Goal: Task Accomplishment & Management: Use online tool/utility

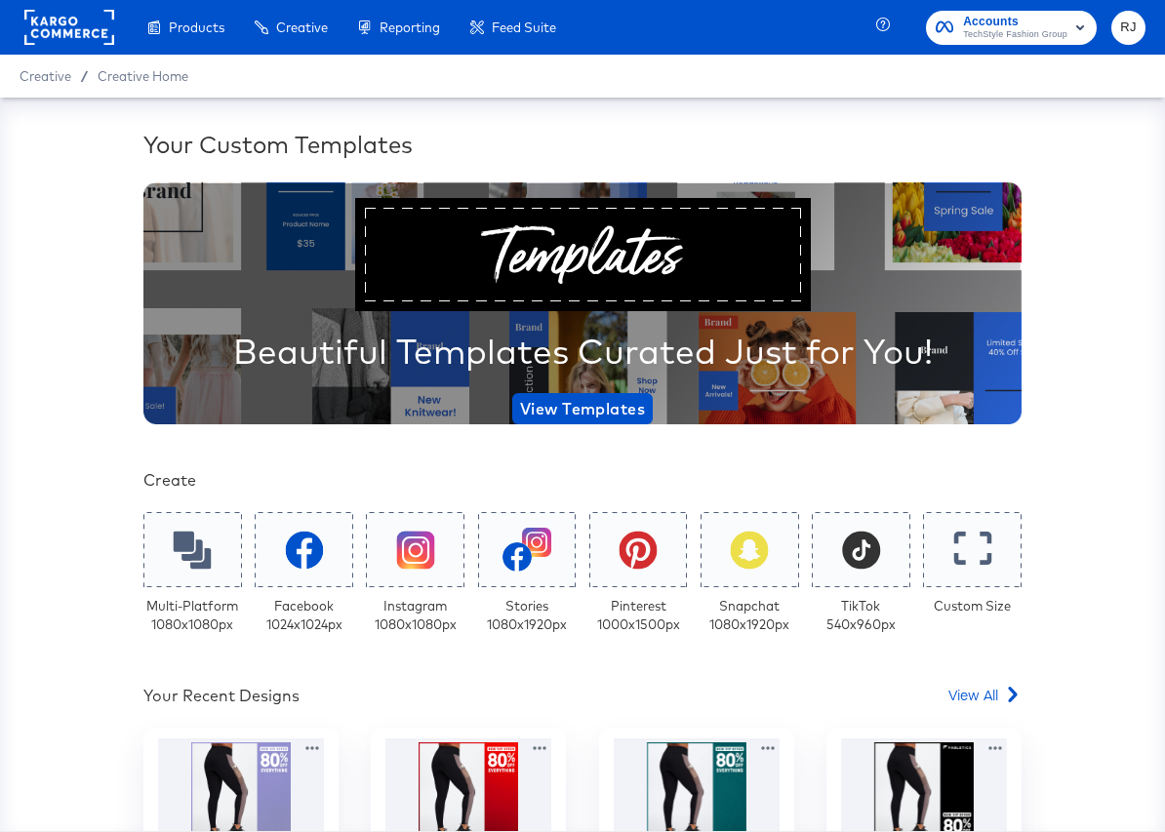
click at [80, 37] on rect at bounding box center [69, 27] width 90 height 35
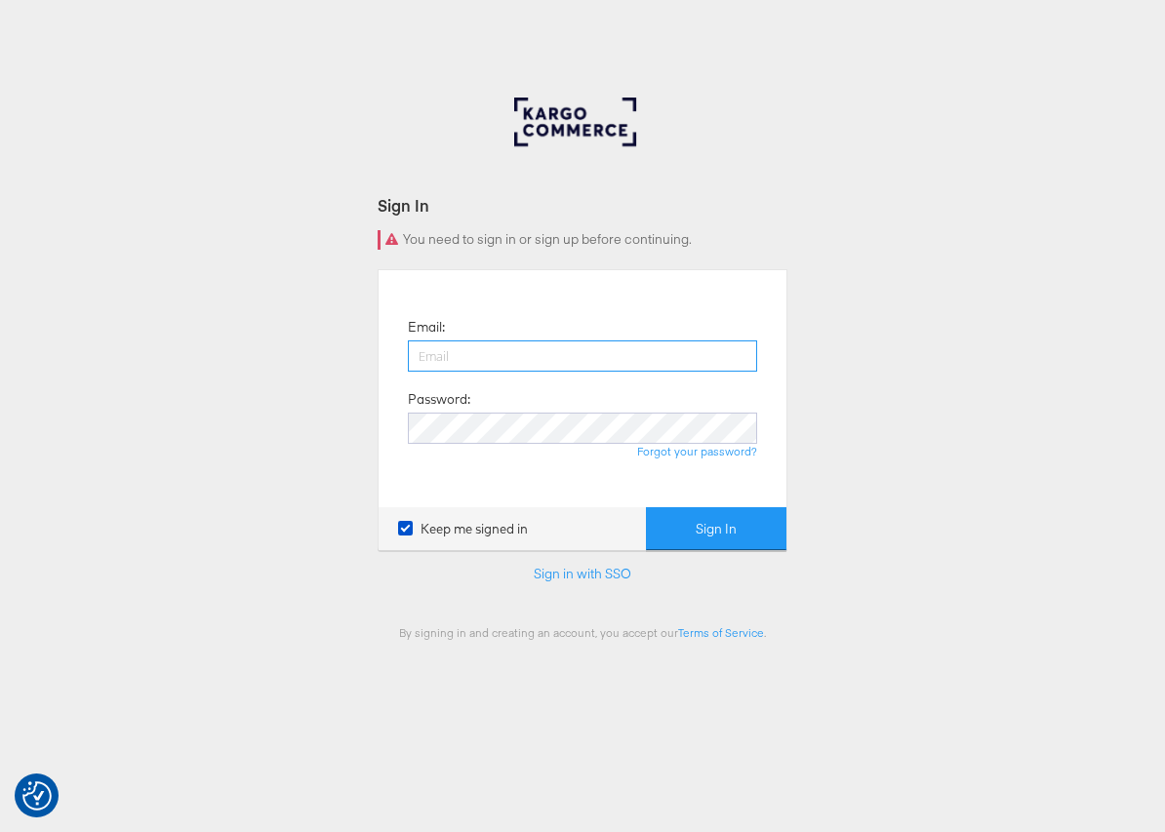
click at [516, 356] on input "email" at bounding box center [582, 356] width 349 height 31
type input "[PERSON_NAME][EMAIL_ADDRESS][PERSON_NAME][DOMAIN_NAME]"
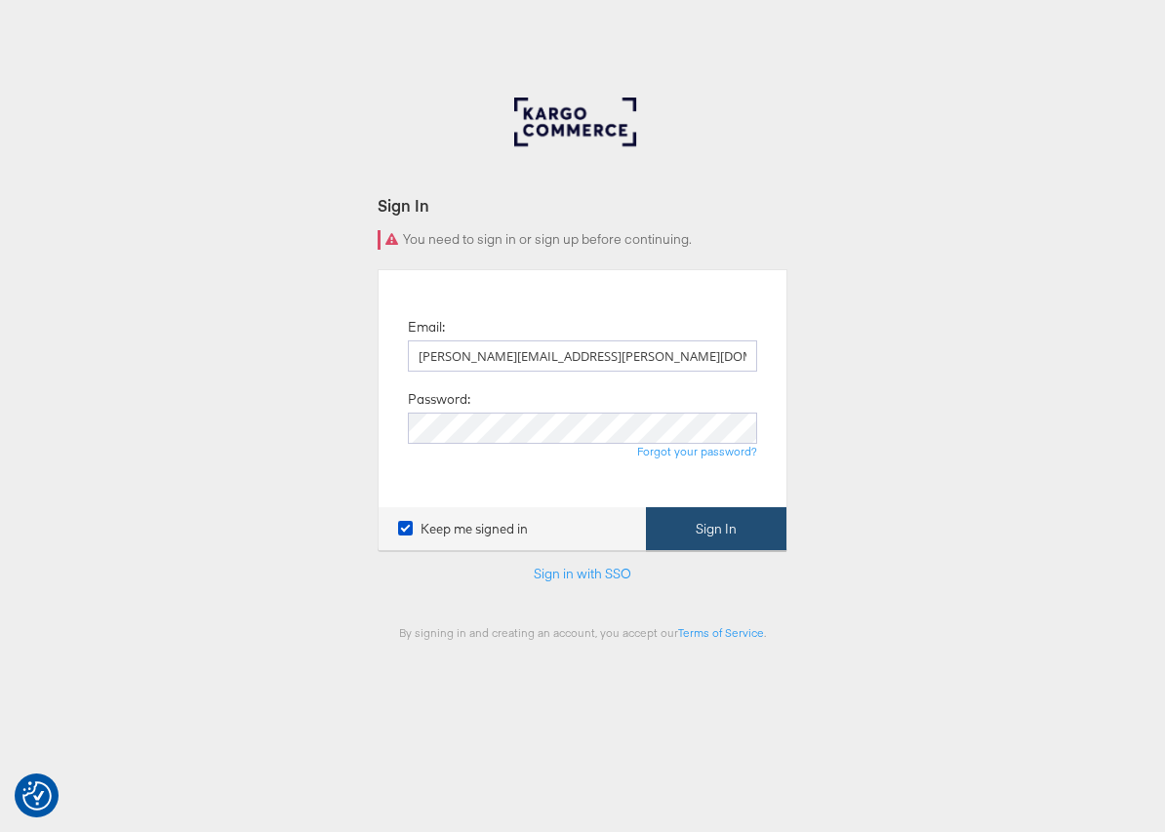
click at [721, 531] on button "Sign In" at bounding box center [716, 529] width 141 height 44
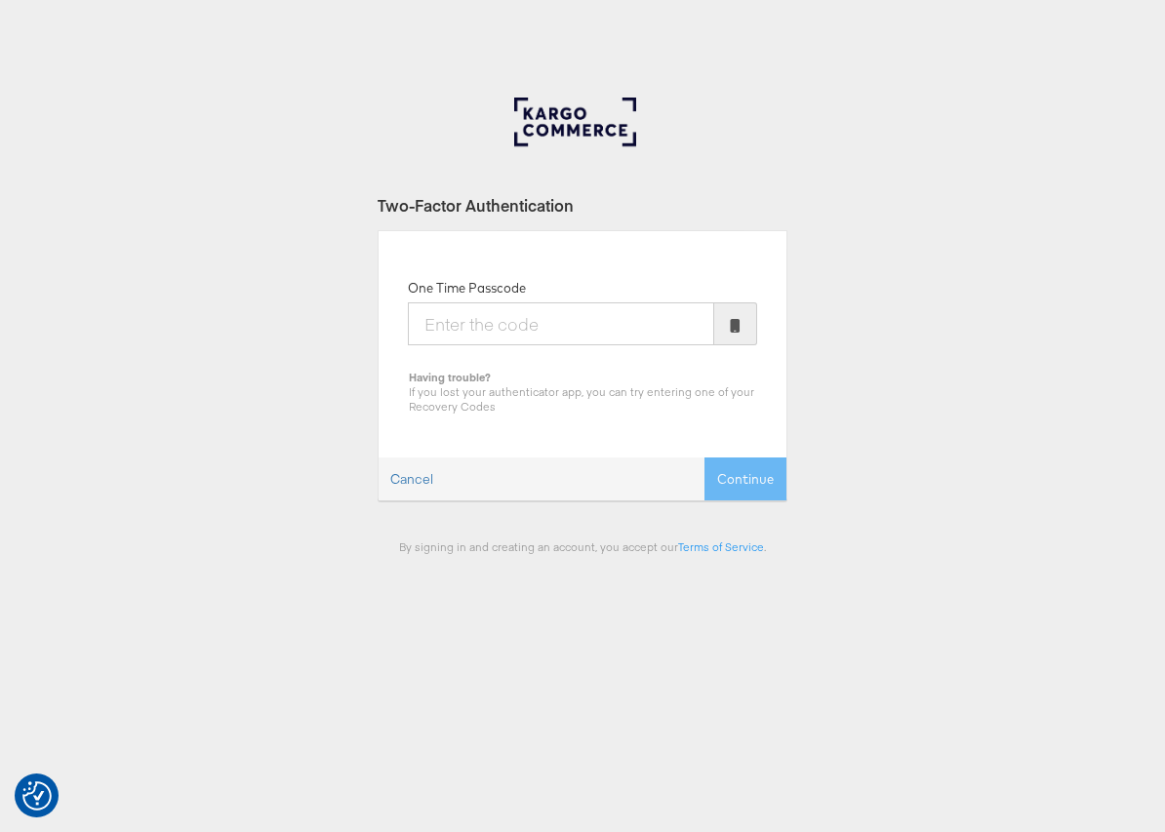
click at [501, 322] on input "One Time Passcode" at bounding box center [561, 324] width 306 height 43
type input "667357"
click at [705, 458] on button "Continue" at bounding box center [746, 480] width 82 height 44
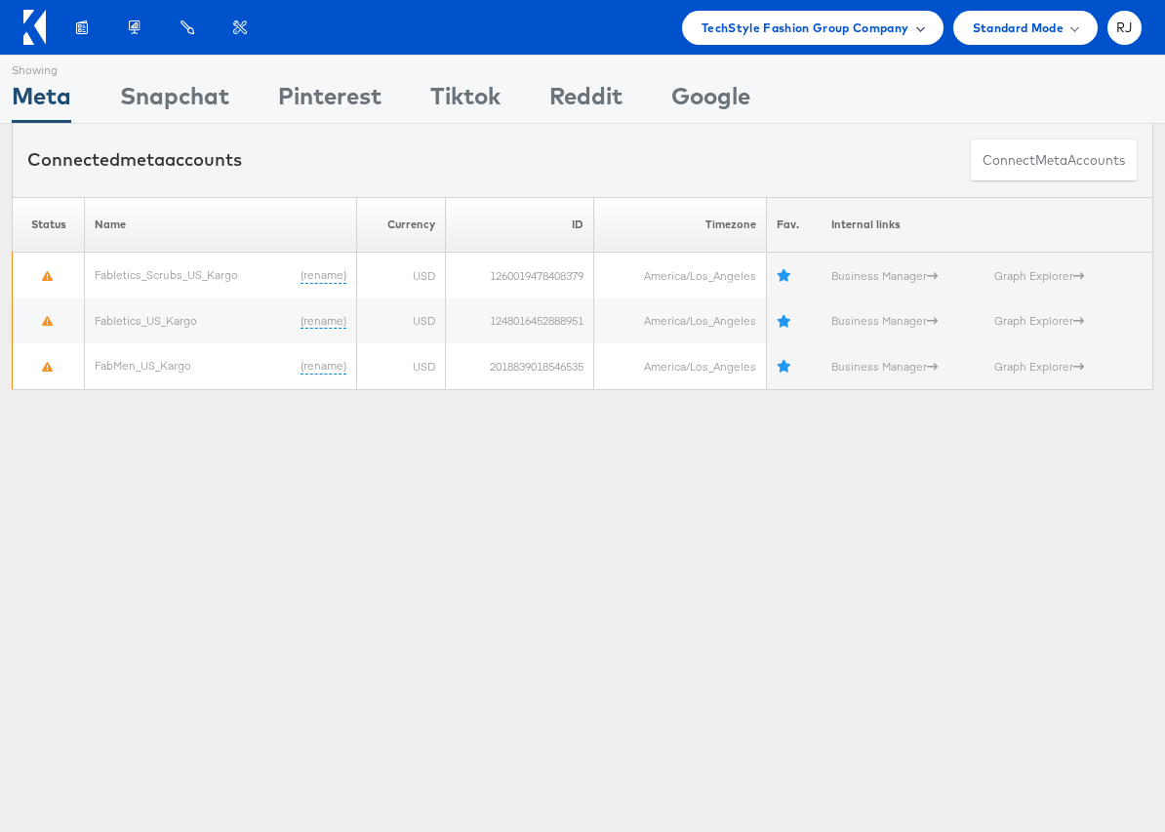
click at [890, 32] on span "TechStyle Fashion Group Company" at bounding box center [806, 28] width 208 height 20
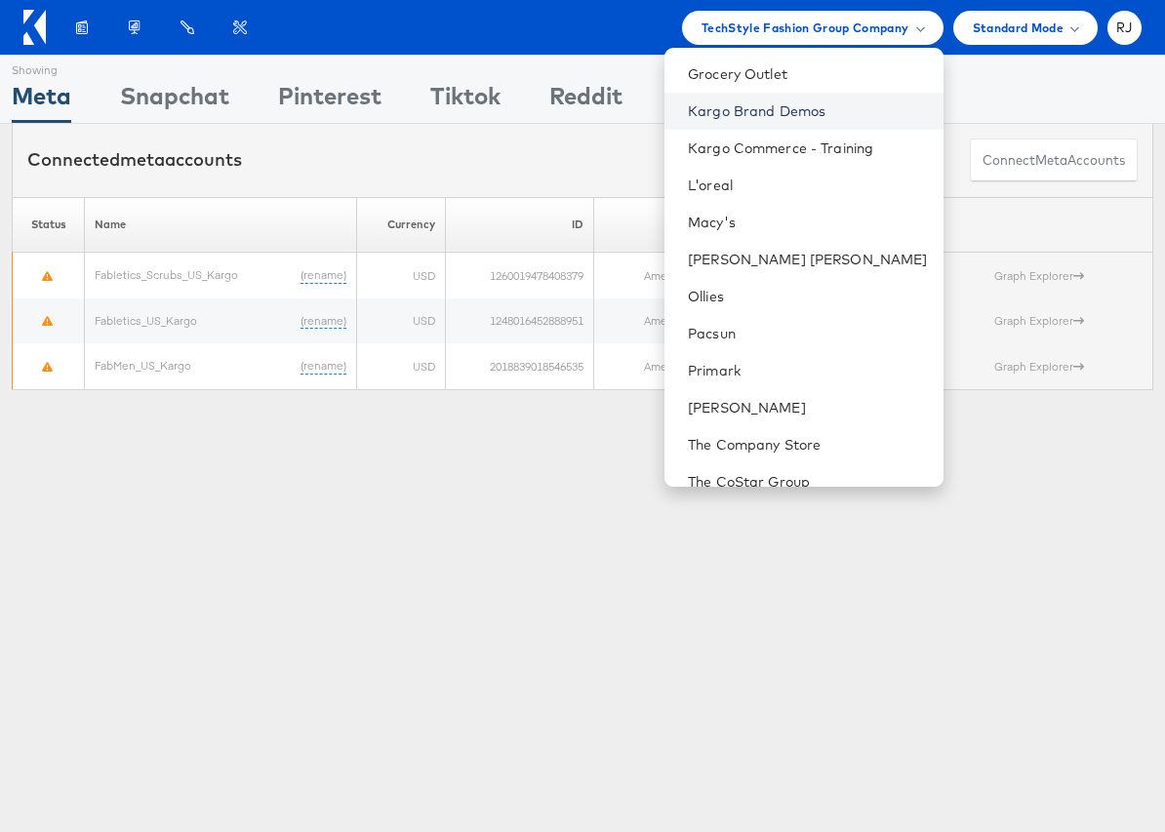
scroll to position [190, 0]
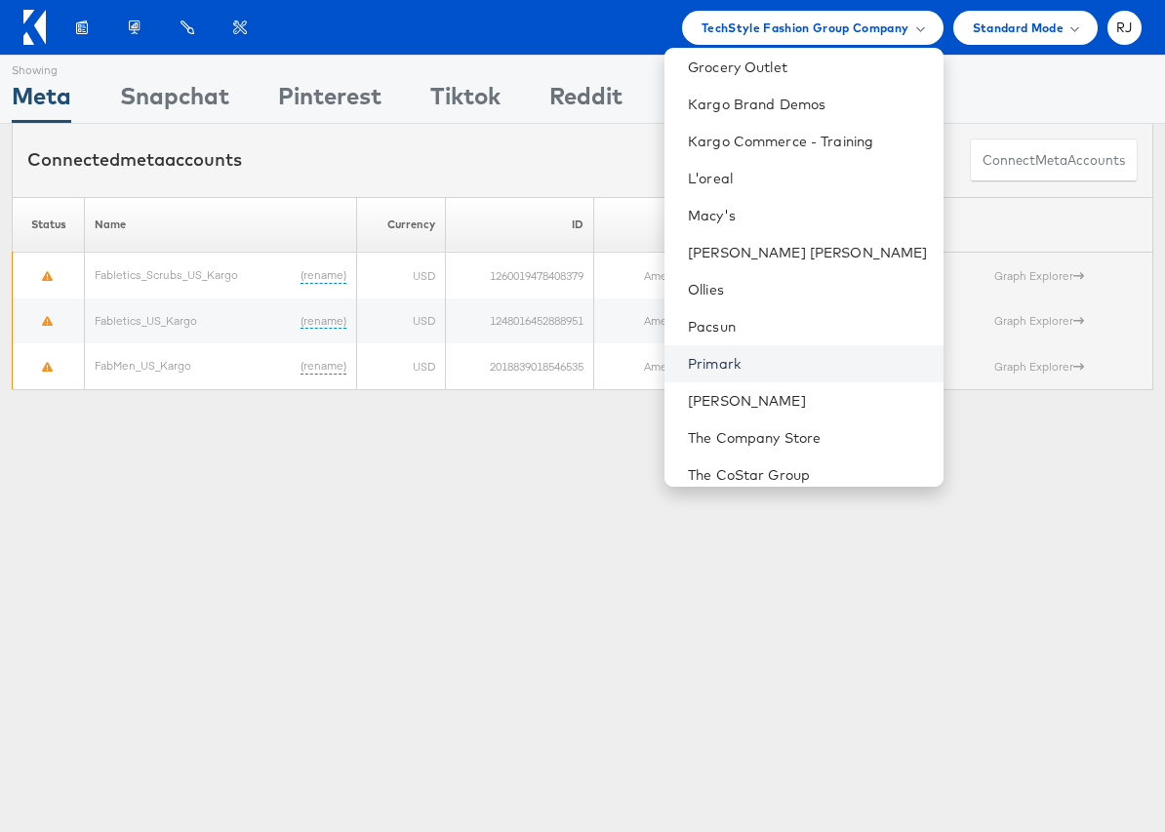
click at [790, 371] on link "Primark" at bounding box center [808, 364] width 240 height 20
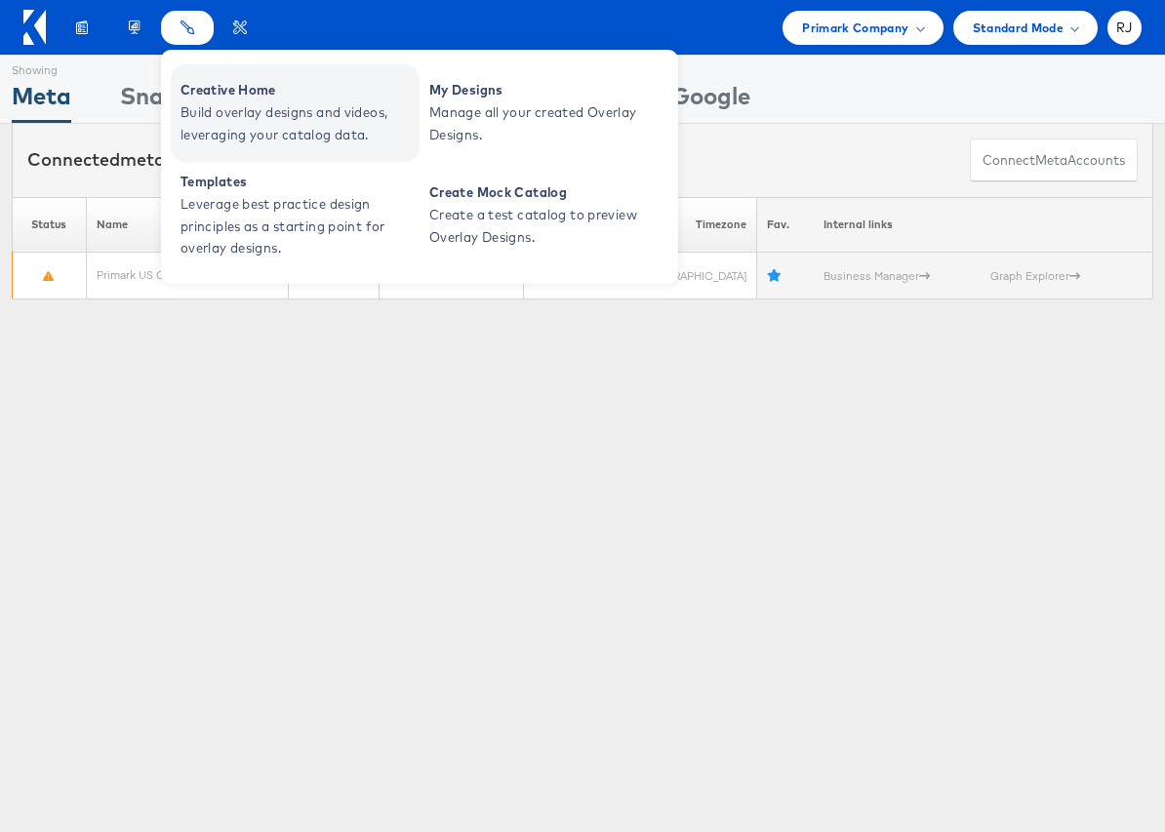
click at [225, 107] on span "Build overlay designs and videos, leveraging your catalog data." at bounding box center [298, 123] width 234 height 45
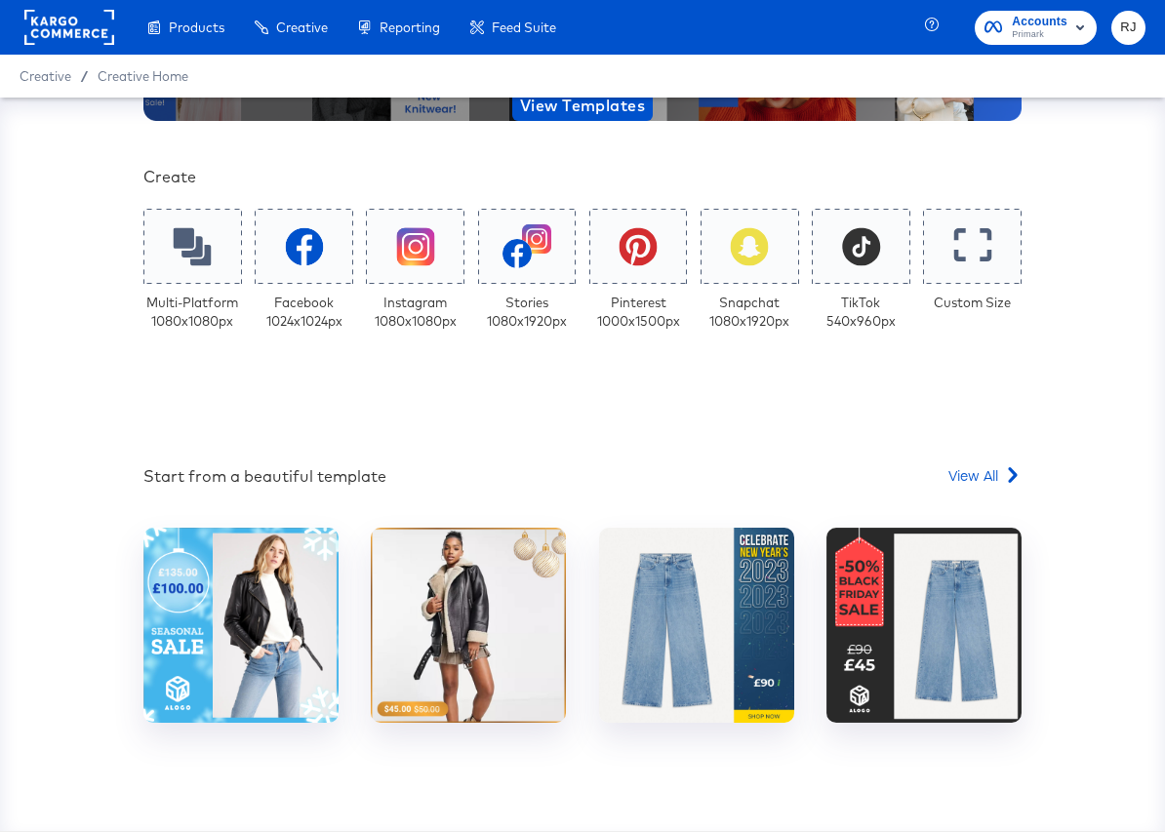
scroll to position [360, 0]
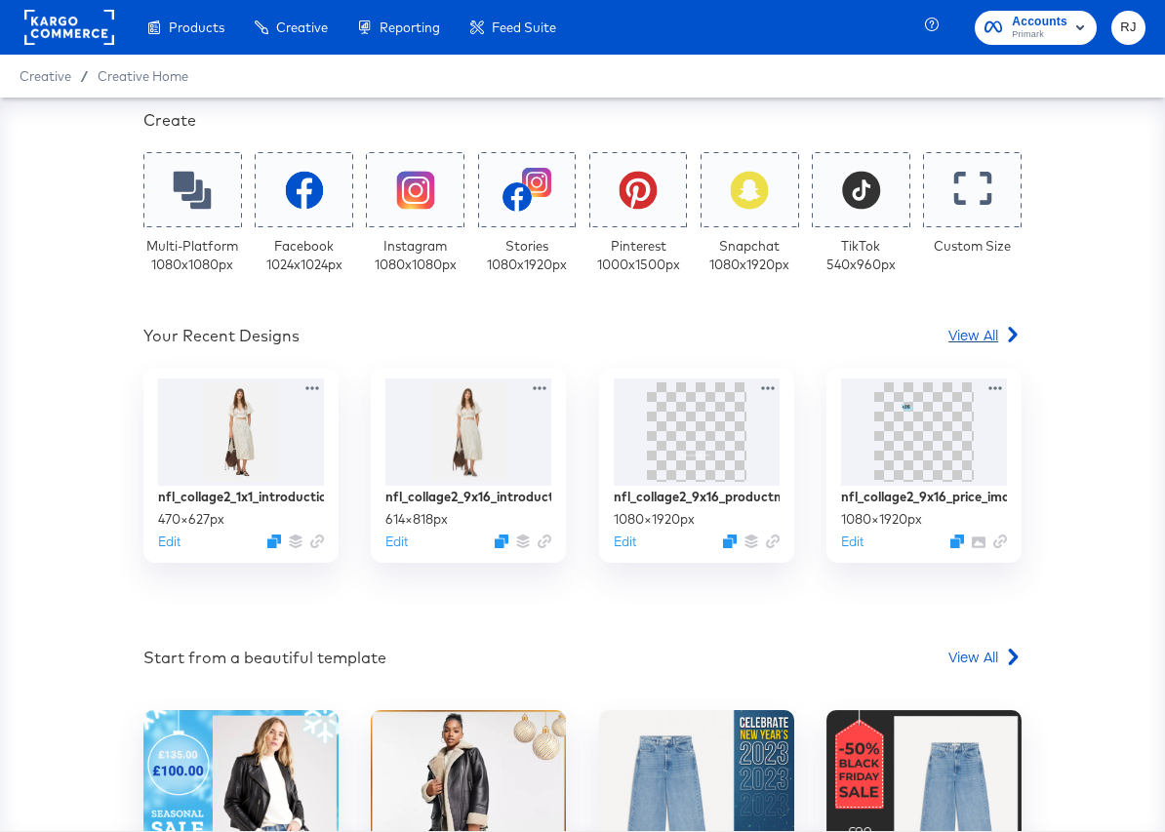
click at [970, 330] on span "View All" at bounding box center [973, 335] width 50 height 20
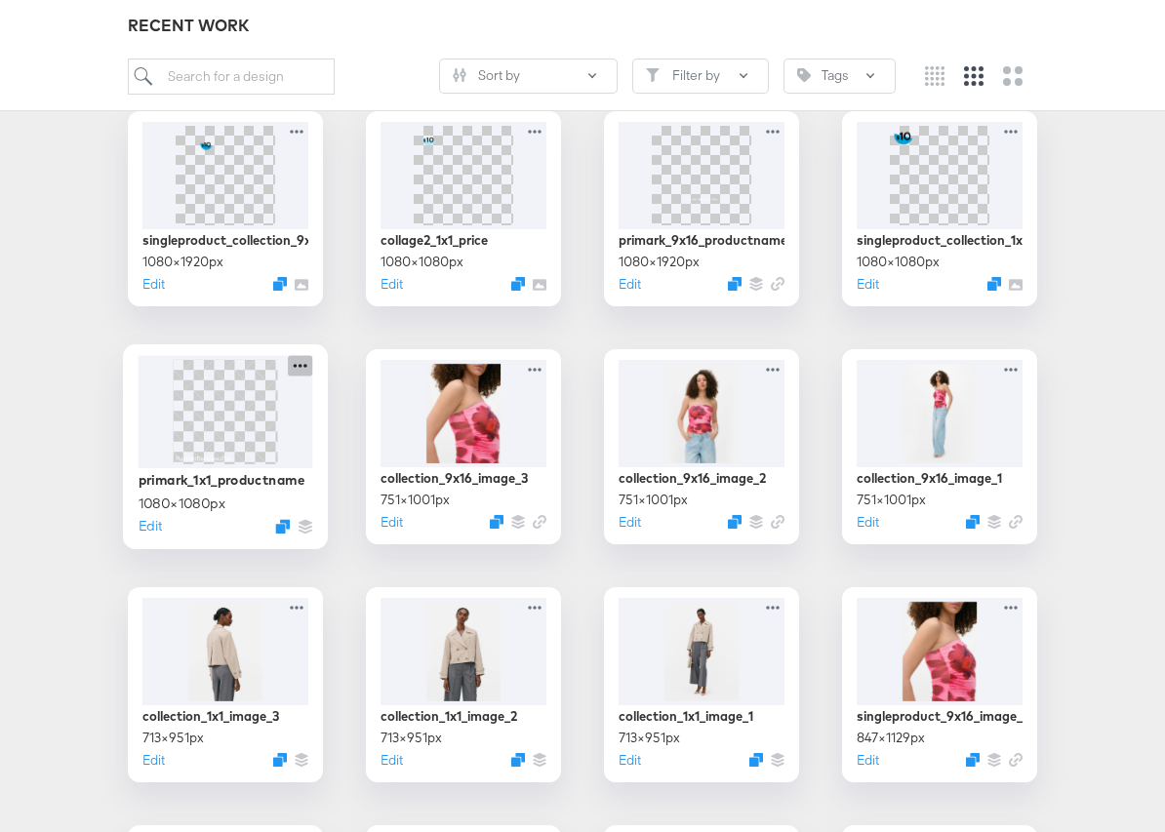
scroll to position [1483, 0]
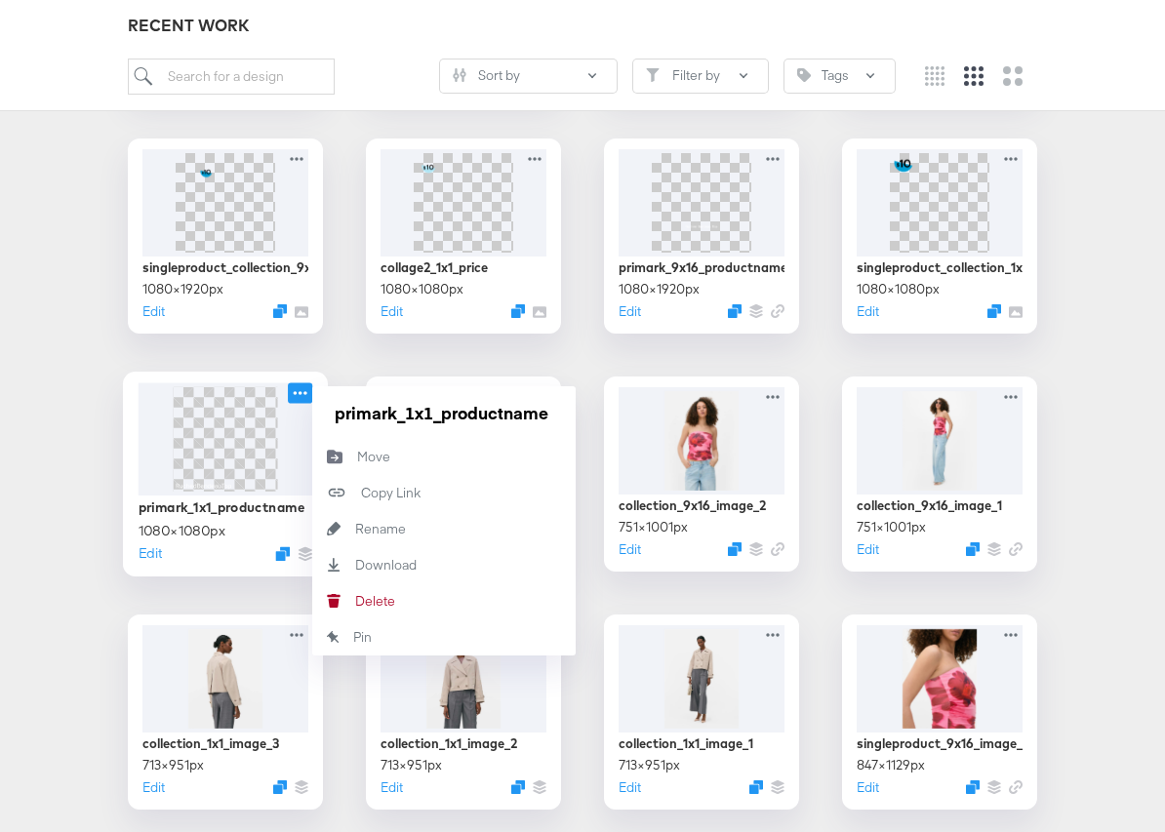
click at [304, 395] on icon at bounding box center [300, 393] width 24 height 20
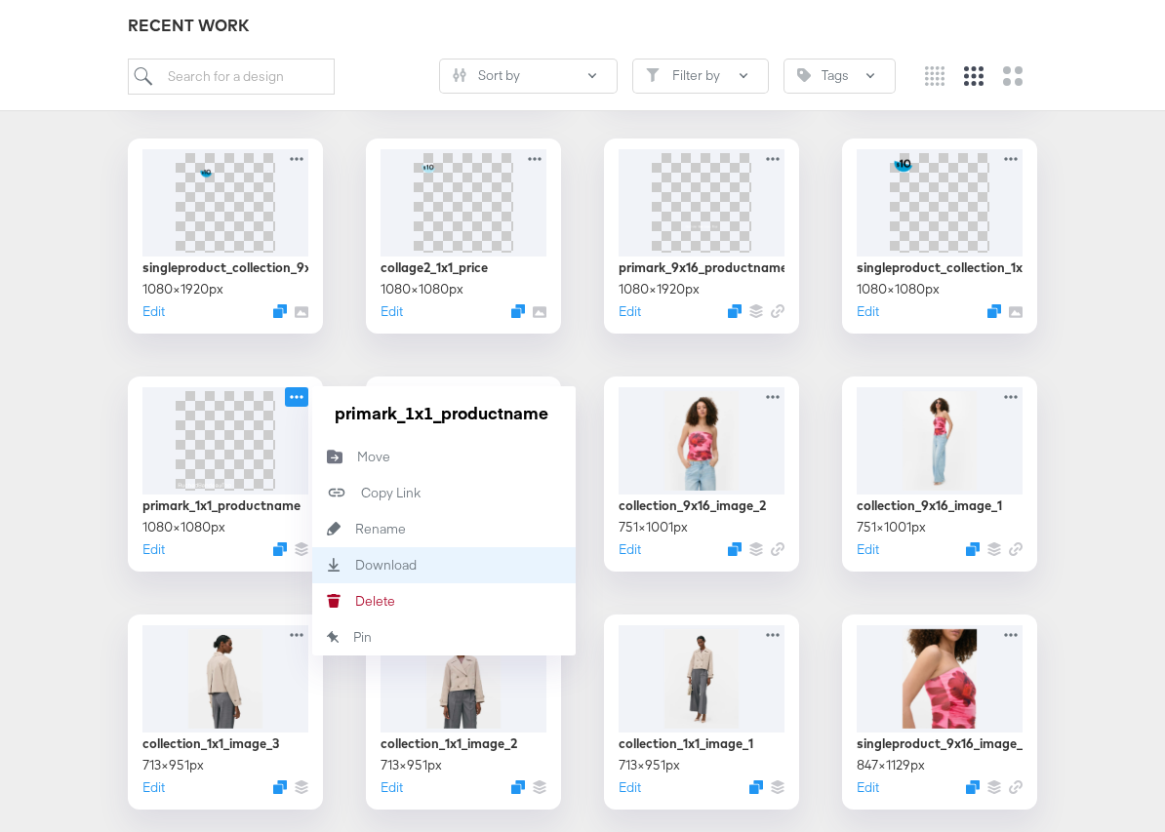
click at [355, 565] on div "Download Download" at bounding box center [355, 565] width 0 height 0
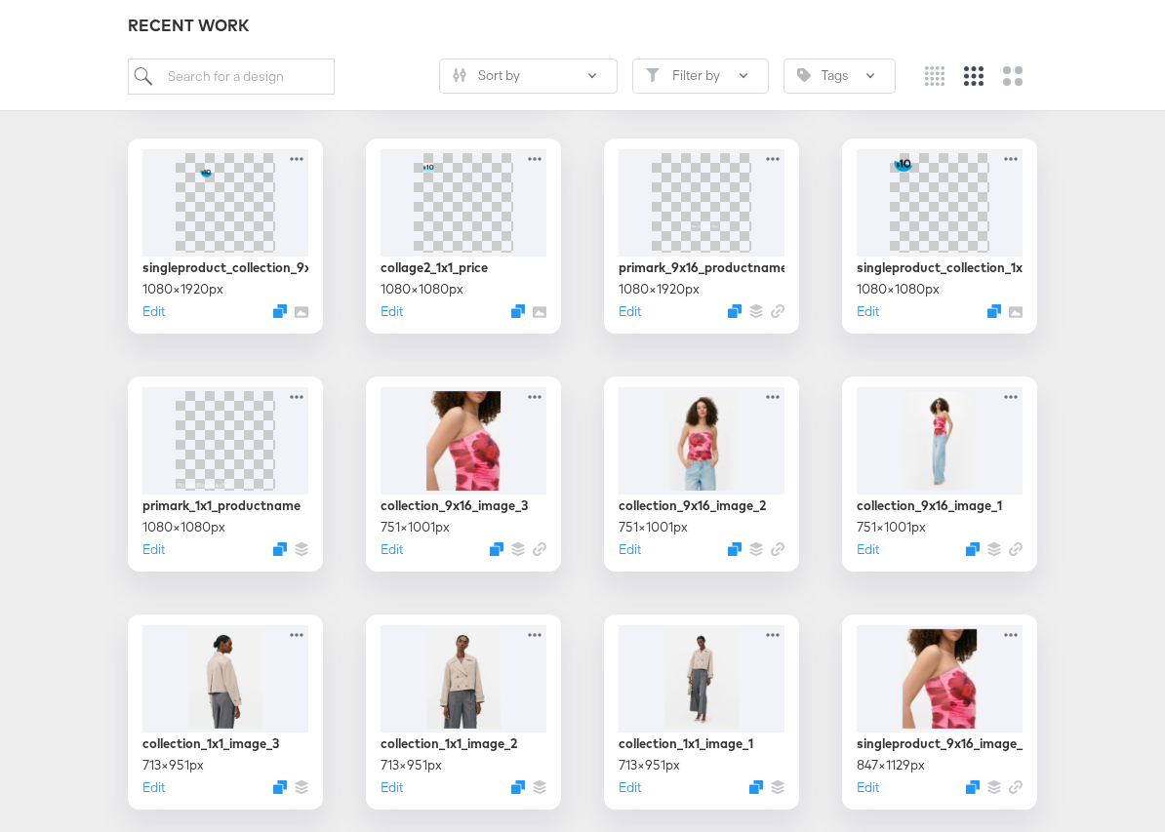
click at [1089, 245] on div "nfl_collage2_1x1_introduction_image_1 470 × 627 px Edit nfl_collage2_9x16_intro…" at bounding box center [583, 355] width 1126 height 2814
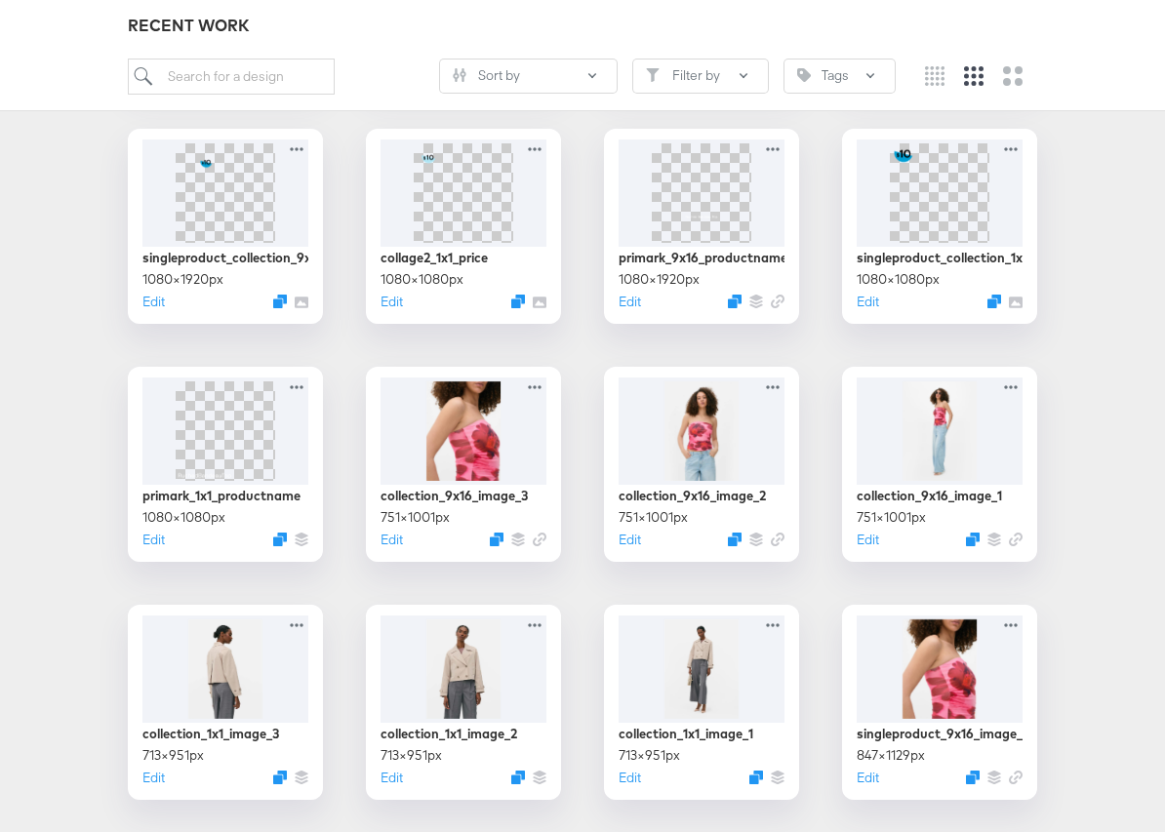
scroll to position [1473, 0]
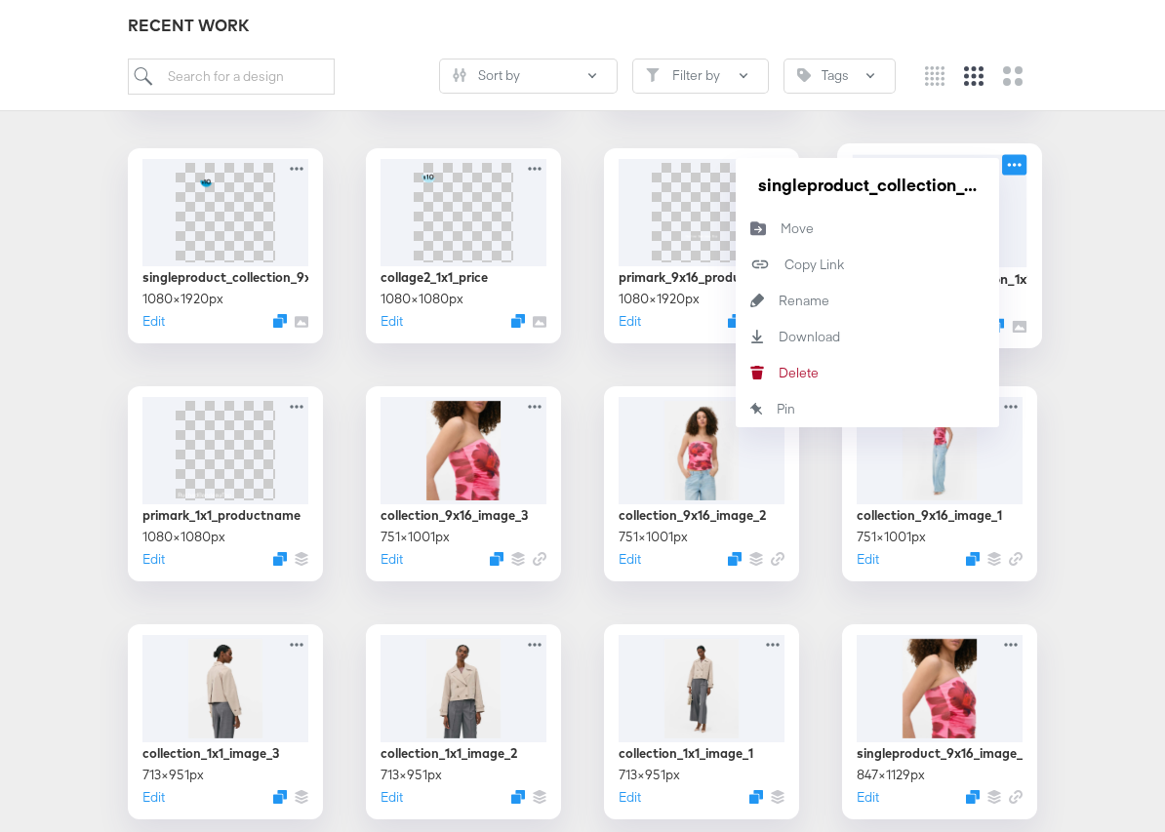
click at [1013, 164] on icon at bounding box center [1014, 164] width 24 height 20
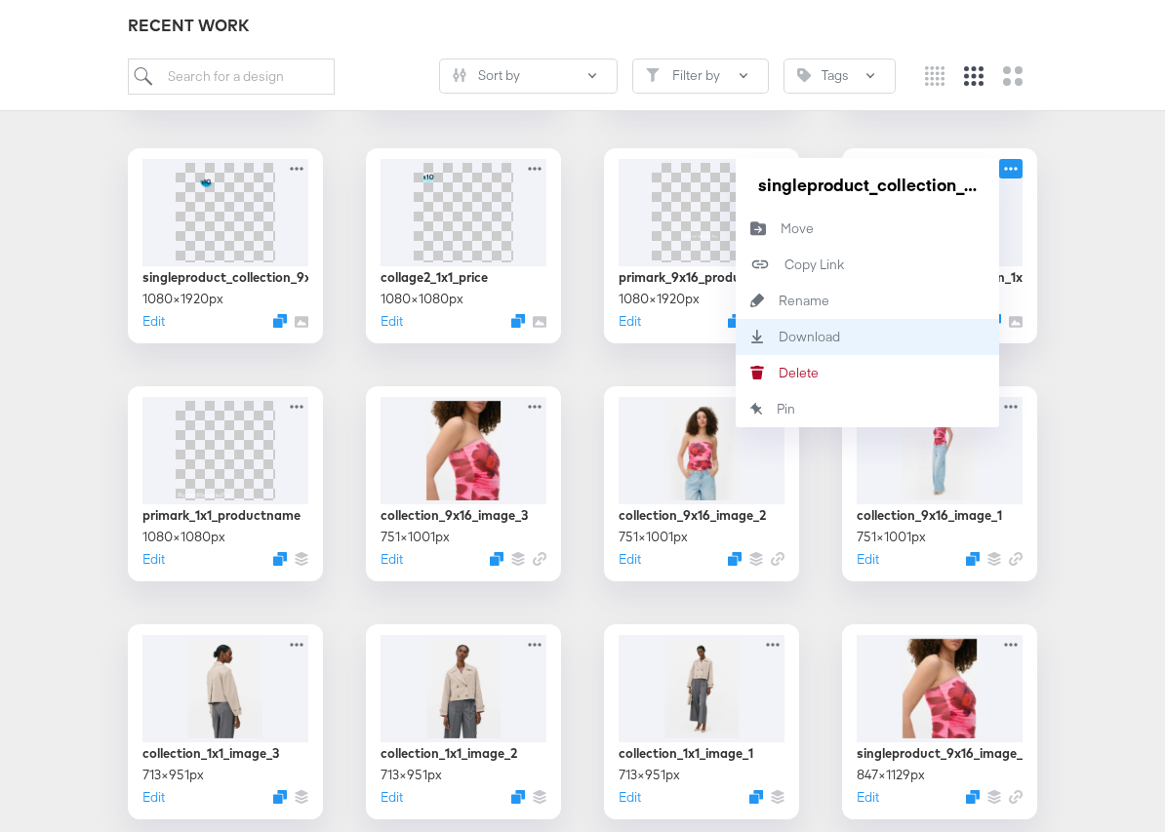
click at [779, 337] on div "Download Download" at bounding box center [779, 337] width 0 height 0
click at [343, 556] on div "nfl_collage2_1x1_introduction_image_1 470 × 627 px Edit nfl_collage2_9x16_intro…" at bounding box center [583, 365] width 1126 height 2814
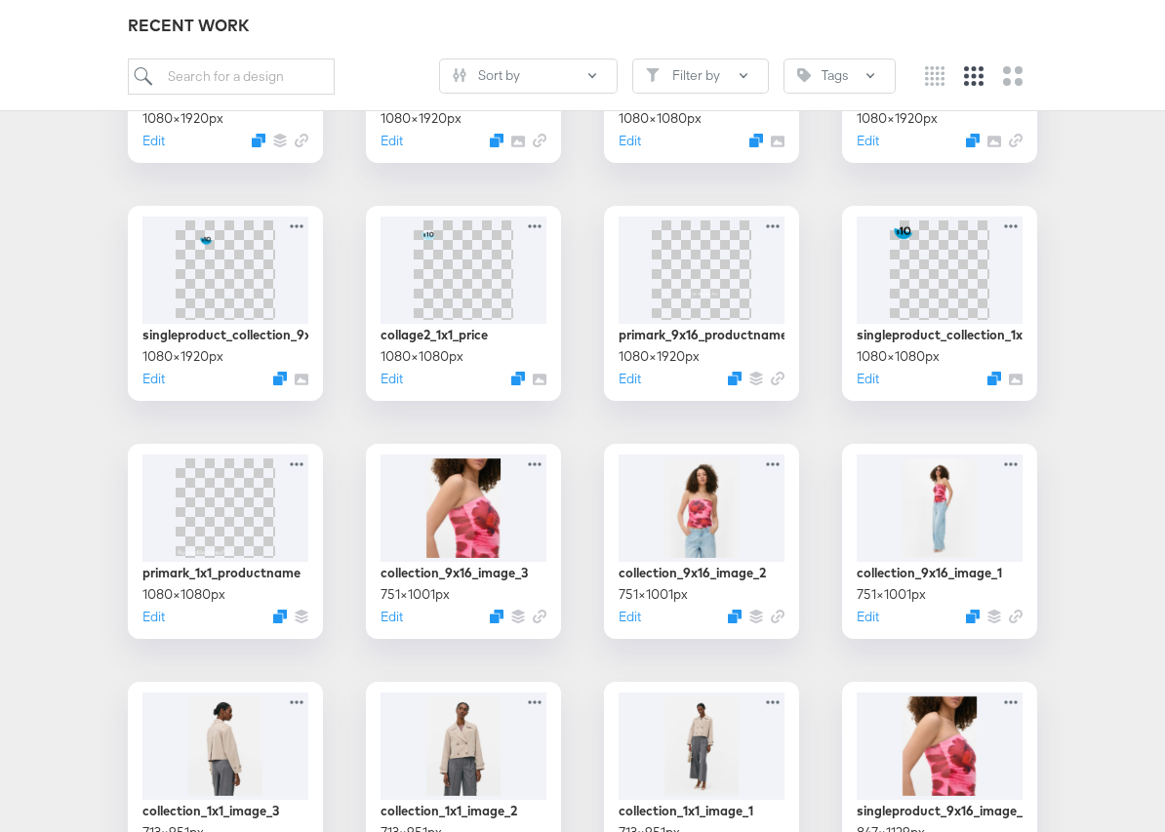
scroll to position [1395, 0]
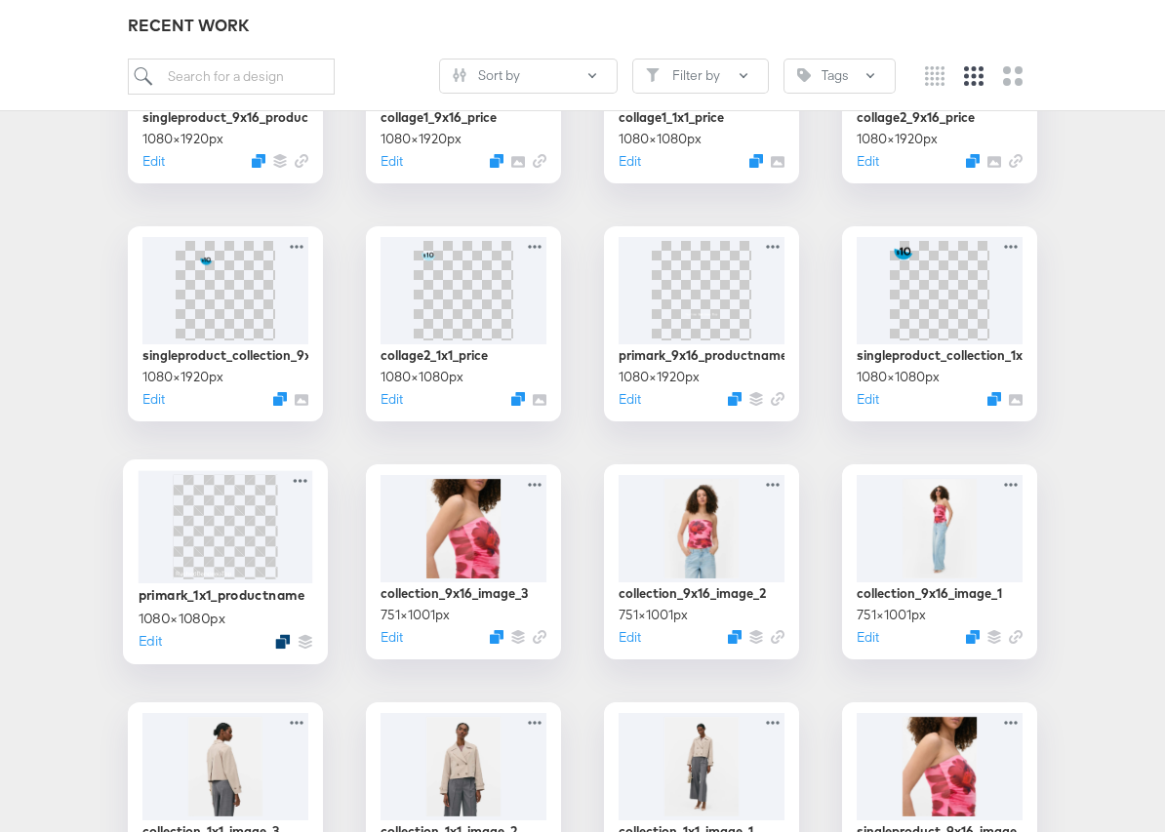
click at [281, 644] on icon "Duplicate" at bounding box center [282, 641] width 15 height 15
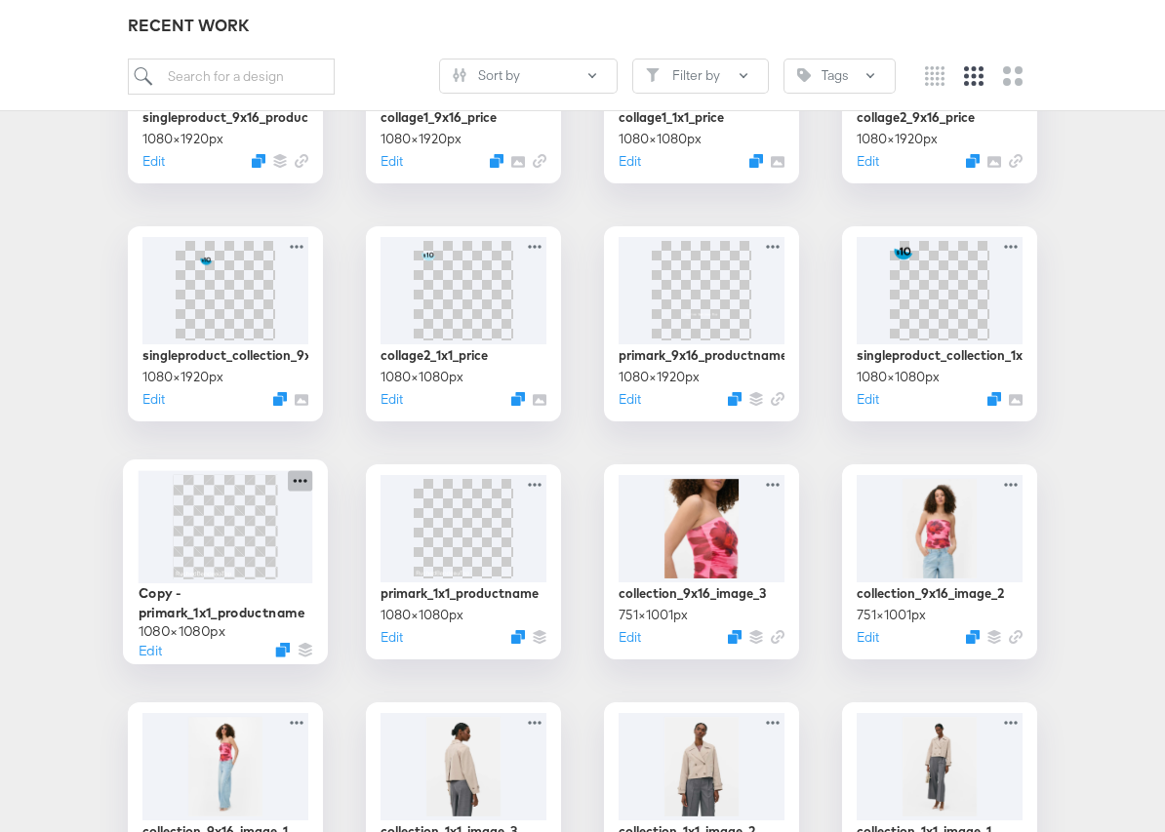
click at [296, 484] on icon at bounding box center [300, 480] width 24 height 20
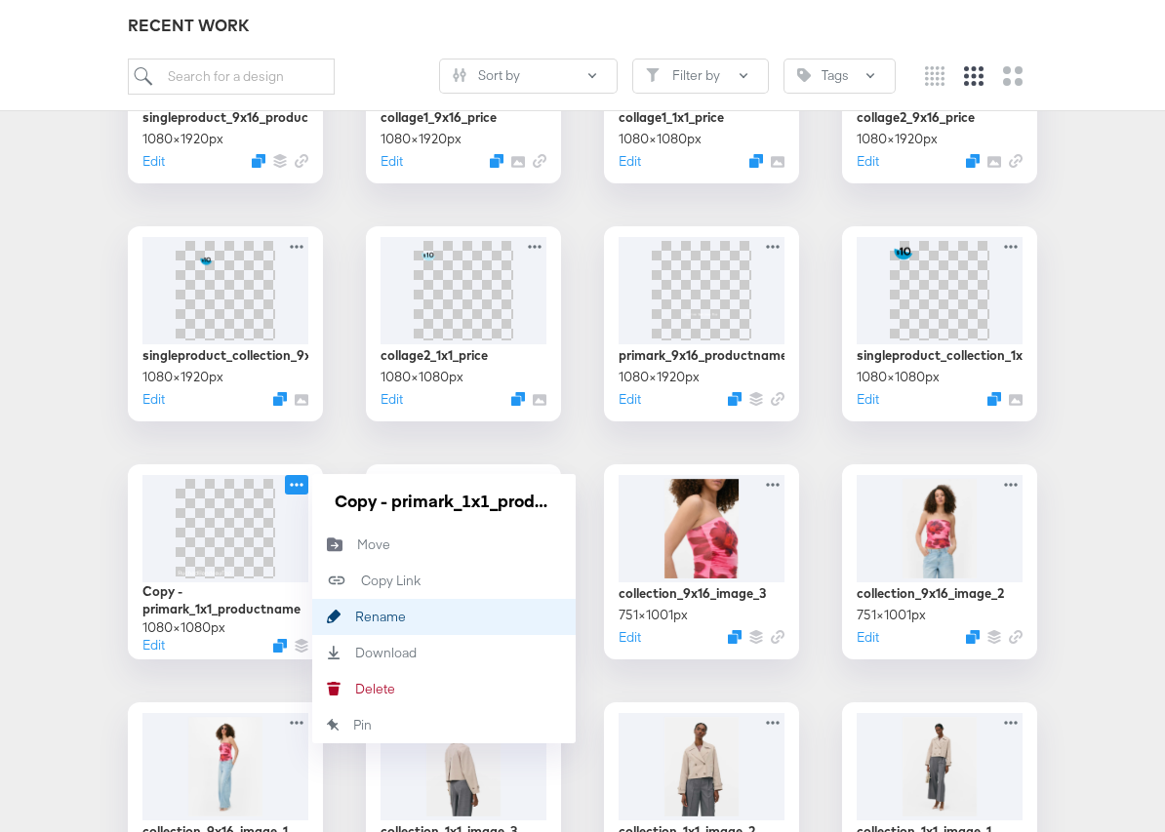
click at [355, 617] on div "Rename Rename" at bounding box center [355, 617] width 0 height 0
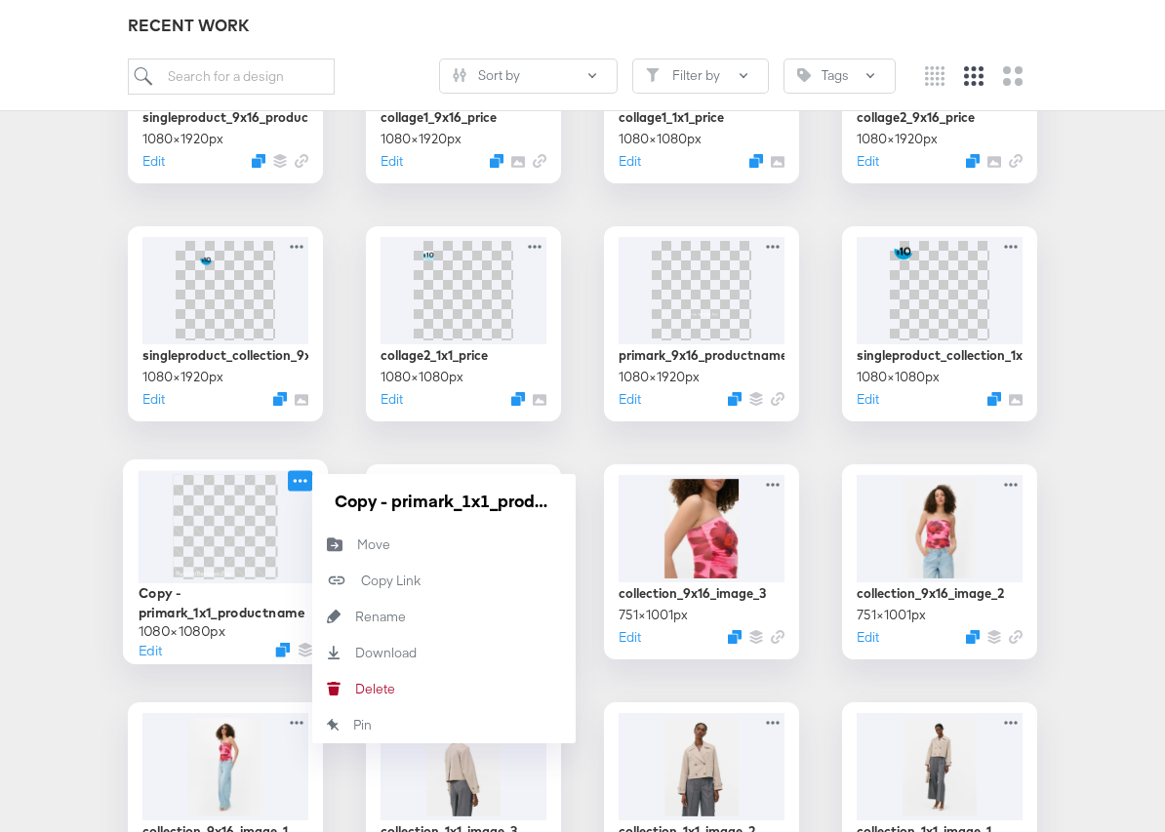
drag, startPoint x: 553, startPoint y: 504, endPoint x: 305, endPoint y: 504, distance: 247.9
click at [305, 504] on div "Copy - primark_1x1_productname 1080 × 1080 px Edit Copy - primark_1x1_productna…" at bounding box center [225, 561] width 195 height 195
type input "nfl_single product video_1x1_productname"
click at [55, 484] on div "nfl_collage2_1x1_introduction_image_1 470 × 627 px Edit nfl_collage2_9x16_intro…" at bounding box center [583, 443] width 1126 height 2814
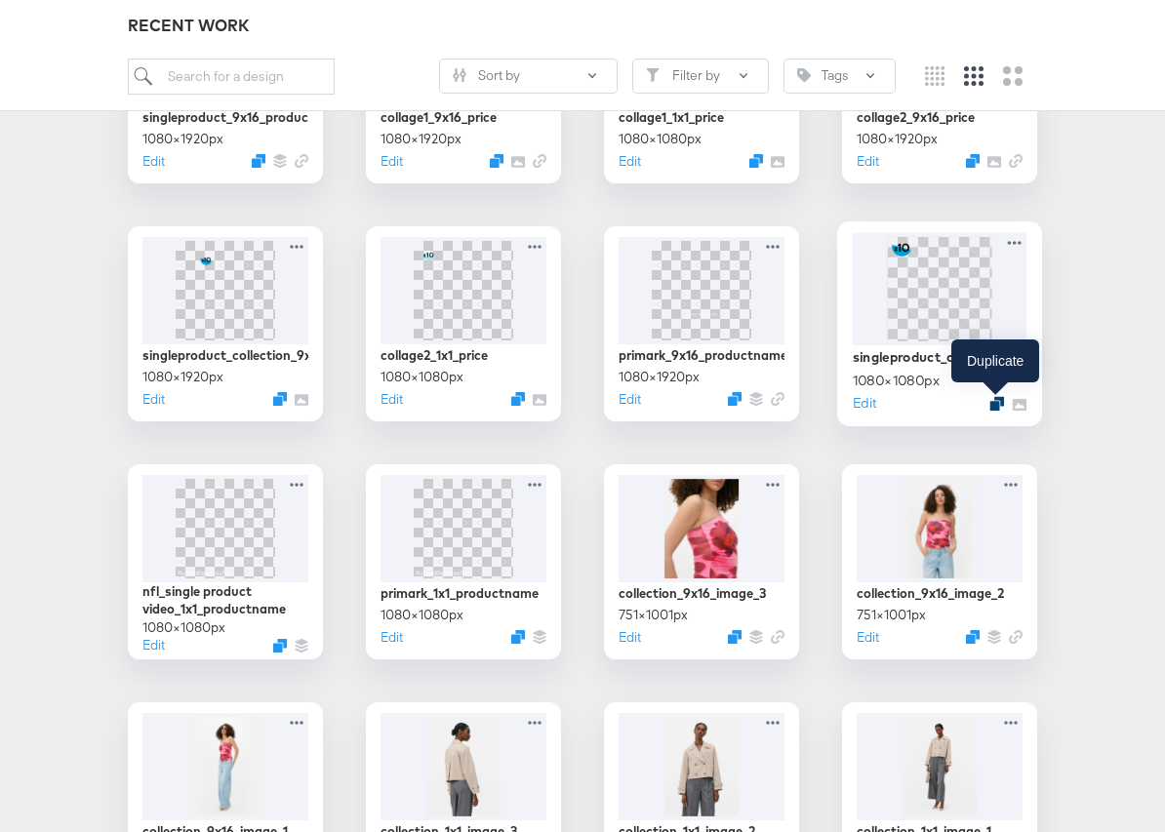
click at [995, 401] on icon "Duplicate" at bounding box center [996, 403] width 15 height 15
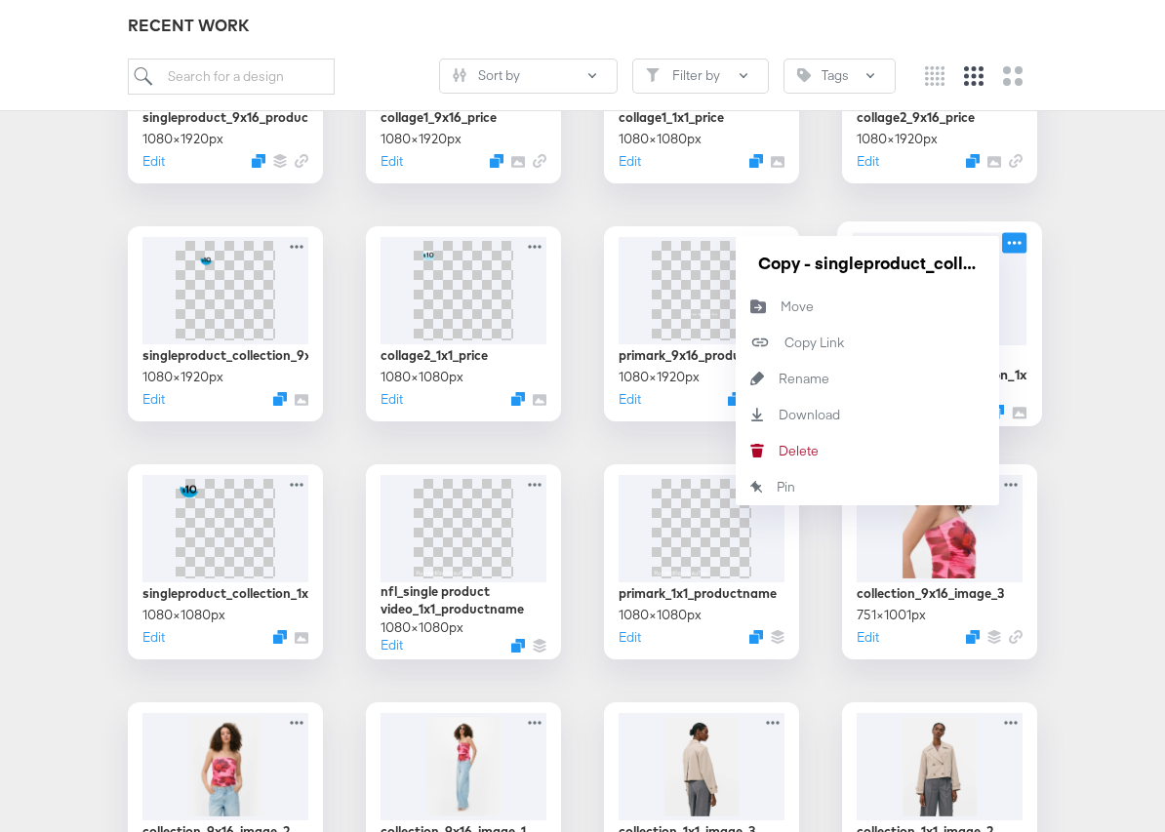
click at [1012, 249] on icon at bounding box center [1014, 242] width 24 height 20
click at [861, 383] on button "Rename Rename" at bounding box center [867, 379] width 263 height 36
drag, startPoint x: 978, startPoint y: 262, endPoint x: 755, endPoint y: 259, distance: 222.5
click at [755, 259] on input "Copy - singleproduct_collection_1x1_price" at bounding box center [867, 262] width 234 height 39
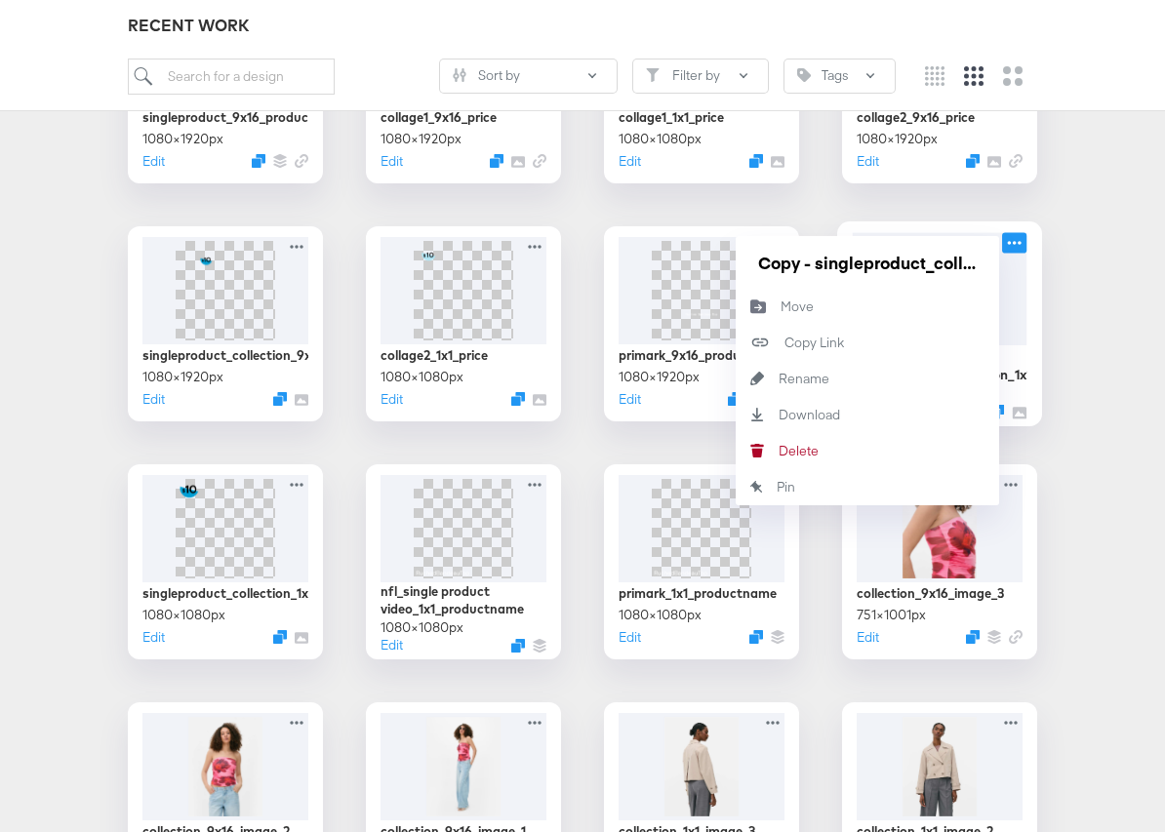
type input "nfl_single product video_1x1_price"
click at [1081, 295] on div "nfl_collage2_1x1_introduction_image_1 470 × 627 px Edit nfl_collage2_9x16_intro…" at bounding box center [583, 562] width 1126 height 3052
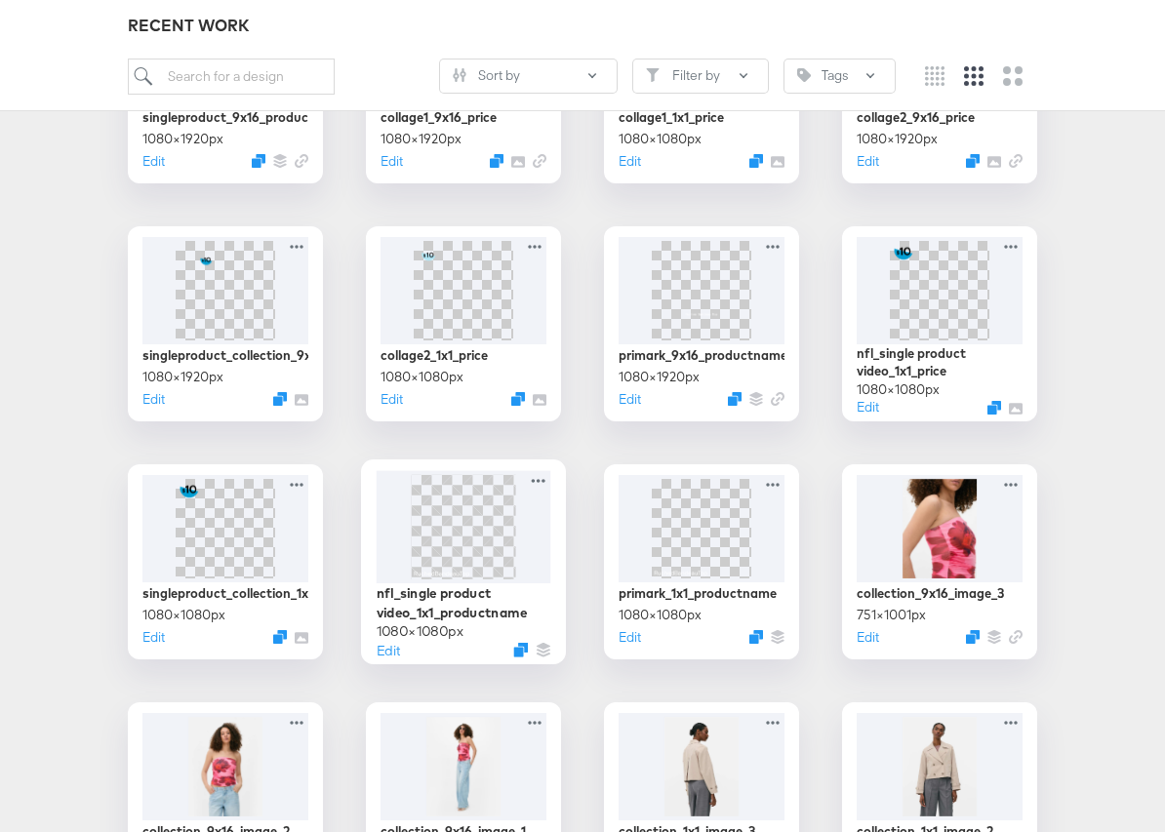
click at [482, 516] on img at bounding box center [463, 526] width 104 height 104
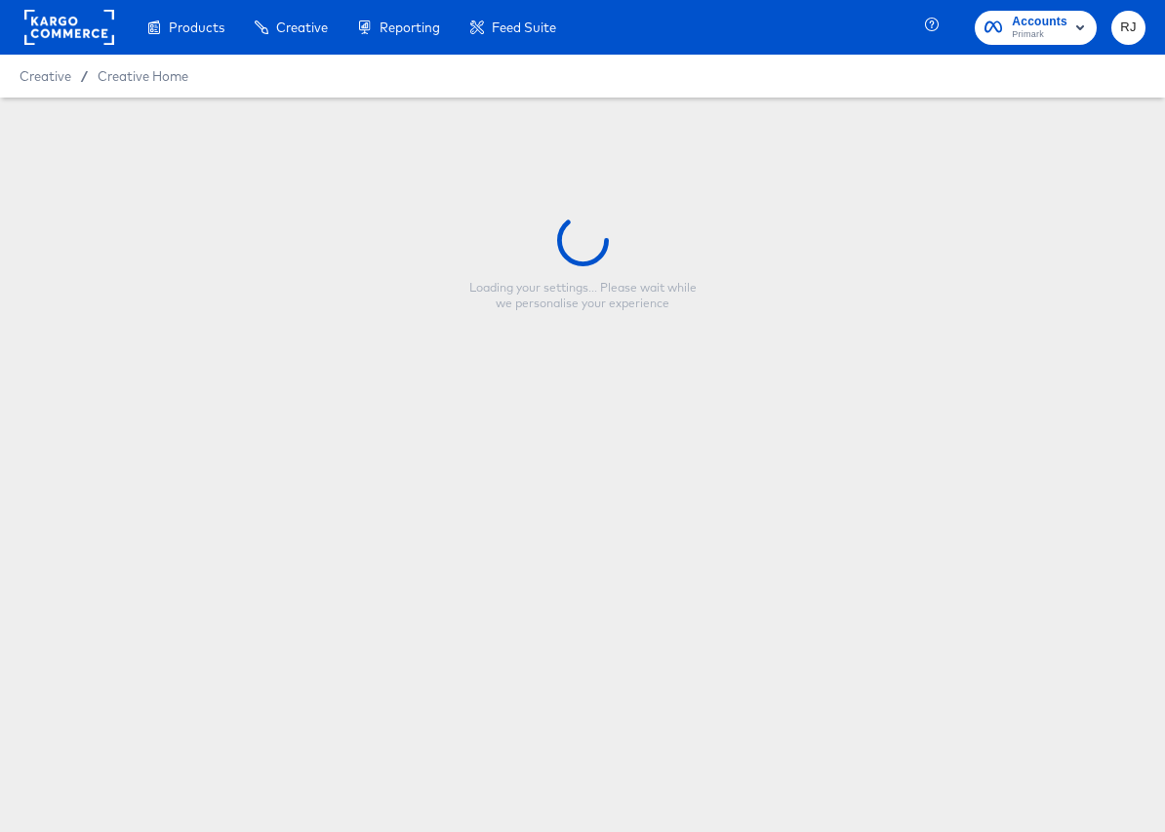
type input "nfl_single product video_1x1_productname"
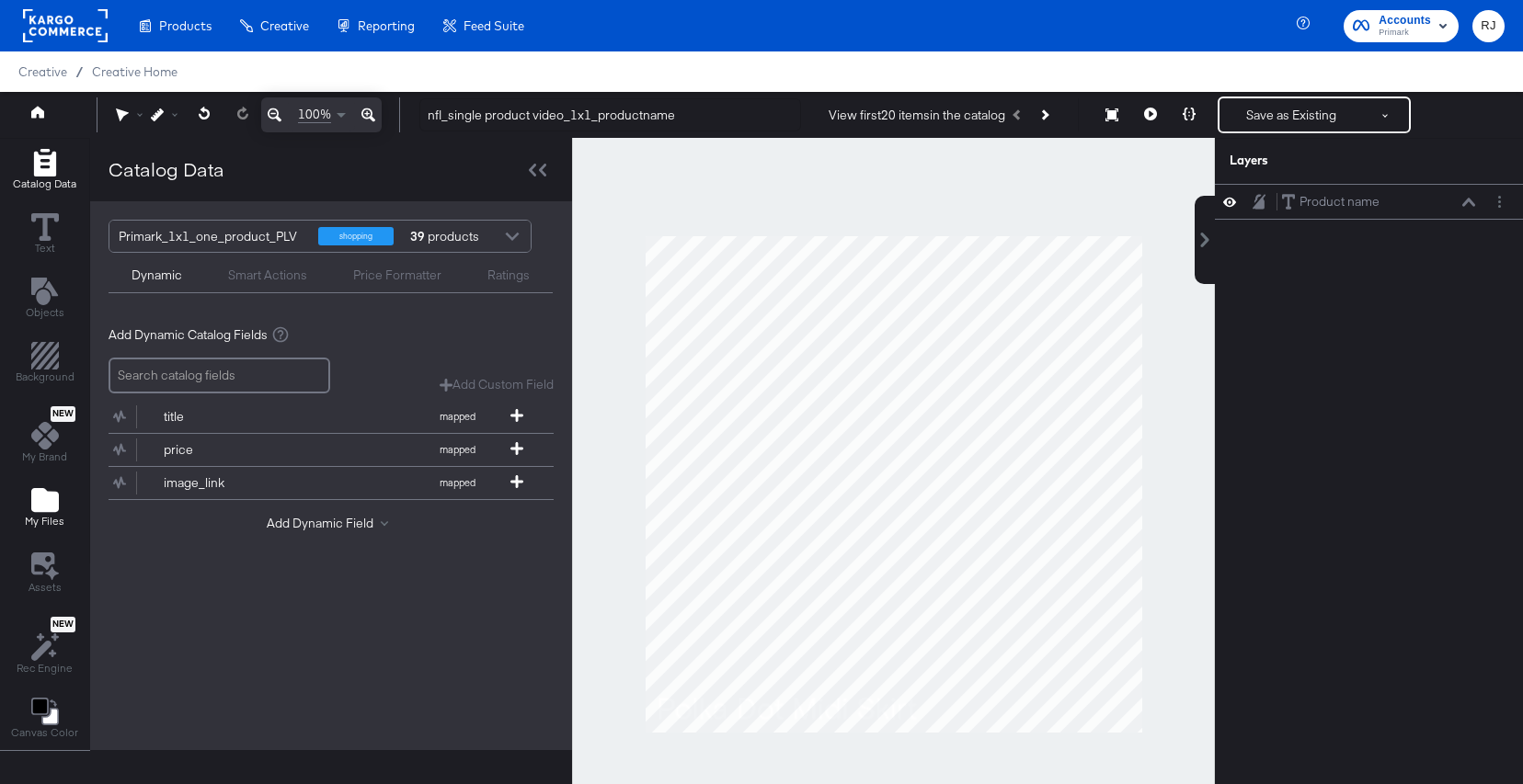
click at [46, 513] on icon "Add Files" at bounding box center [44, 499] width 27 height 27
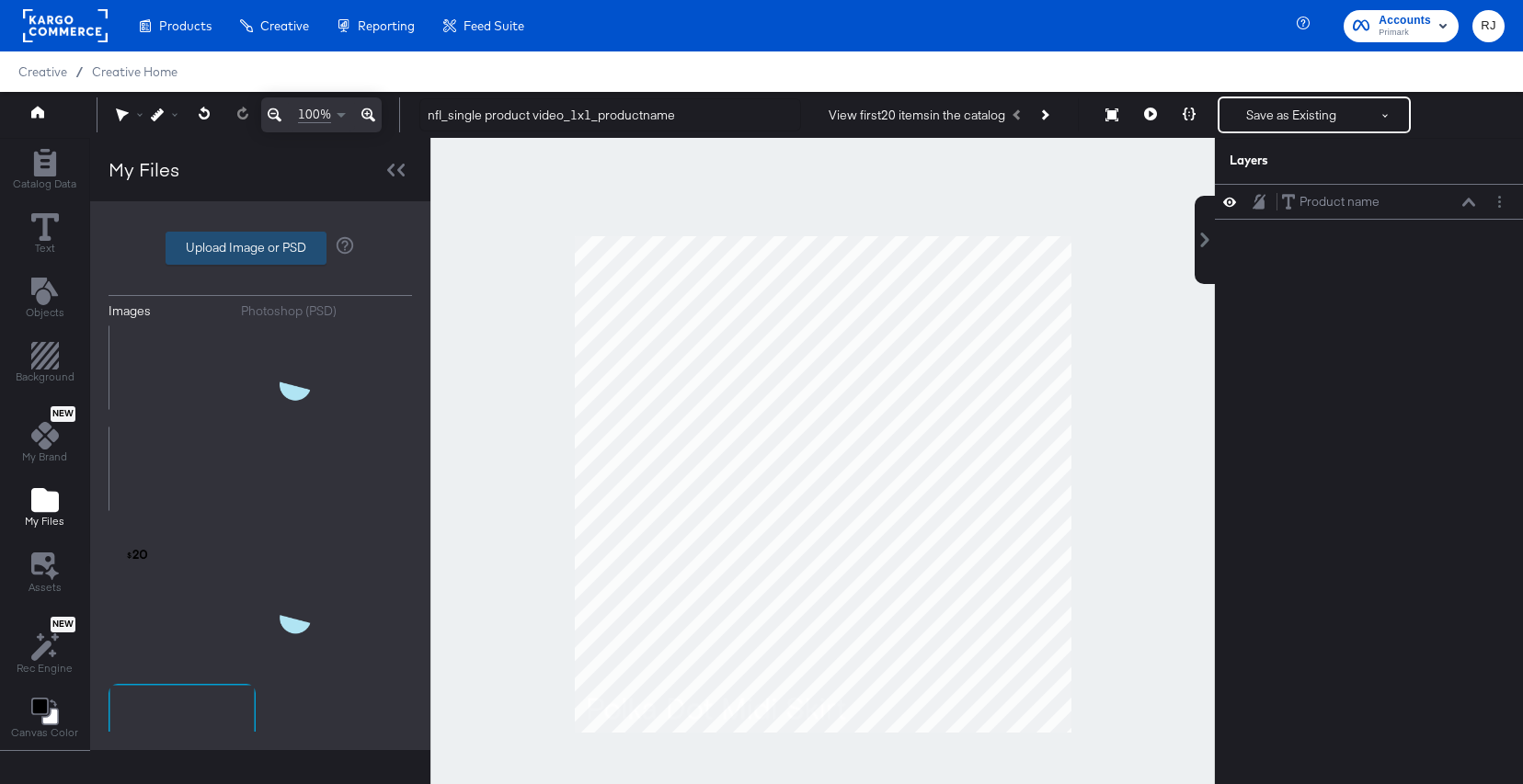
click at [240, 242] on label "Upload Image or PSD" at bounding box center [246, 248] width 159 height 31
click at [260, 248] on input "Upload Image or PSD" at bounding box center [260, 248] width 0 height 0
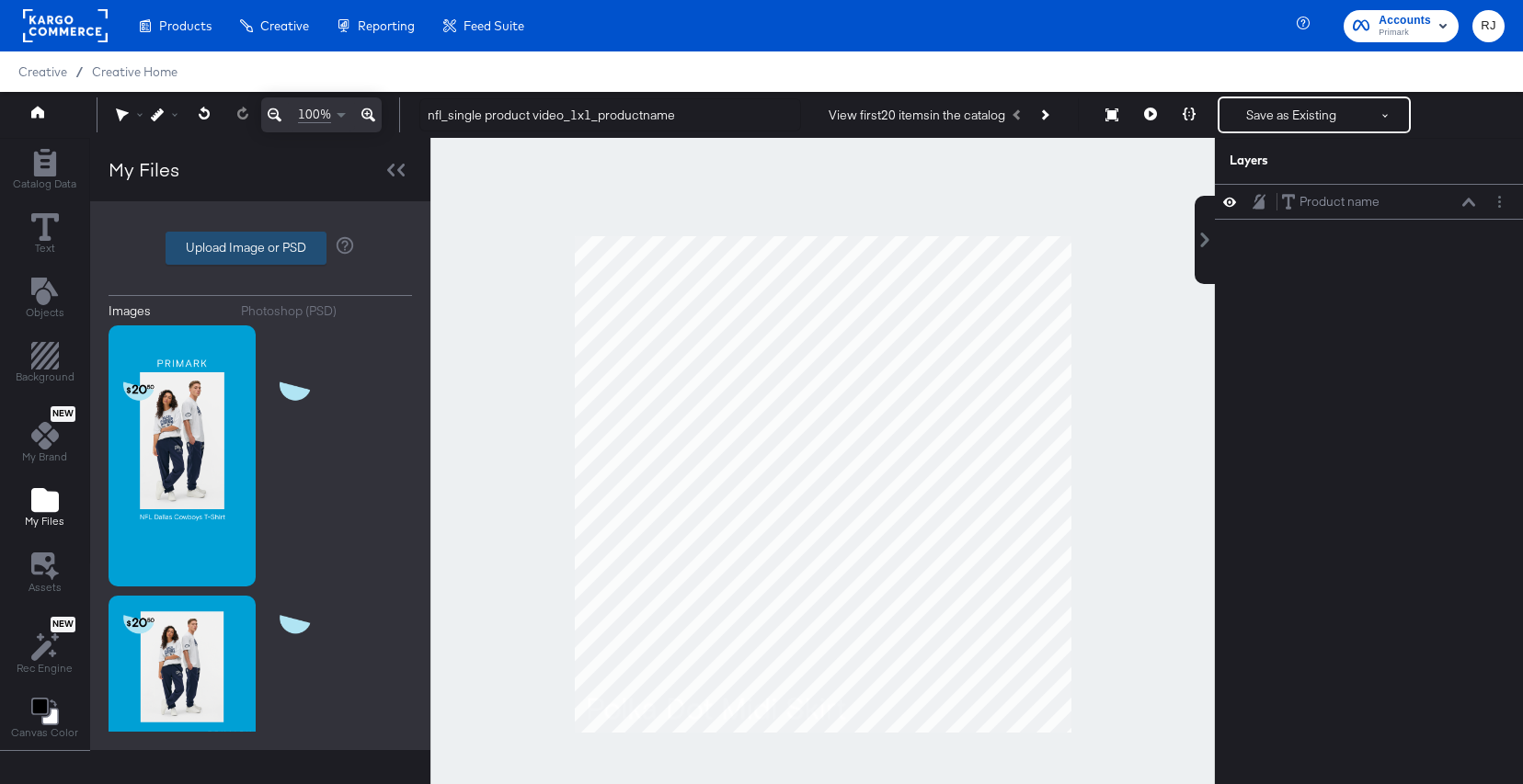
type input "C:\fakepath\Screenshot 2025-08-25 at 6.06.29 PM.png"
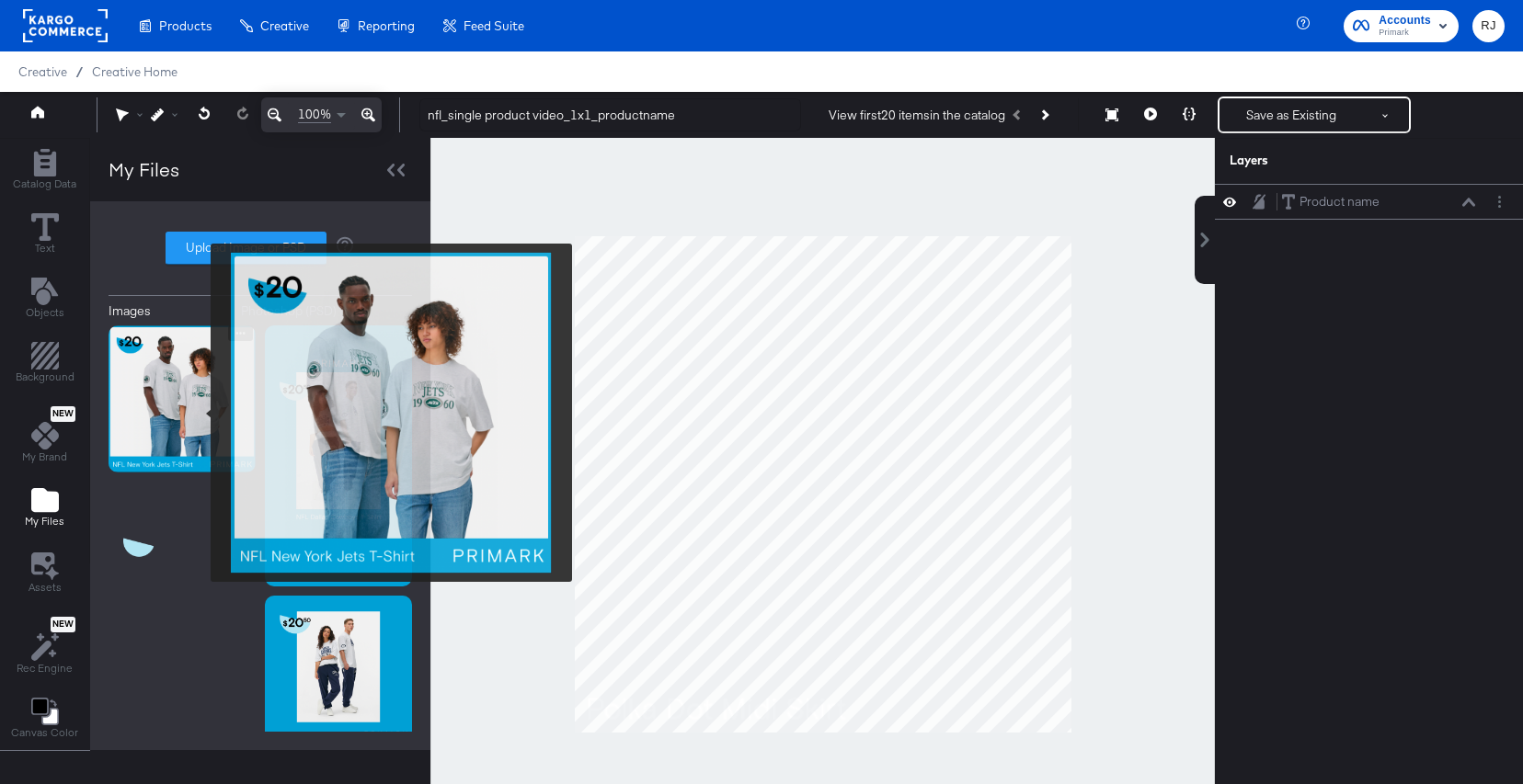
click at [199, 413] on img at bounding box center [182, 399] width 147 height 147
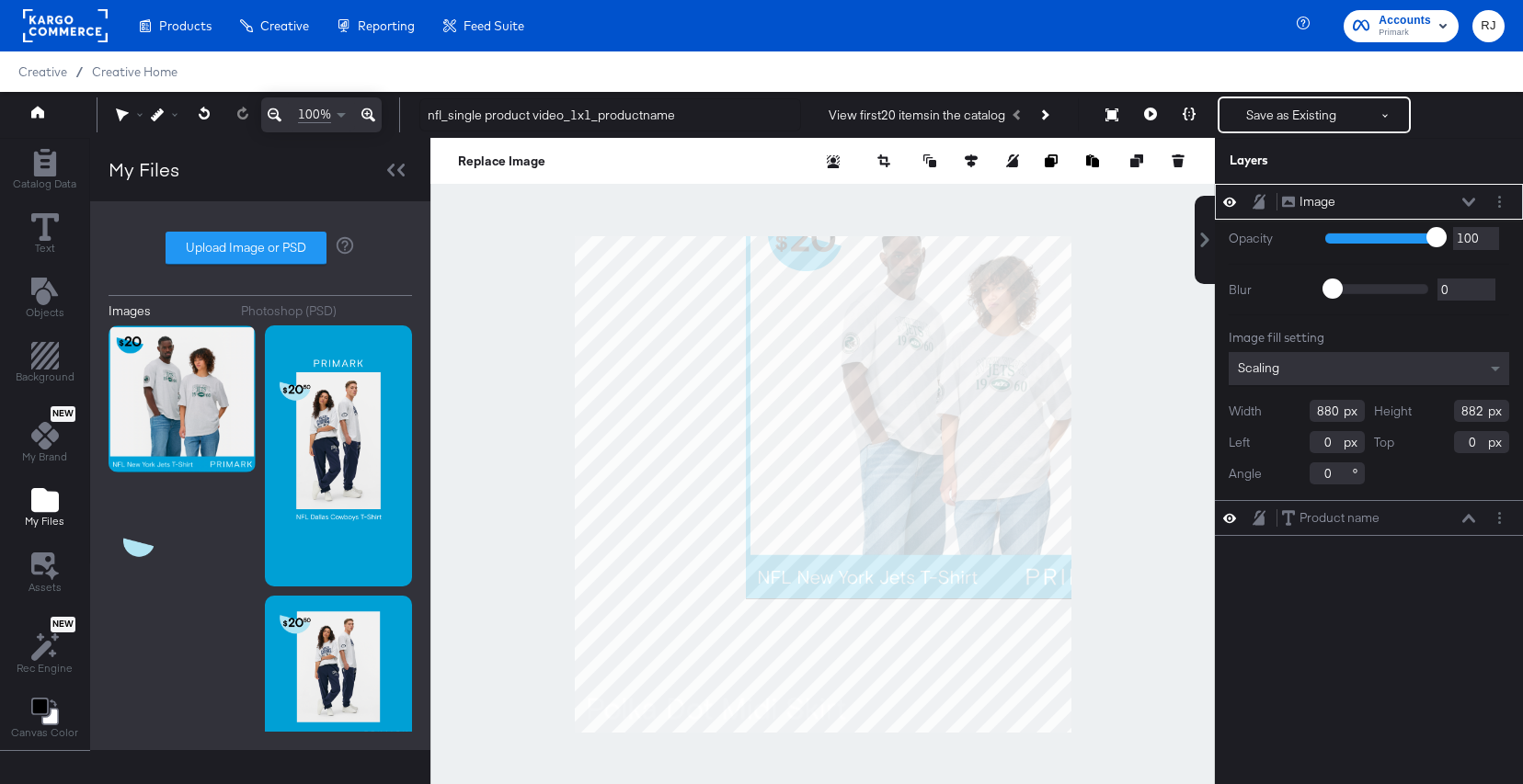
type input "-32"
type input "216"
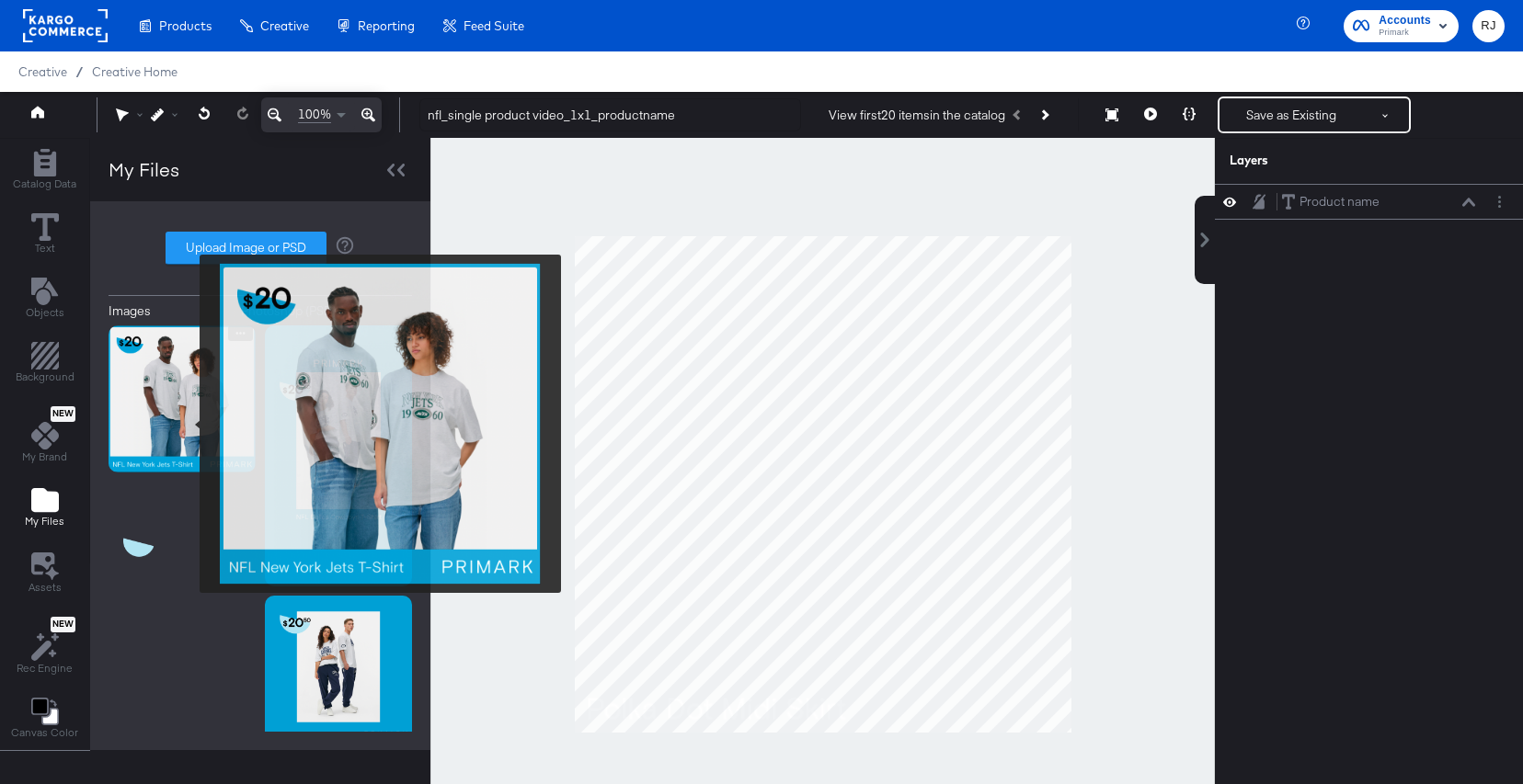
click at [188, 424] on img at bounding box center [182, 399] width 147 height 147
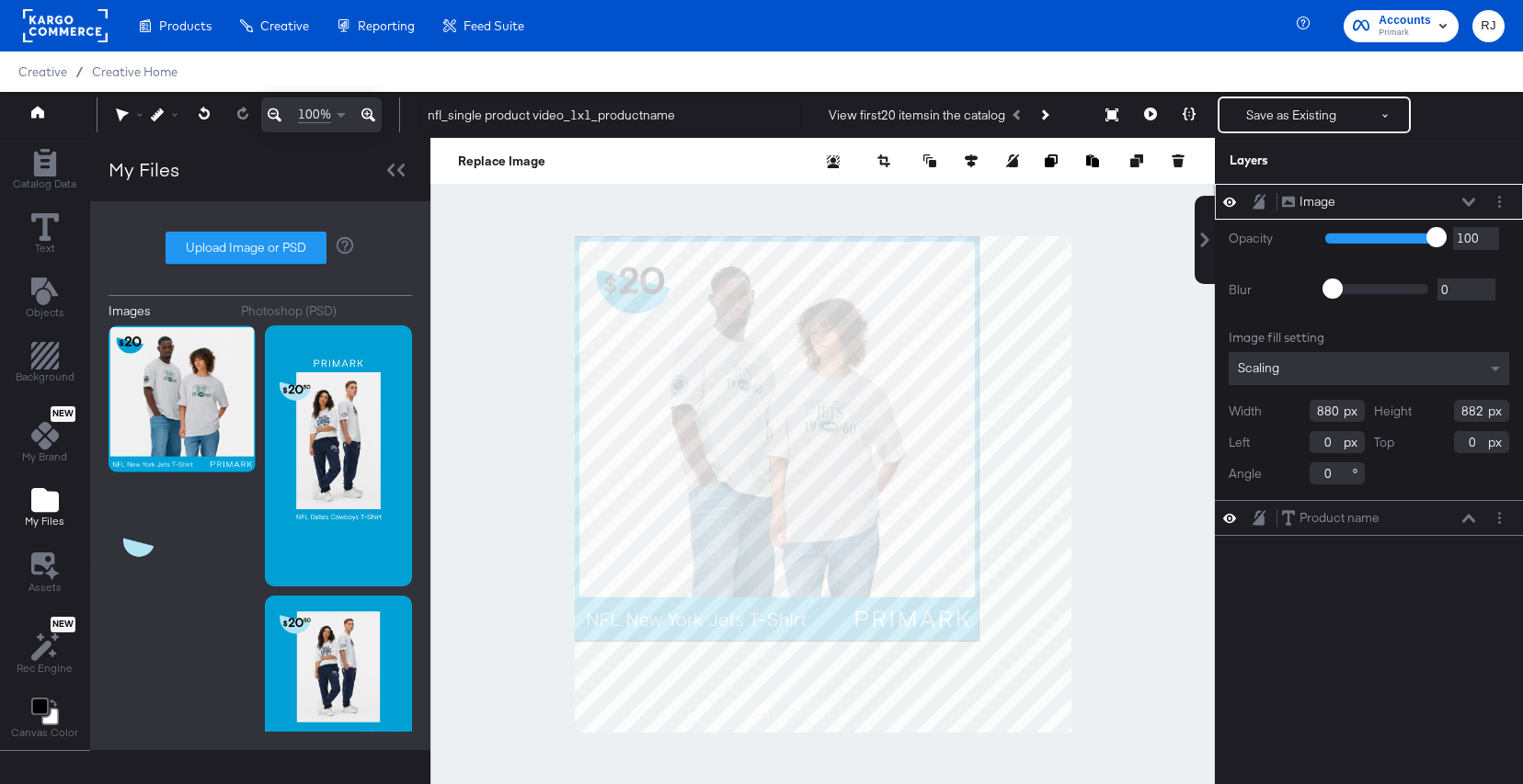
drag, startPoint x: 1333, startPoint y: 416, endPoint x: 1233, endPoint y: 412, distance: 100.1
click at [1097, 412] on div "Width 880" at bounding box center [1297, 410] width 136 height 22
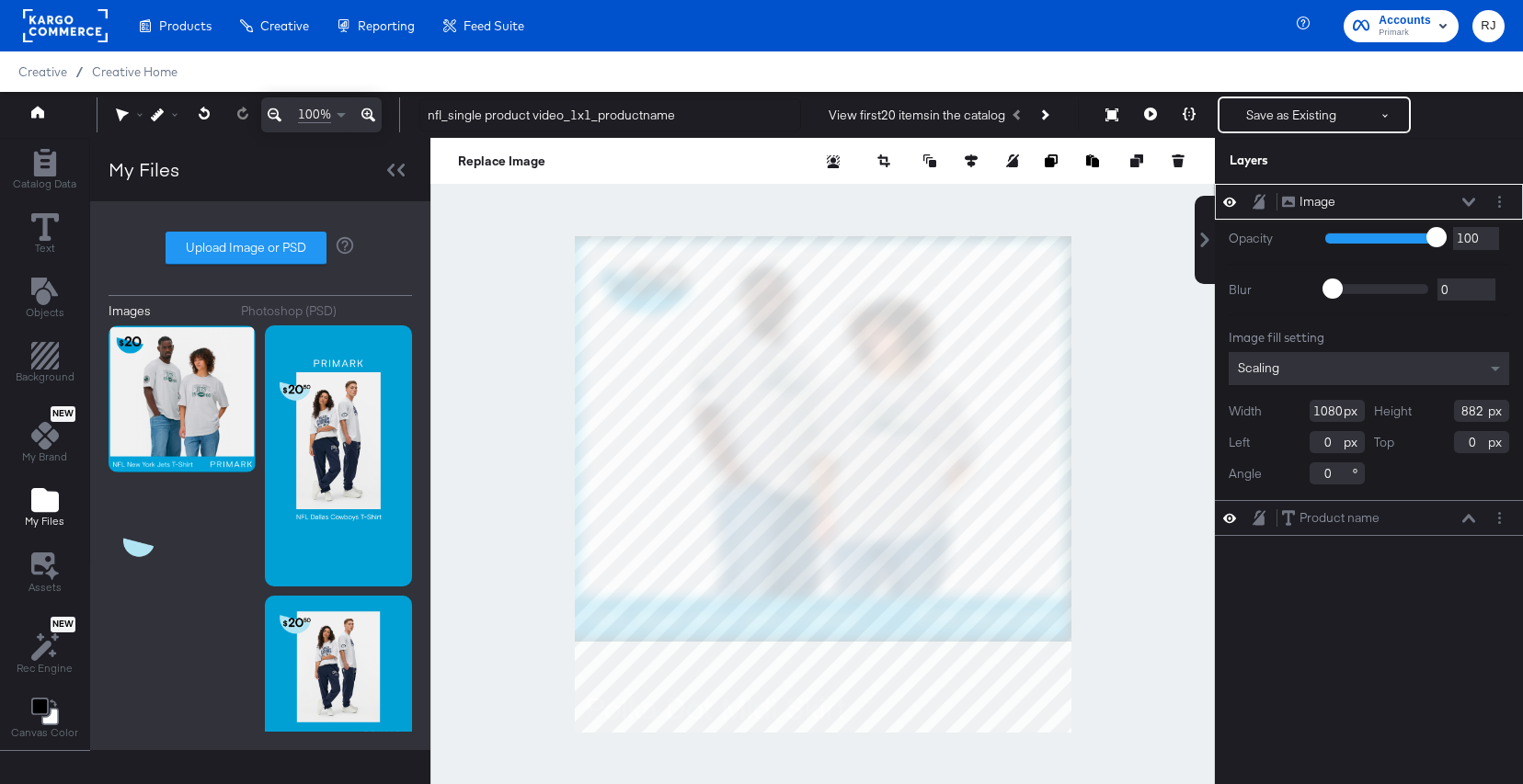
type input "1080"
drag, startPoint x: 1489, startPoint y: 411, endPoint x: 1394, endPoint y: 396, distance: 96.2
click at [1097, 396] on div "Image fill setting Scaling Width 1080 Height 882 Left 0 Top 0 Angle 0" at bounding box center [1369, 406] width 281 height 155
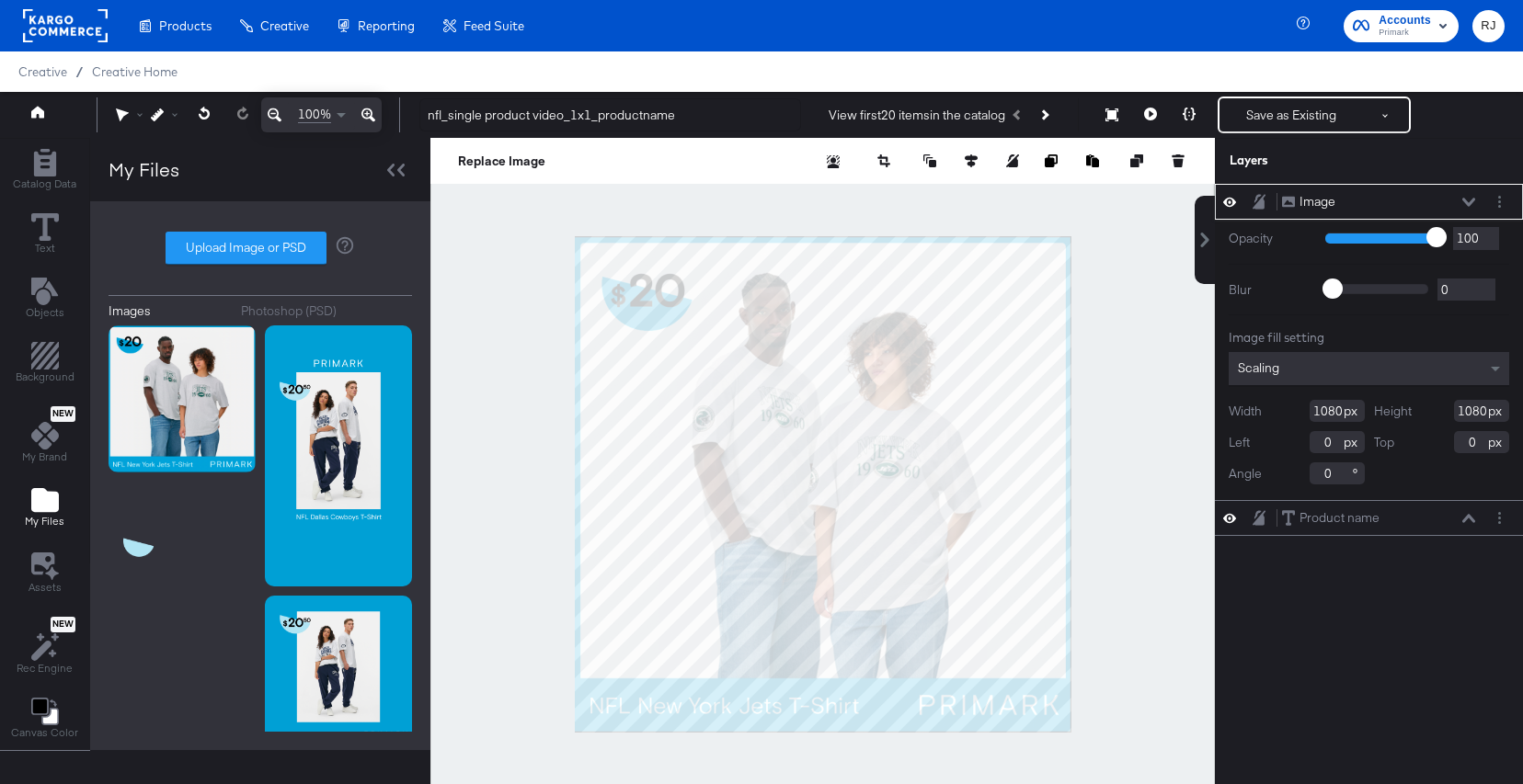
type input "1080"
click at [1097, 685] on div "Image Image Opacity 1 100 100 Blur 0 2000 0 Image fill setting Scaling Width 10…" at bounding box center [1368, 493] width 308 height 619
click at [1097, 197] on button at bounding box center [1469, 203] width 15 height 11
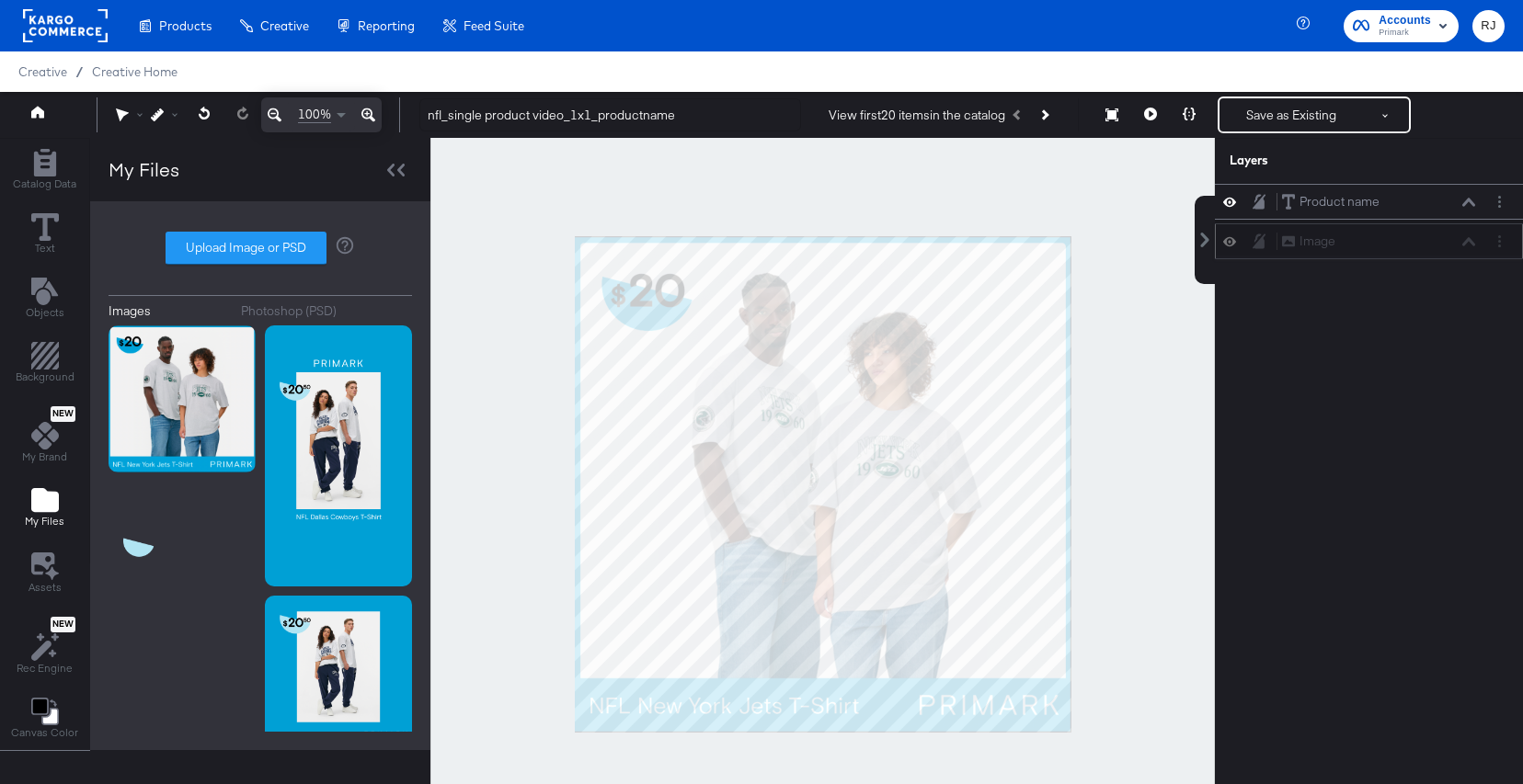
drag, startPoint x: 1409, startPoint y: 201, endPoint x: 1408, endPoint y: 245, distance: 44.0
click at [1097, 245] on div "Image Image" at bounding box center [1378, 241] width 195 height 19
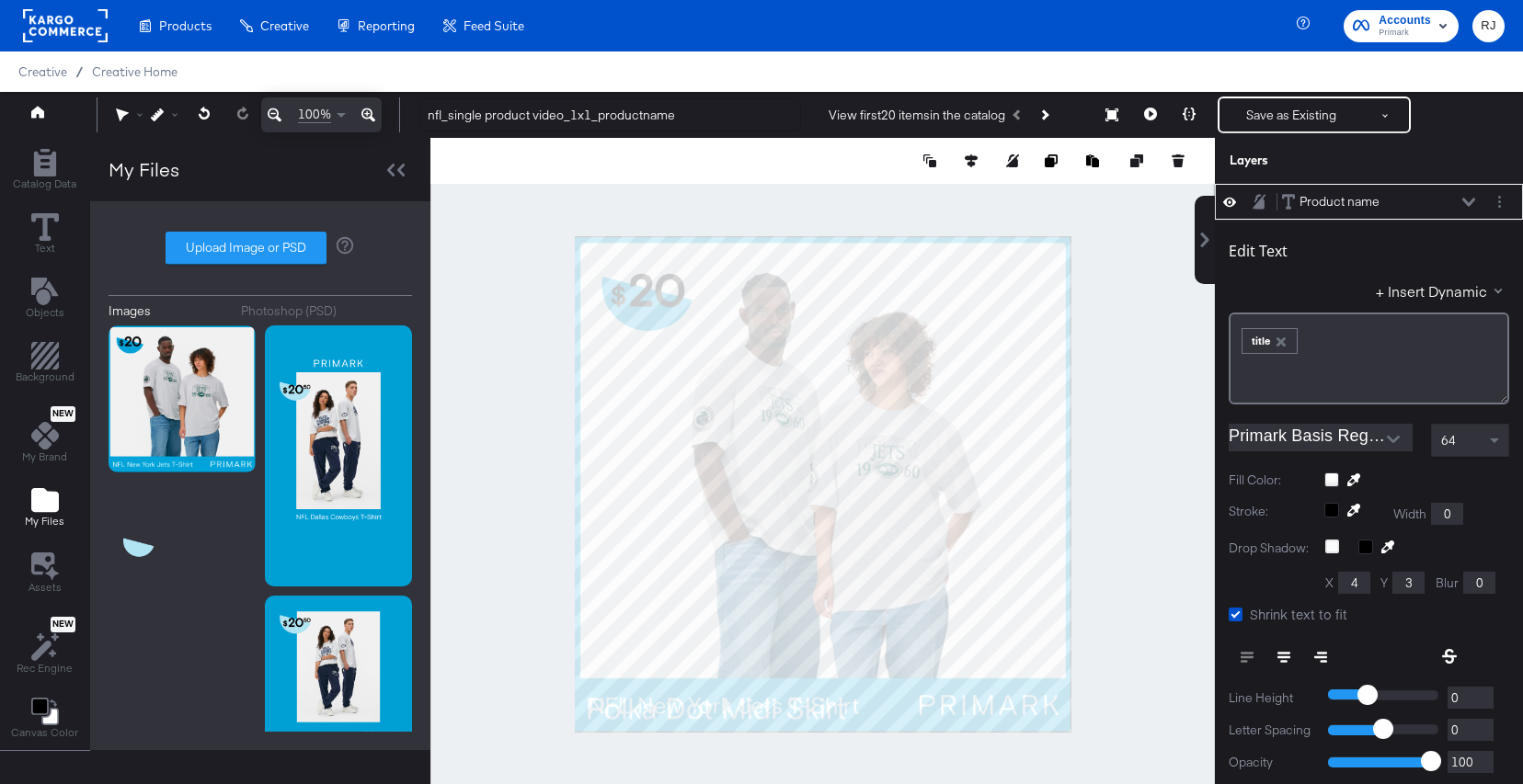
scroll to position [19, 0]
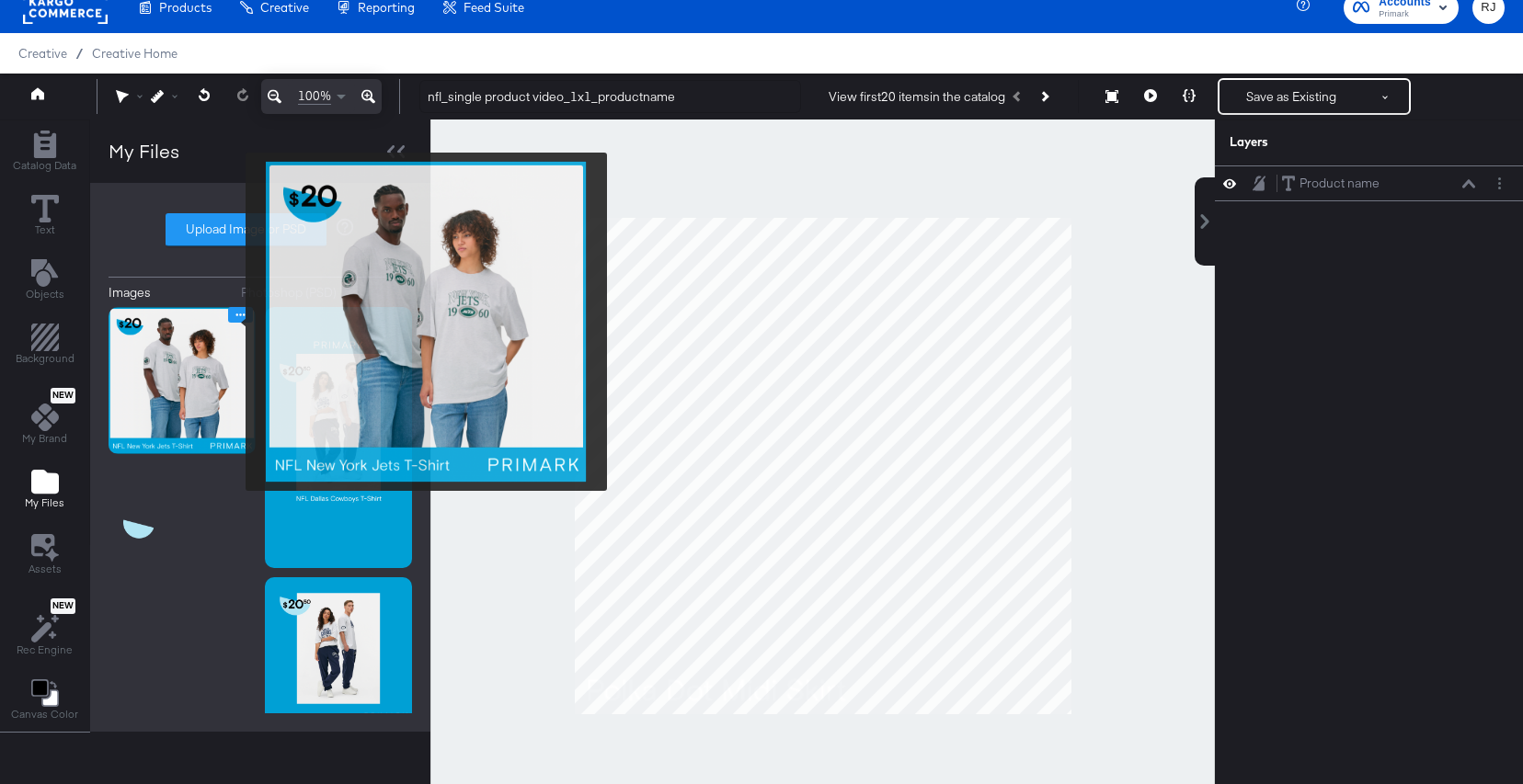
click at [234, 322] on button "Image Options" at bounding box center [240, 315] width 25 height 16
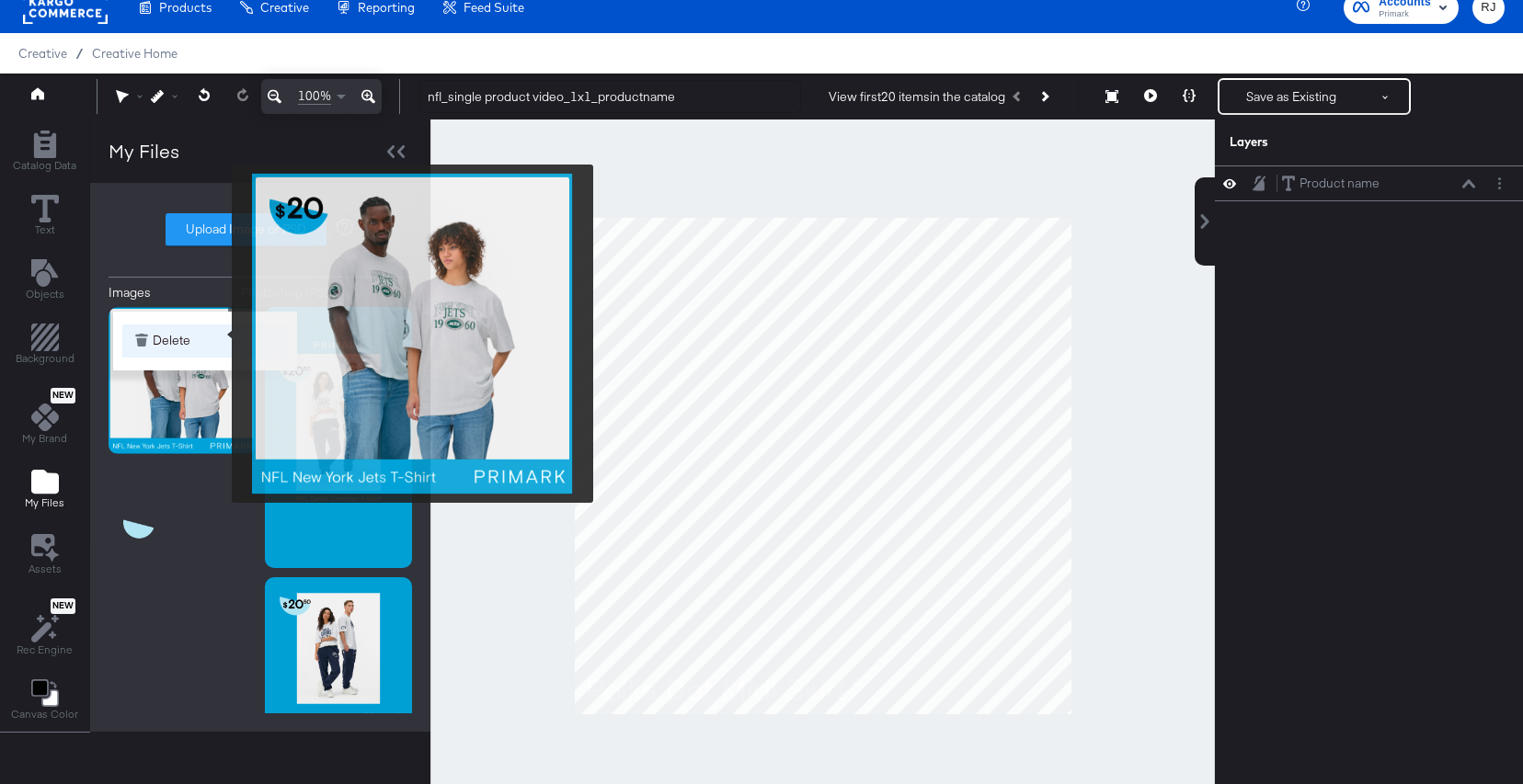
click at [220, 334] on button "Delete" at bounding box center [205, 340] width 166 height 33
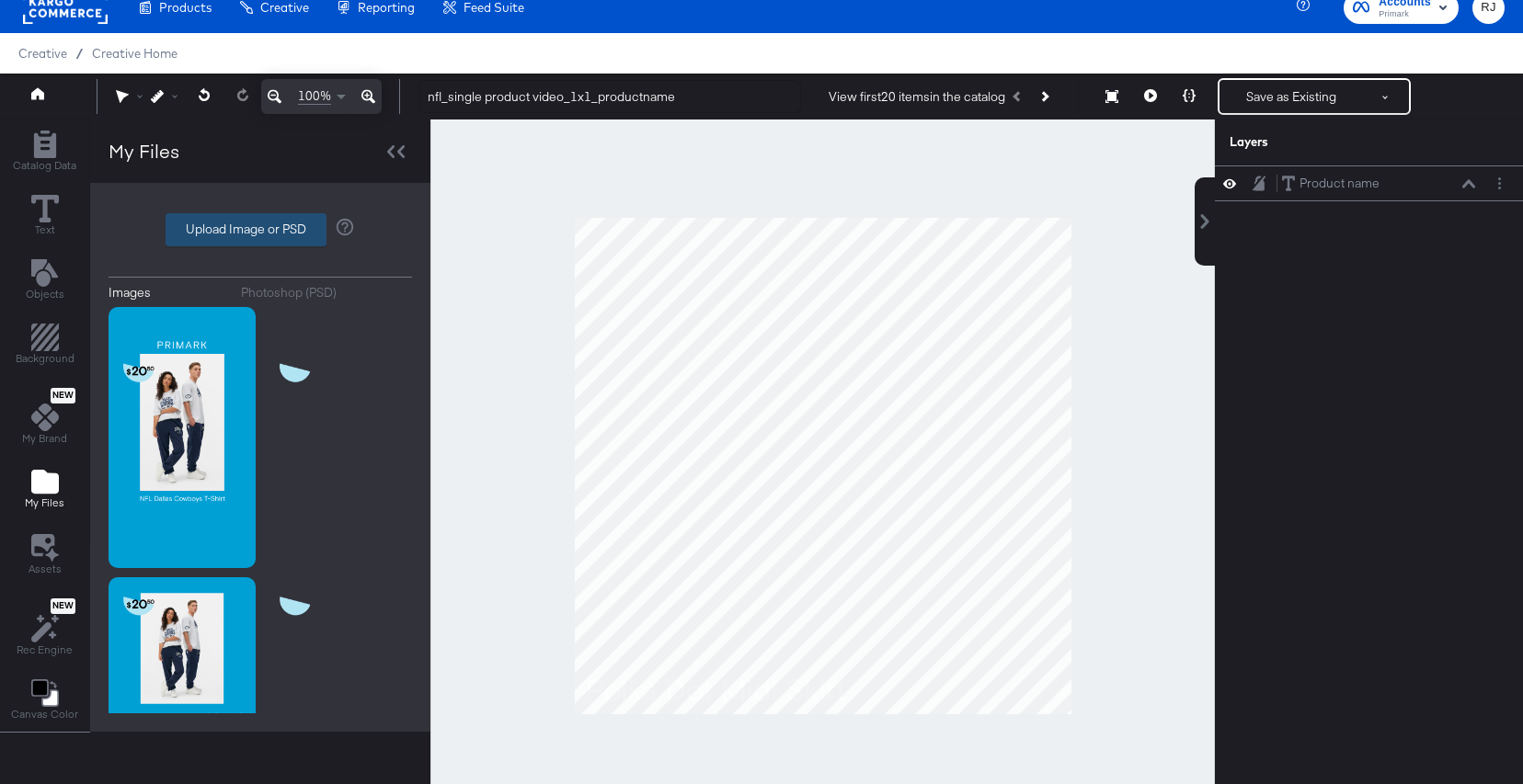
click at [299, 224] on label "Upload Image or PSD" at bounding box center [246, 229] width 159 height 31
click at [260, 230] on input "Upload Image or PSD" at bounding box center [260, 230] width 0 height 0
type input "C:\fakepath\1.png"
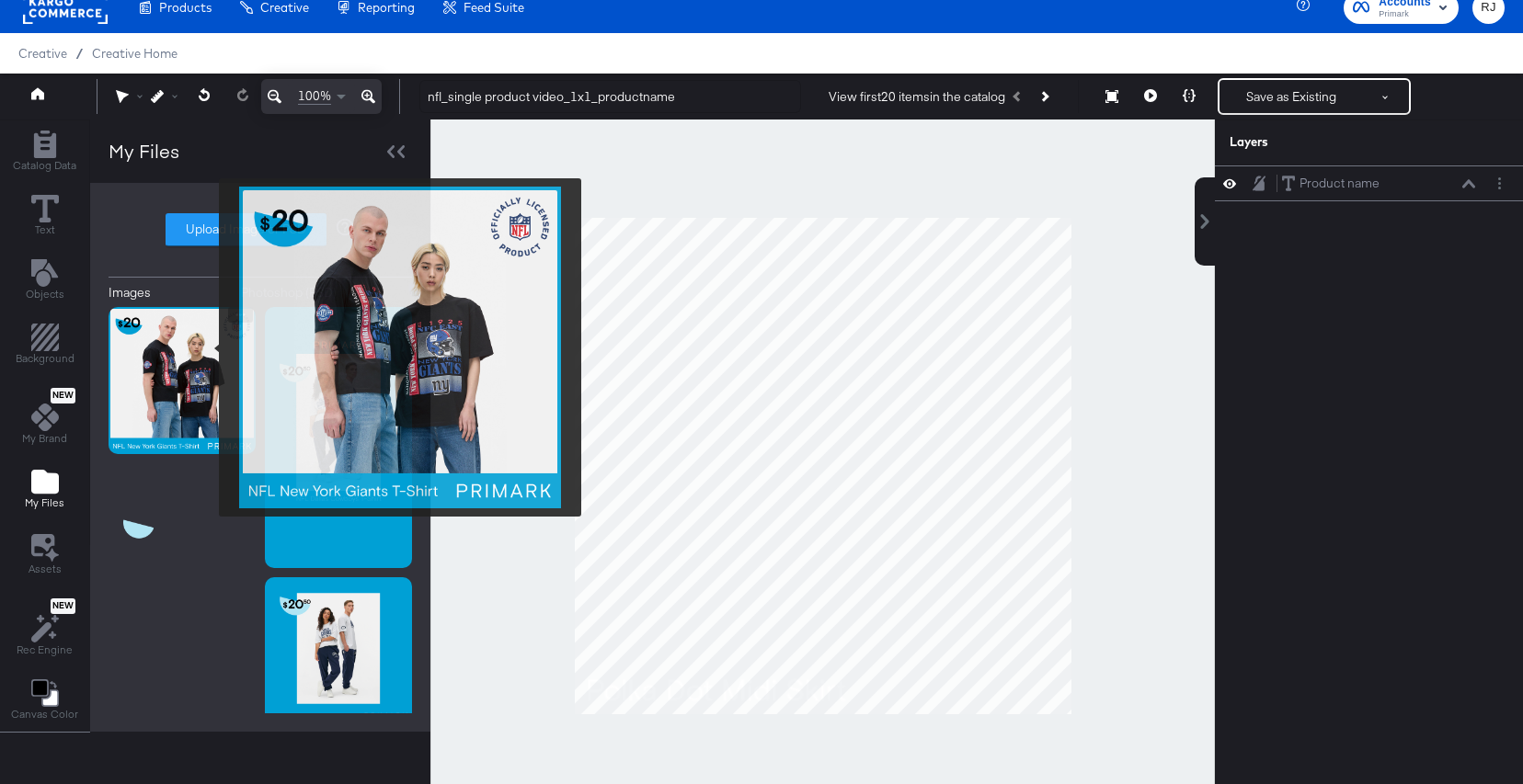
click at [207, 348] on img at bounding box center [182, 381] width 147 height 147
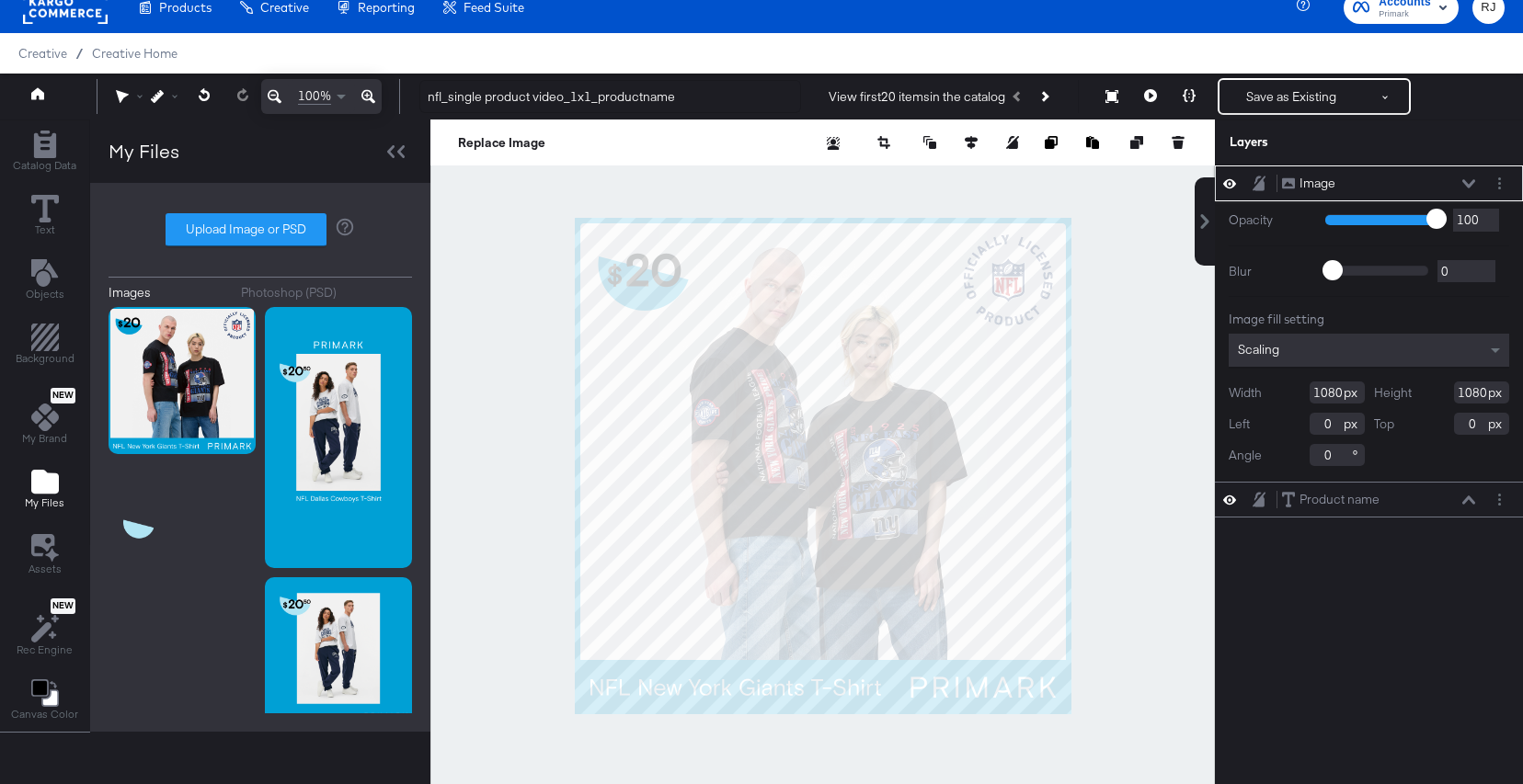
click at [1097, 183] on button at bounding box center [1469, 184] width 15 height 11
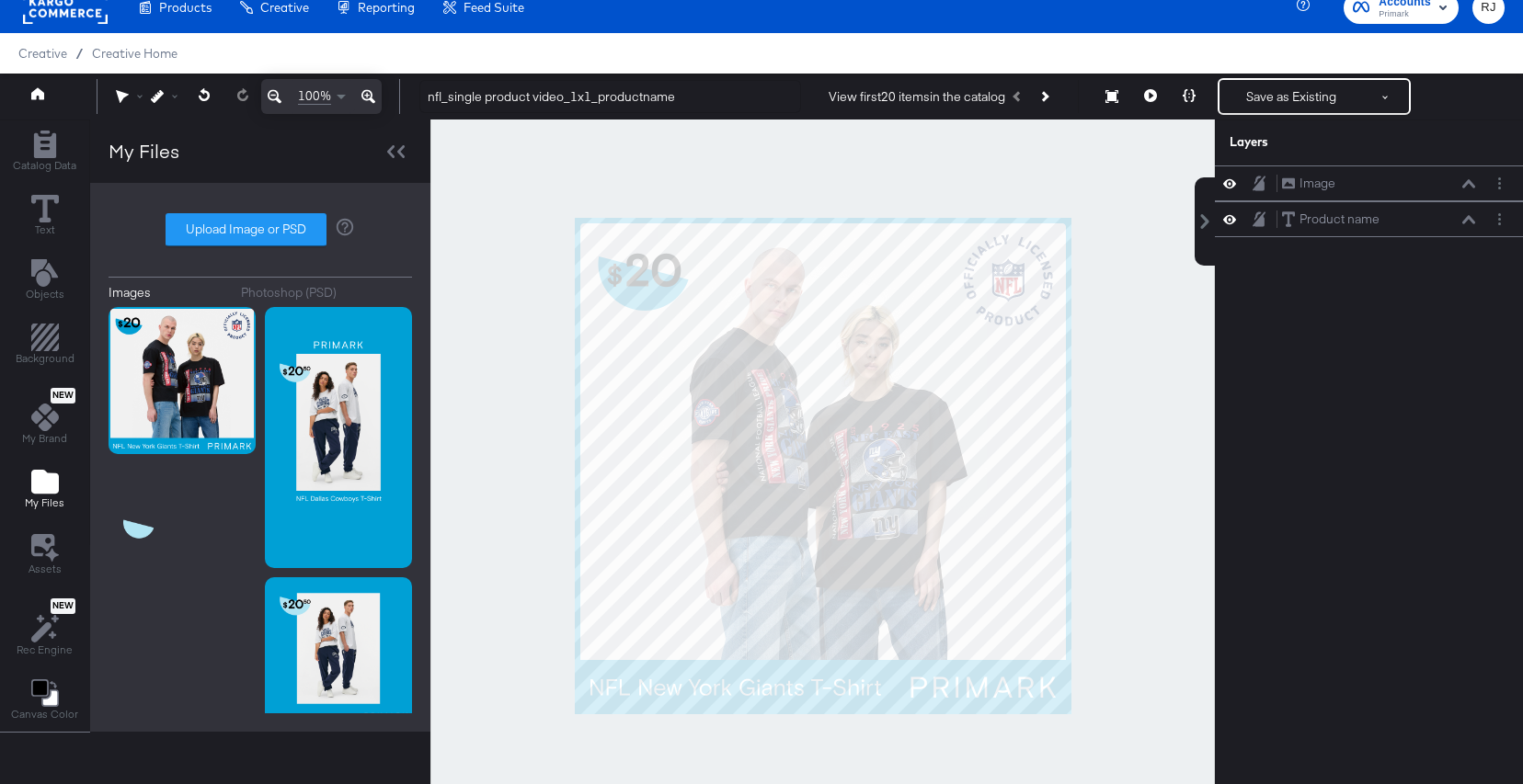
scroll to position [18, 0]
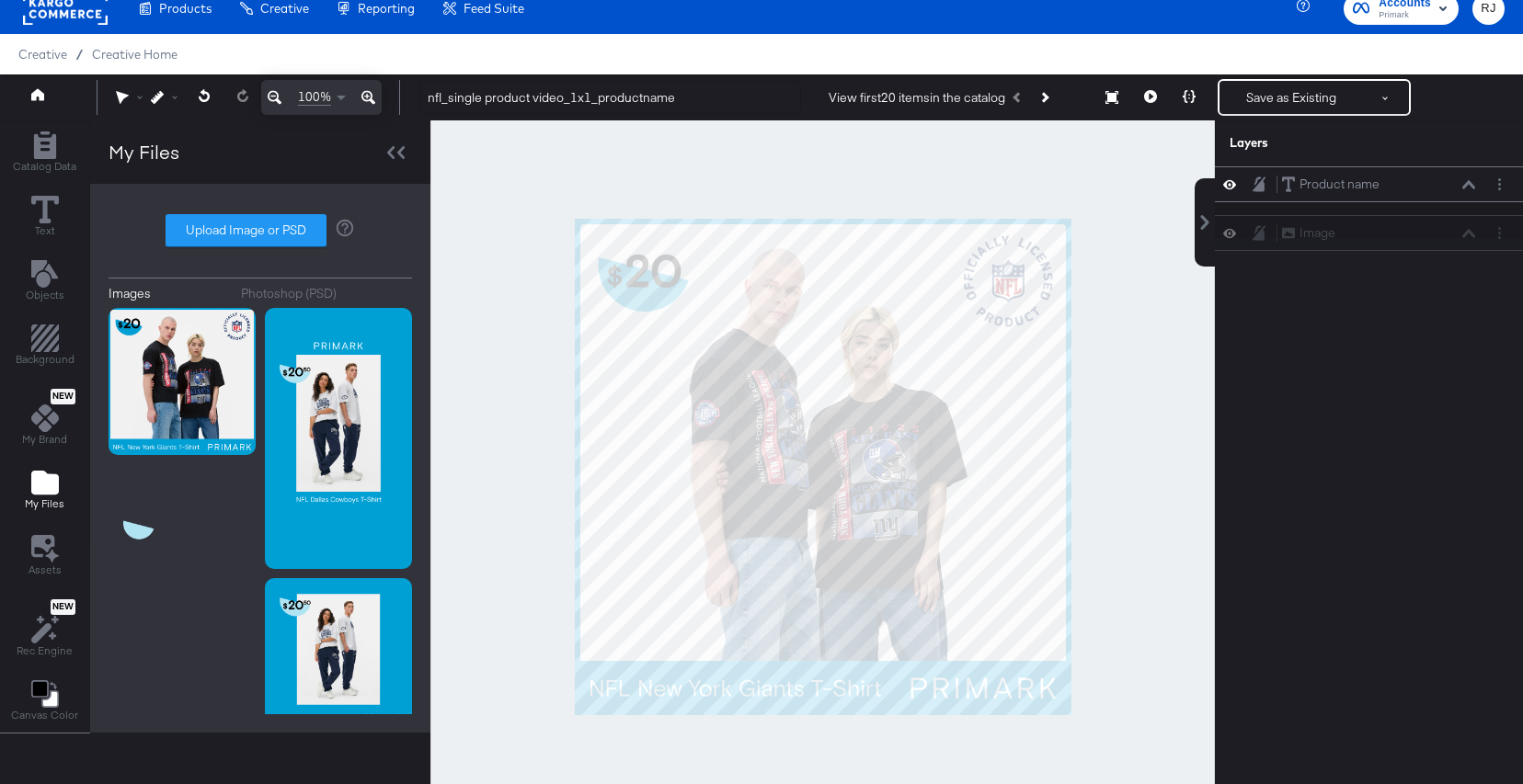
drag, startPoint x: 1382, startPoint y: 189, endPoint x: 1382, endPoint y: 249, distance: 60.0
click at [1097, 250] on div "Image Image Product name Product name" at bounding box center [1357, 476] width 331 height 619
click at [1097, 220] on icon at bounding box center [1469, 220] width 13 height 8
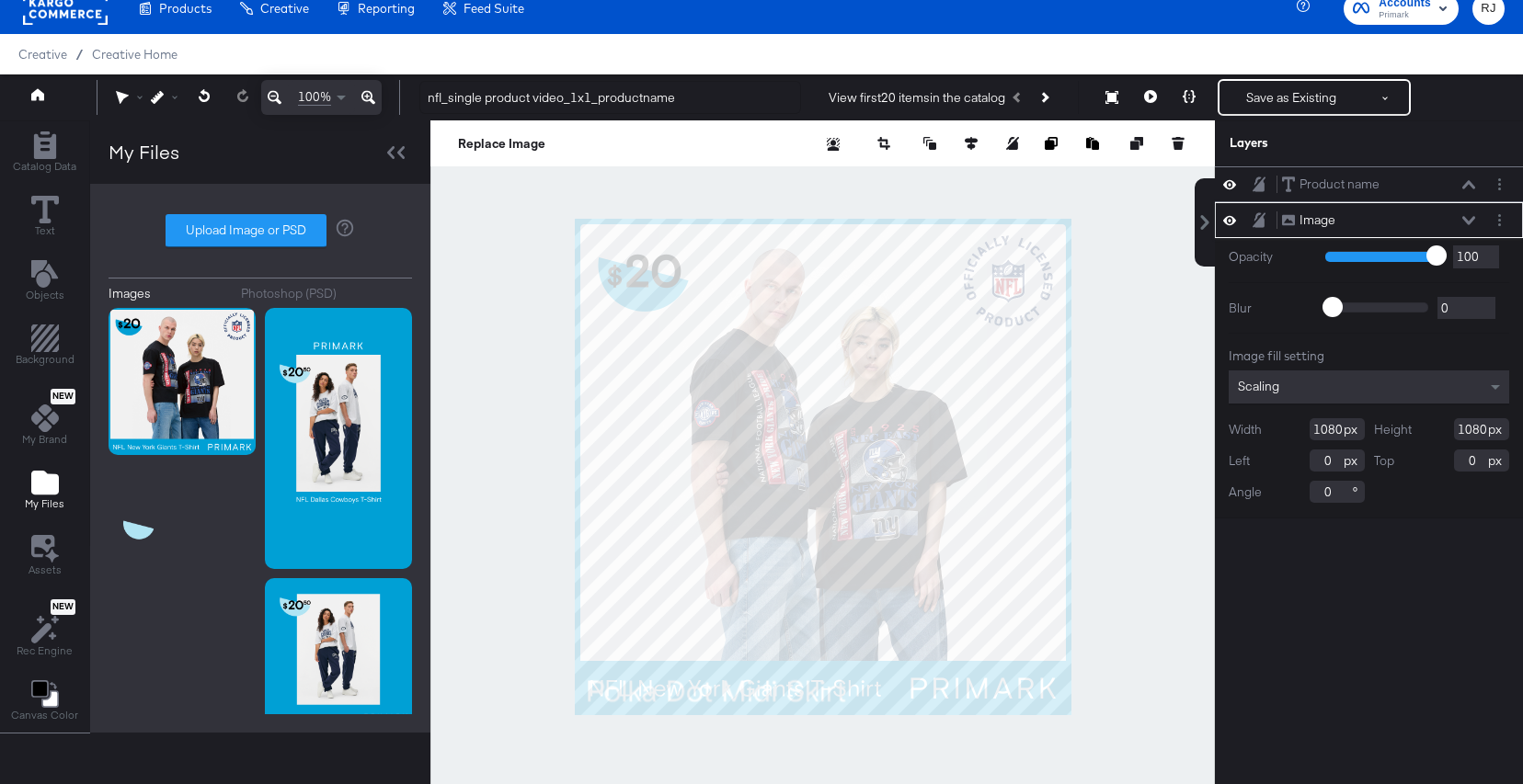
click at [1097, 261] on div at bounding box center [1384, 256] width 119 height 18
type input "66"
click at [1097, 256] on input "range" at bounding box center [1384, 254] width 120 height 12
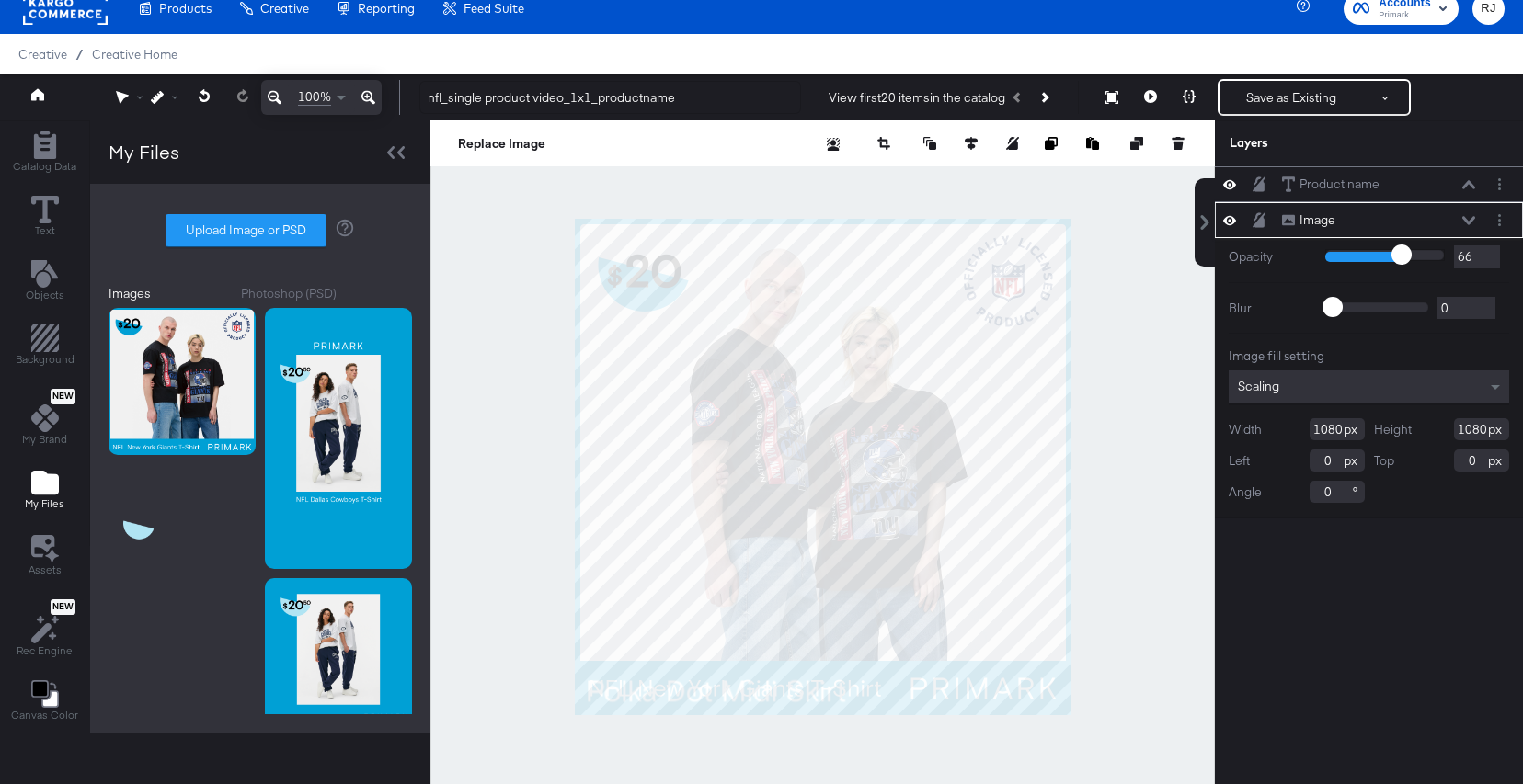
type input "54"
click at [1097, 254] on input "range" at bounding box center [1384, 254] width 120 height 12
click at [1097, 220] on icon at bounding box center [1259, 220] width 13 height 16
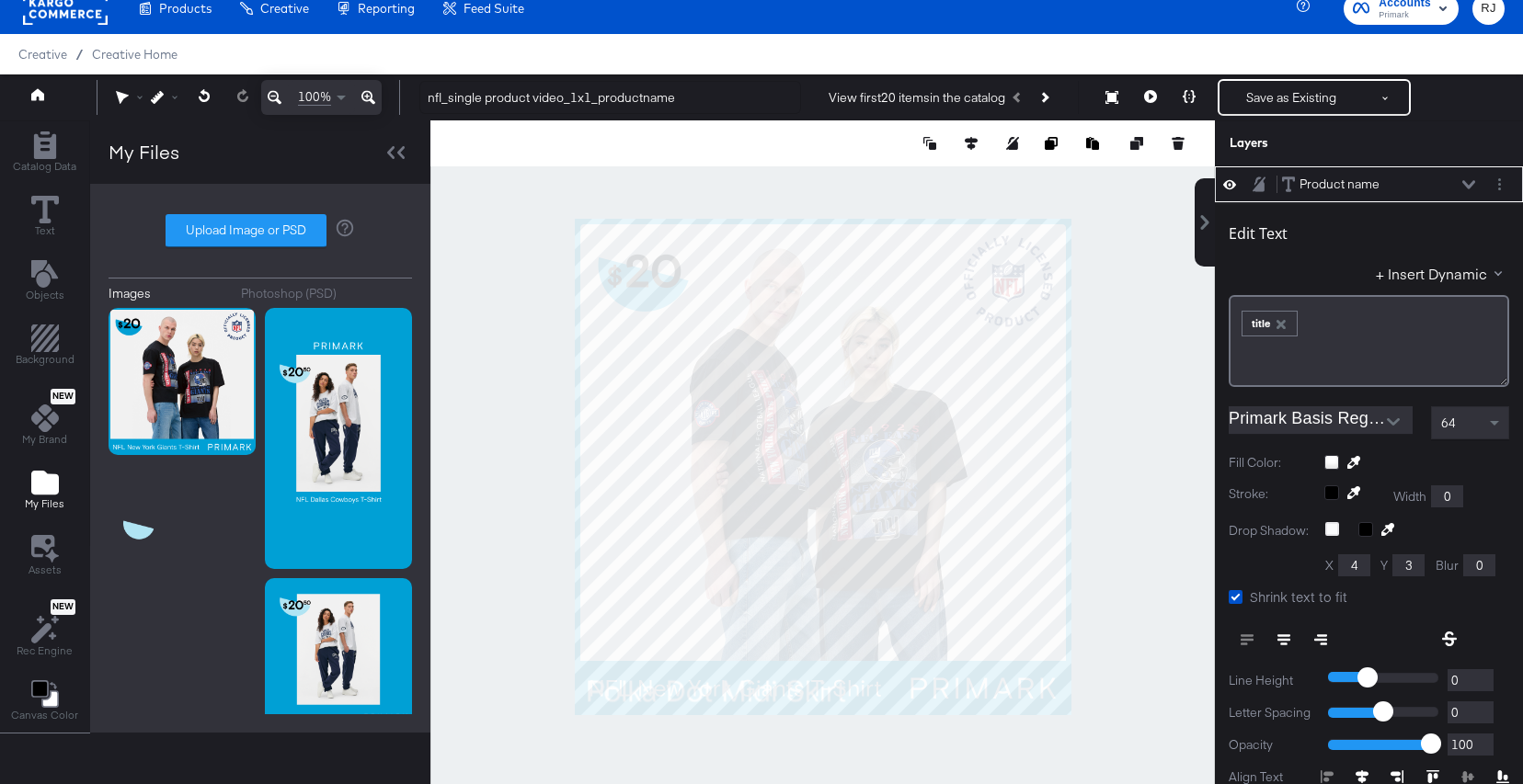
scroll to position [19, 0]
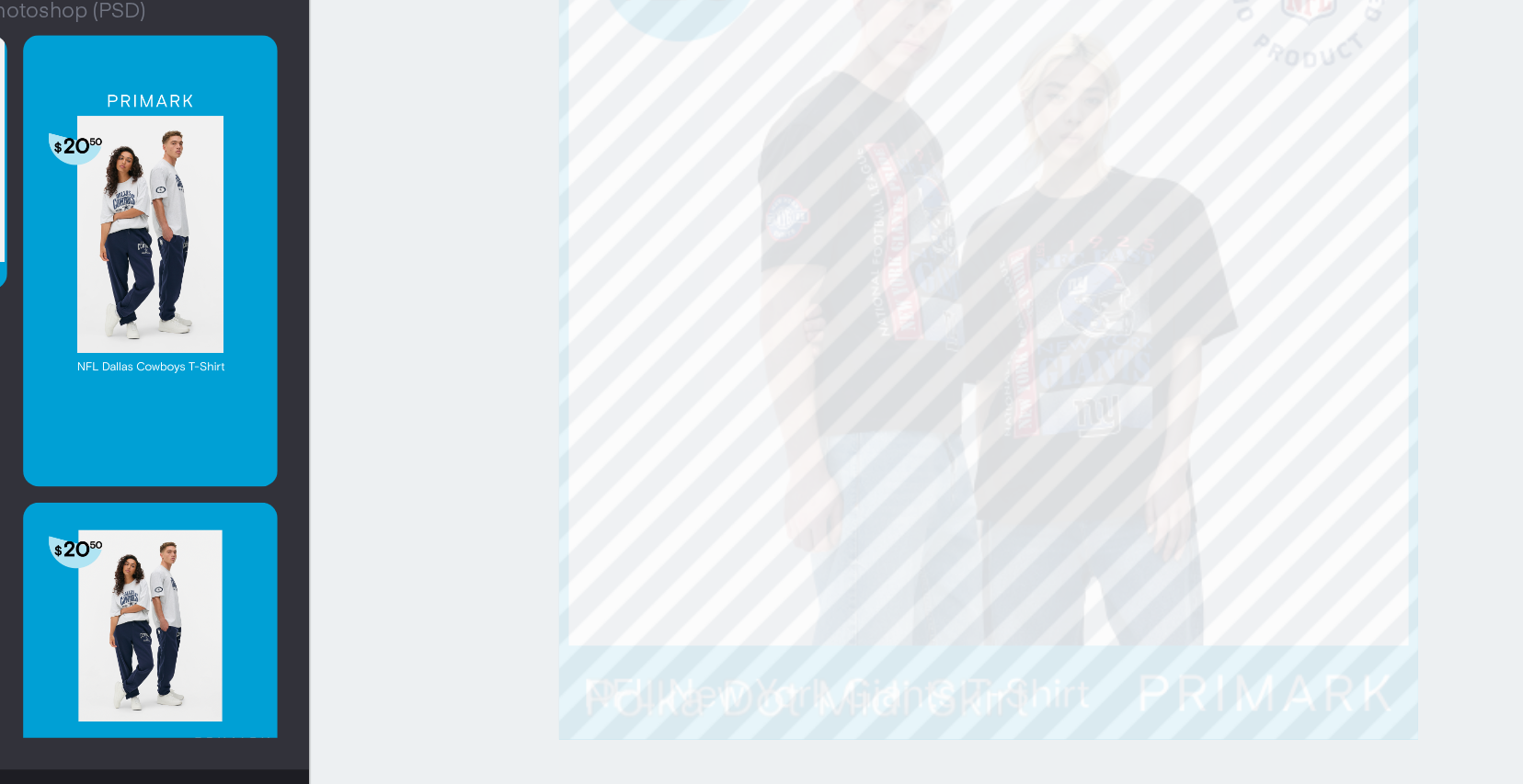
type input "655"
type input "36"
type input "980"
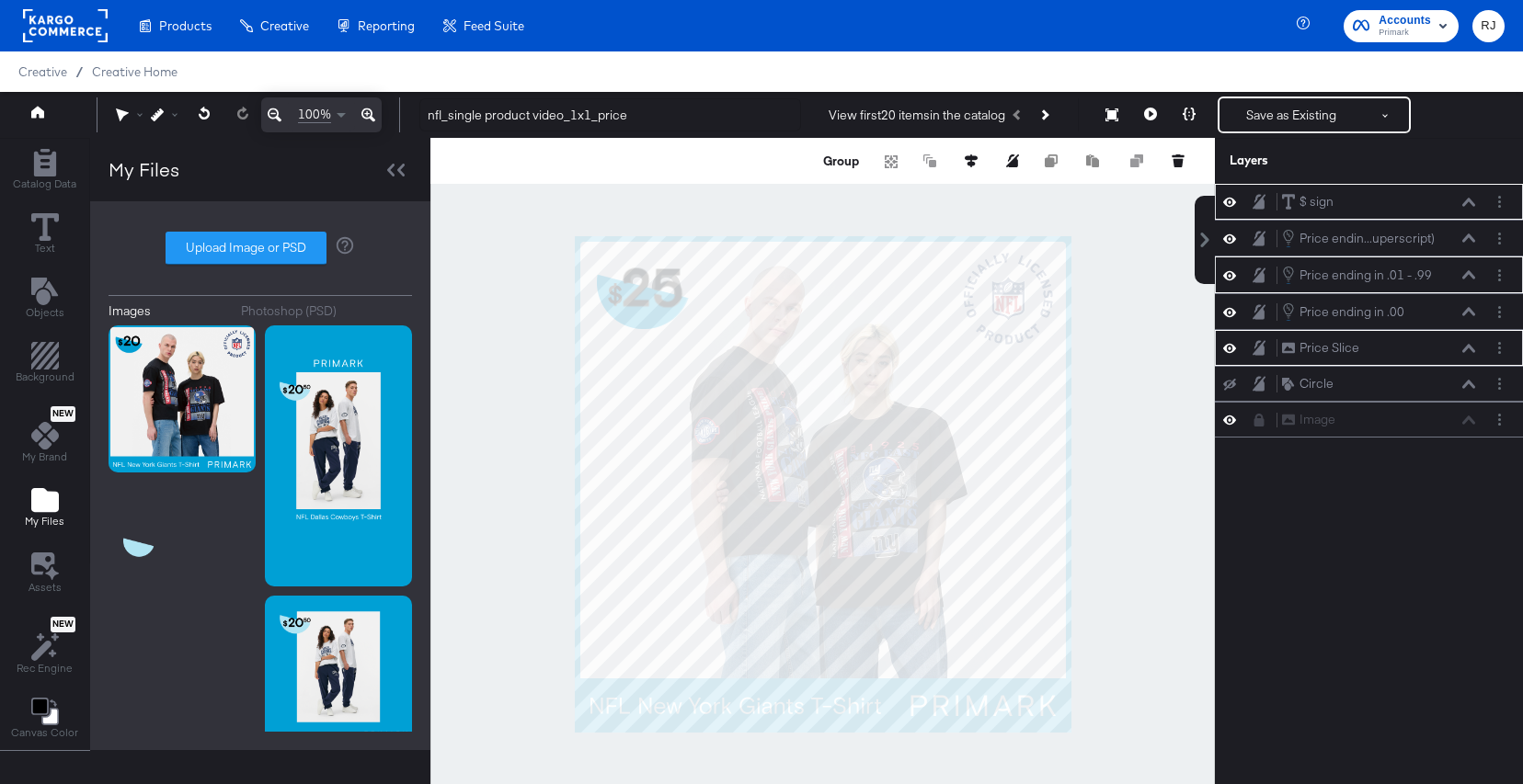
scroll to position [19, 0]
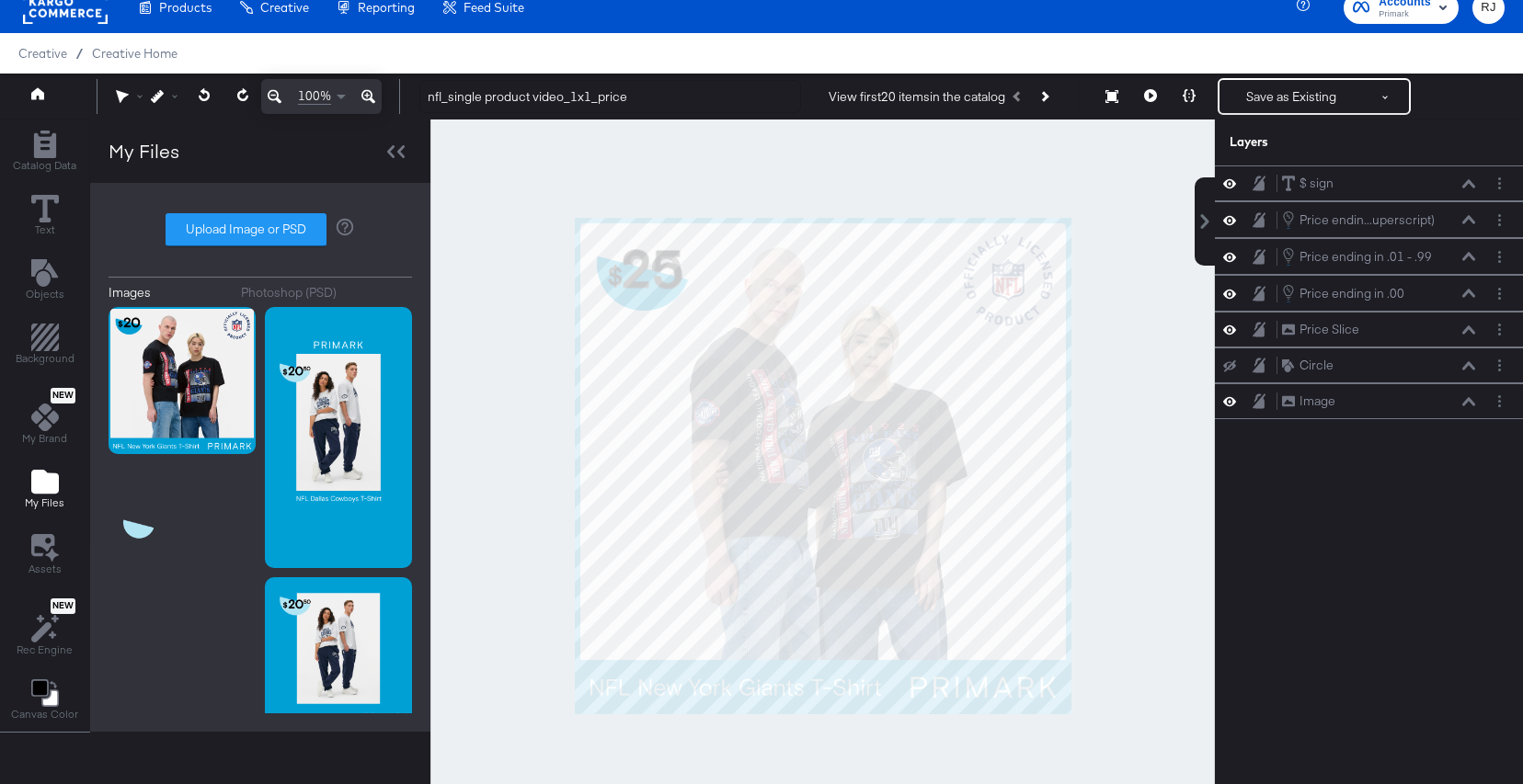
click at [1124, 415] on div at bounding box center [823, 466] width 784 height 694
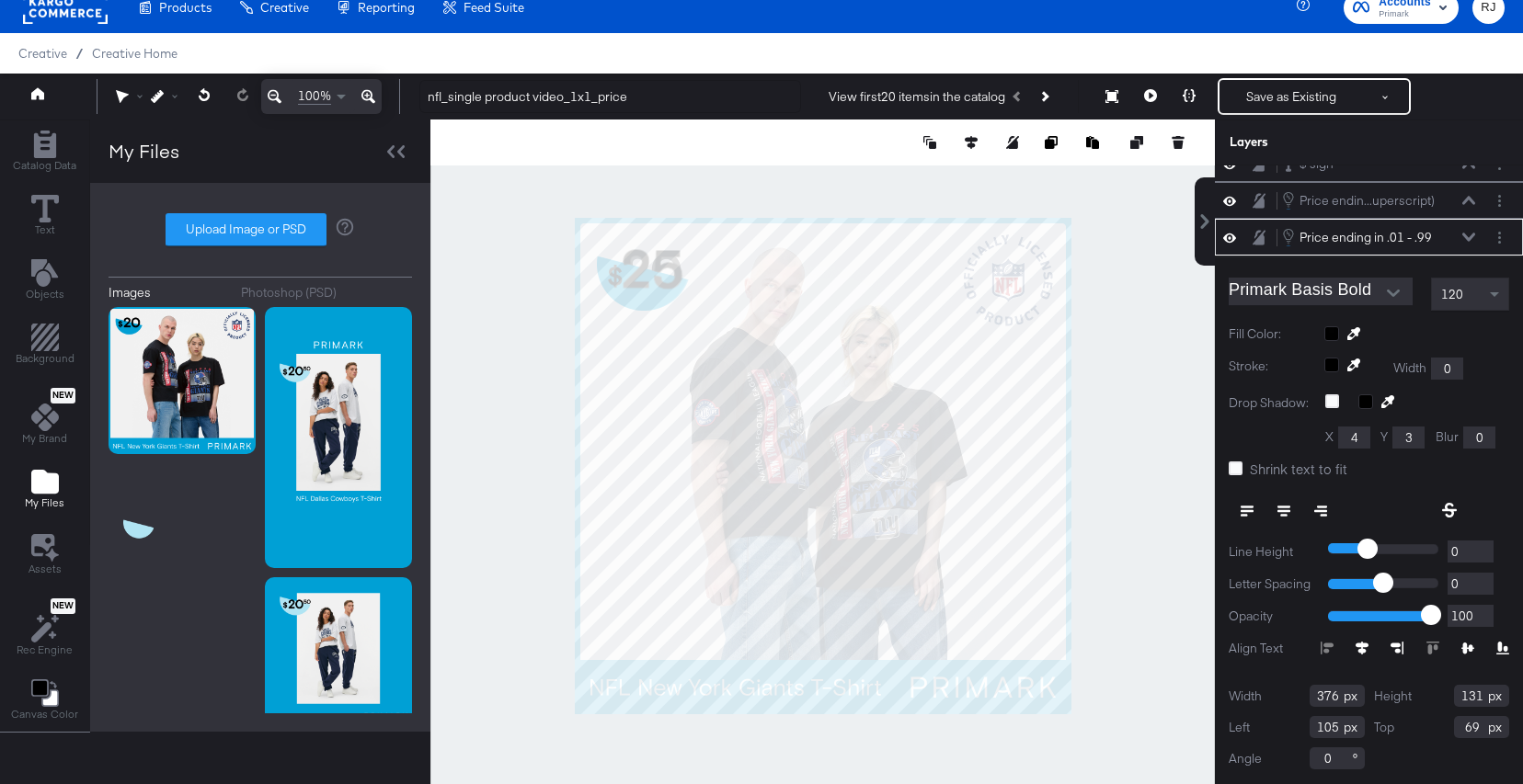
scroll to position [0, 0]
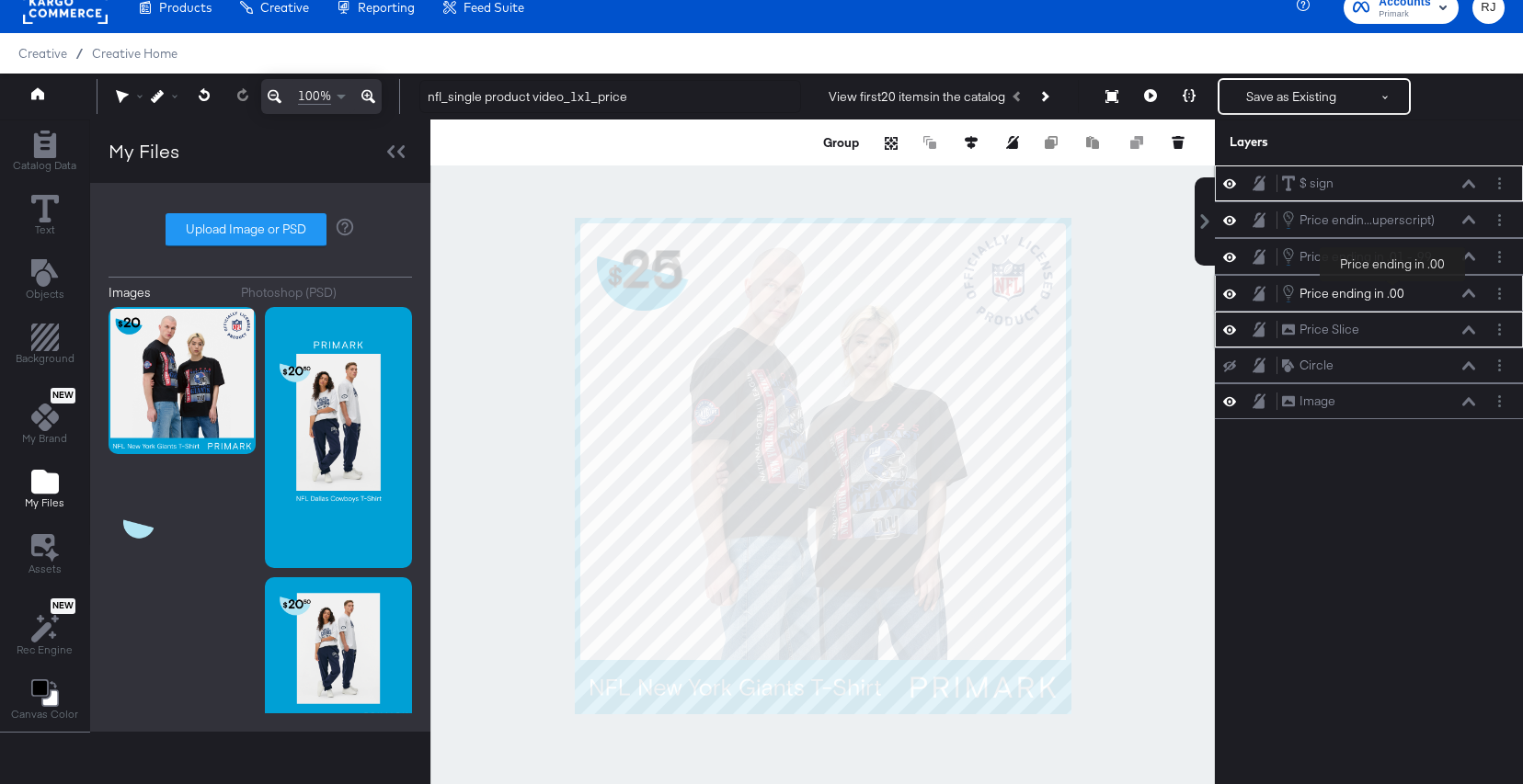
click at [1392, 294] on div "Price ending in .00" at bounding box center [1351, 294] width 105 height 18
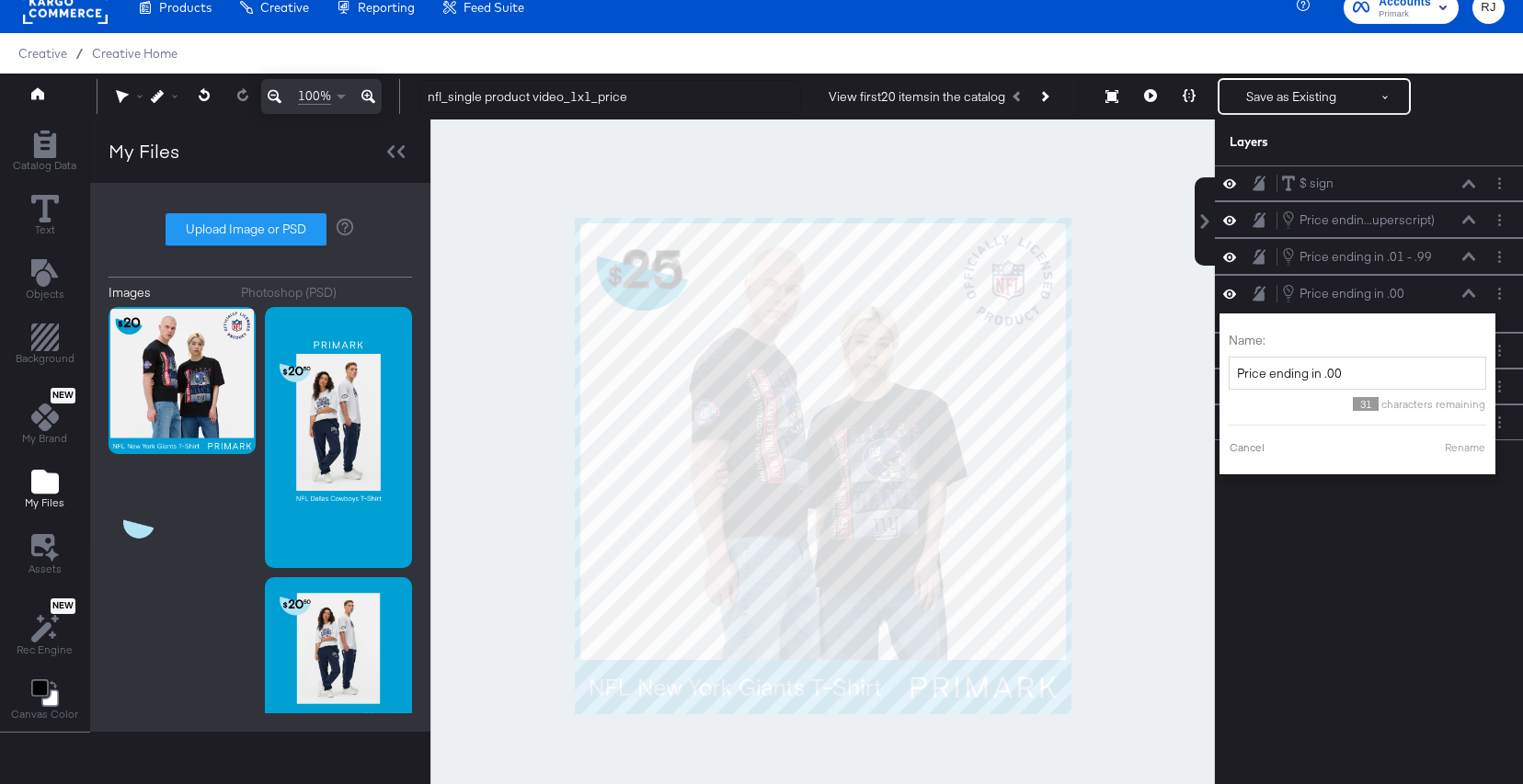
click at [1165, 565] on div at bounding box center [823, 466] width 784 height 694
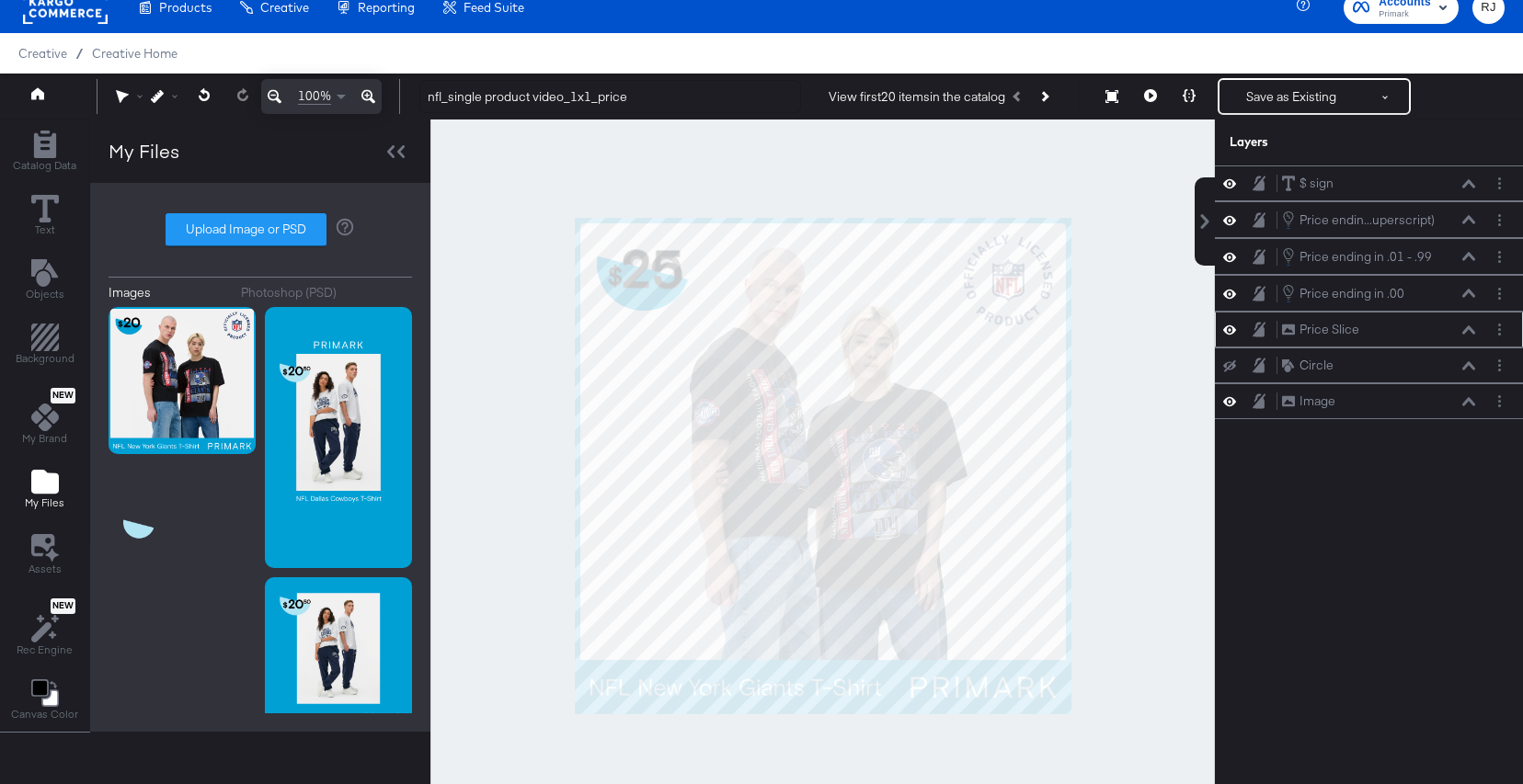
click at [1391, 327] on div "Price Slice Price Slice" at bounding box center [1378, 330] width 195 height 19
click at [741, 413] on div at bounding box center [823, 466] width 784 height 694
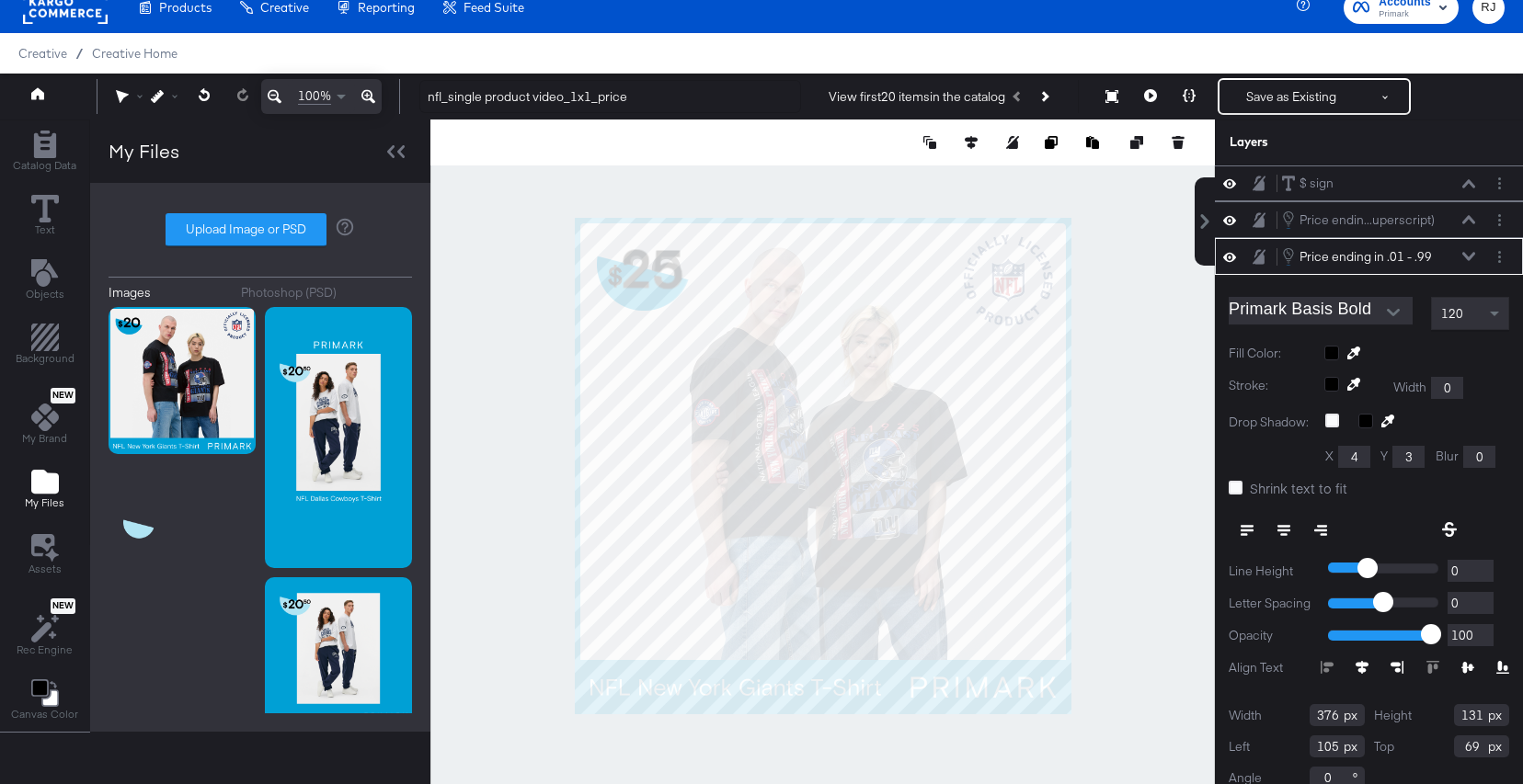
type input "103"
type input "73"
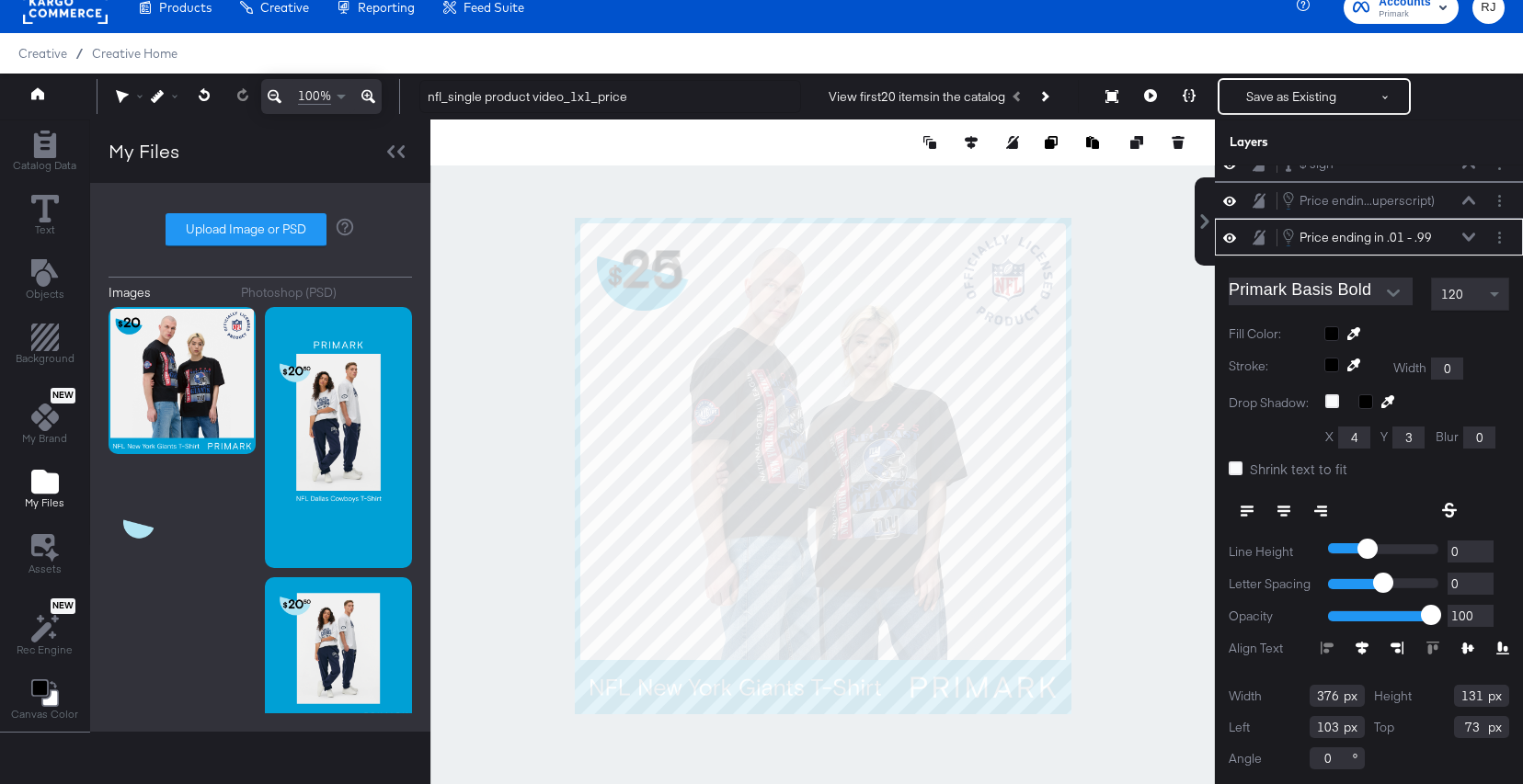
type input "575"
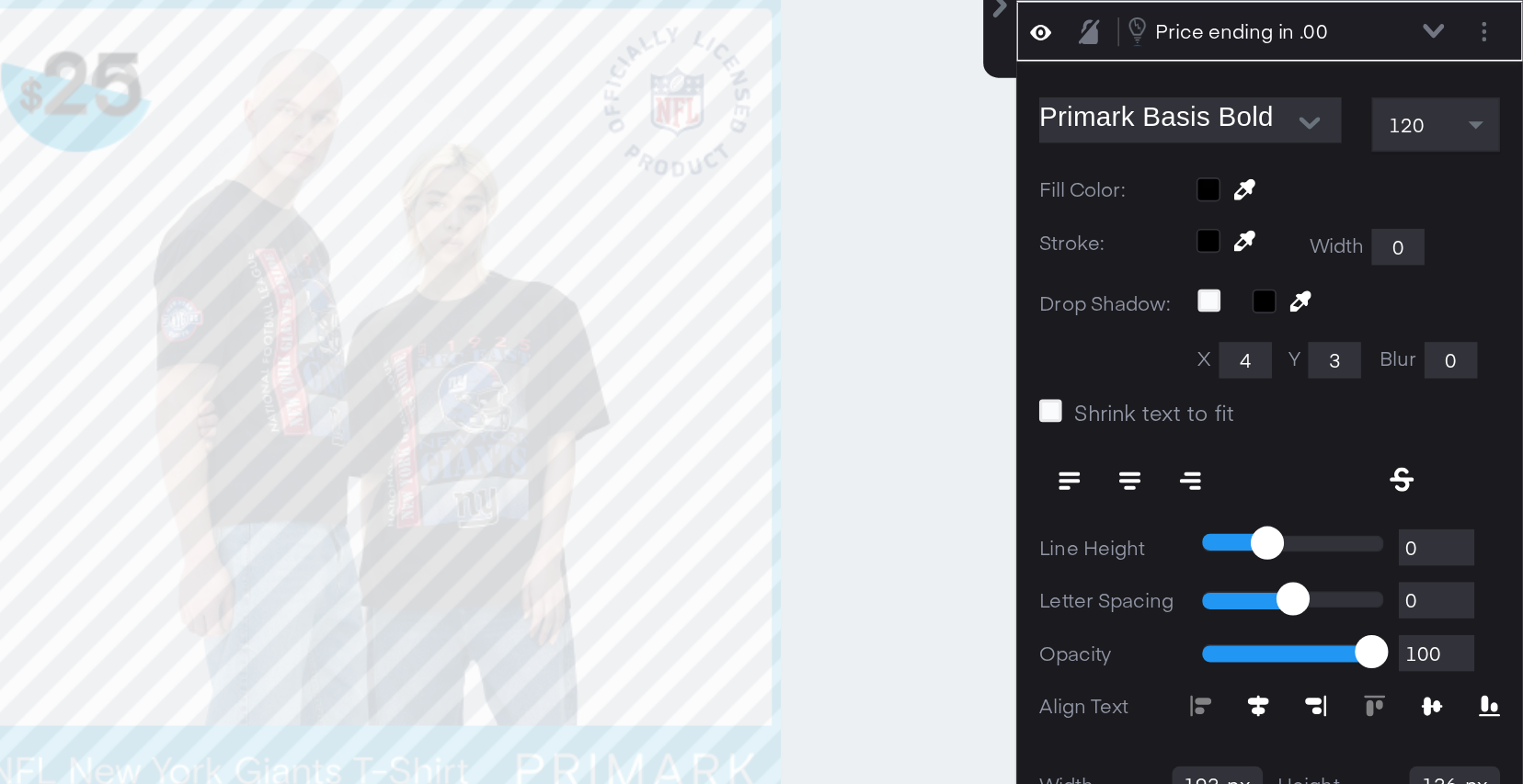
scroll to position [18, 0]
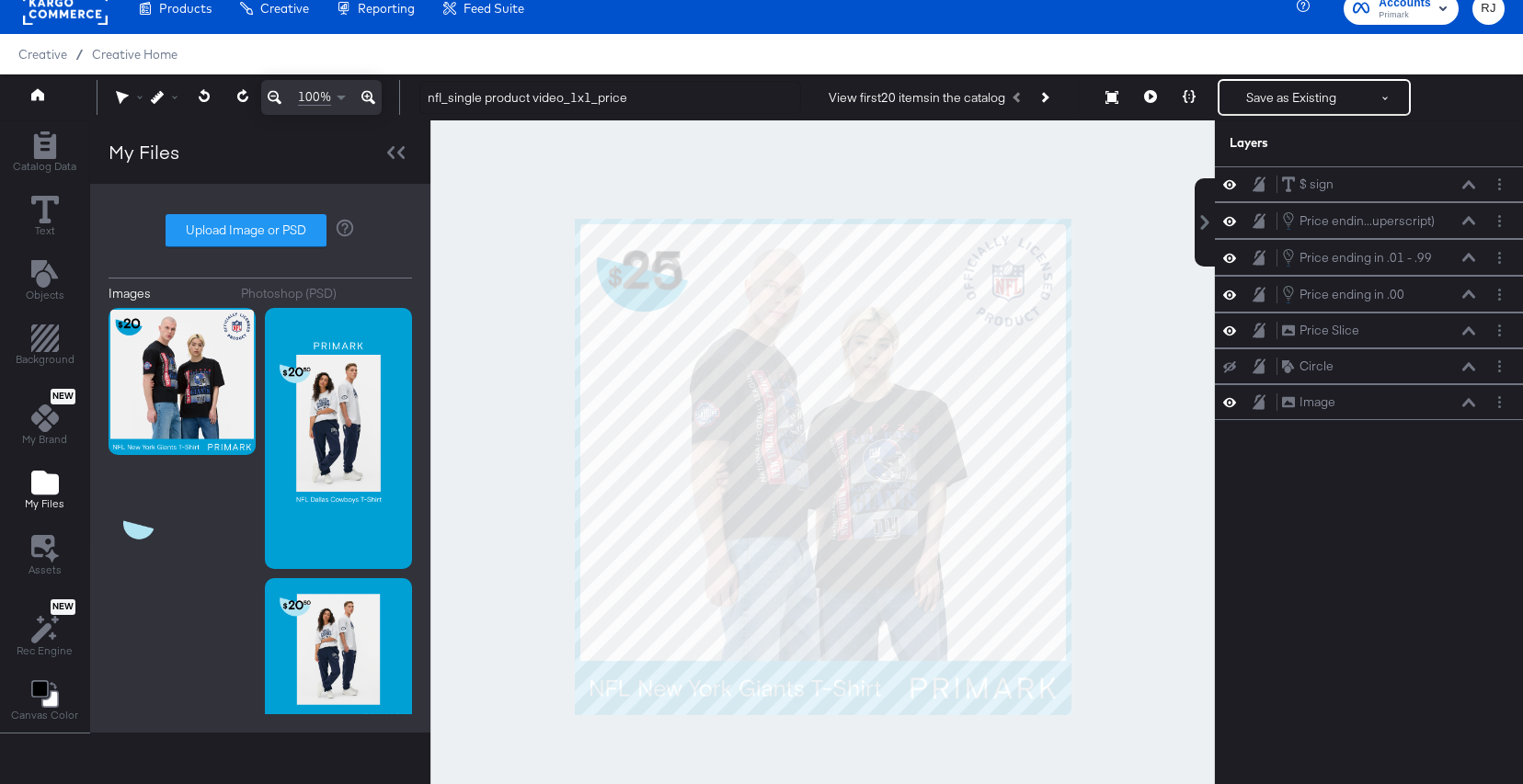
click at [566, 261] on div at bounding box center [823, 467] width 784 height 694
click at [723, 364] on div at bounding box center [823, 467] width 784 height 694
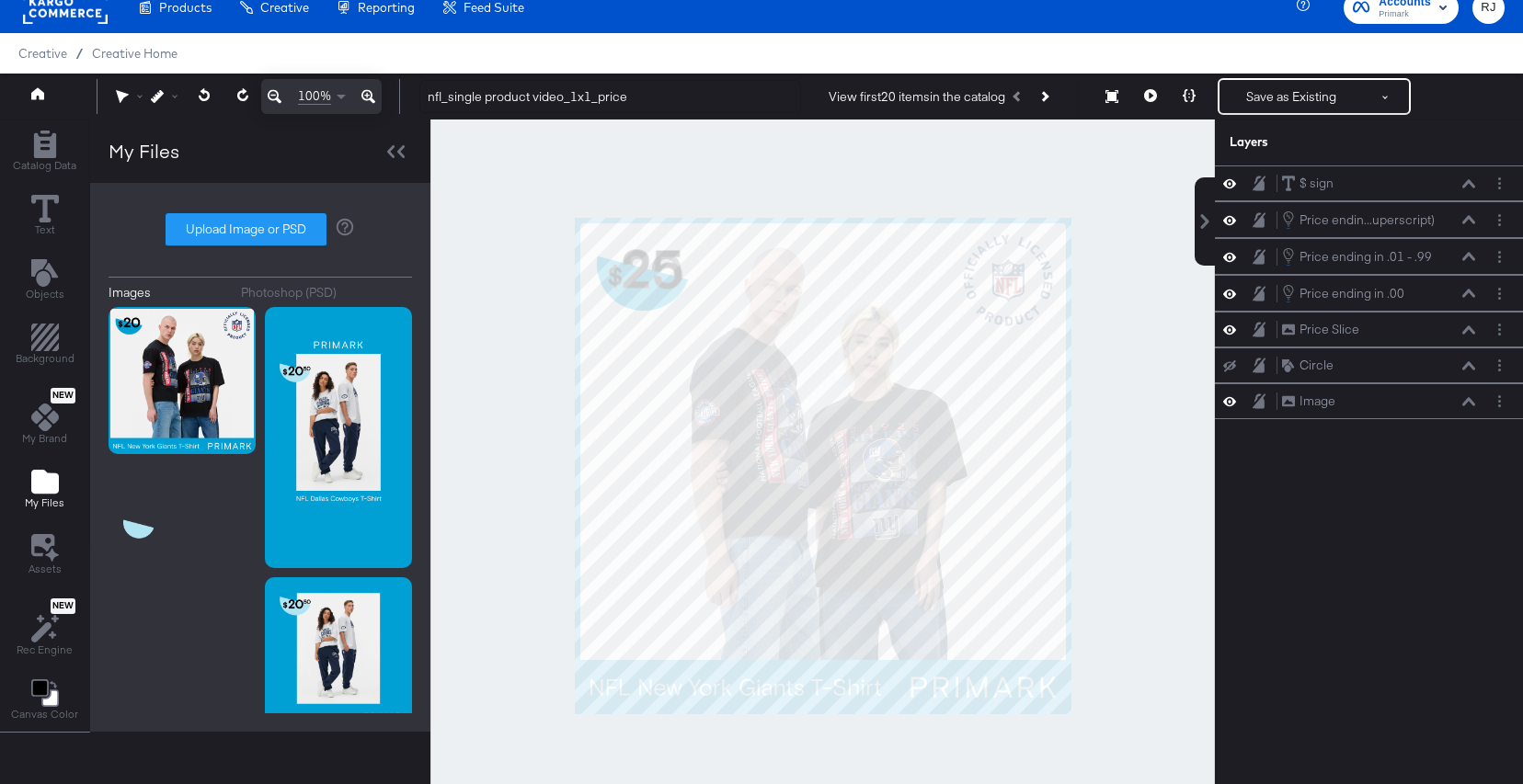
click at [570, 247] on div at bounding box center [823, 466] width 784 height 694
click at [715, 389] on div at bounding box center [823, 466] width 784 height 694
click at [1413, 180] on div "$ sign $ sign" at bounding box center [1378, 183] width 195 height 19
click at [1466, 188] on button at bounding box center [1469, 184] width 15 height 11
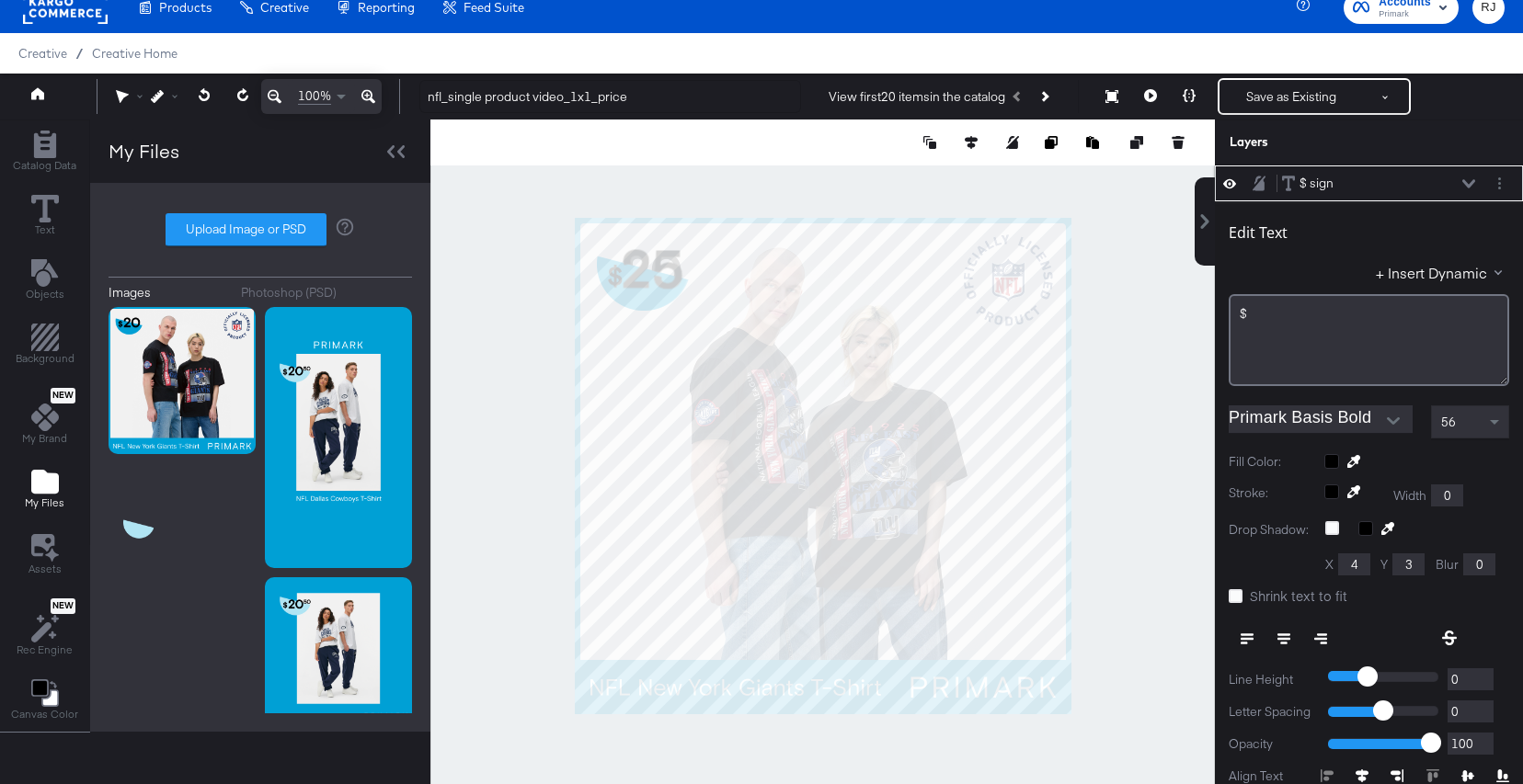
click at [1466, 181] on icon at bounding box center [1469, 184] width 13 height 9
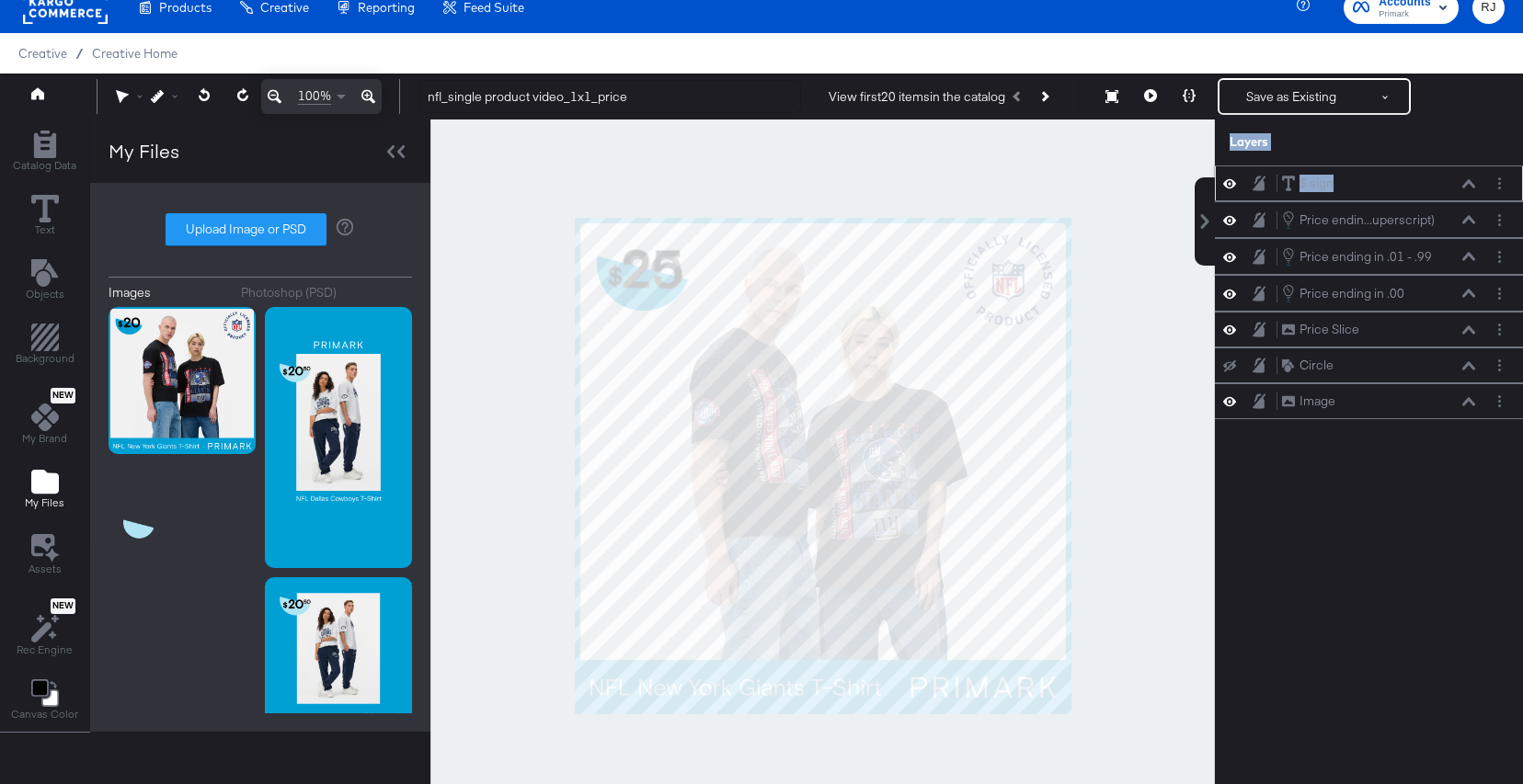
click at [1409, 188] on div "$ sign $ sign" at bounding box center [1378, 183] width 195 height 19
click at [1398, 220] on div "Price endin...uperscript)" at bounding box center [1367, 220] width 135 height 18
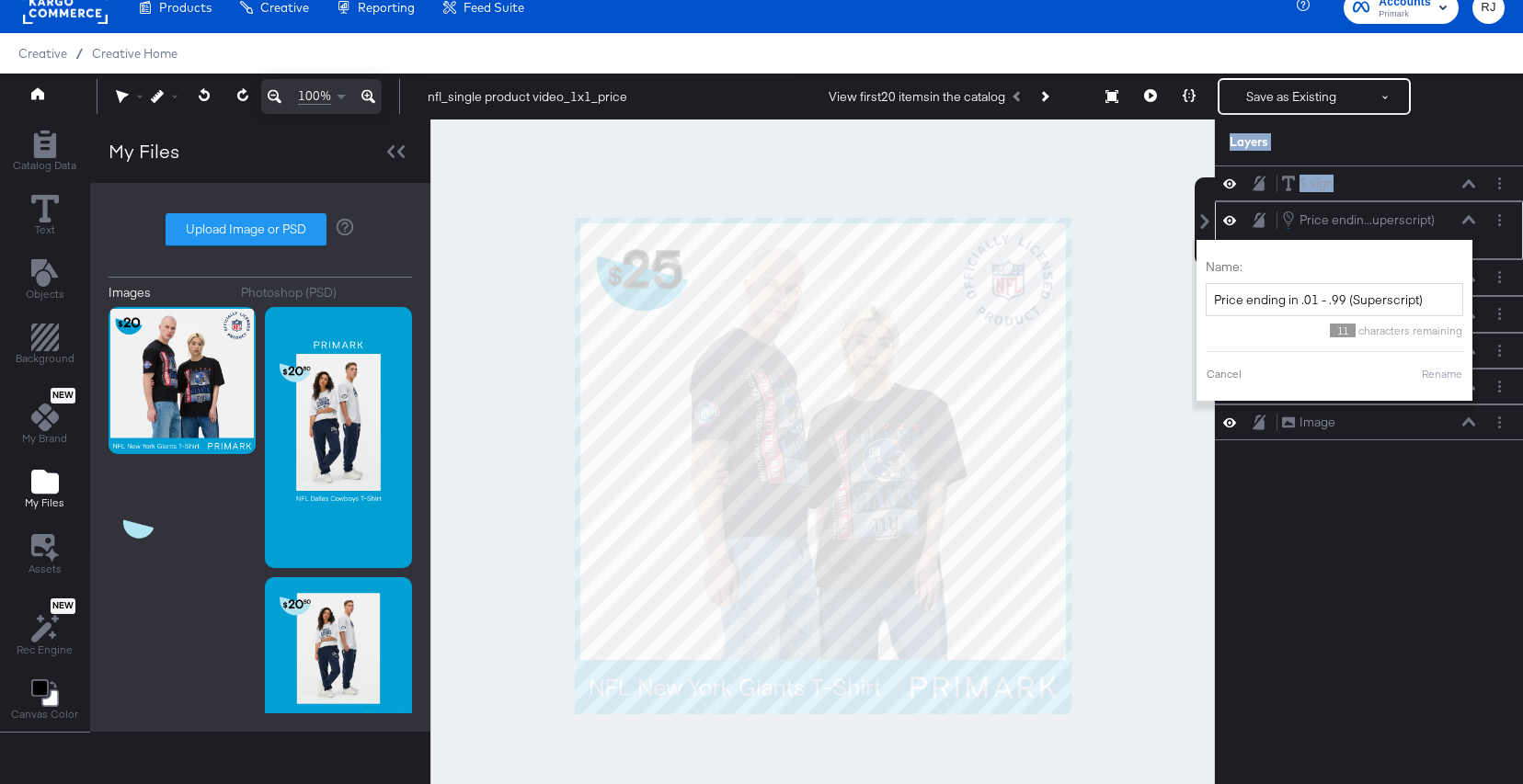
click at [1466, 228] on div "Price endin...uperscript) Price ending in .01 - .99 (Superscript)" at bounding box center [1378, 219] width 195 height 20
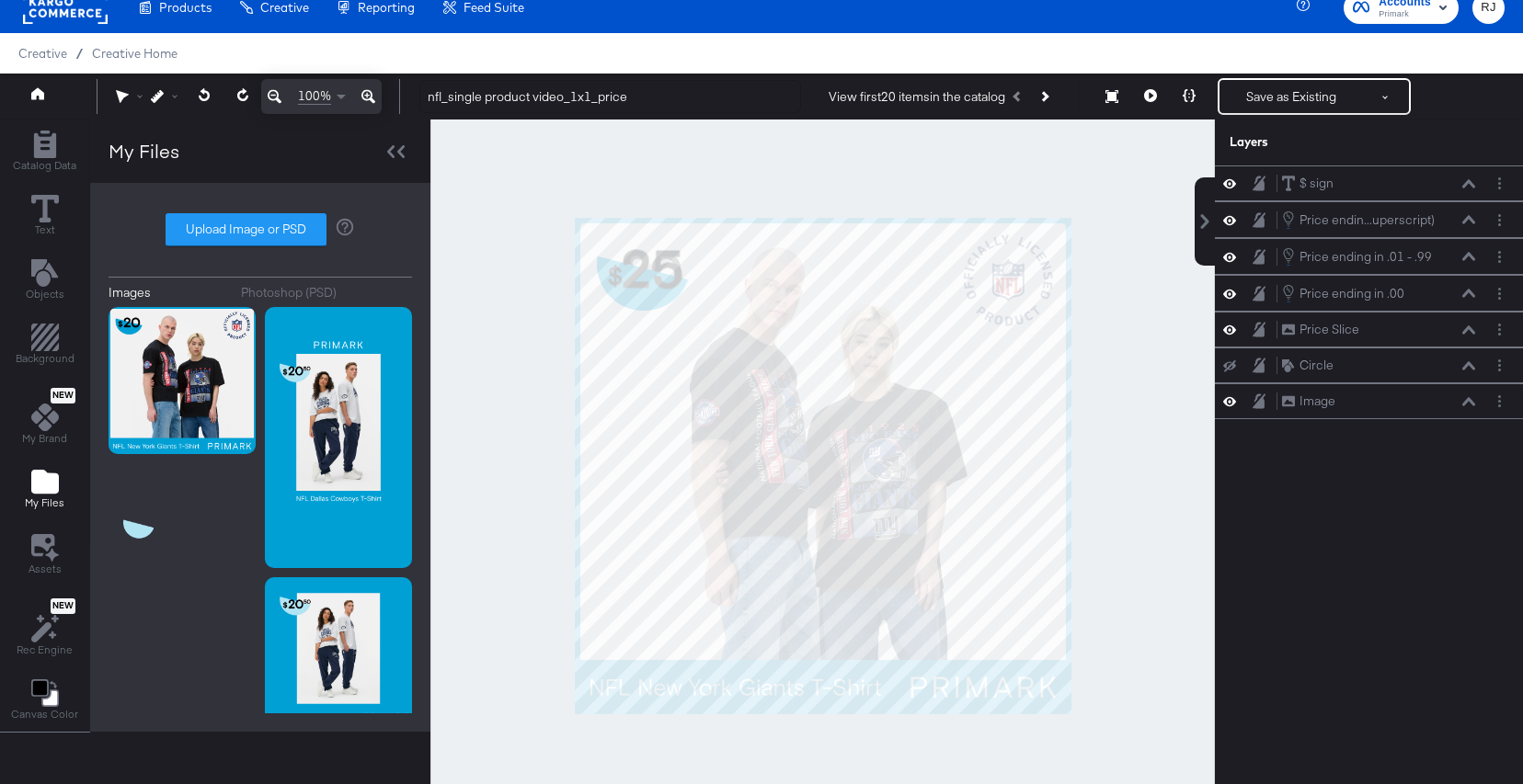
click at [1146, 389] on div at bounding box center [823, 466] width 784 height 694
click at [721, 398] on div at bounding box center [823, 466] width 784 height 694
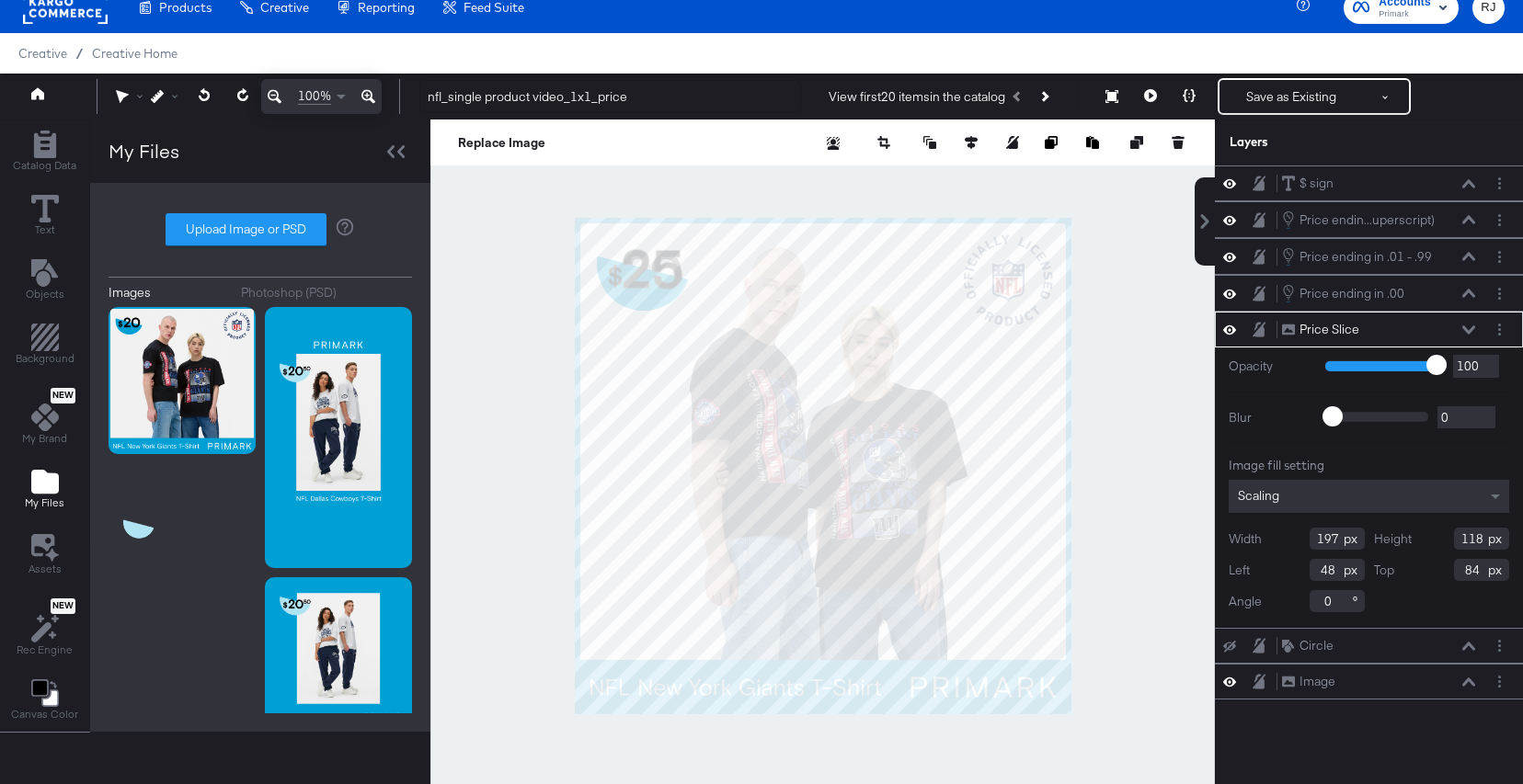
type input "306"
type input "79"
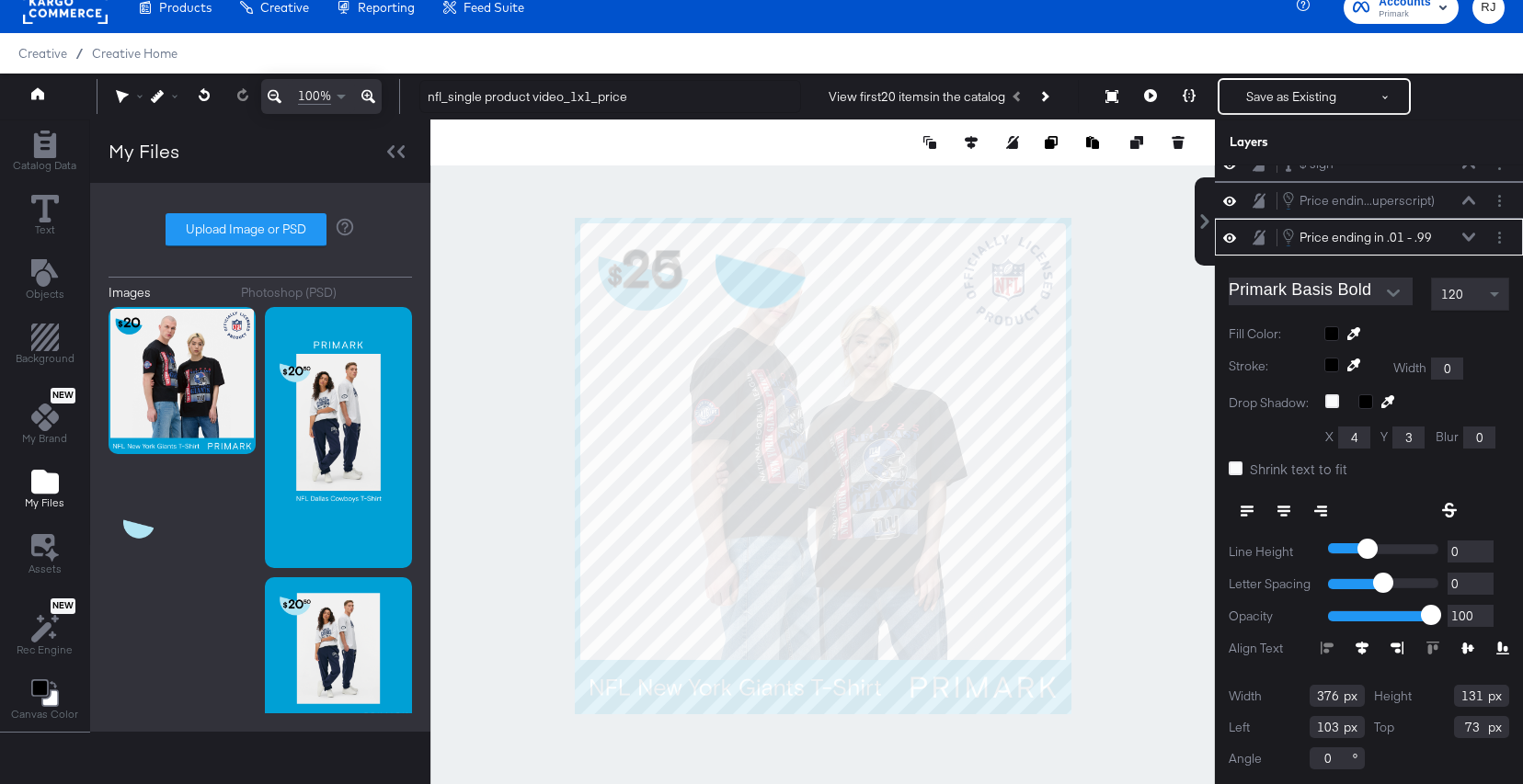
type input "541"
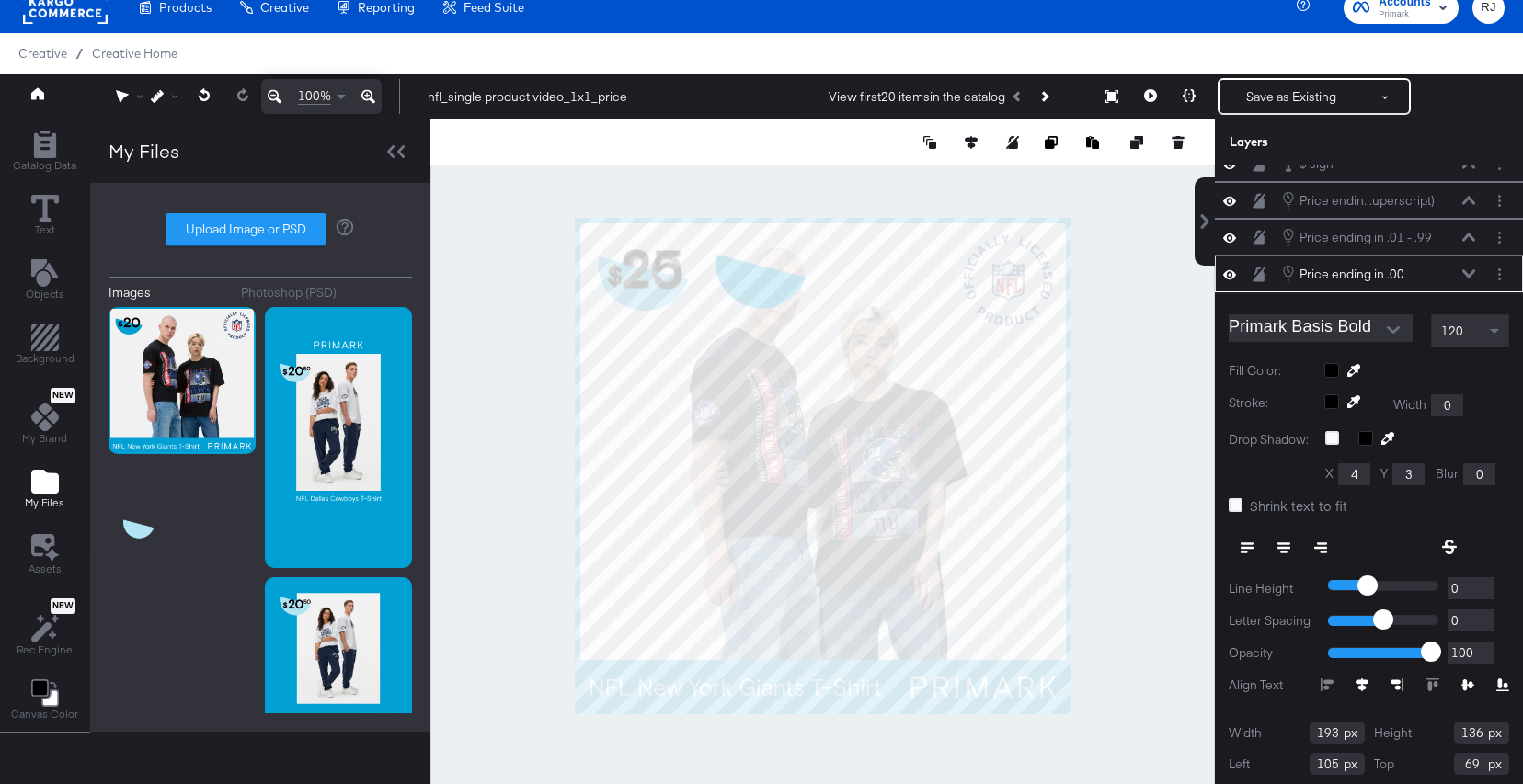
scroll to position [57, 0]
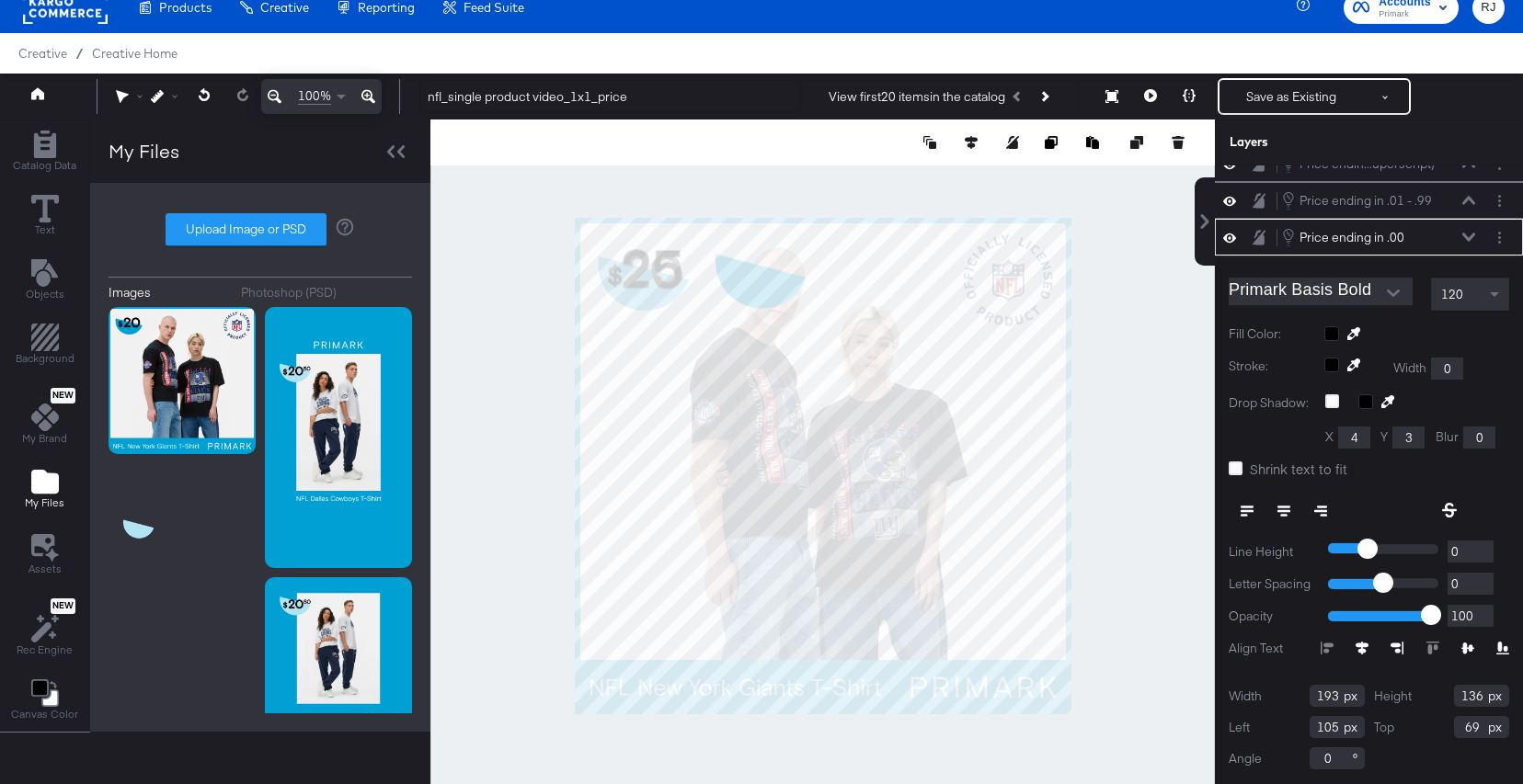
type input "325"
type input "267"
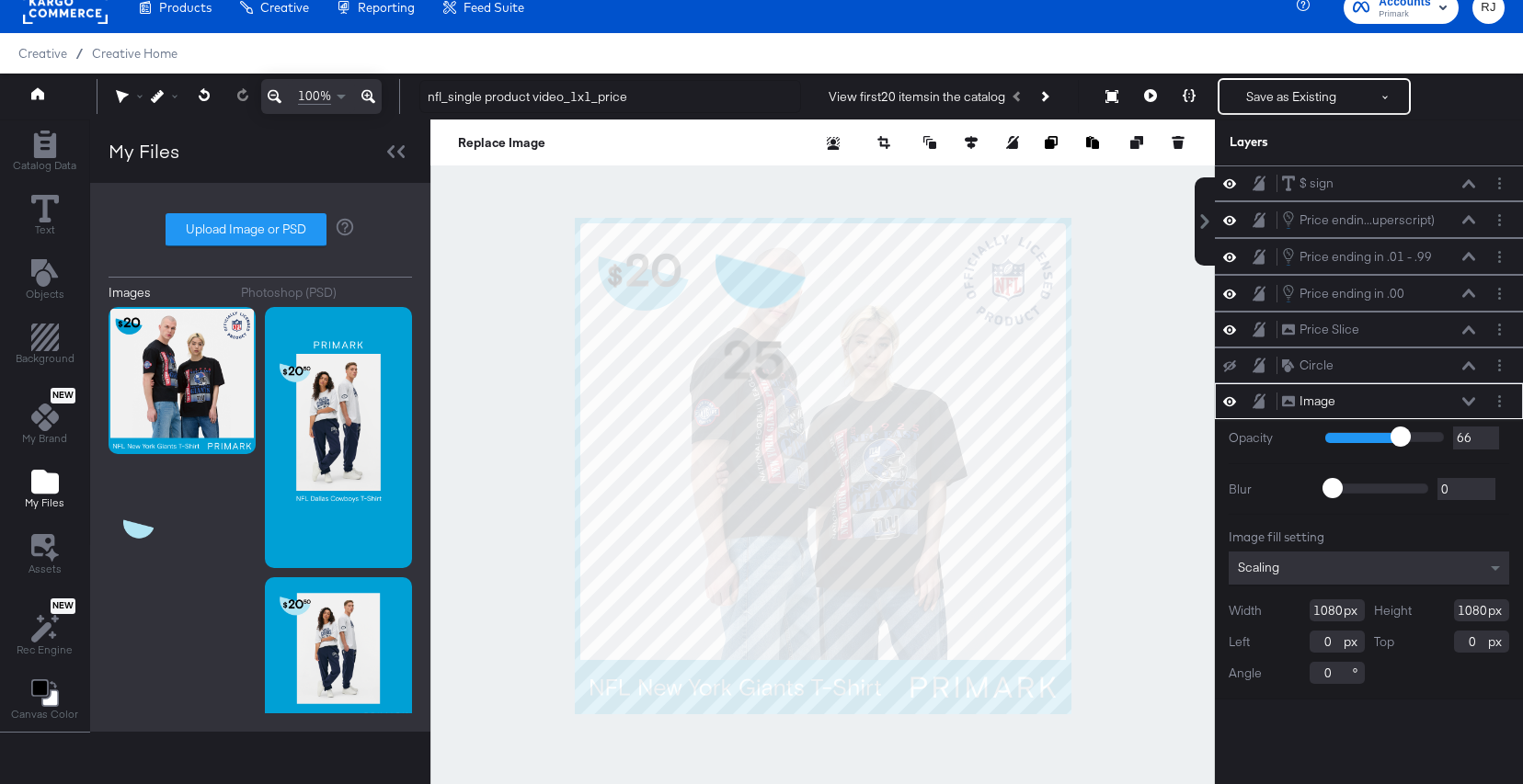
scroll to position [0, 0]
type input "168"
type input "250"
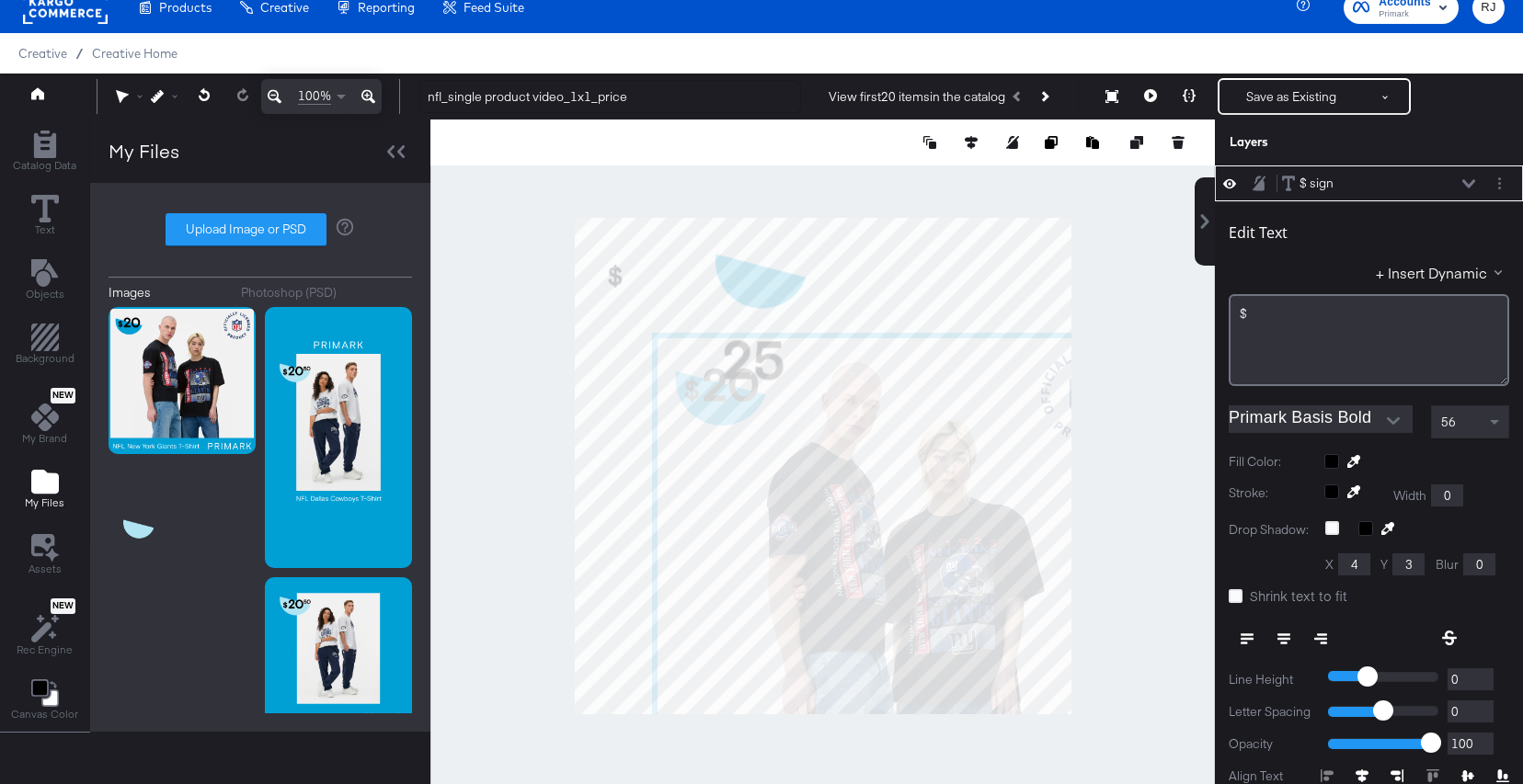
type input "226"
type input "238"
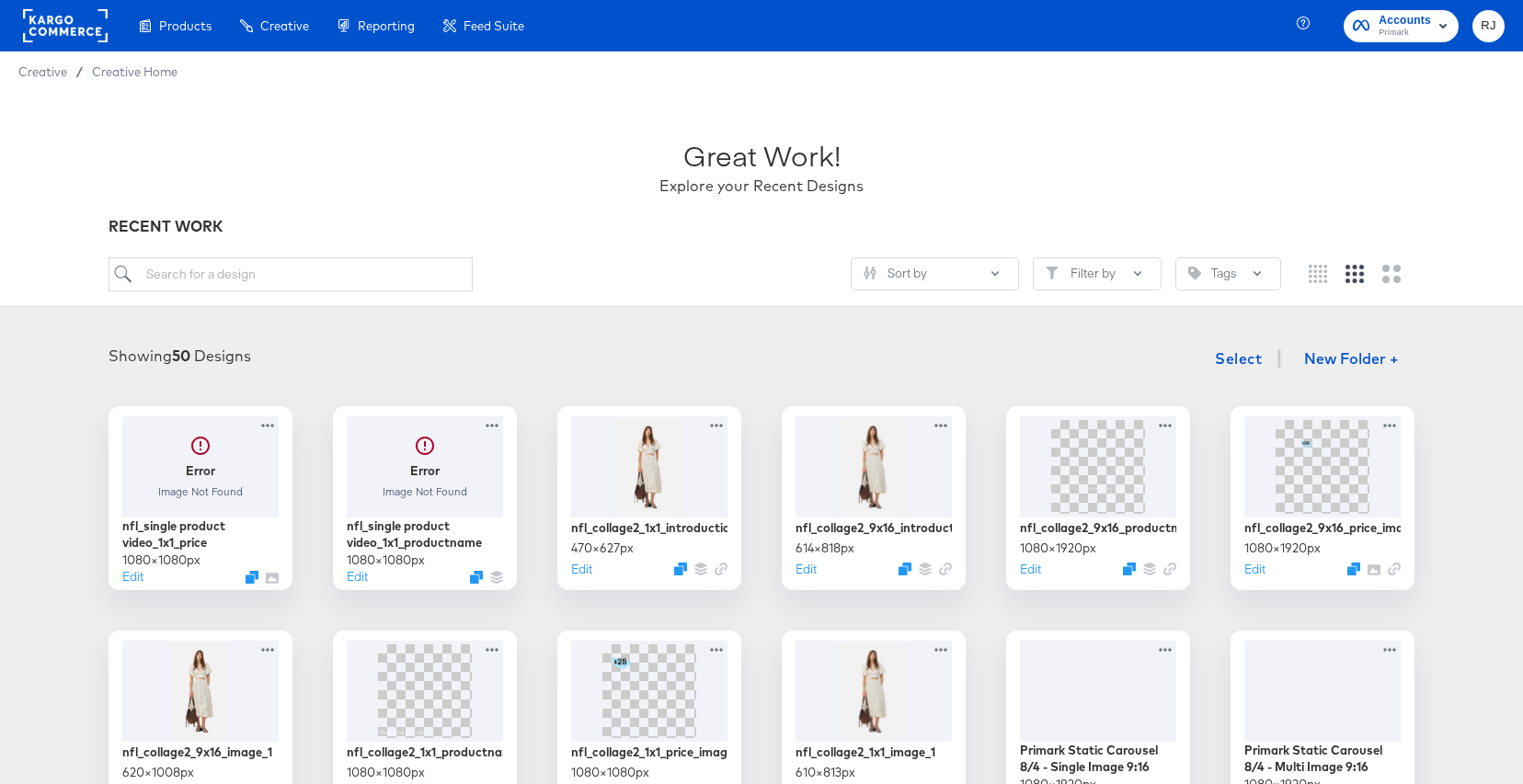
scroll to position [1594, 0]
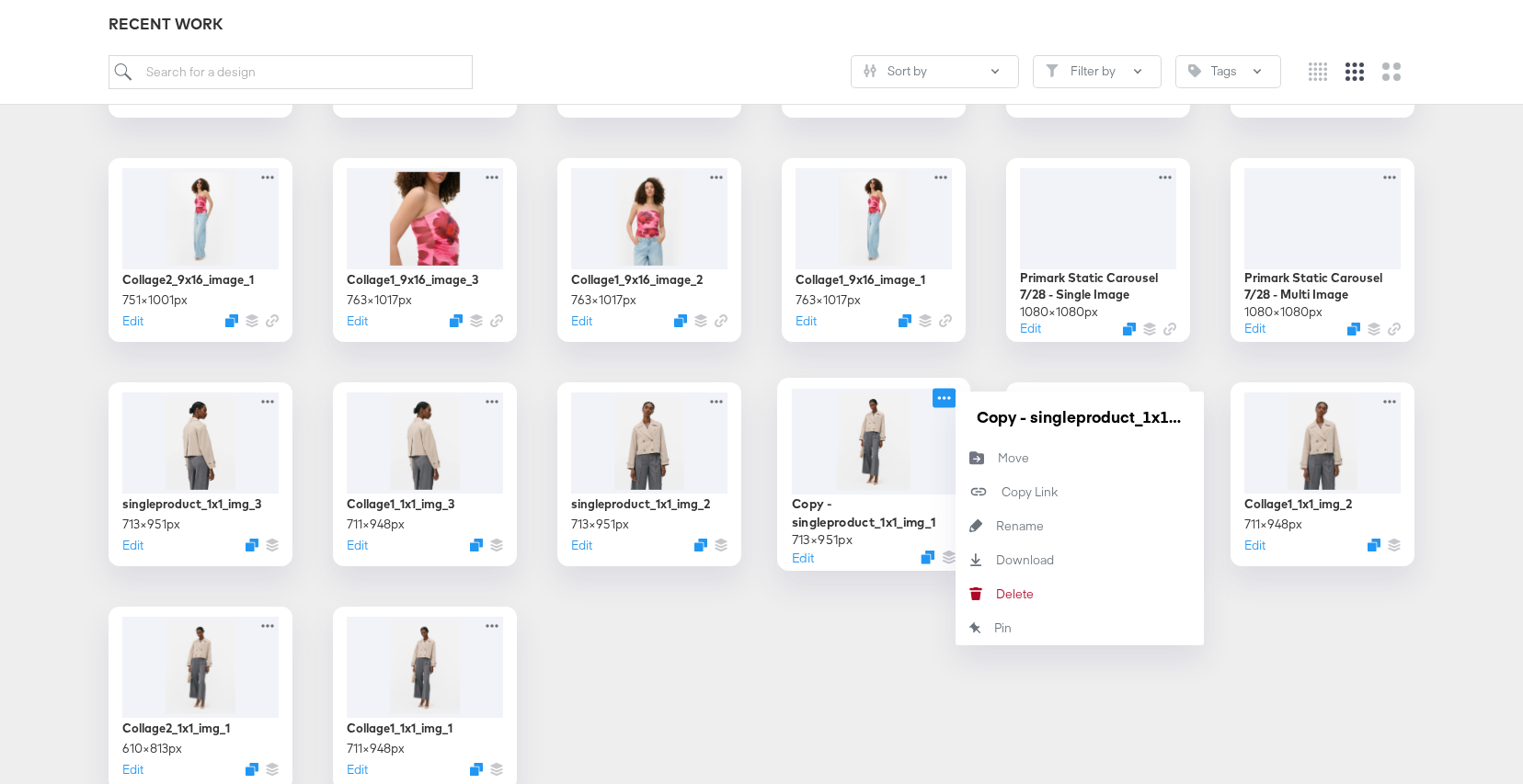
click at [938, 400] on icon at bounding box center [943, 398] width 23 height 19
click at [996, 526] on div "Rename Rename" at bounding box center [996, 526] width 0 height 0
drag, startPoint x: 1180, startPoint y: 421, endPoint x: 939, endPoint y: 418, distance: 241.0
click at [939, 418] on div "Copy - singleproduct_1x1_img_1 713 × 951 px Edit Copy - singleproduct_1x1_img_1…" at bounding box center [873, 474] width 184 height 184
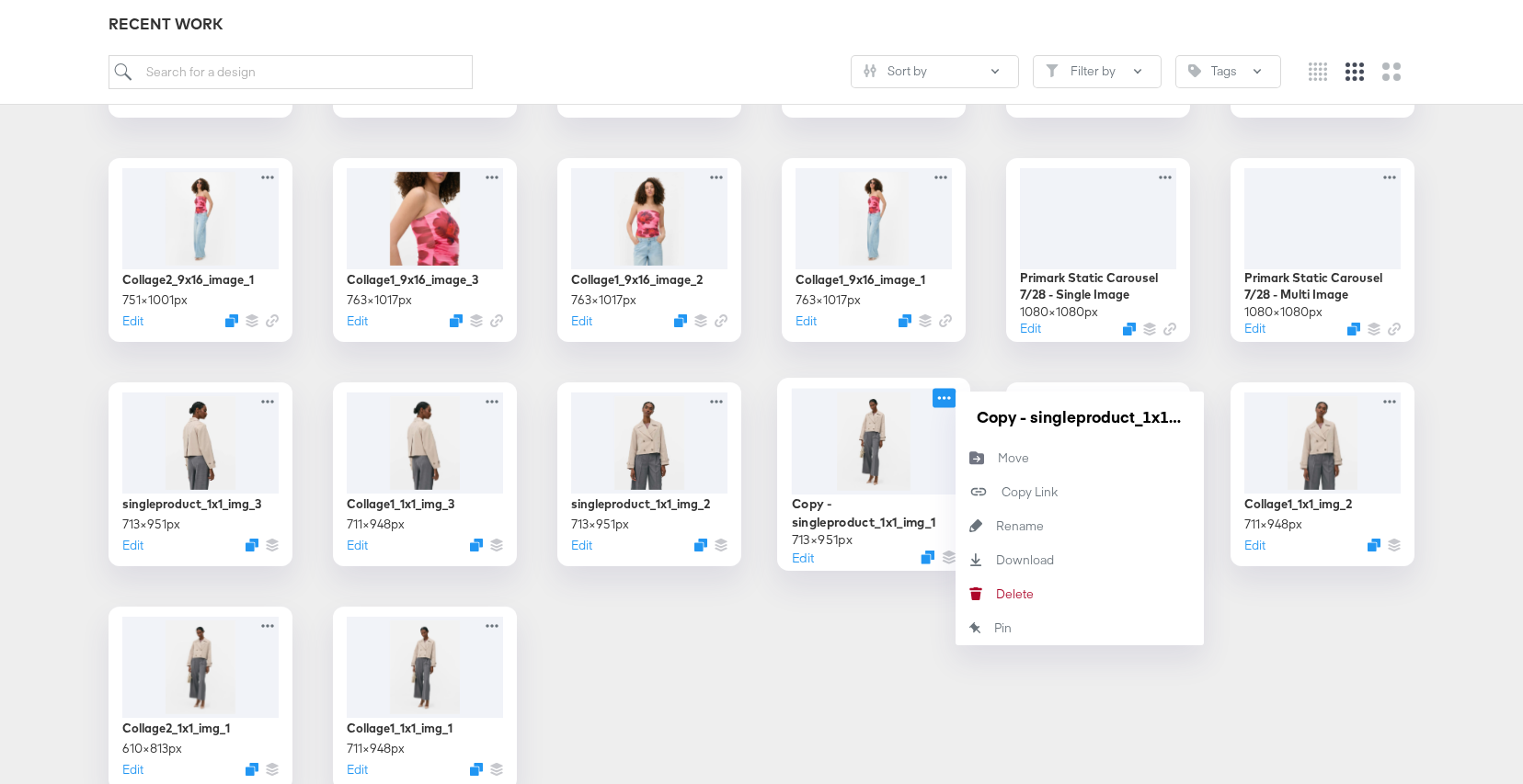
type input "nfl_singleproduct_1x1_image_1"
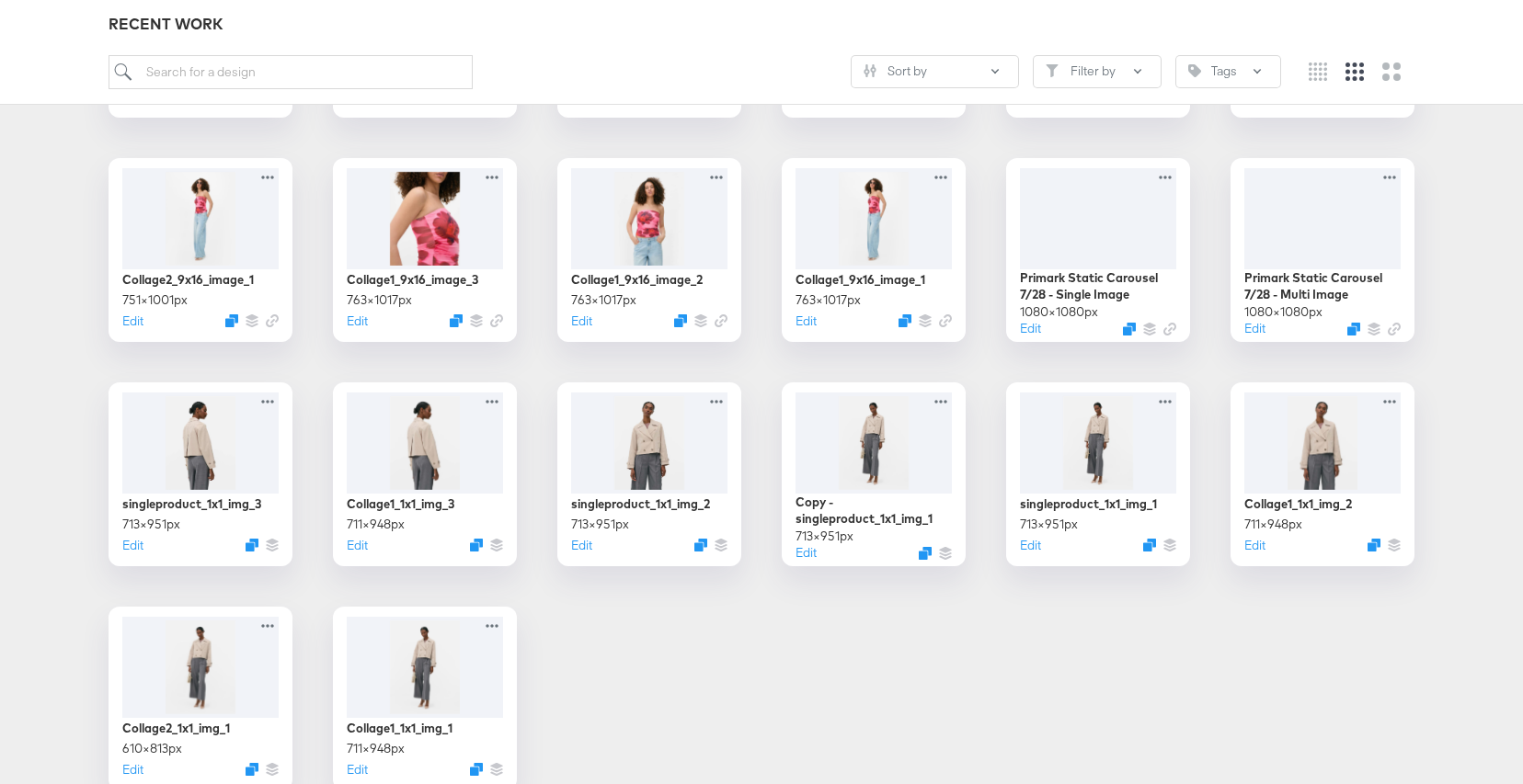
click at [704, 551] on icon "Duplicate" at bounding box center [703, 549] width 14 height 14
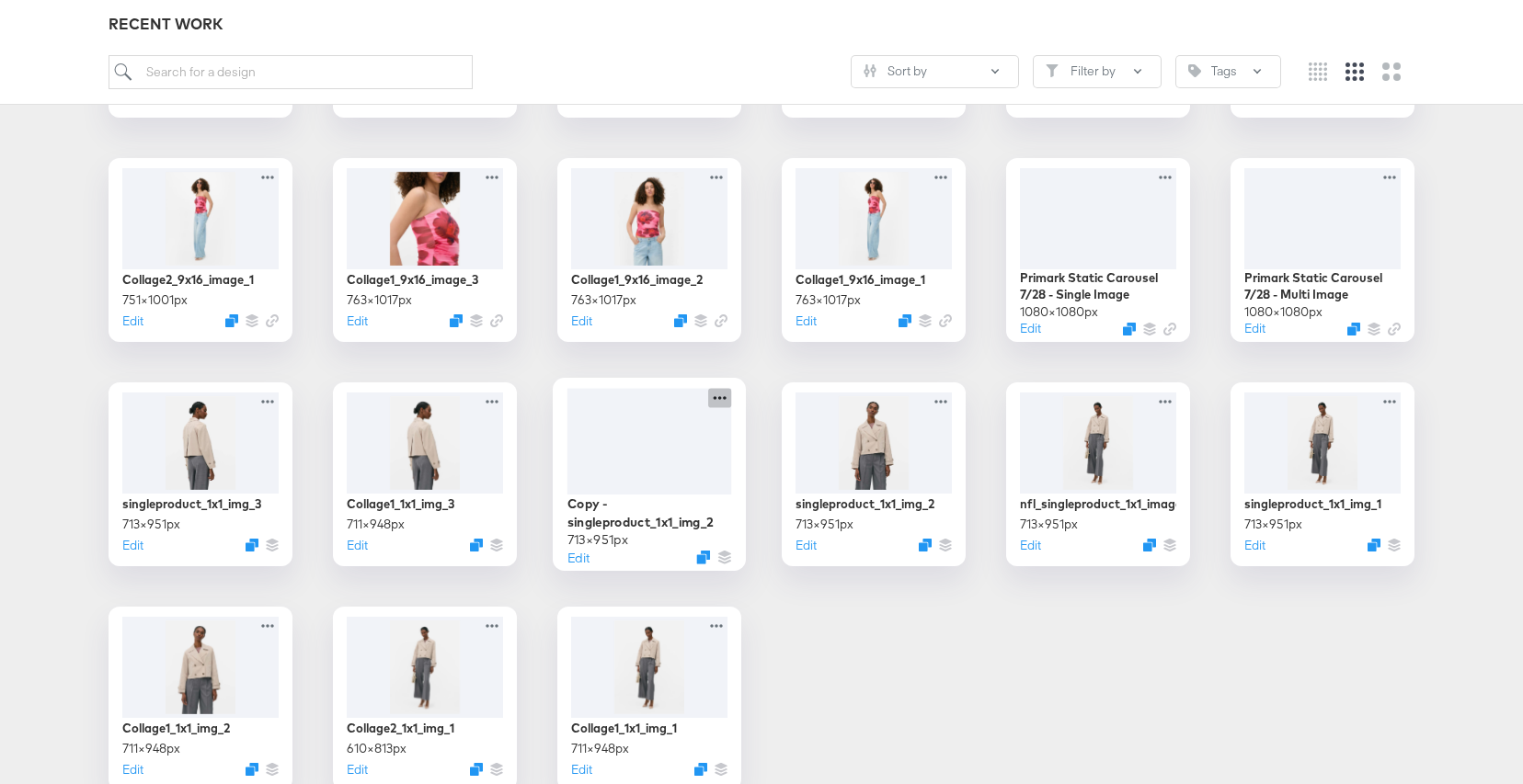
click at [723, 394] on icon at bounding box center [719, 398] width 23 height 19
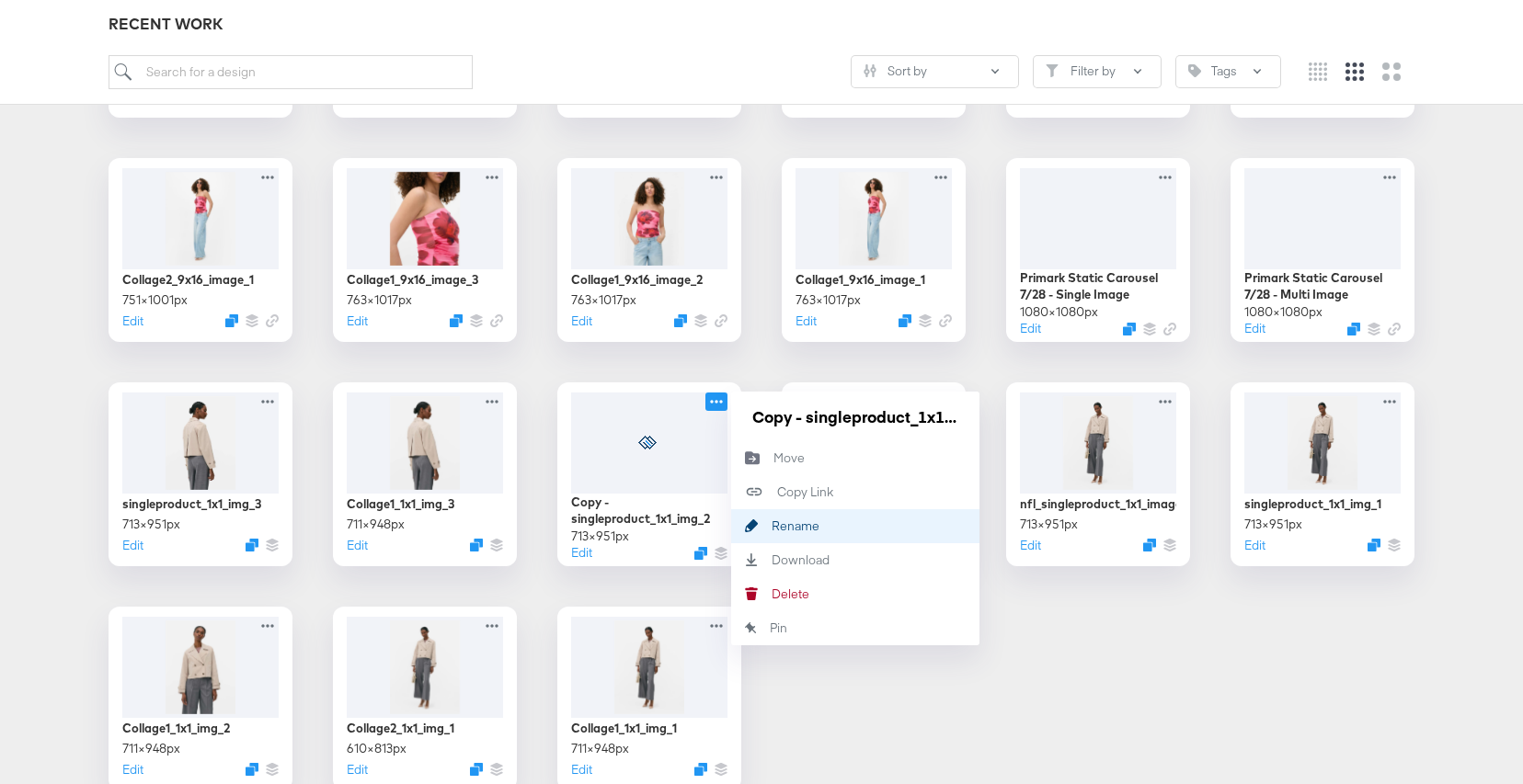
click at [772, 526] on div "Rename Rename" at bounding box center [772, 526] width 0 height 0
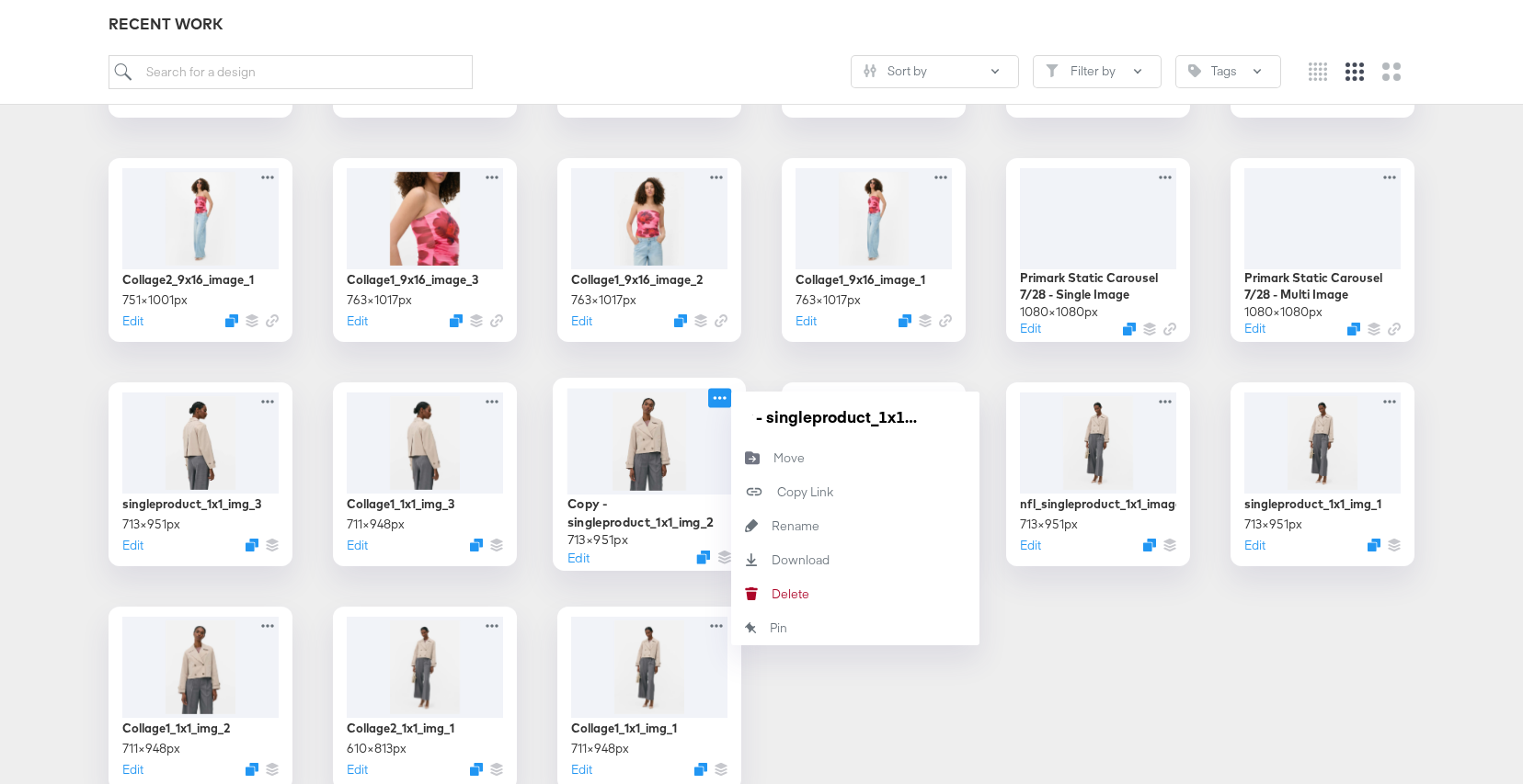
scroll to position [0, 0]
drag, startPoint x: 958, startPoint y: 419, endPoint x: 670, endPoint y: 418, distance: 288.0
click at [670, 418] on div "Copy - singleproduct_1x1_img_2 713 × 951 px Edit Copy - singleproduct_1x1_img_2…" at bounding box center [648, 474] width 184 height 184
type input "nfl_singleproduct_1x1_image_2"
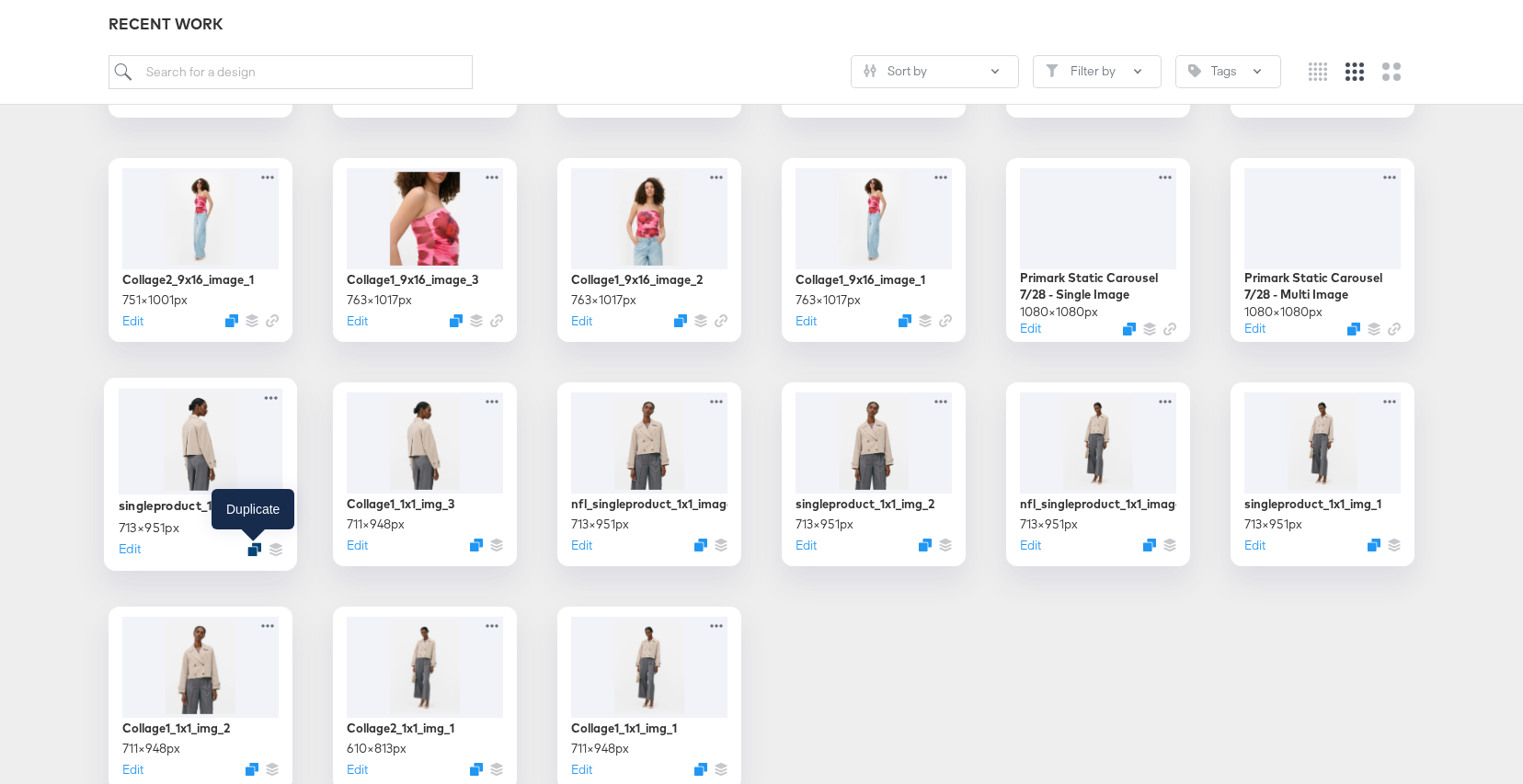
click at [247, 552] on div at bounding box center [254, 549] width 14 height 14
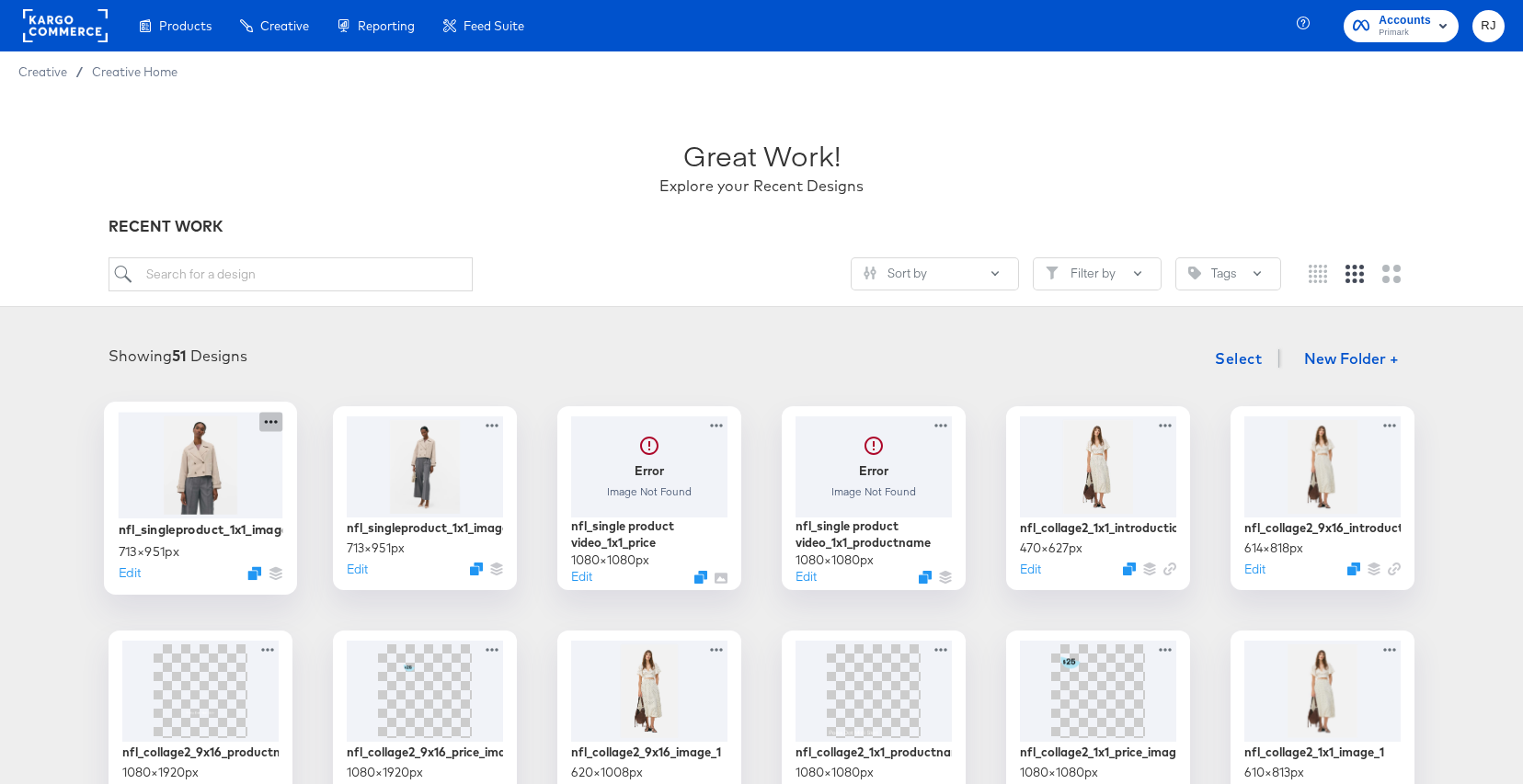
click at [264, 417] on icon at bounding box center [270, 421] width 23 height 19
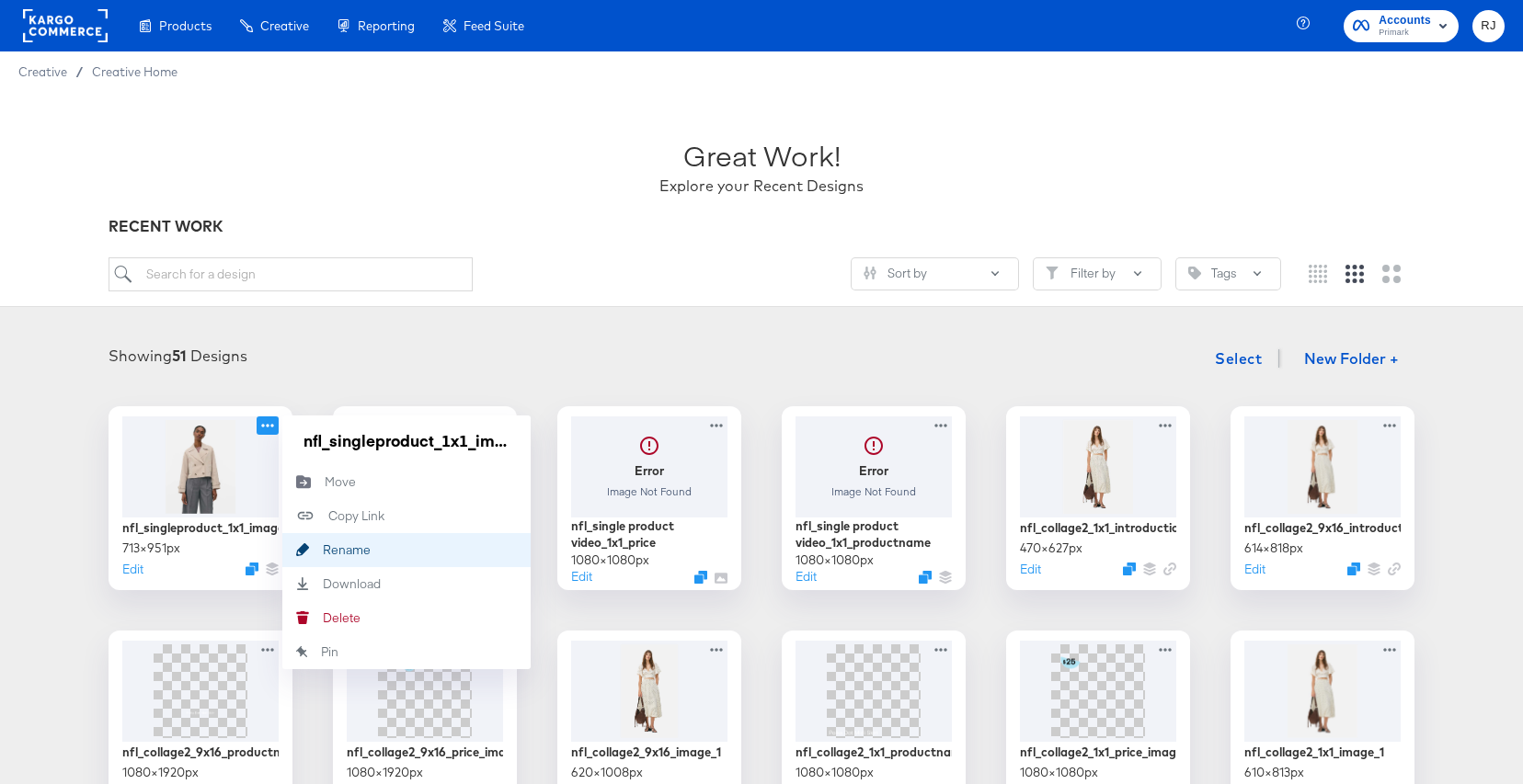
click at [323, 550] on div "Rename Rename" at bounding box center [323, 550] width 0 height 0
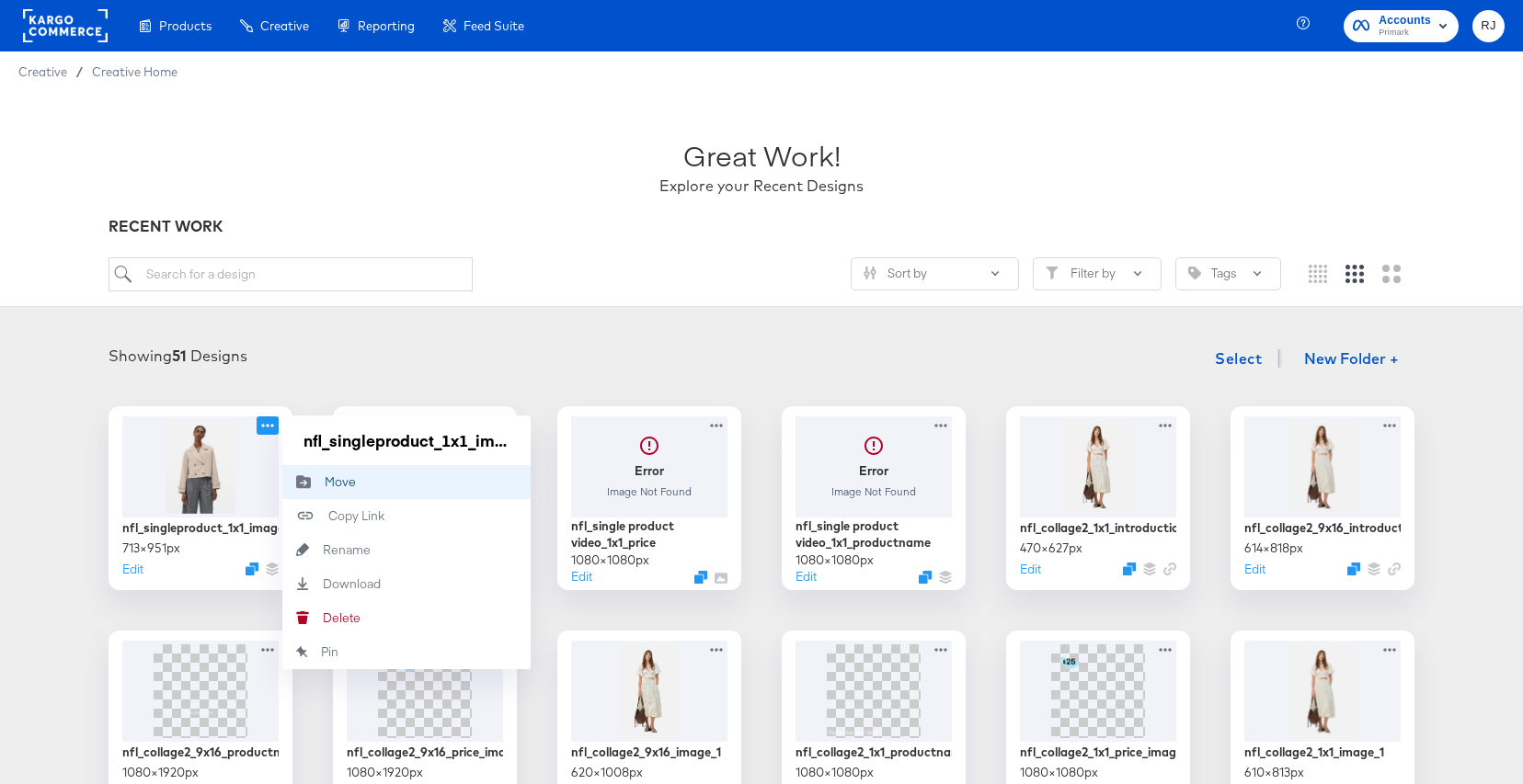
scroll to position [0, 29]
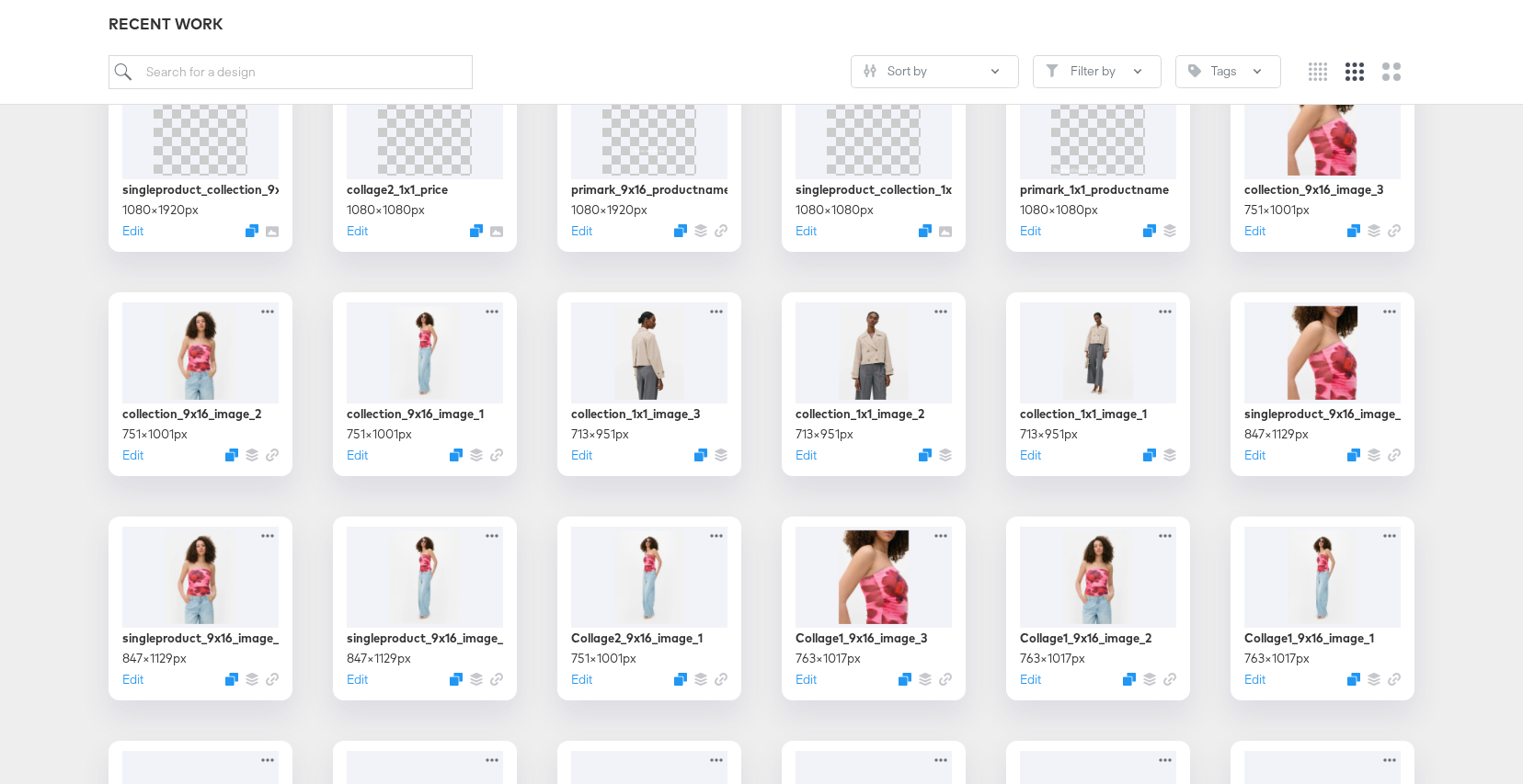
scroll to position [1689, 0]
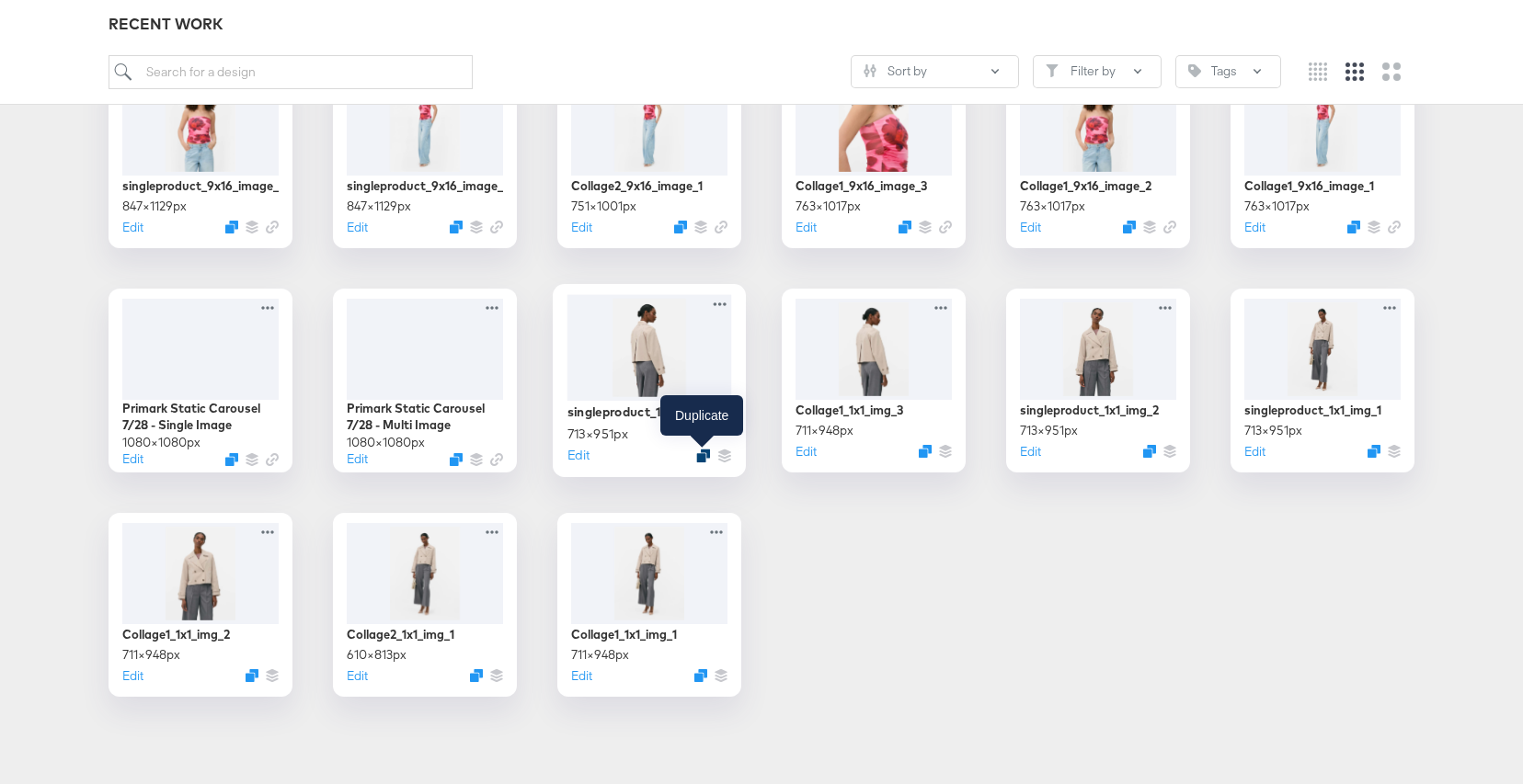
click at [704, 458] on icon "Duplicate" at bounding box center [703, 455] width 14 height 14
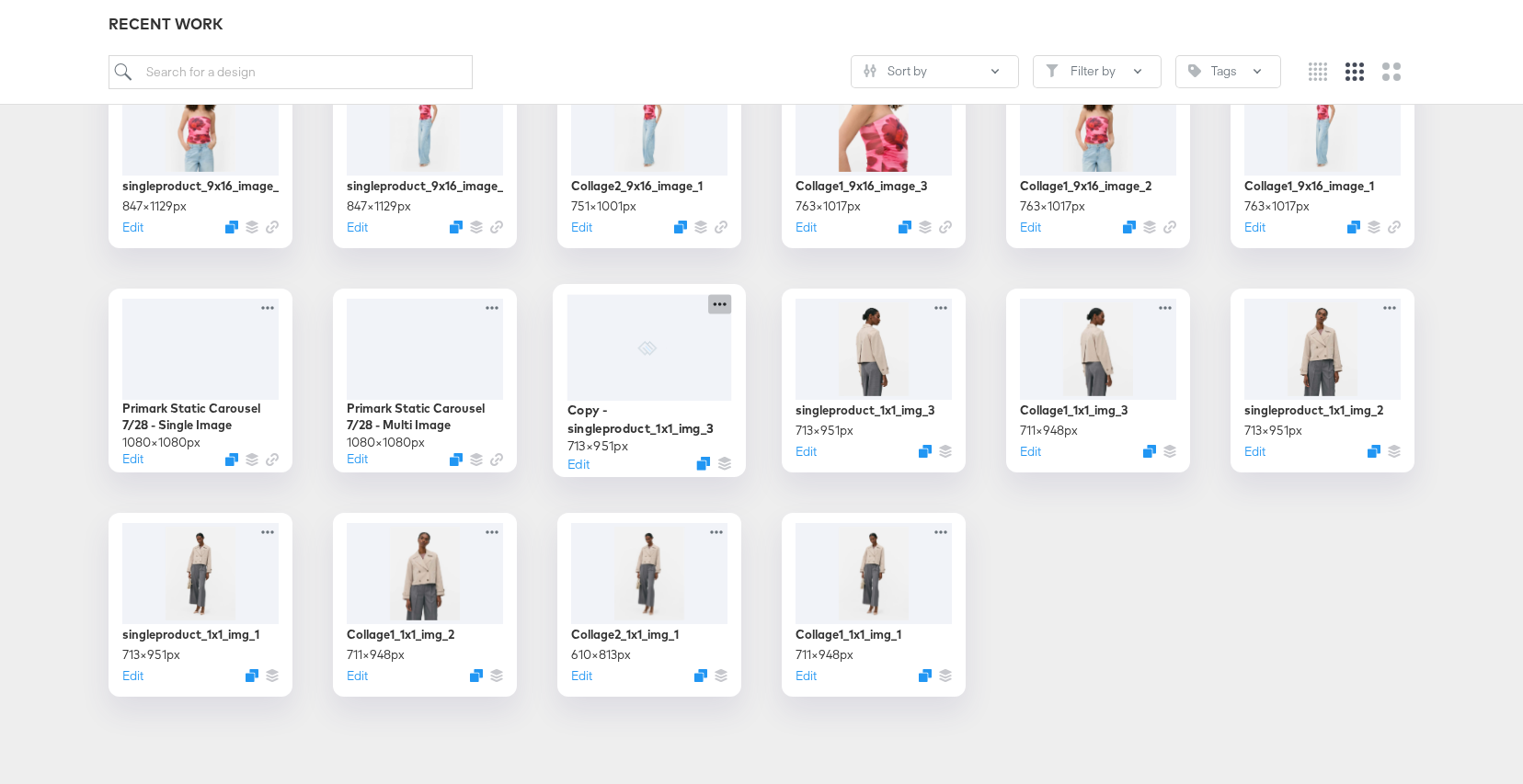
click at [723, 303] on icon at bounding box center [719, 303] width 23 height 19
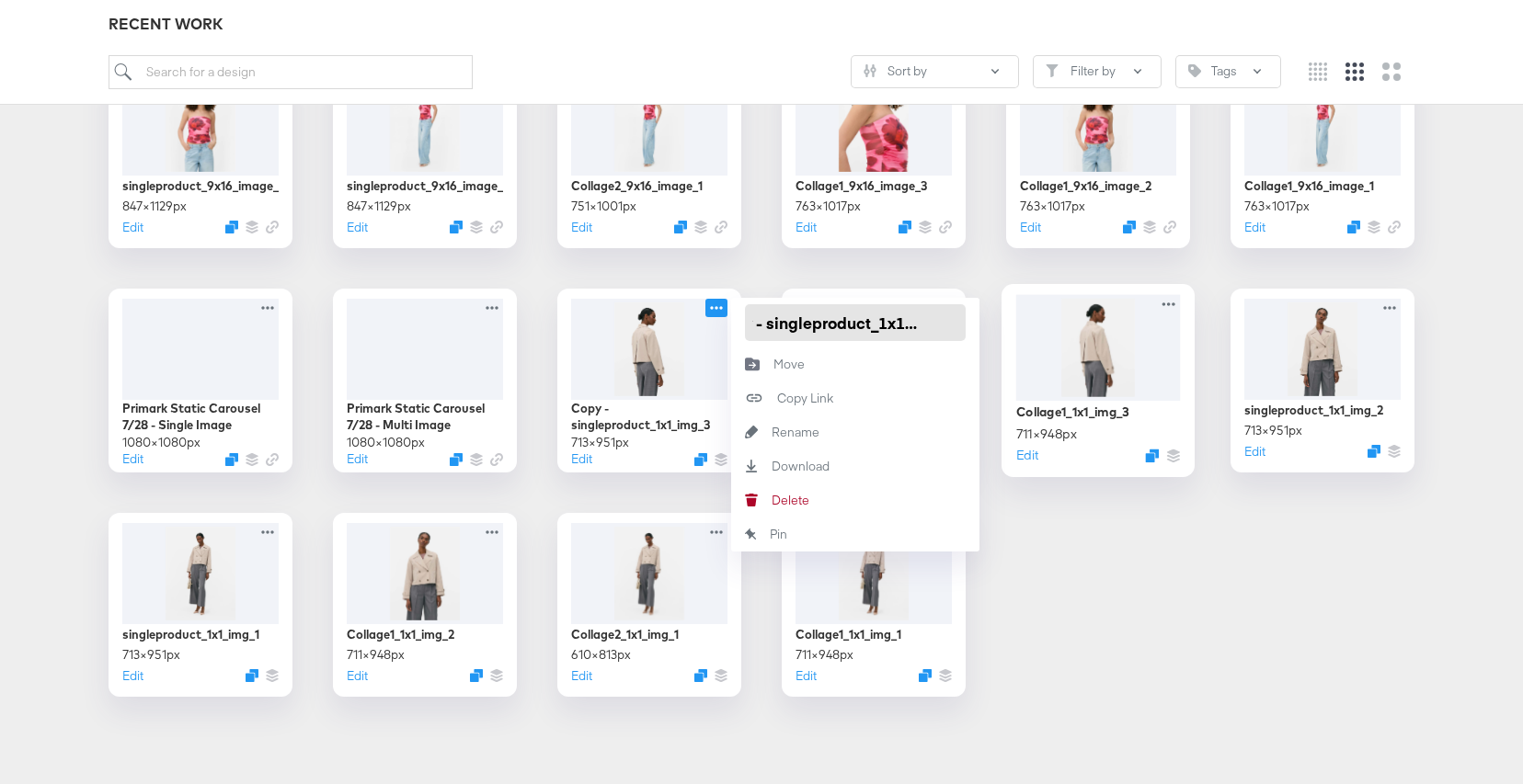
drag, startPoint x: 752, startPoint y: 323, endPoint x: 1014, endPoint y: 329, distance: 262.1
paste input "nfl_singleproduct_1x1_image_1"
type input "nfl_singleproduct_1x1_image_3"
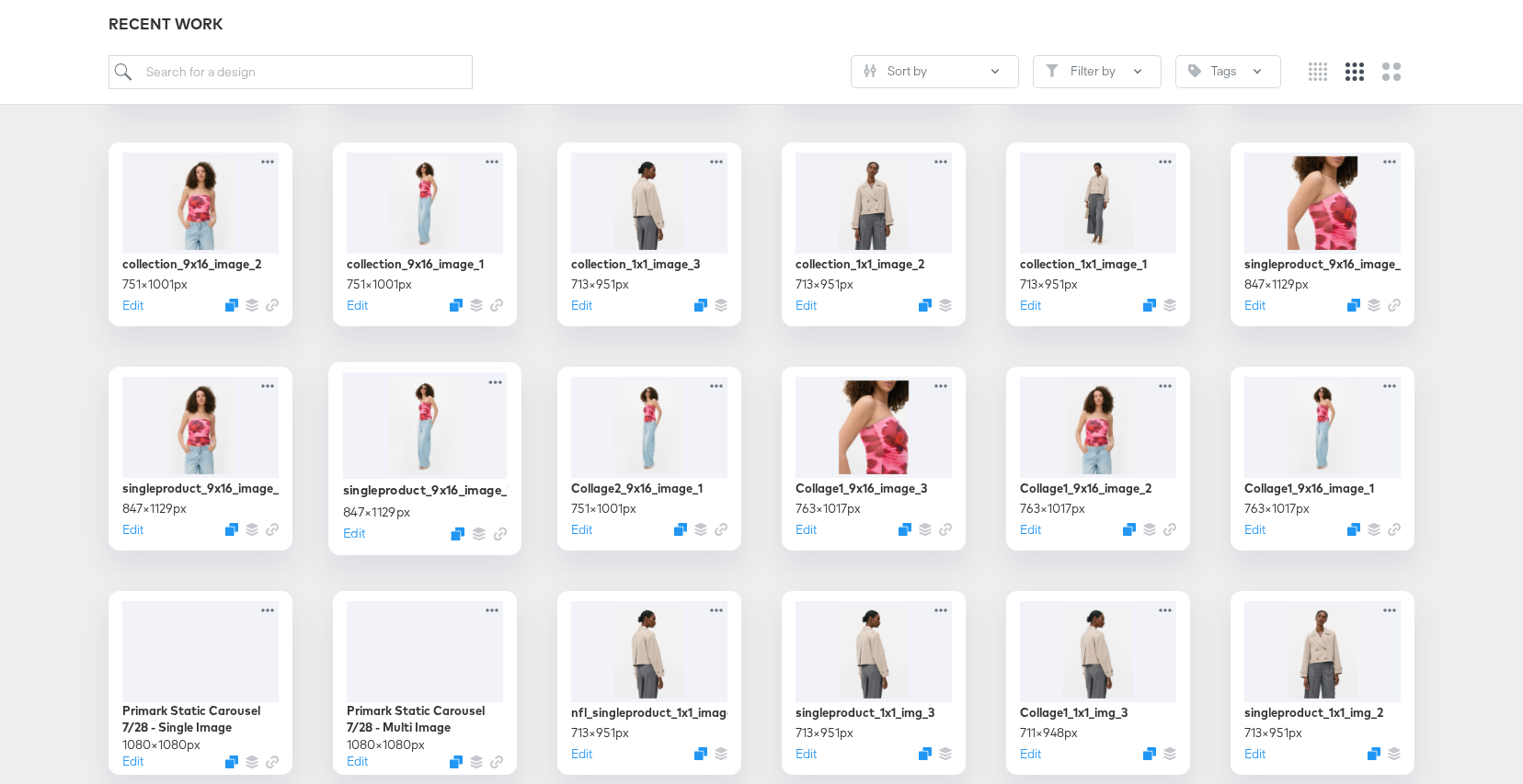
scroll to position [1380, 0]
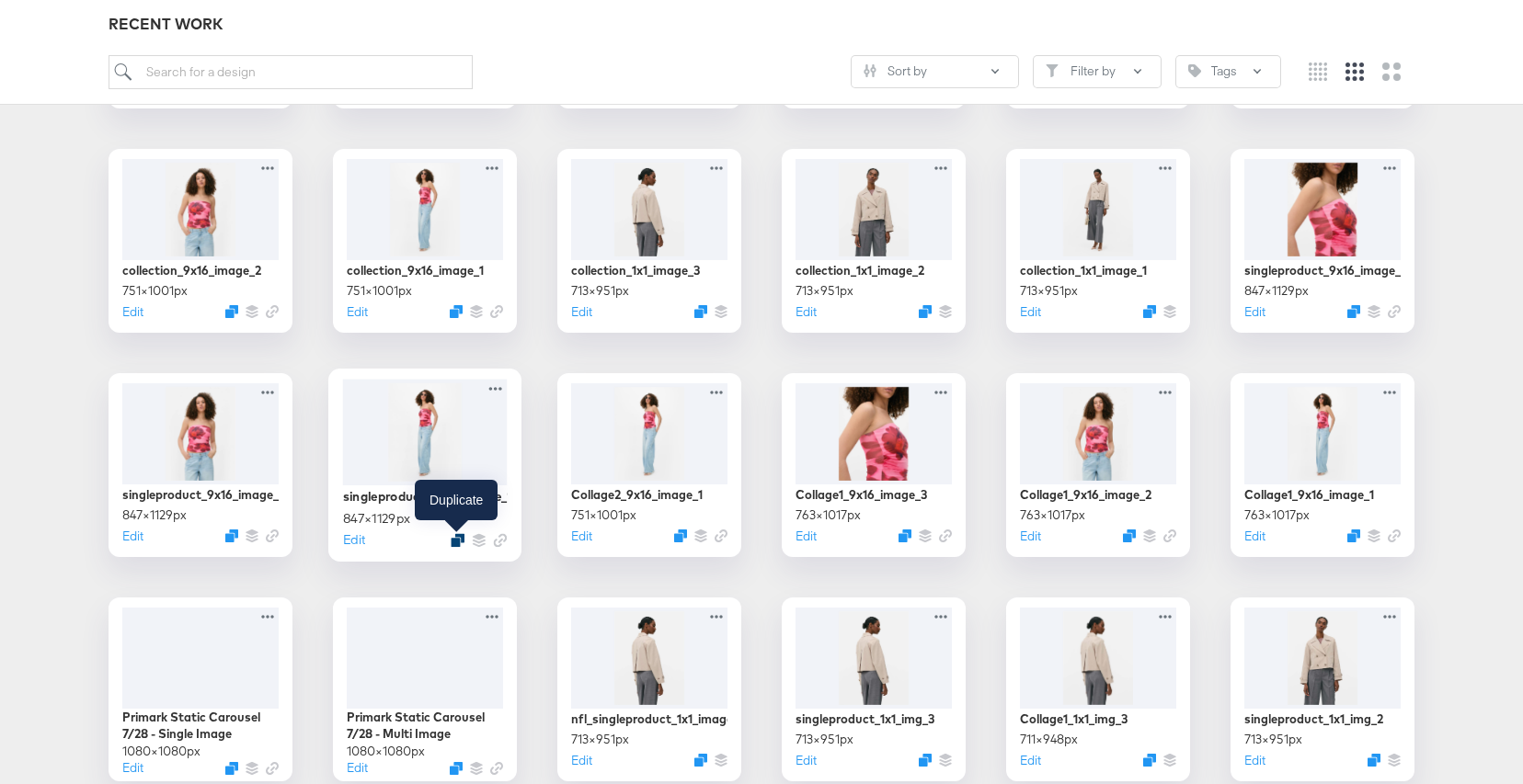
click at [457, 542] on icon "Duplicate" at bounding box center [457, 540] width 14 height 14
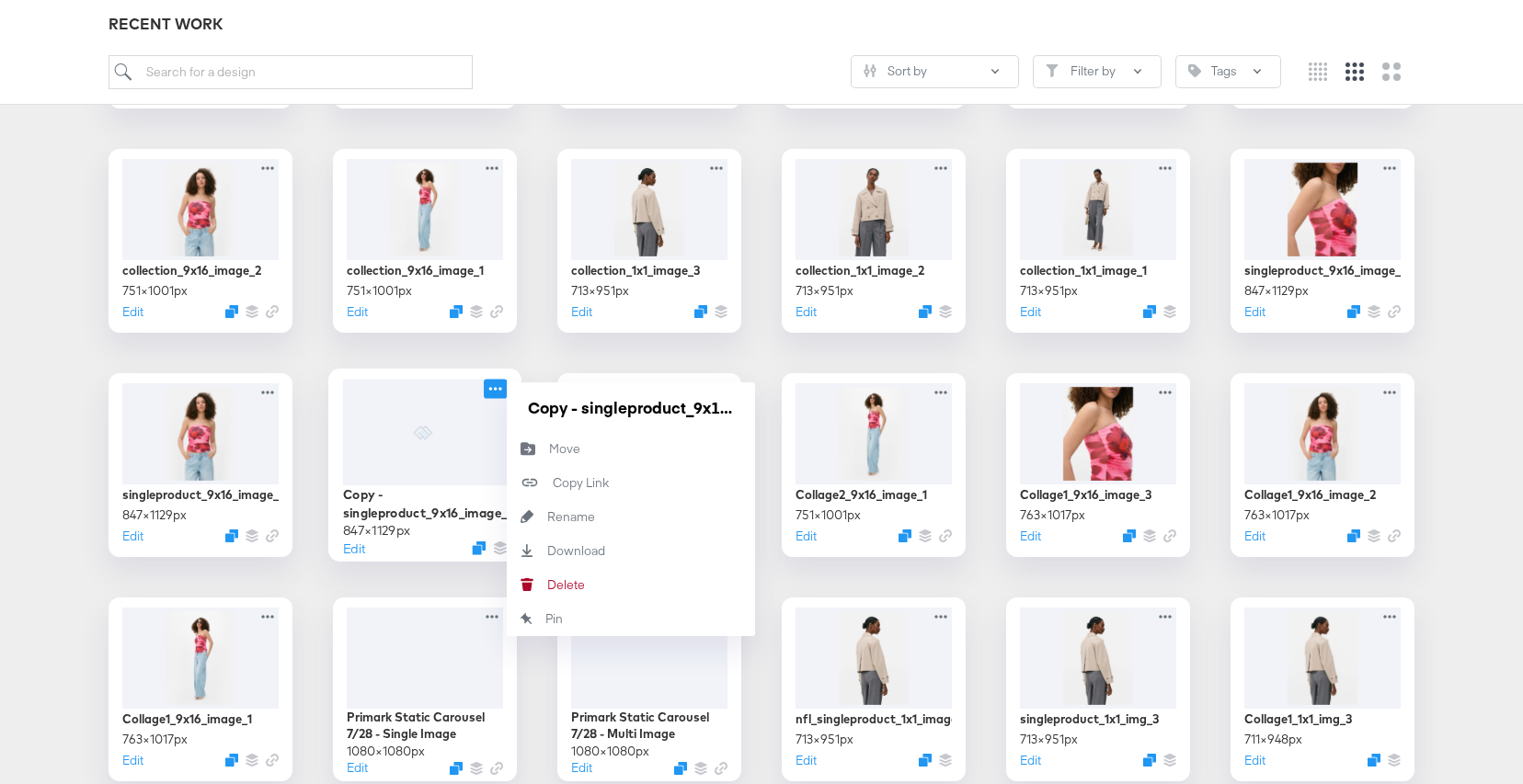
click at [496, 385] on icon at bounding box center [495, 388] width 23 height 19
drag, startPoint x: 532, startPoint y: 403, endPoint x: 836, endPoint y: 406, distance: 304.0
click at [836, 406] on div "nfl_singleproduct_1x1_image_2 713 × 951 px Edit nfl_singleproduct_1x1_image_1 7…" at bounding box center [762, 17] width 1486 height 1979
paste input "nfl_"
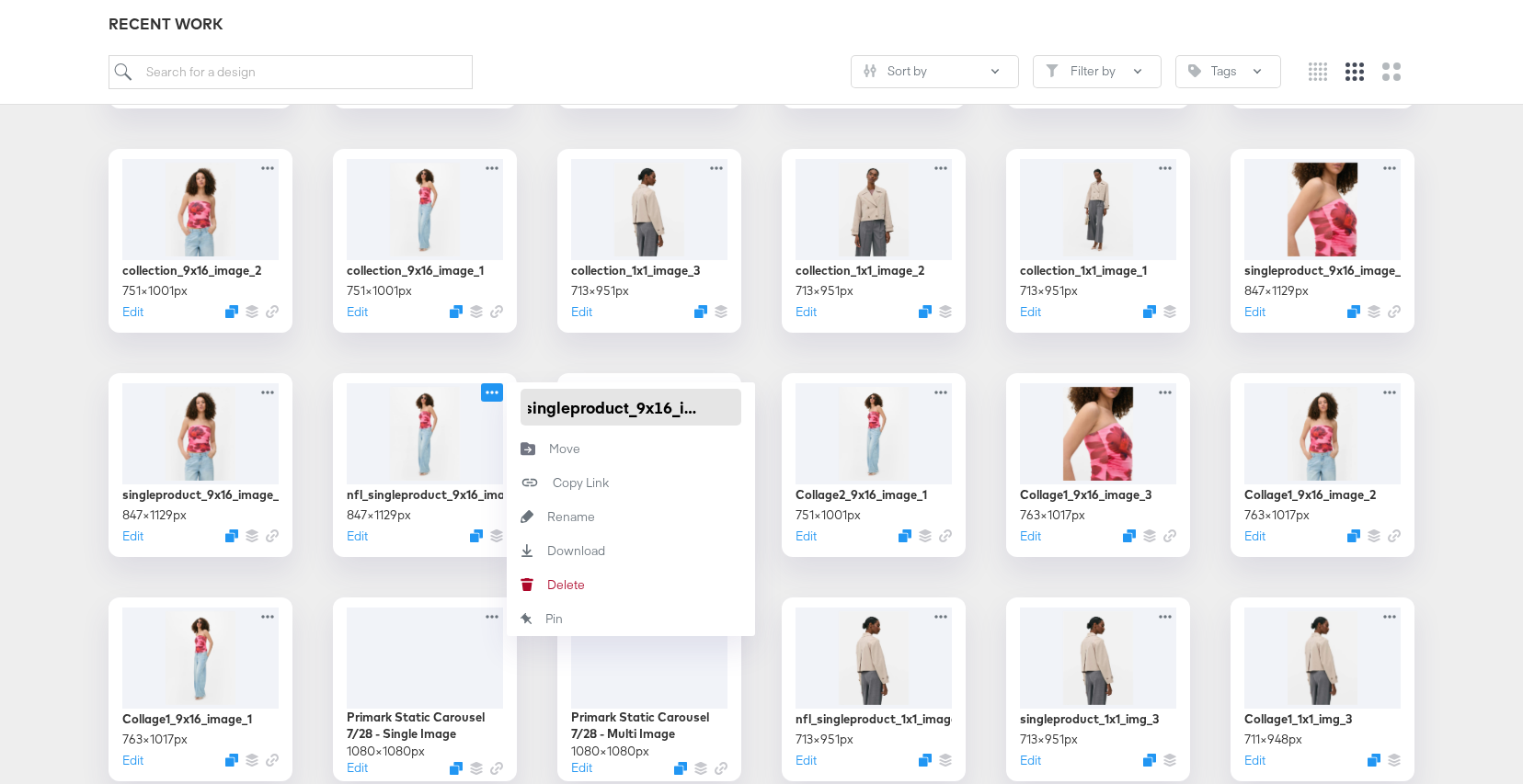
type input "nfl_singleproduct_9x16_image_1"
click at [700, 339] on div "nfl_singleproduct_1x1_image_2 713 × 951 px Edit nfl_singleproduct_1x1_image_1 7…" at bounding box center [762, 17] width 1486 height 1979
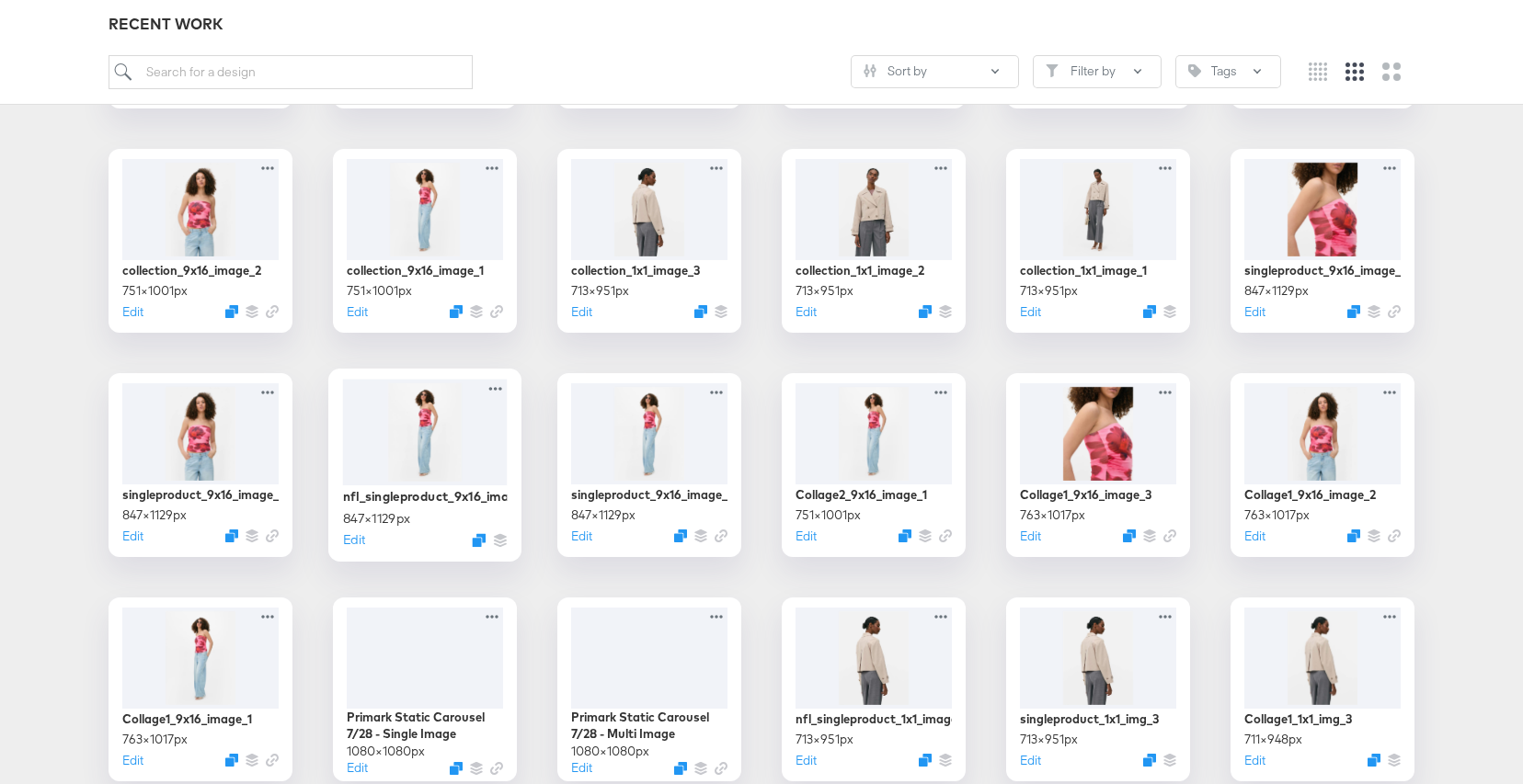
click at [451, 411] on div at bounding box center [425, 432] width 165 height 106
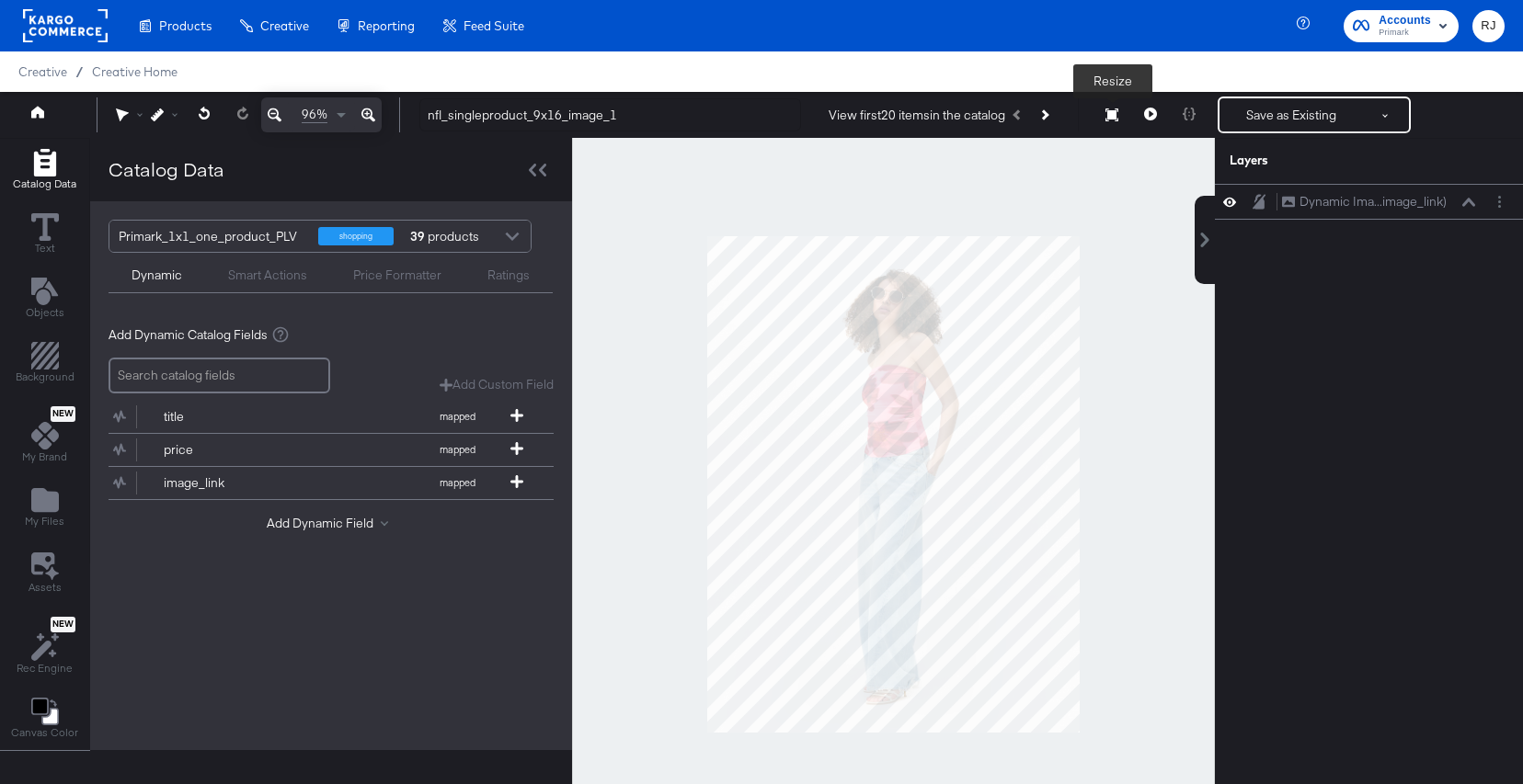
click at [1113, 117] on icon at bounding box center [1112, 115] width 13 height 13
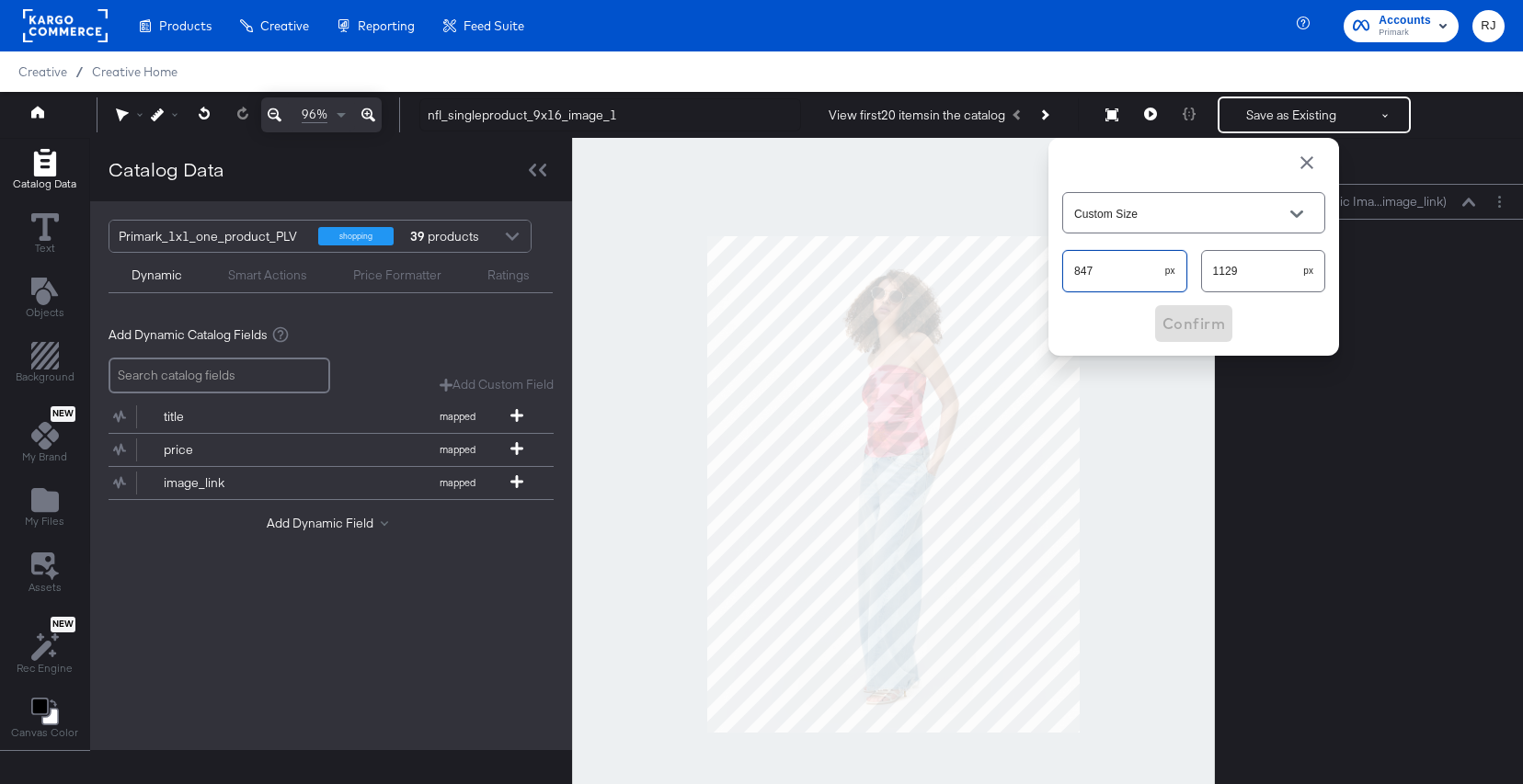
click at [997, 138] on div "96% nfl_singleproduct_9x16_image_1 View first 20 items in the catalog Resize Cu…" at bounding box center [762, 115] width 1523 height 46
type input "630"
drag, startPoint x: 1258, startPoint y: 270, endPoint x: 1134, endPoint y: 266, distance: 124.1
click at [1134, 266] on div "630 px 1129 px" at bounding box center [1193, 271] width 263 height 49
type input "1028"
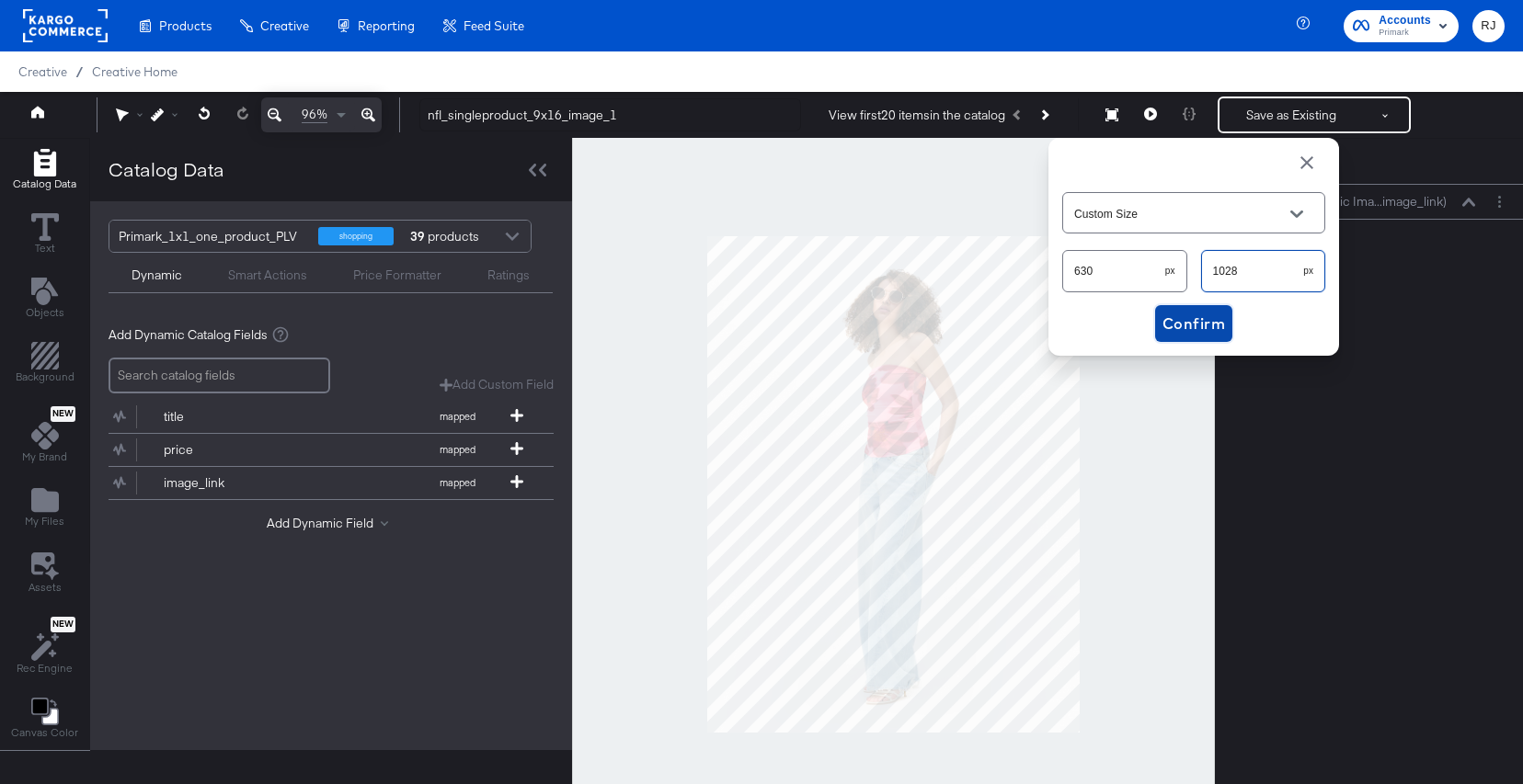
click at [1192, 329] on span "Confirm" at bounding box center [1193, 323] width 62 height 25
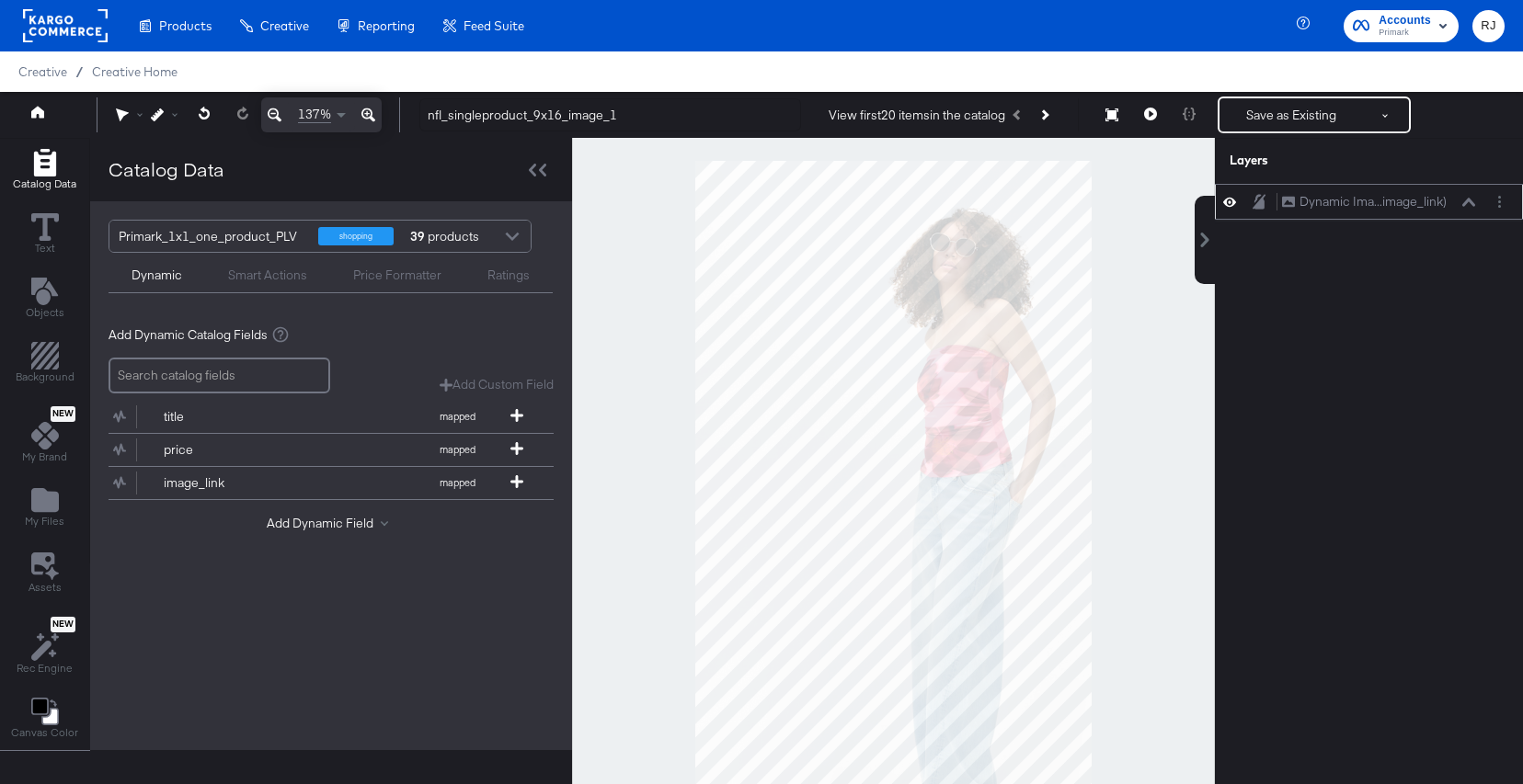
click at [1472, 210] on div "Dynamic Ima...image_link) Dynamic Image (image_link)" at bounding box center [1378, 202] width 195 height 19
click at [1468, 202] on icon at bounding box center [1469, 202] width 13 height 8
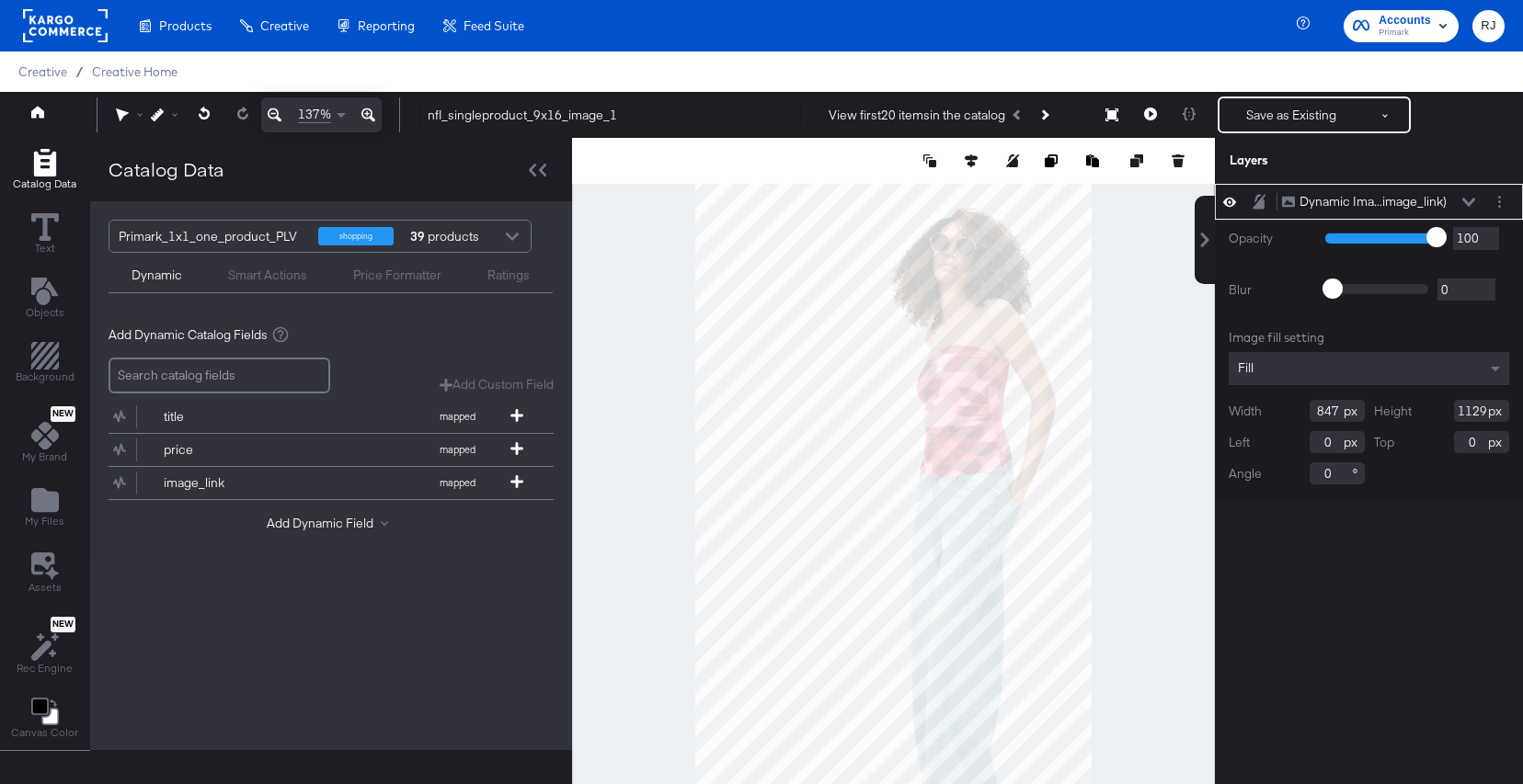
drag, startPoint x: 1341, startPoint y: 414, endPoint x: 1278, endPoint y: 413, distance: 63.0
click at [1278, 413] on div "Width 847" at bounding box center [1297, 410] width 136 height 22
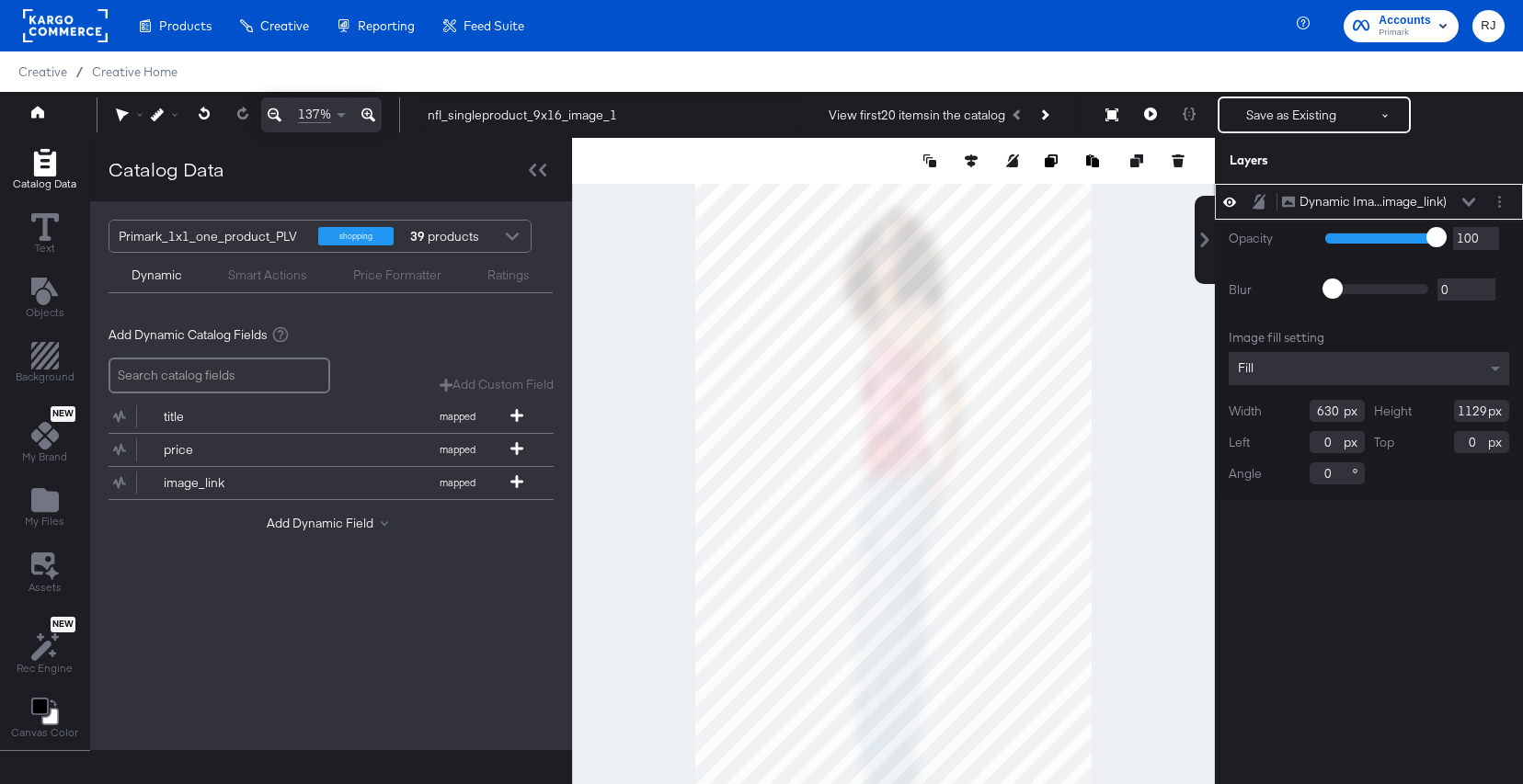
type input "630"
drag, startPoint x: 1485, startPoint y: 417, endPoint x: 1435, endPoint y: 408, distance: 50.8
click at [1435, 408] on div "Height 1129" at bounding box center [1442, 410] width 136 height 22
type input "1028"
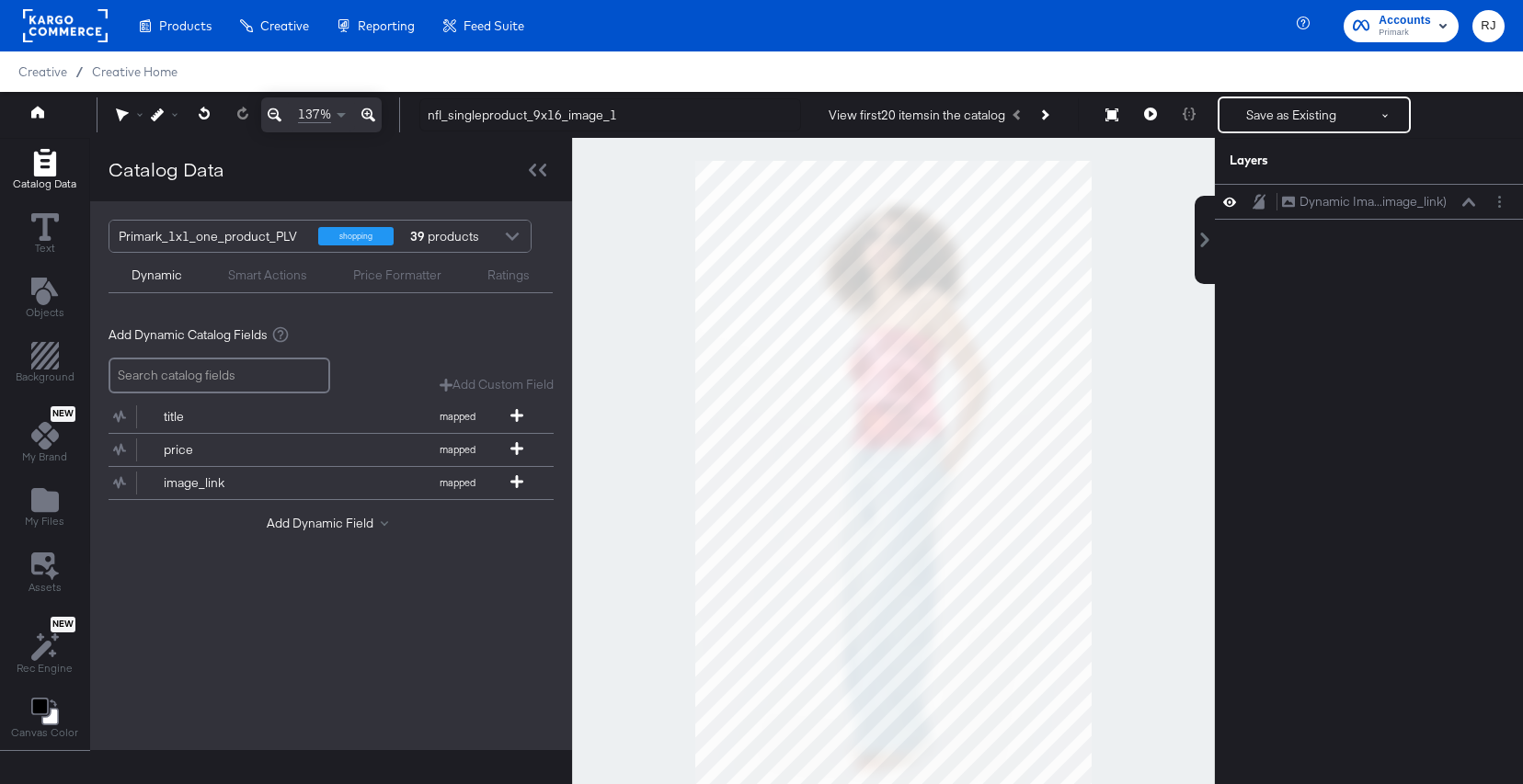
click at [1173, 517] on div at bounding box center [893, 484] width 643 height 694
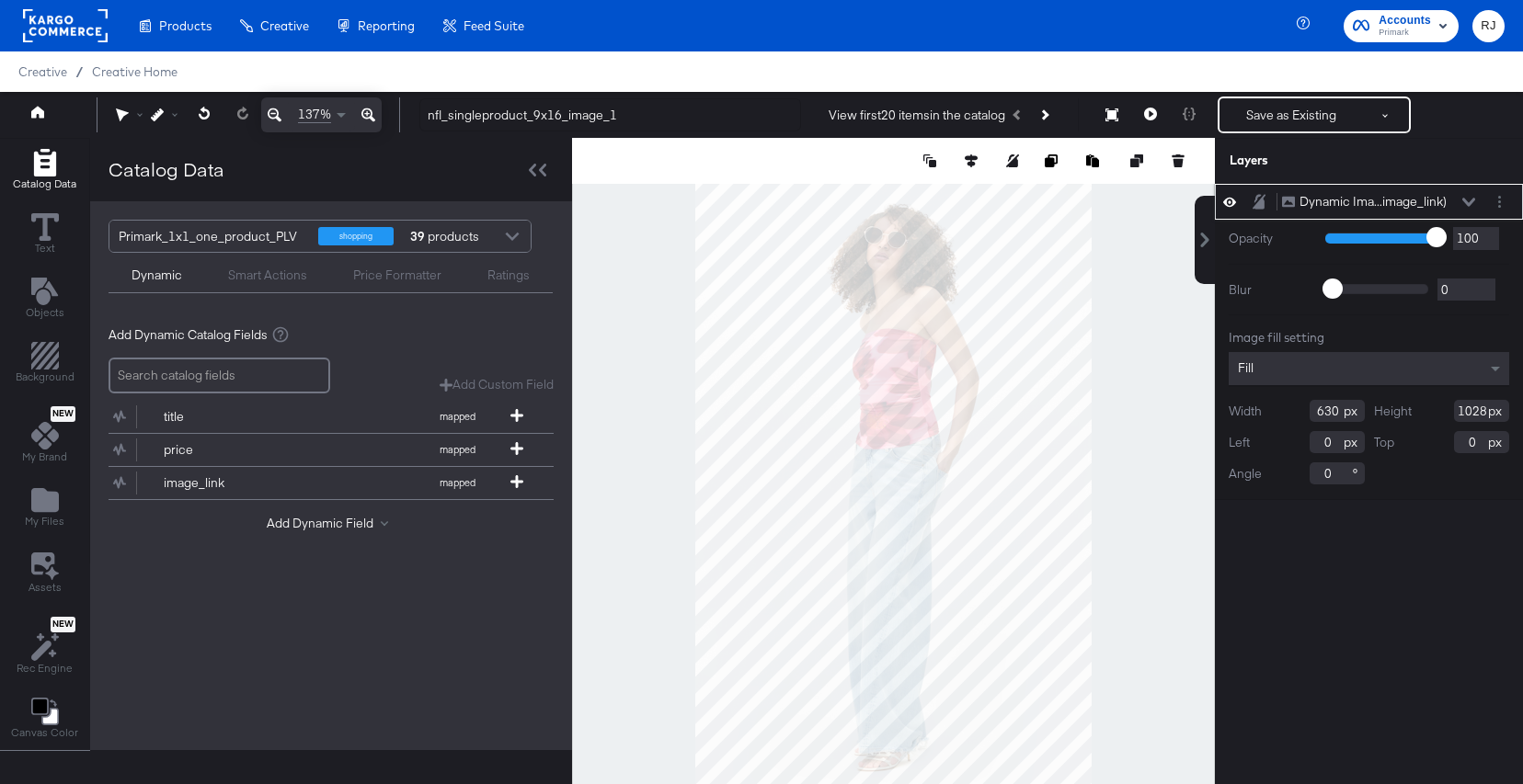
click at [1162, 410] on div at bounding box center [893, 484] width 643 height 694
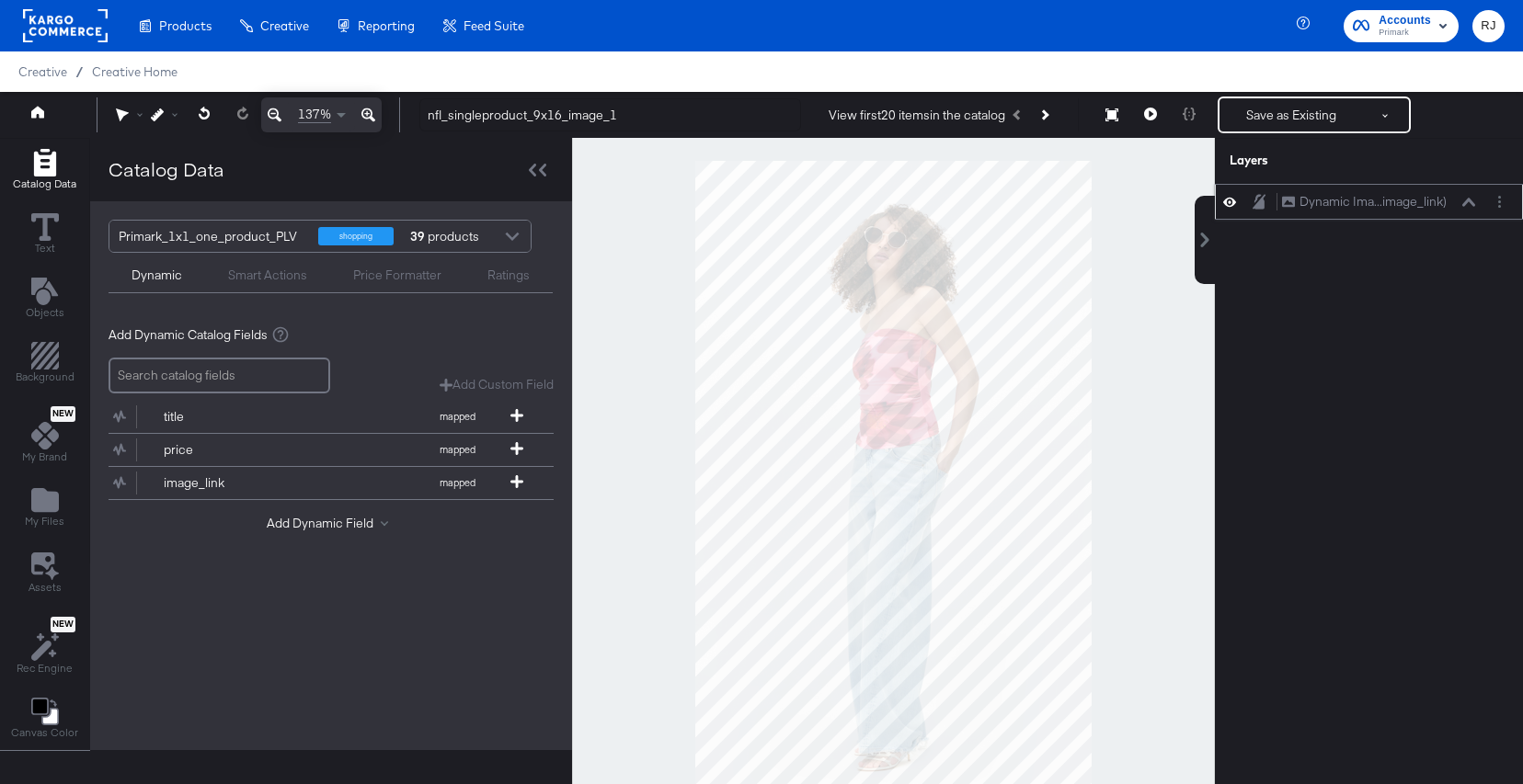
click at [1465, 204] on icon at bounding box center [1469, 203] width 13 height 9
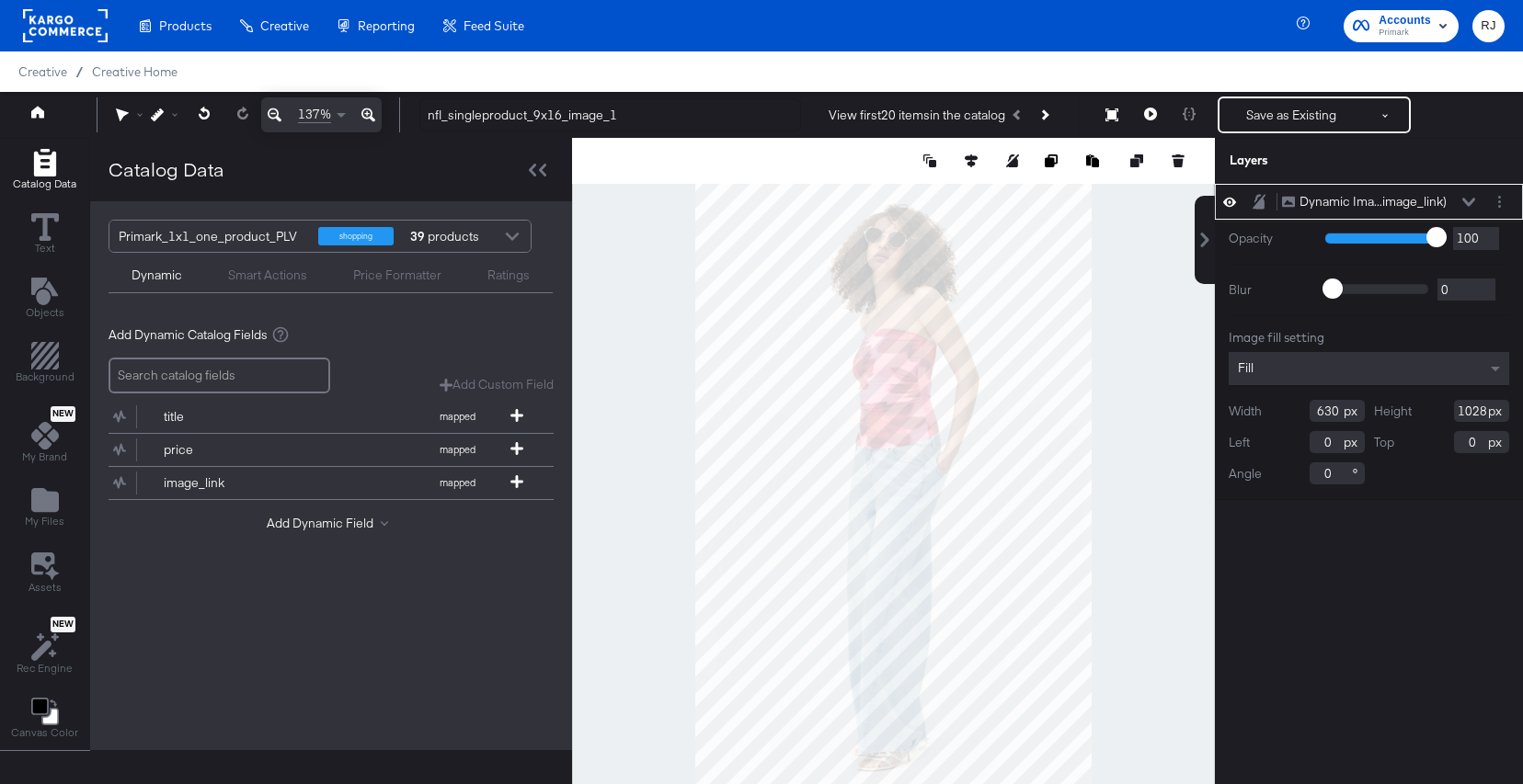
click at [1465, 204] on icon at bounding box center [1469, 203] width 13 height 9
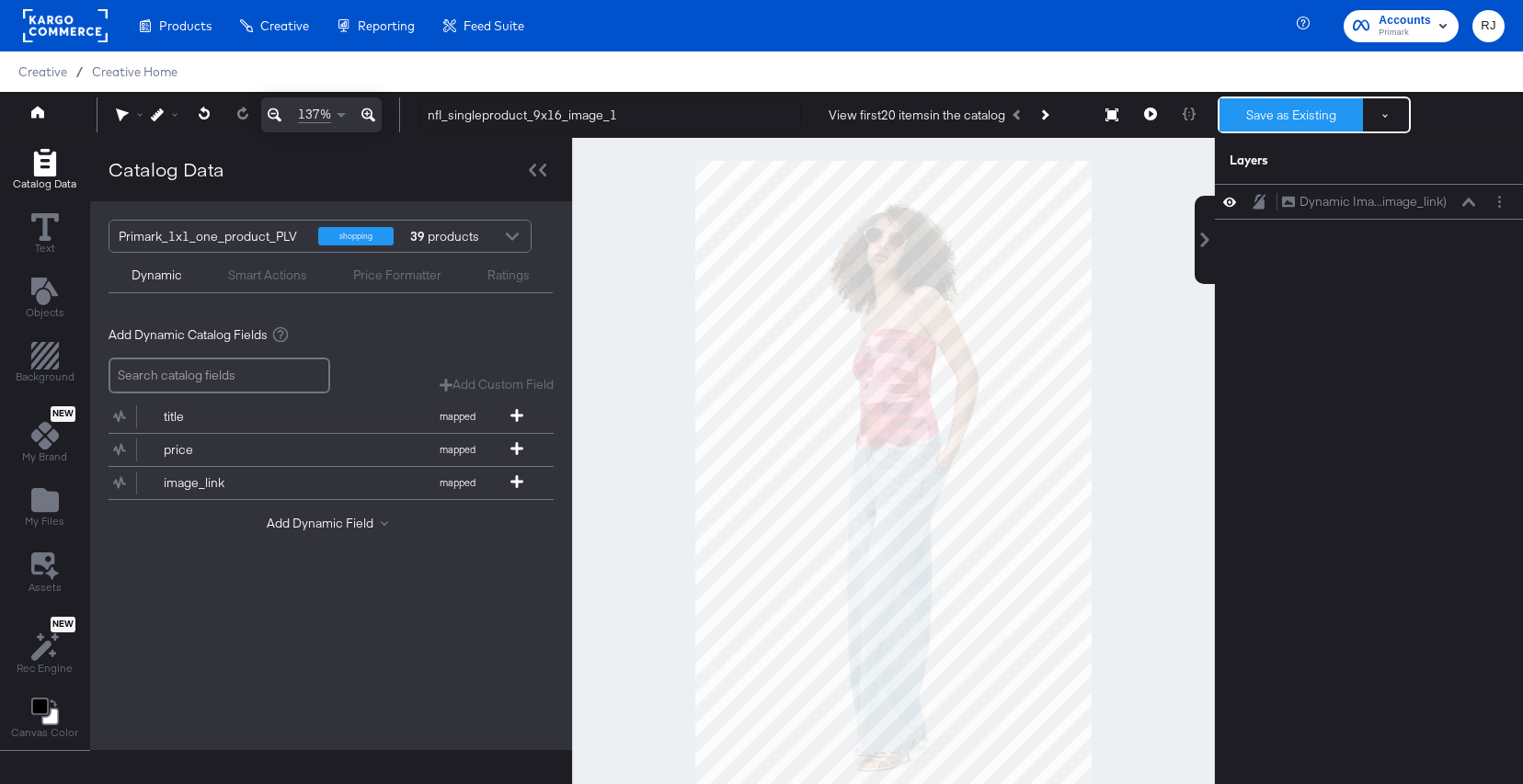
click at [1293, 113] on button "Save as Existing" at bounding box center [1291, 114] width 143 height 33
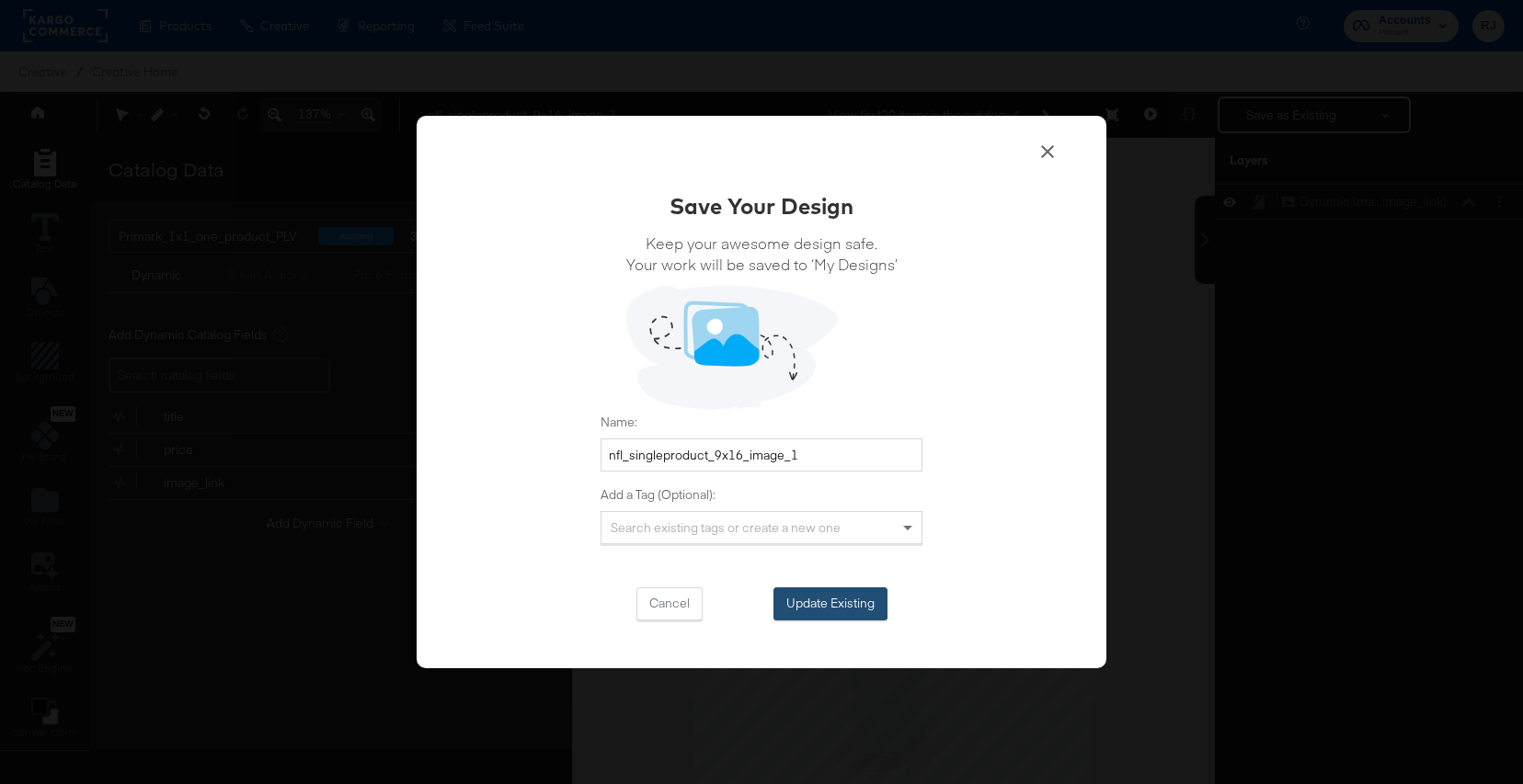
click at [810, 609] on button "Update Existing" at bounding box center [830, 604] width 114 height 33
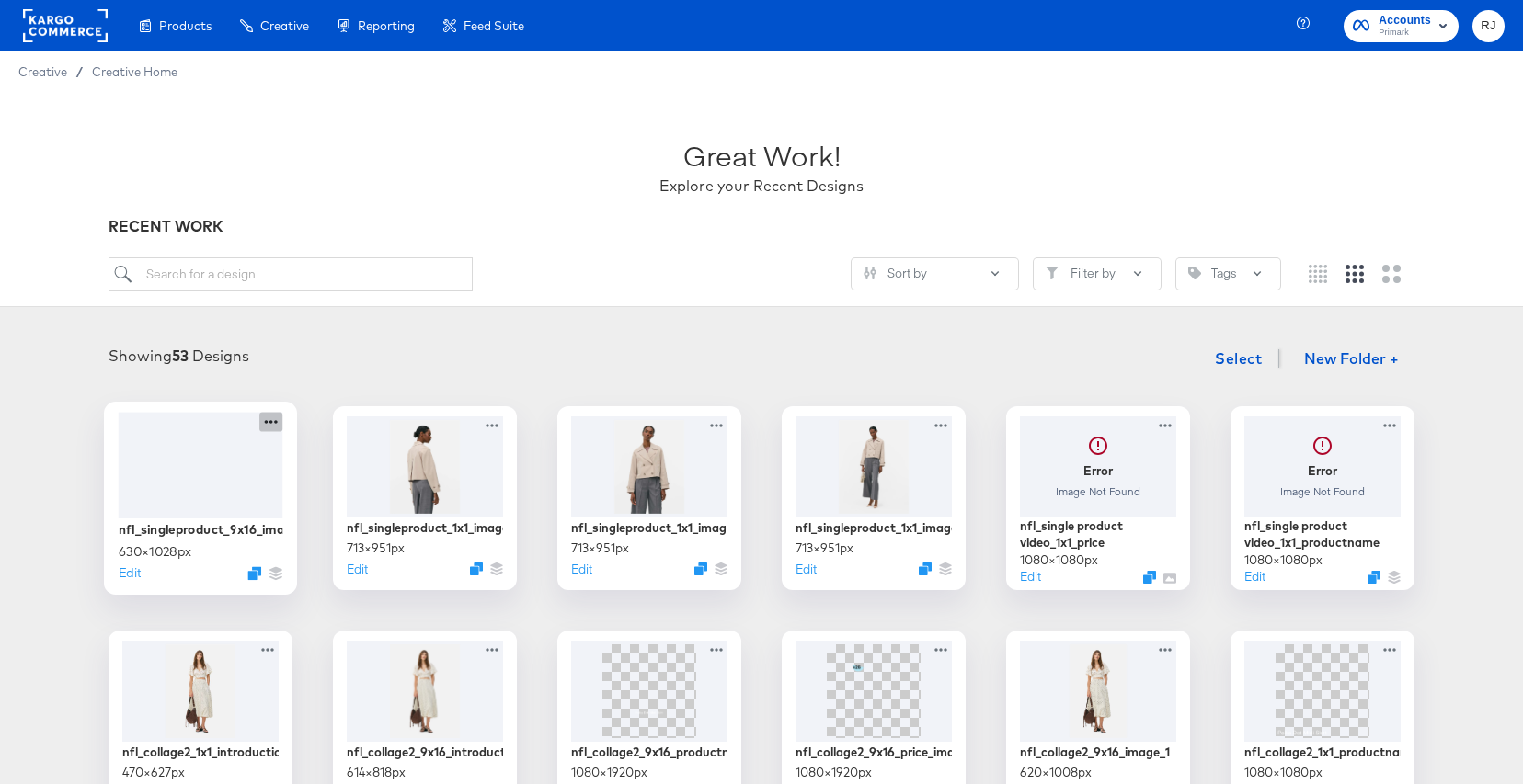
click at [276, 417] on icon at bounding box center [270, 421] width 23 height 19
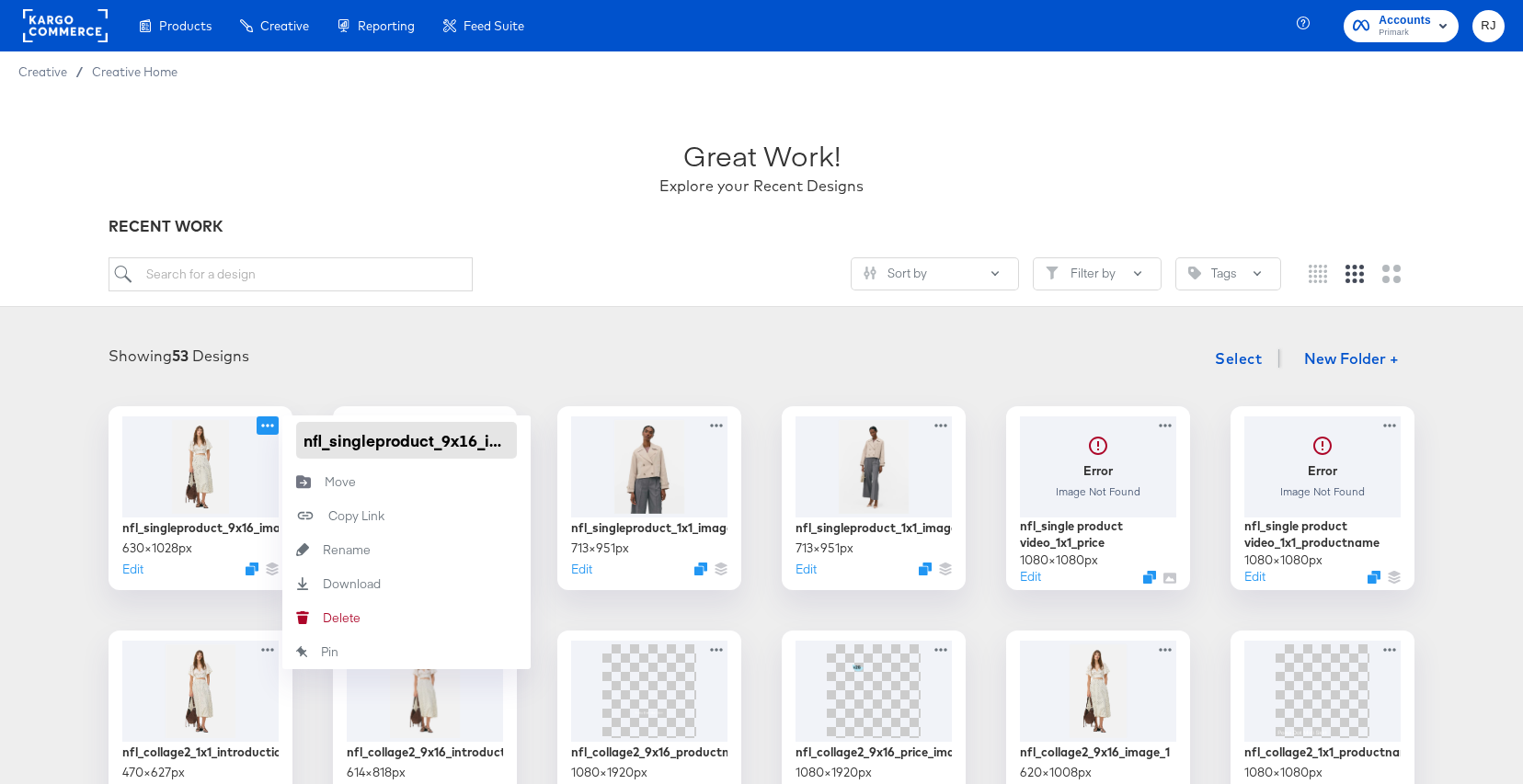
scroll to position [0, 39]
drag, startPoint x: 304, startPoint y: 439, endPoint x: 549, endPoint y: 454, distance: 245.5
click at [535, 356] on div "Showing 53 Designs Select New Folder +" at bounding box center [762, 359] width 1486 height 38
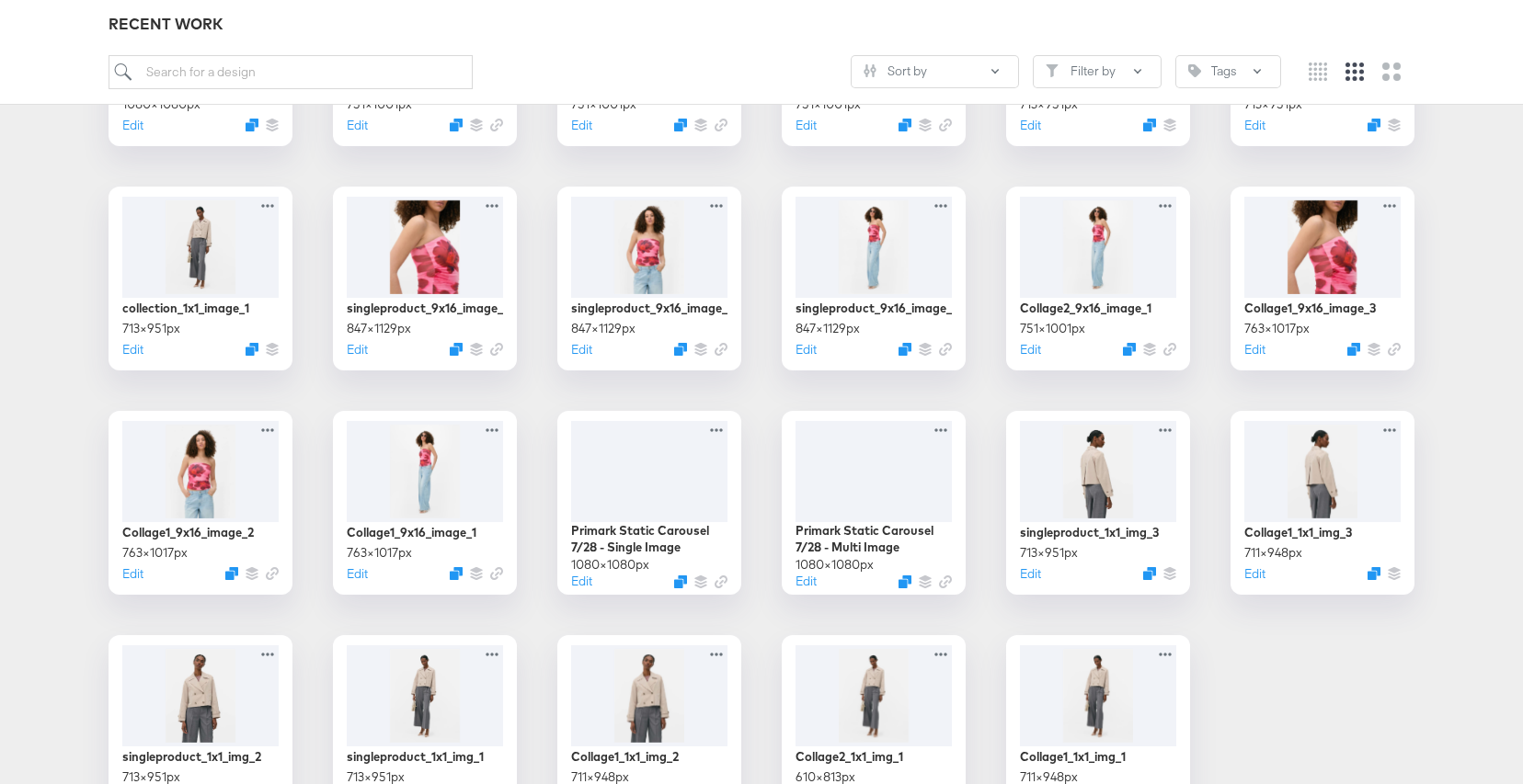
scroll to position [1545, 0]
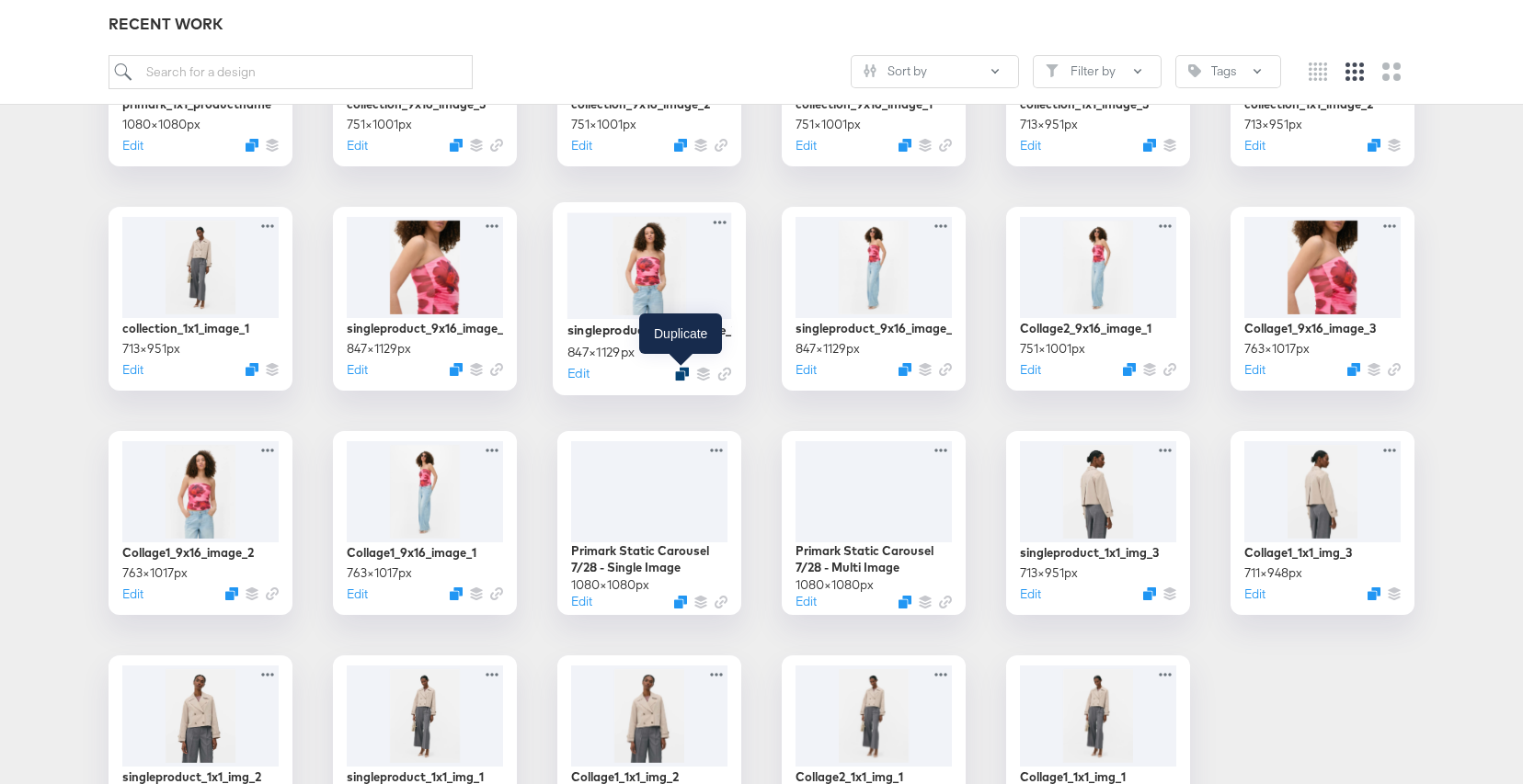
click at [683, 374] on icon "Duplicate" at bounding box center [681, 373] width 14 height 14
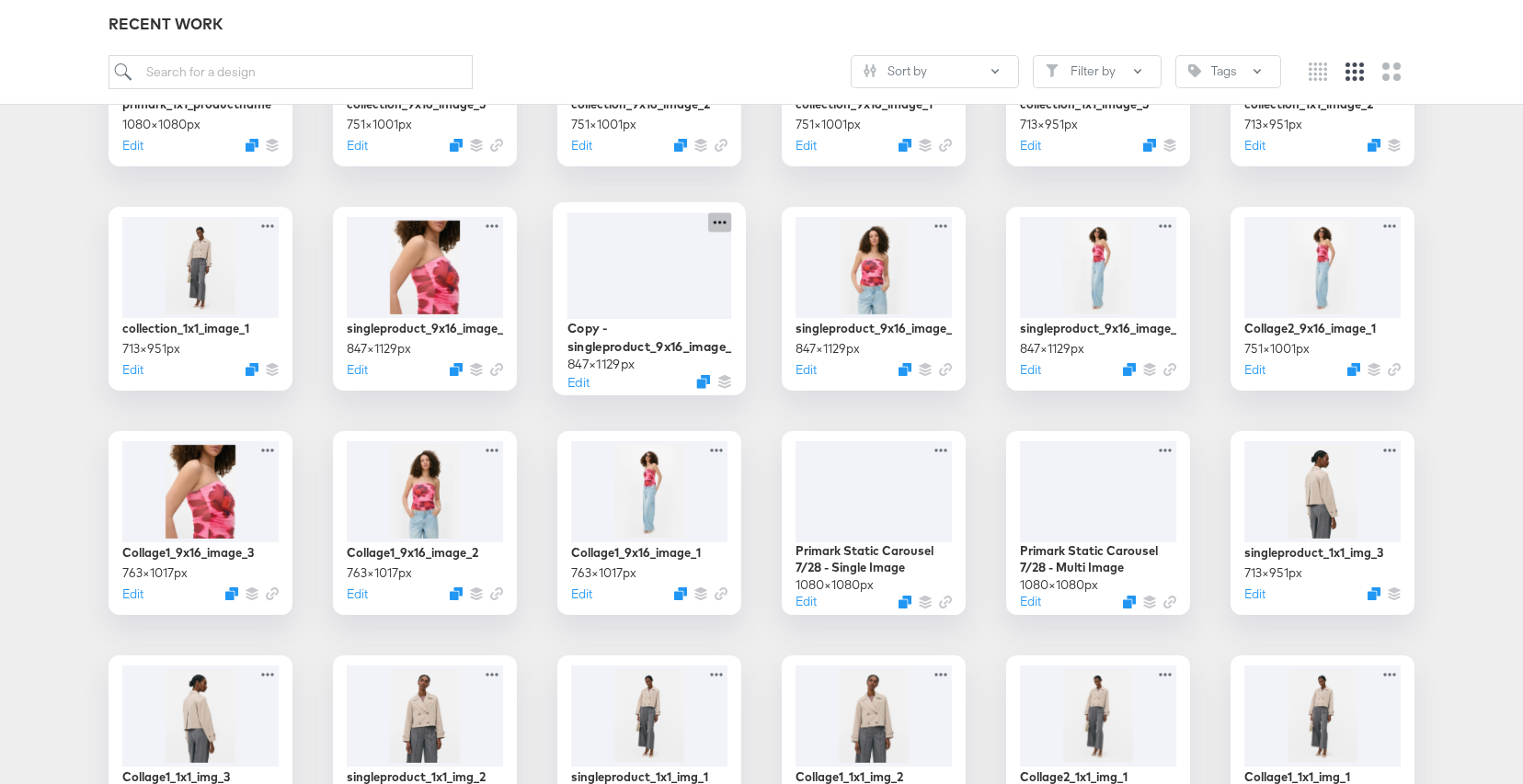
click at [716, 220] on icon at bounding box center [719, 221] width 23 height 19
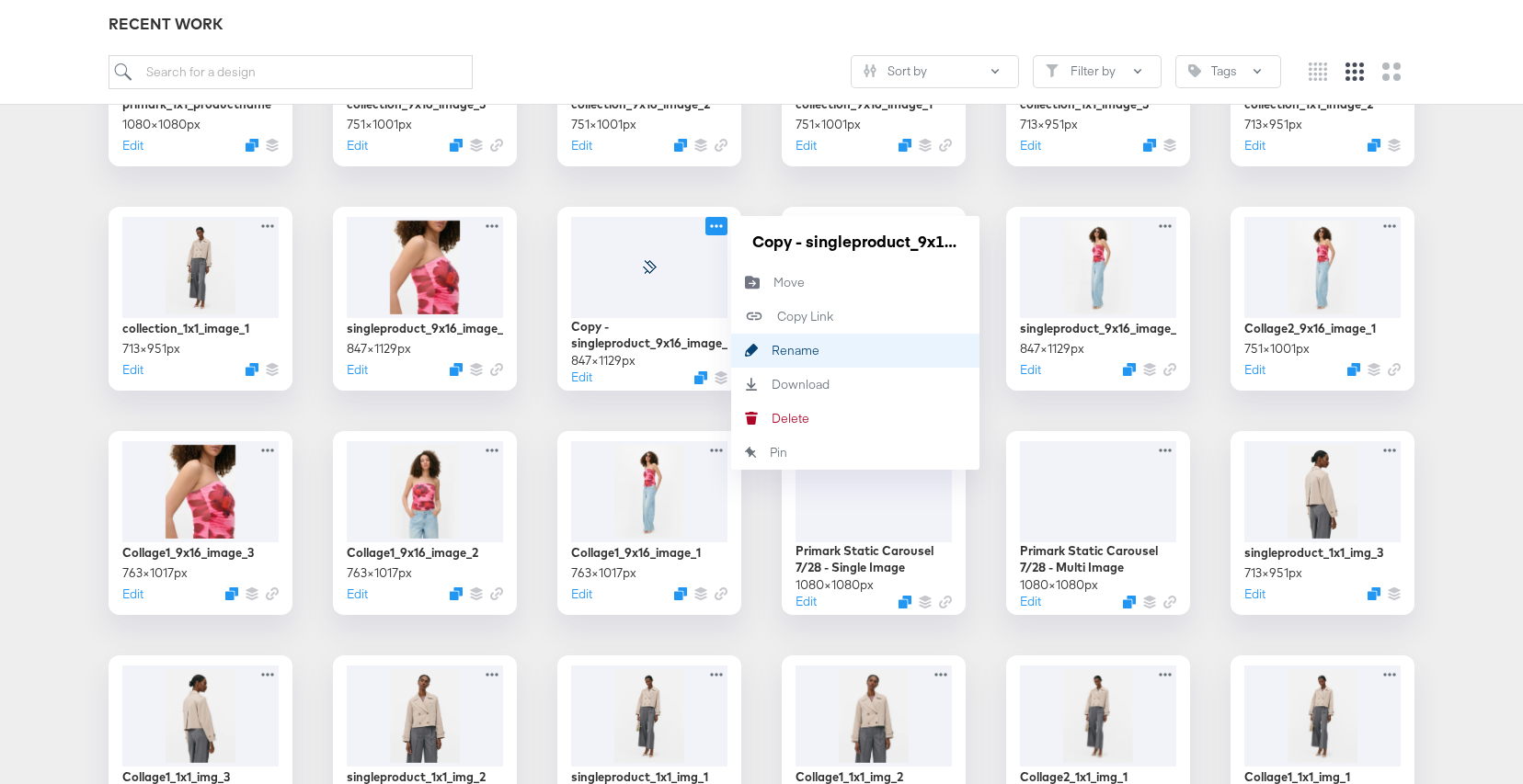
click at [796, 360] on button "Rename Rename" at bounding box center [855, 351] width 248 height 34
drag, startPoint x: 957, startPoint y: 245, endPoint x: 658, endPoint y: 245, distance: 299.0
click at [658, 245] on div "Copy - singleproduct_9x16_image_2 847 × 1129 px Edit Copy - singleproduct_9x16_…" at bounding box center [648, 299] width 184 height 184
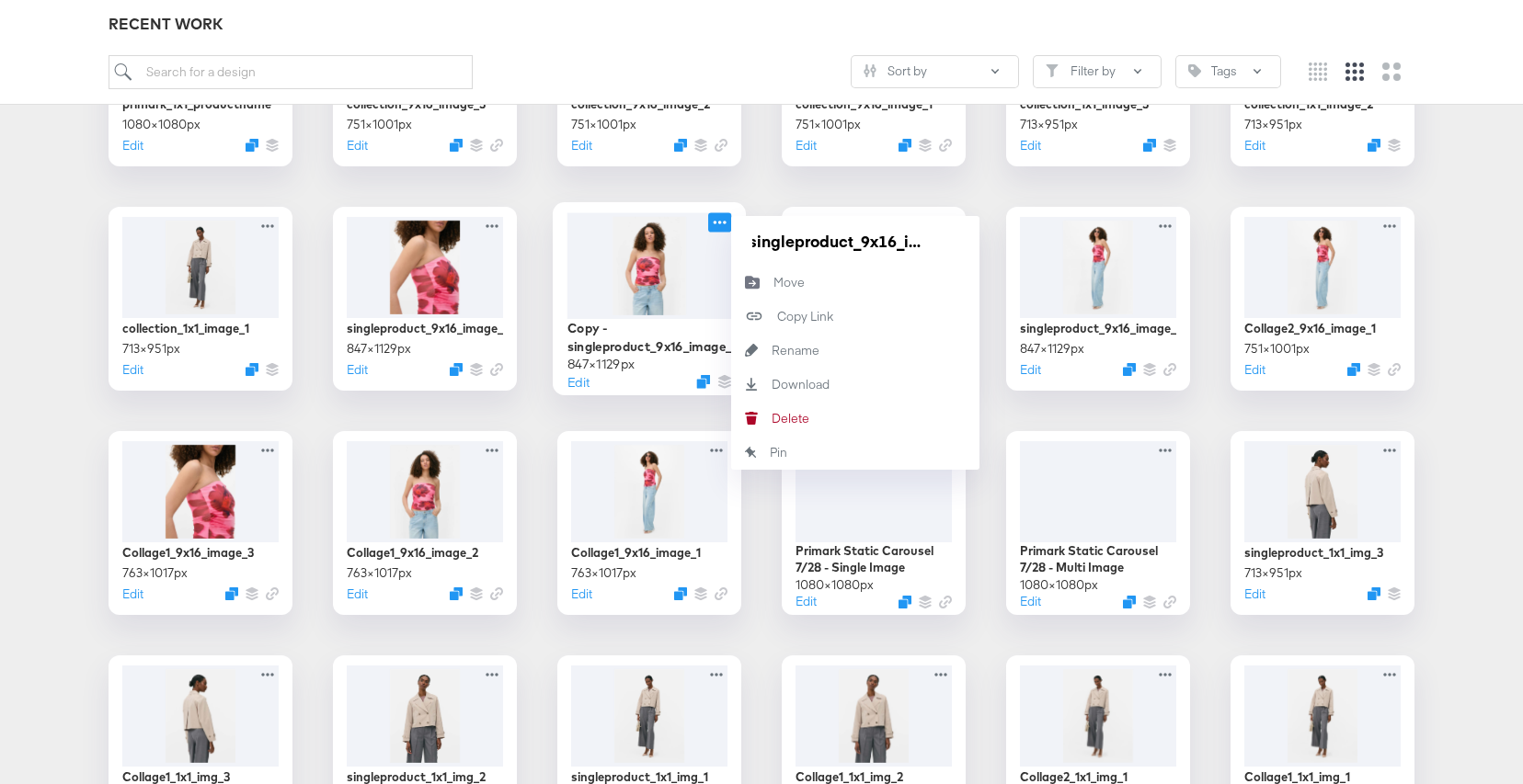
type input "nfl_singleproduct_9x16_image_2"
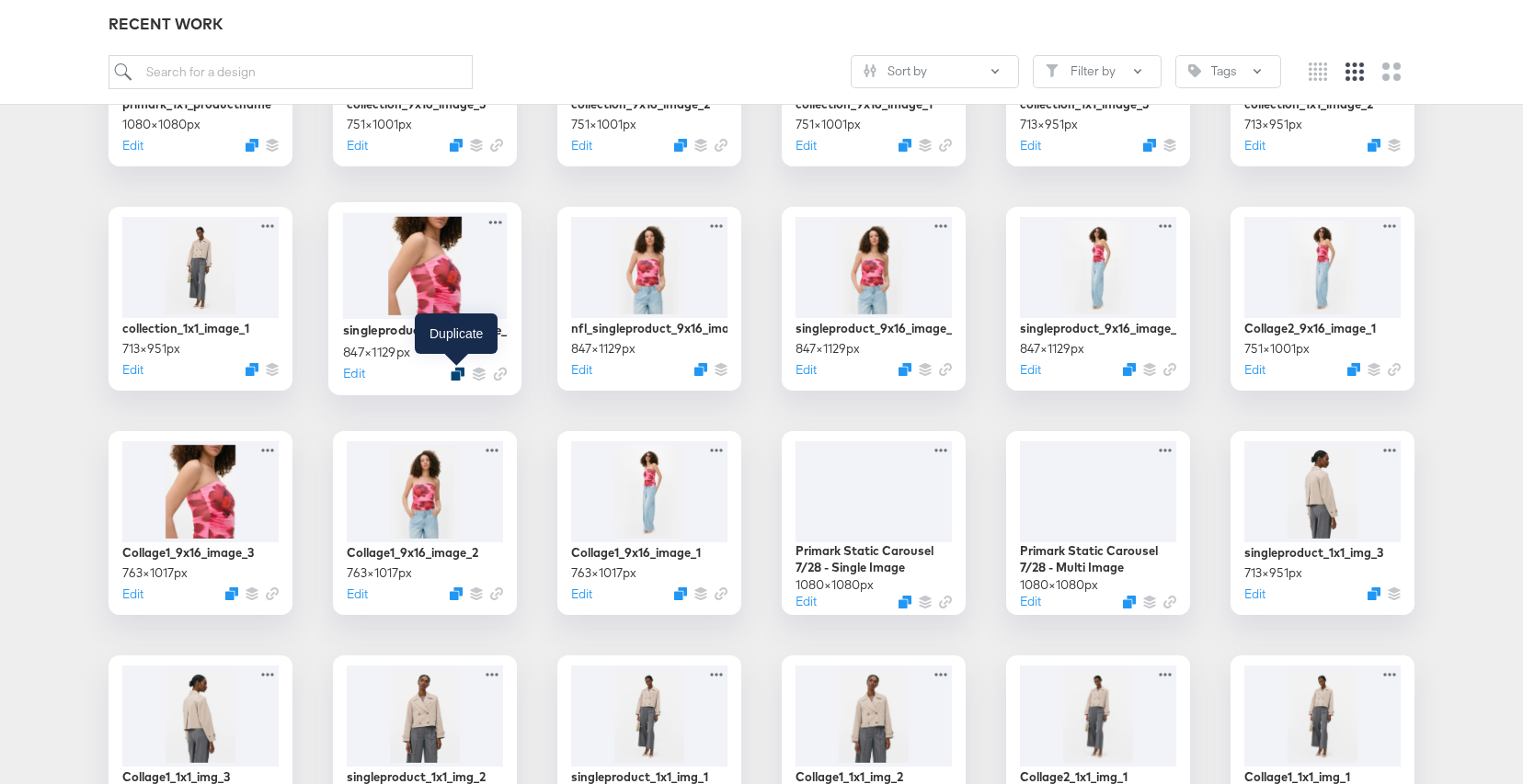
click at [456, 370] on icon "Duplicate" at bounding box center [457, 373] width 14 height 14
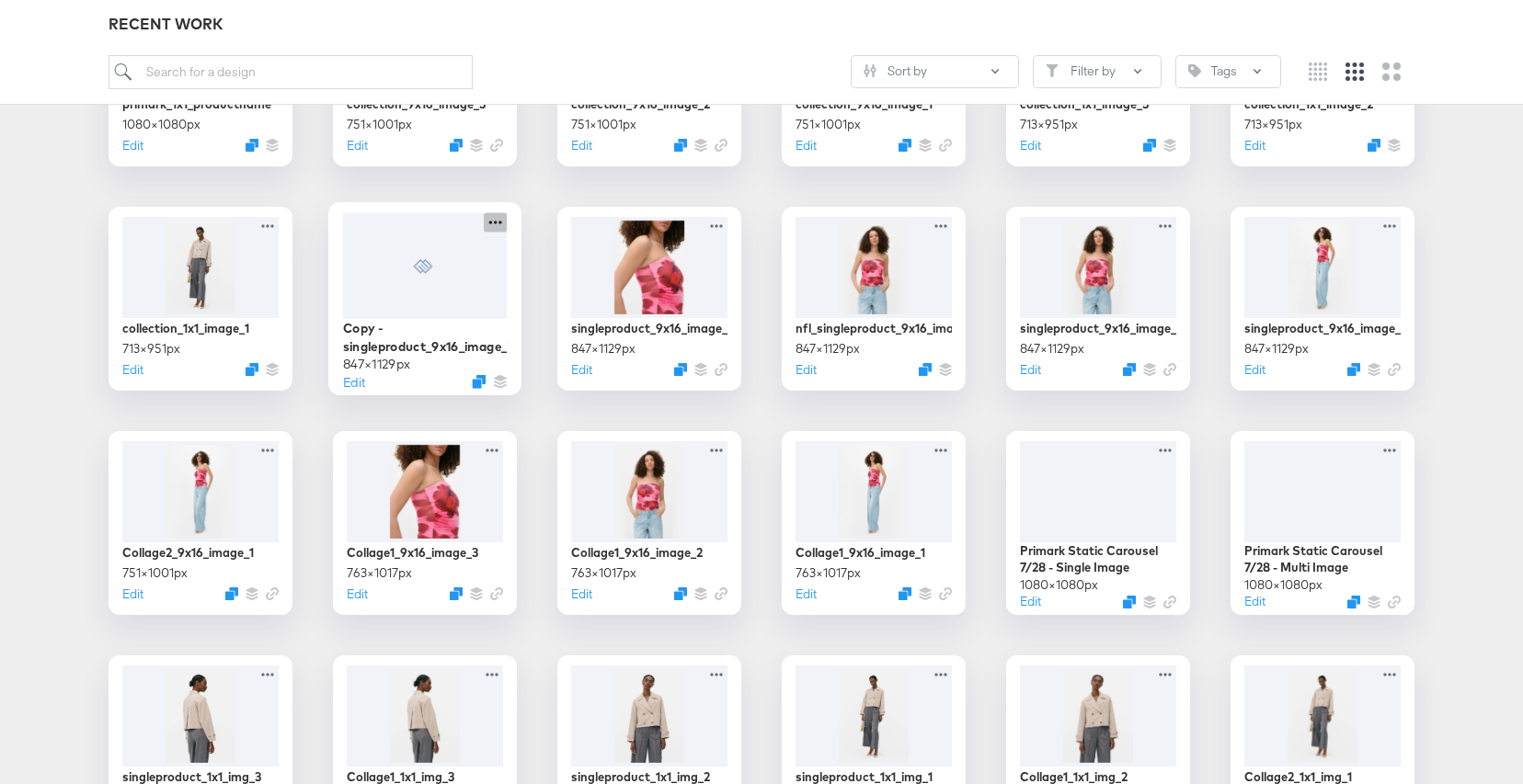
click at [499, 223] on icon at bounding box center [495, 221] width 23 height 19
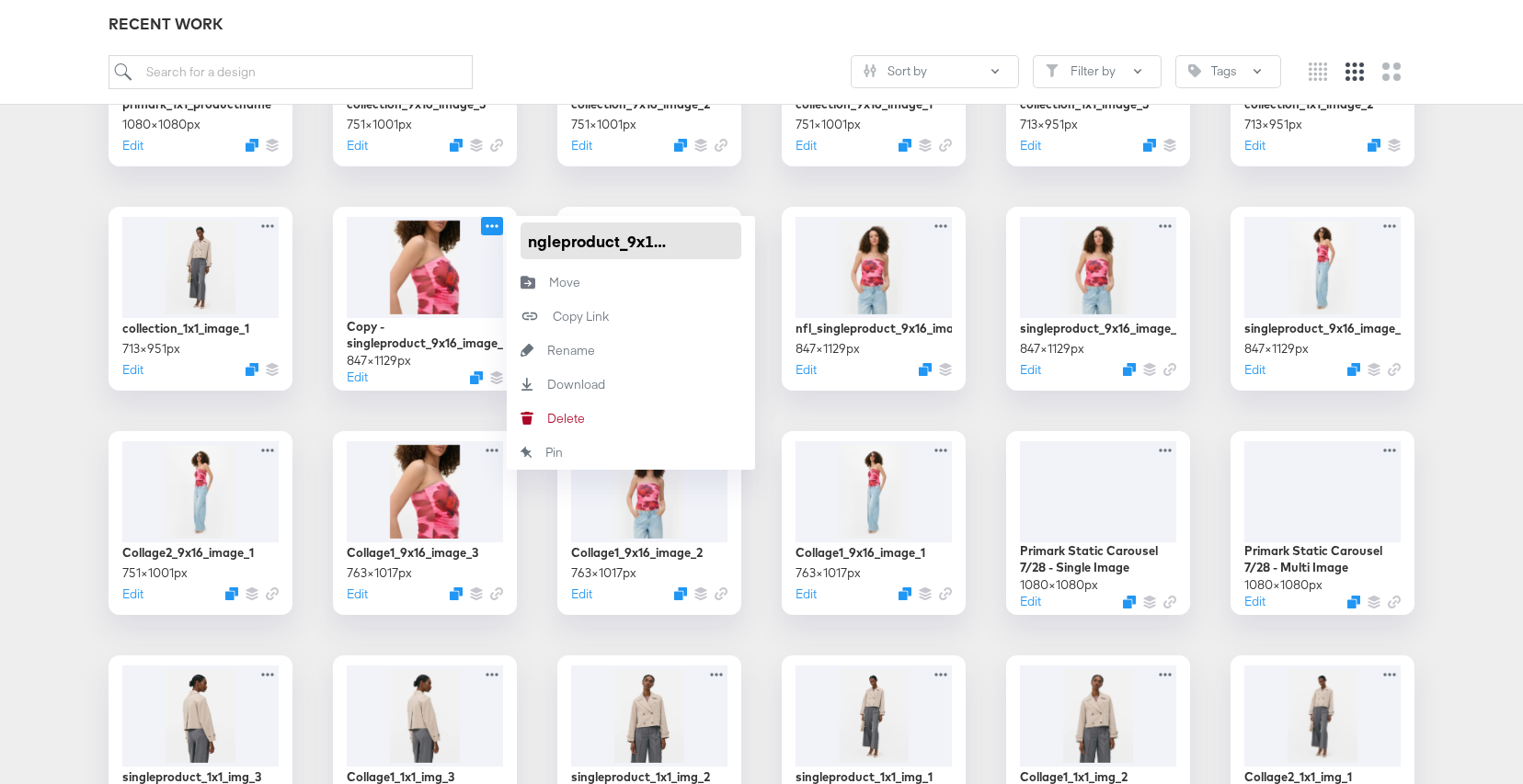
drag, startPoint x: 526, startPoint y: 241, endPoint x: 762, endPoint y: 281, distance: 239.4
paste input "nfl_singleproduct_9x16_image_1"
type input "nfl_singleproduct_9x16_image_3"
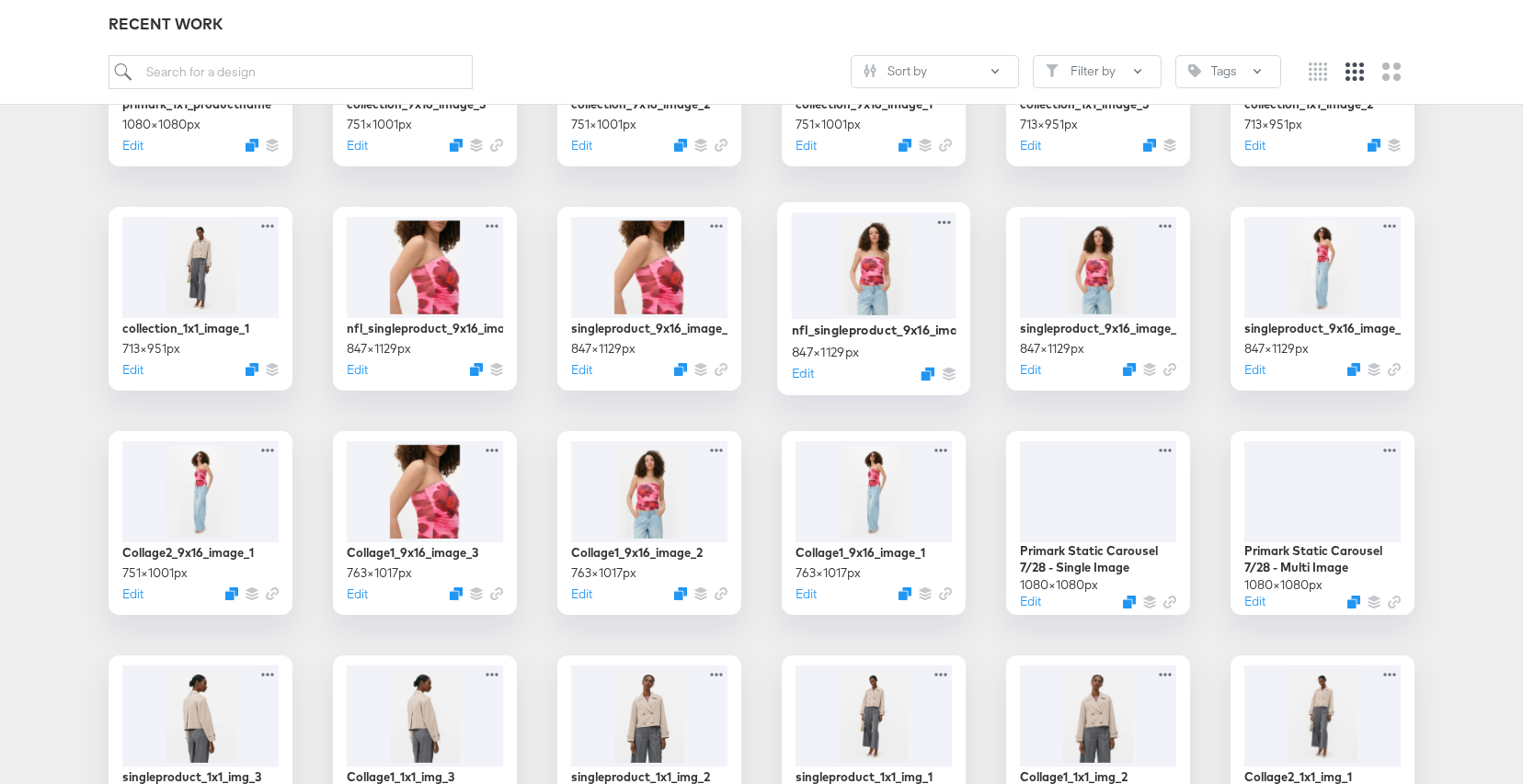
click at [867, 253] on div at bounding box center [874, 265] width 165 height 106
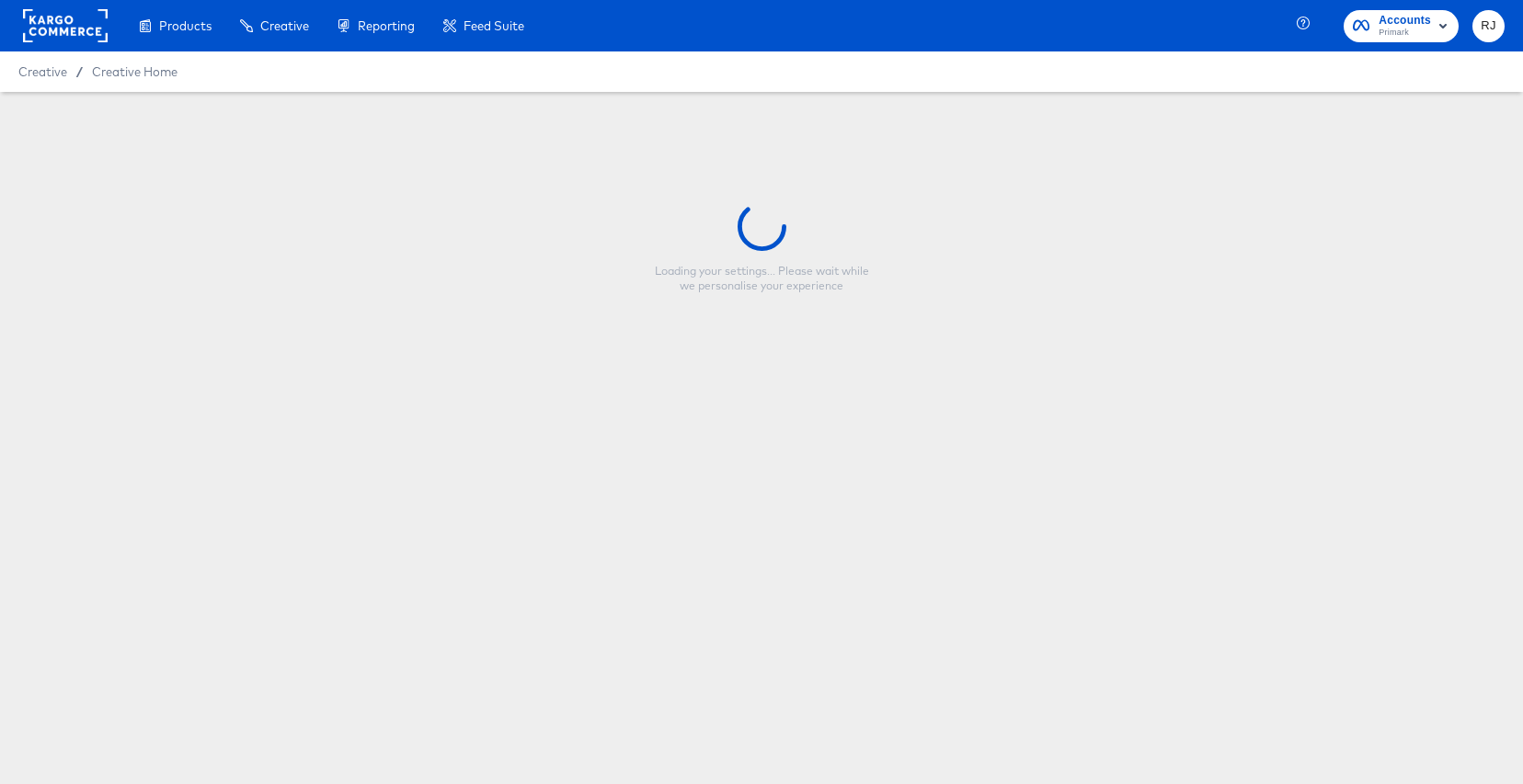
type input "nfl_singleproduct_9x16_image_2"
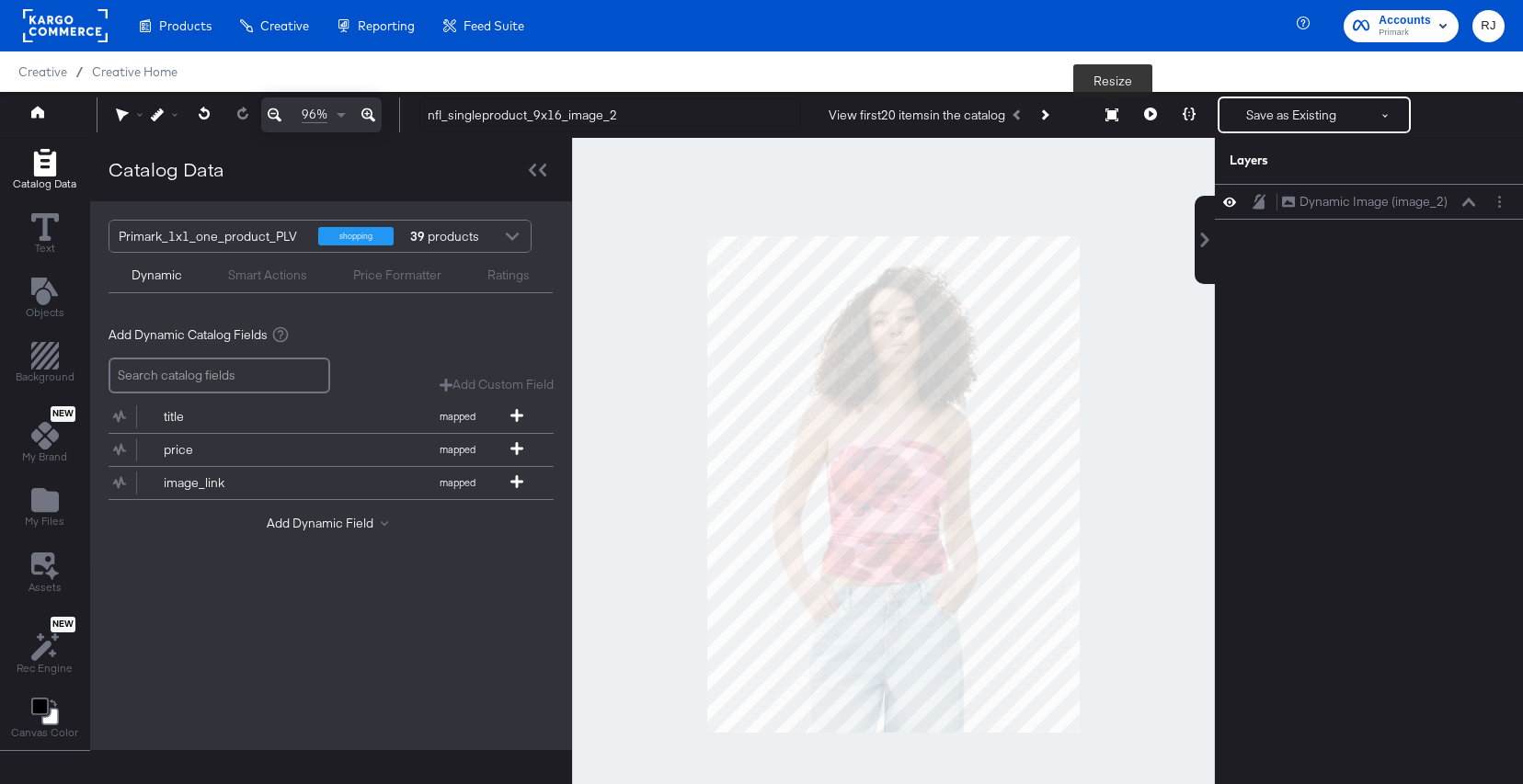
click at [1111, 119] on icon at bounding box center [1112, 115] width 13 height 13
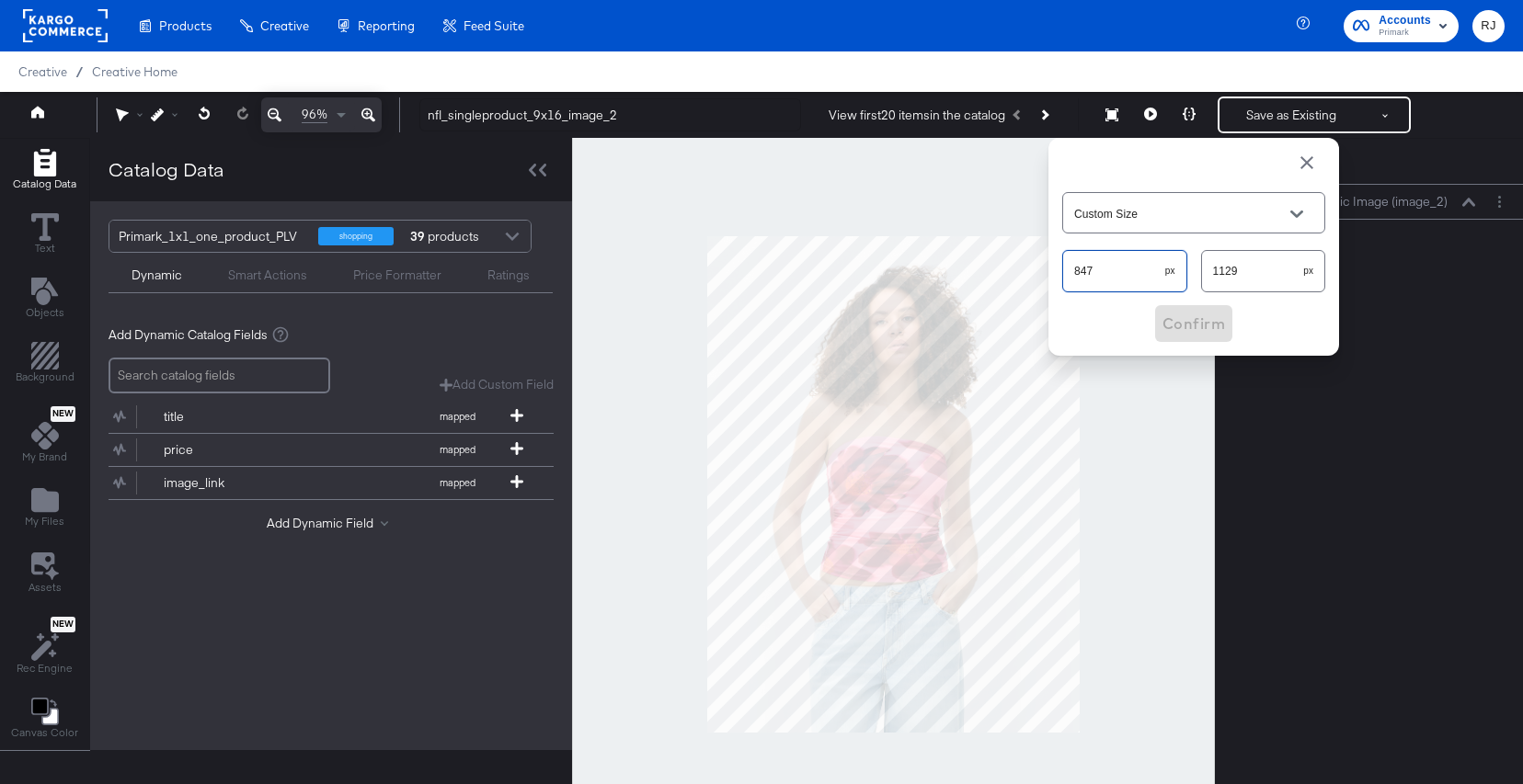
drag, startPoint x: 1118, startPoint y: 280, endPoint x: 1053, endPoint y: 277, distance: 65.1
click at [1053, 277] on div "Custom Size 847 px 1129 px Confirm" at bounding box center [1193, 246] width 290 height 218
type input "630"
drag, startPoint x: 1275, startPoint y: 267, endPoint x: 1170, endPoint y: 260, distance: 105.2
click at [1170, 260] on div "630 px 1129 px" at bounding box center [1193, 271] width 263 height 49
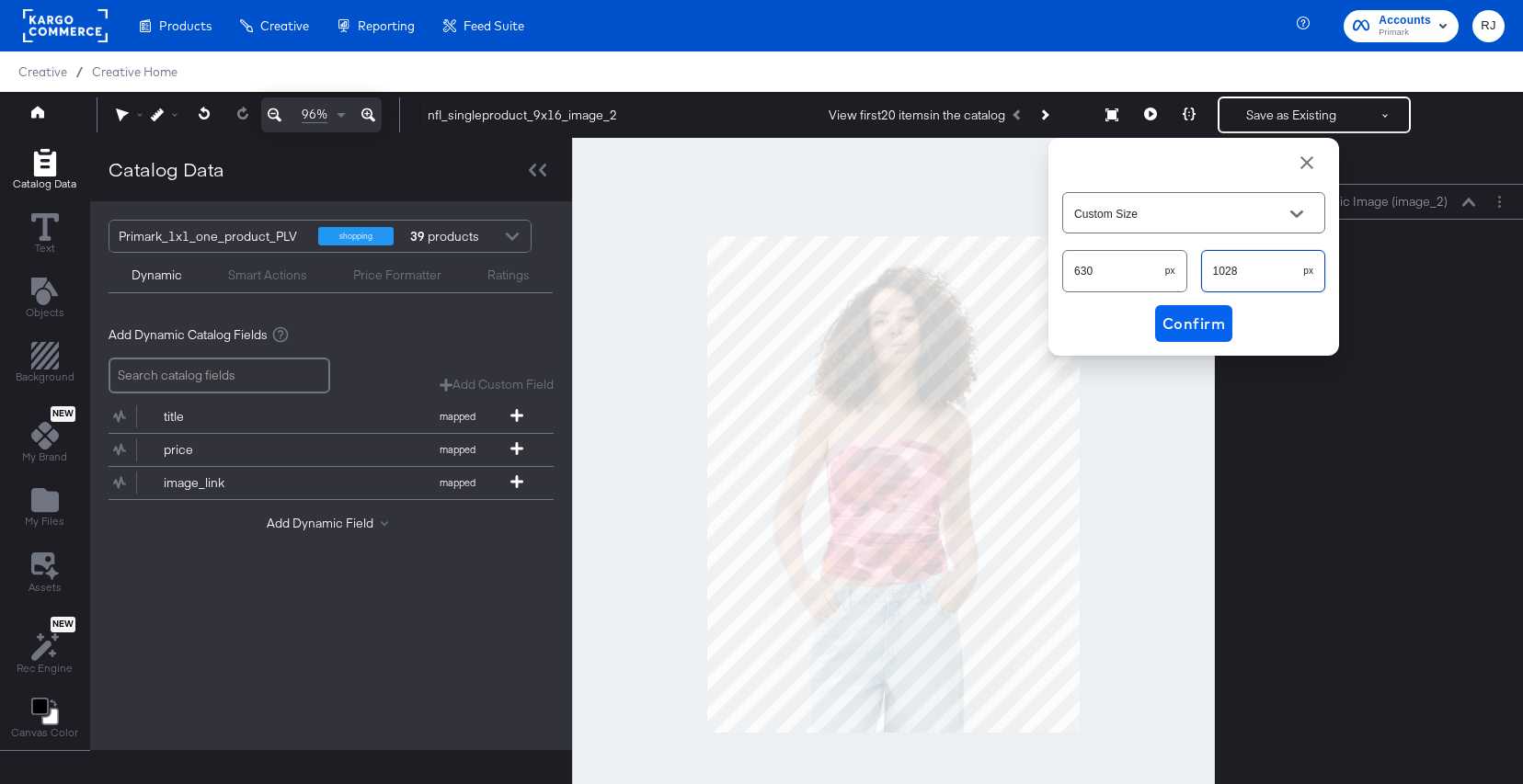
type input "1028"
click at [1187, 326] on span "Confirm" at bounding box center [1193, 323] width 62 height 25
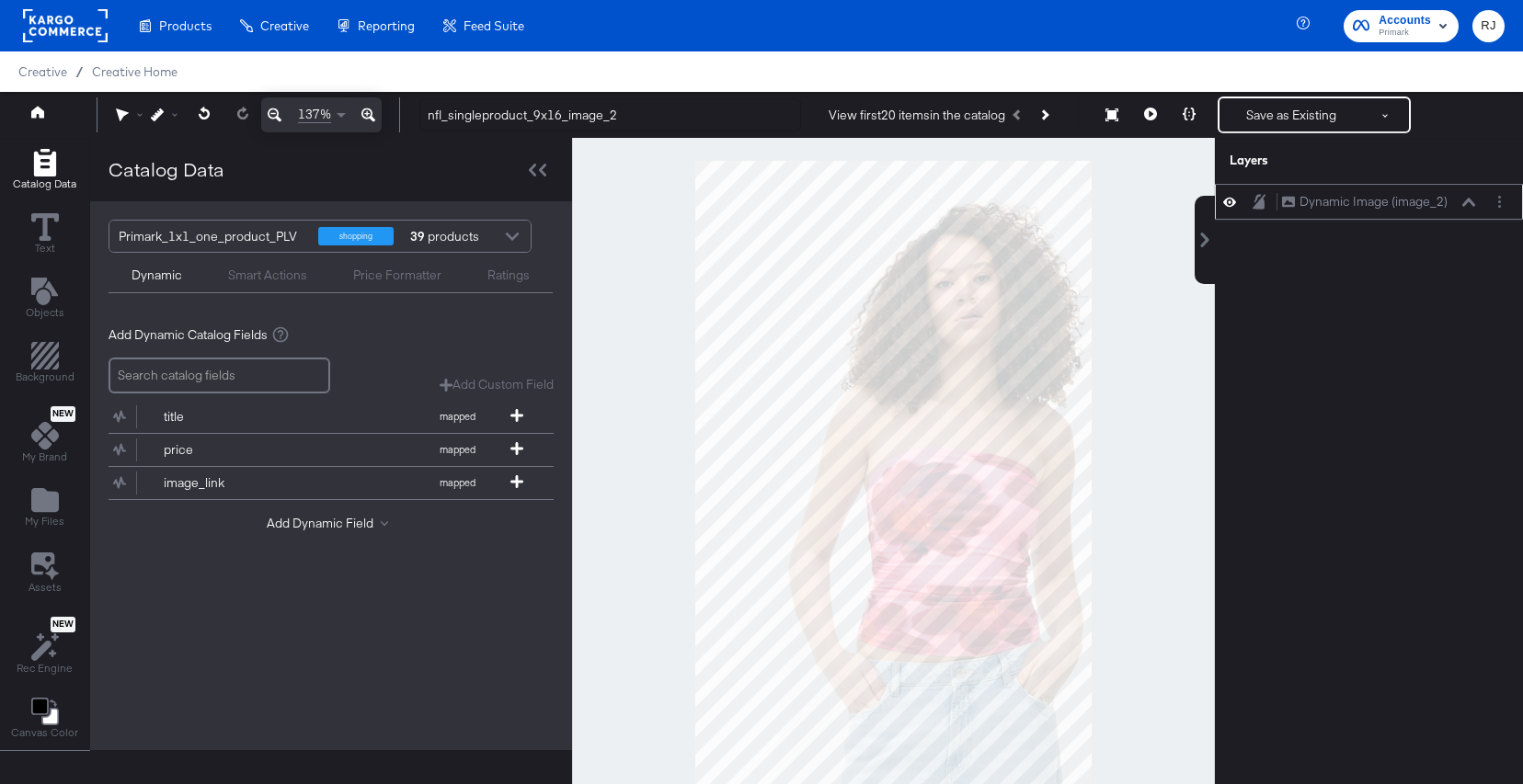
click at [1469, 203] on icon at bounding box center [1469, 203] width 13 height 9
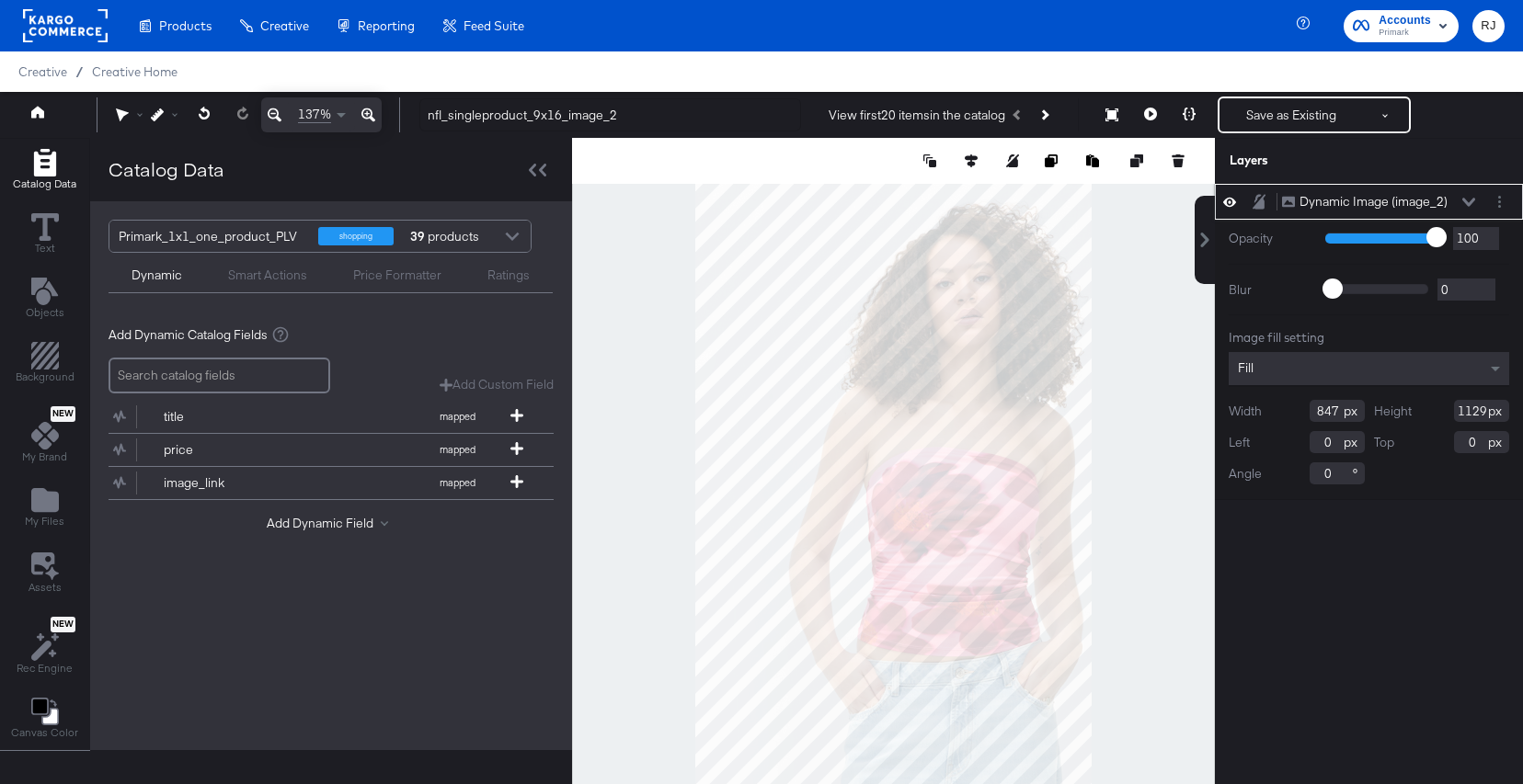
drag, startPoint x: 1340, startPoint y: 414, endPoint x: 1251, endPoint y: 407, distance: 89.3
click at [1251, 407] on div "Width 847" at bounding box center [1297, 410] width 136 height 22
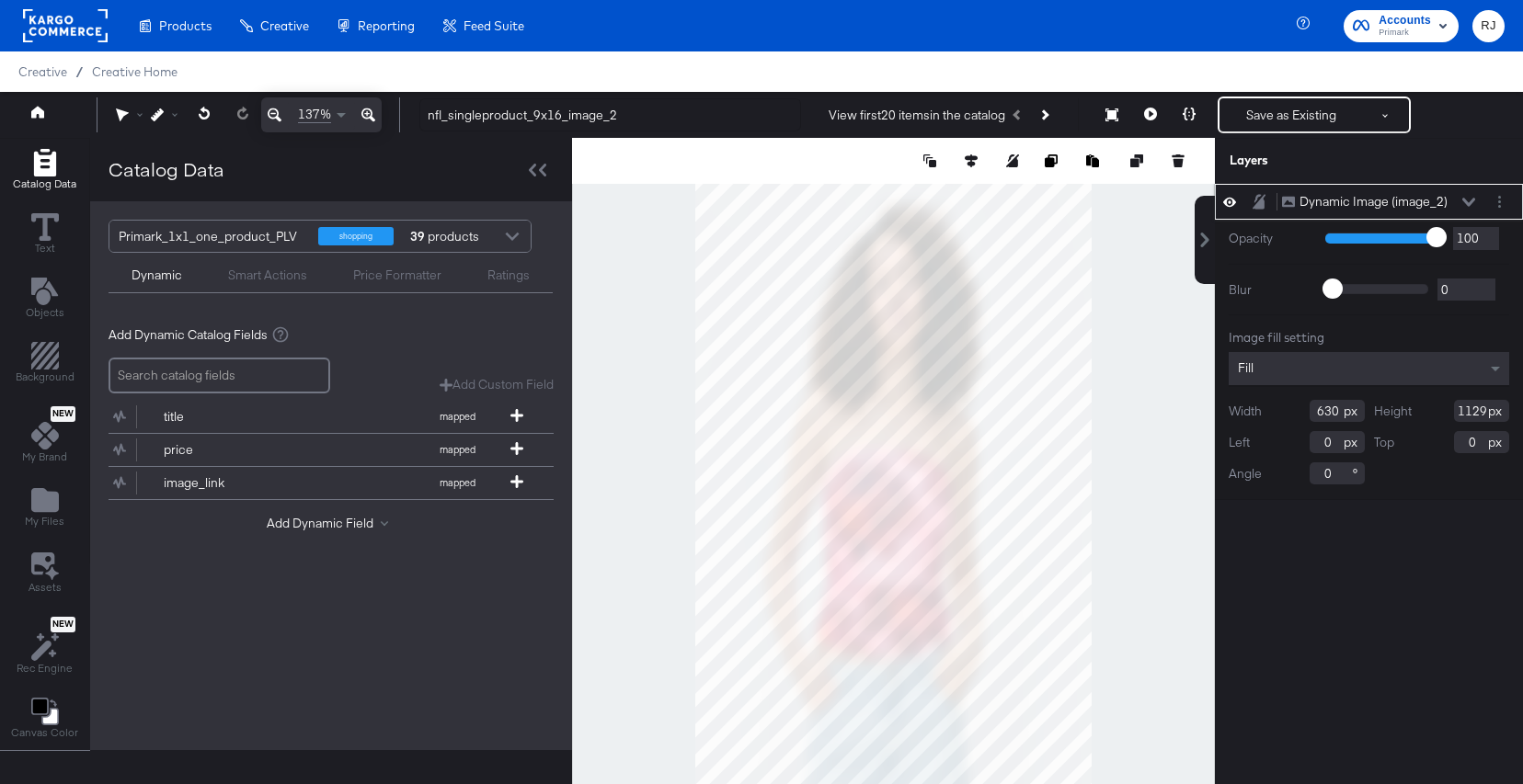
type input "630"
drag, startPoint x: 1487, startPoint y: 409, endPoint x: 1406, endPoint y: 408, distance: 81.0
click at [1406, 408] on div "Height 1129" at bounding box center [1442, 410] width 136 height 22
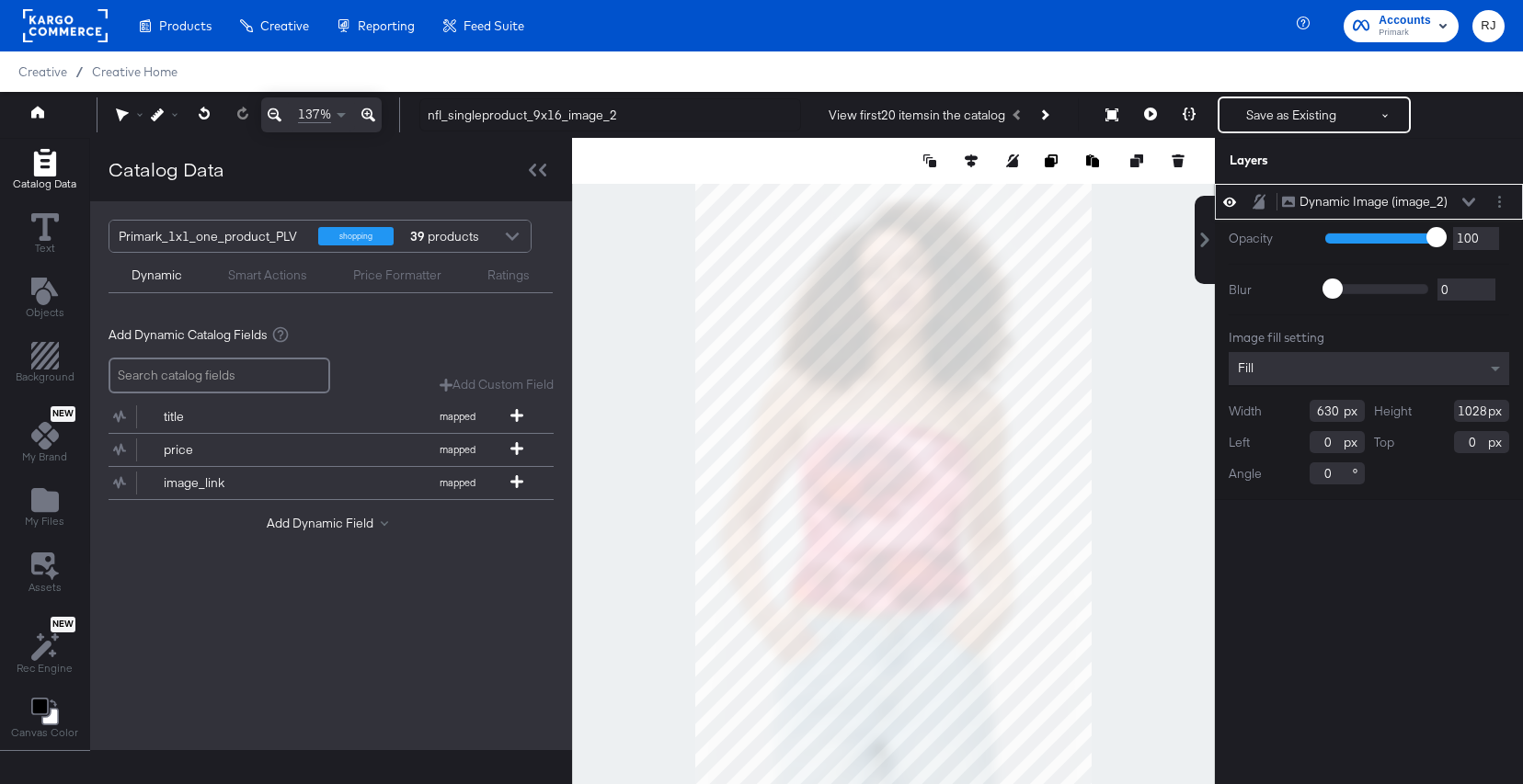
type input "1028"
click at [1374, 609] on div "Dynamic Image (image_2) Dynamic Image (image_2) Opacity 1 100 100 Blur 0 2000 0…" at bounding box center [1368, 493] width 308 height 619
click at [1468, 201] on icon at bounding box center [1469, 203] width 13 height 9
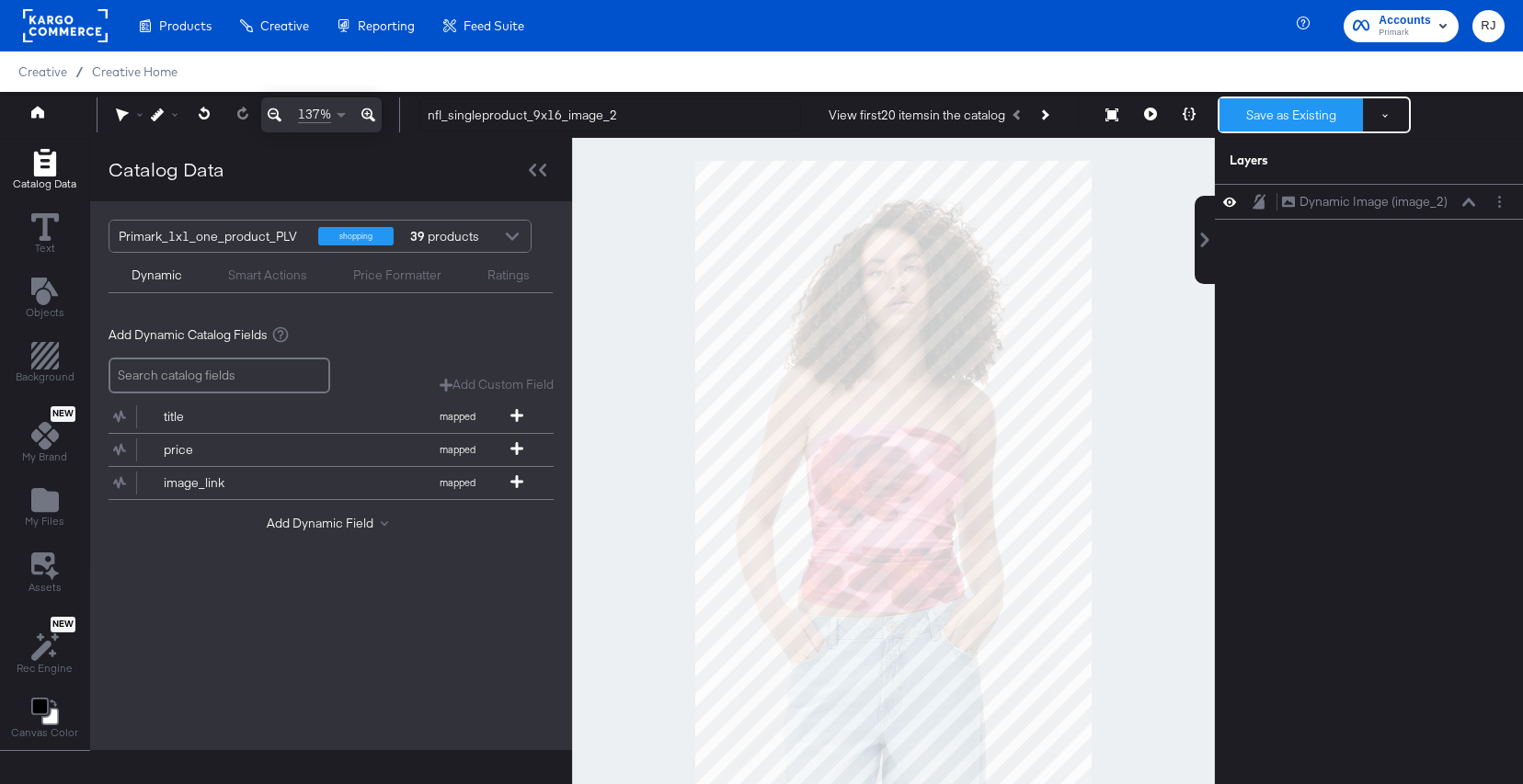
click at [1303, 118] on button "Save as Existing" at bounding box center [1291, 114] width 143 height 33
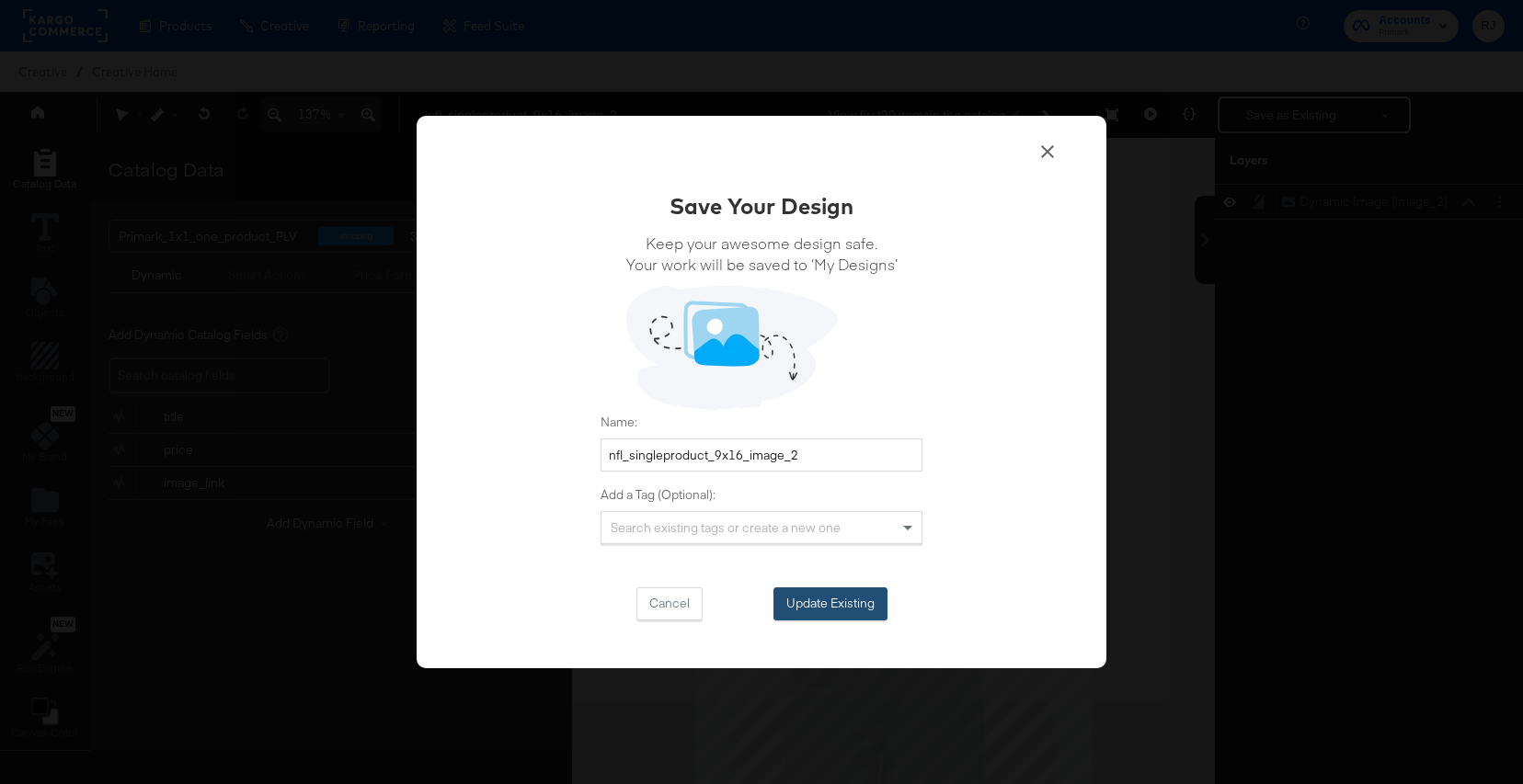
click at [835, 596] on button "Update Existing" at bounding box center [830, 604] width 114 height 33
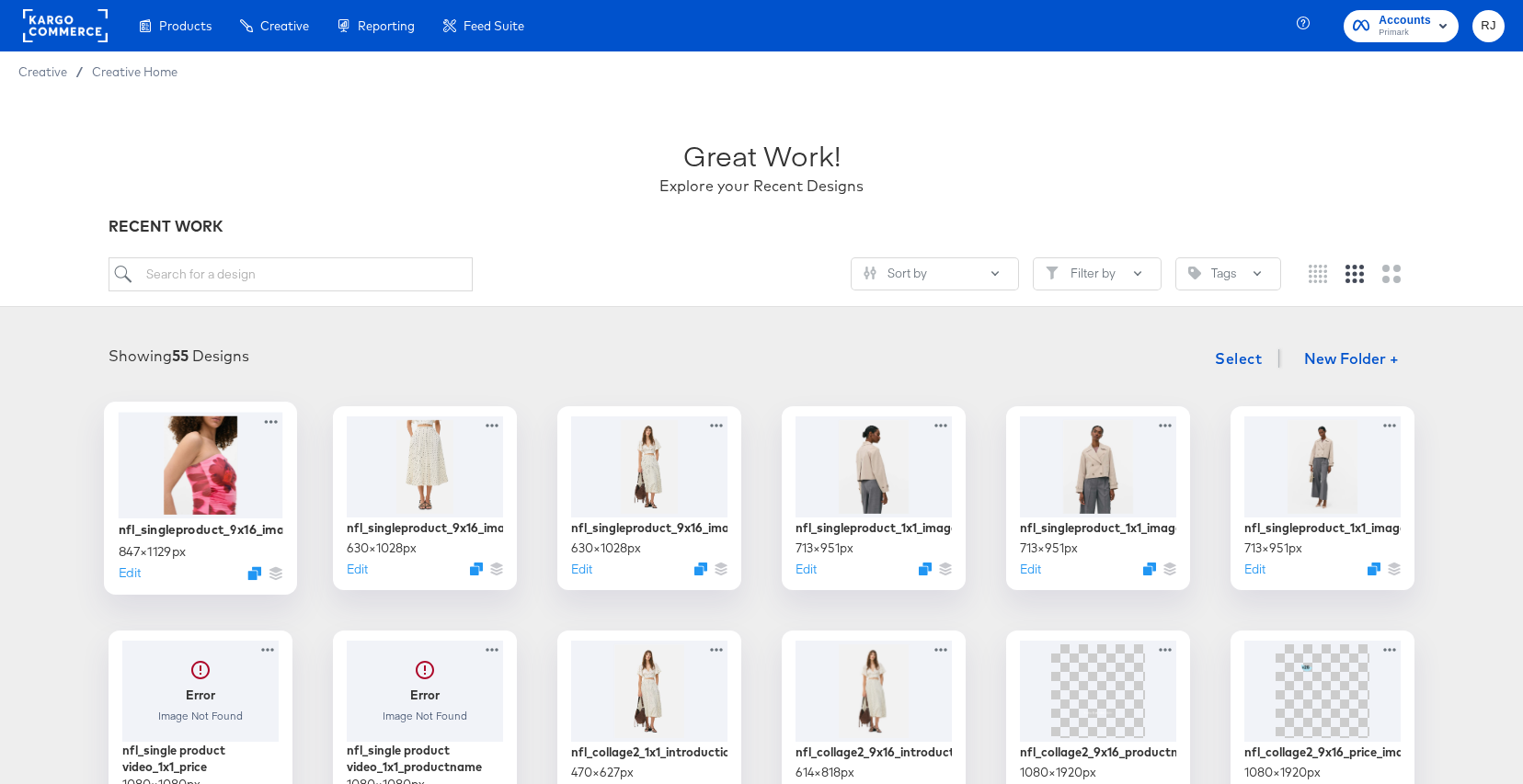
click at [236, 468] on div at bounding box center [201, 465] width 165 height 106
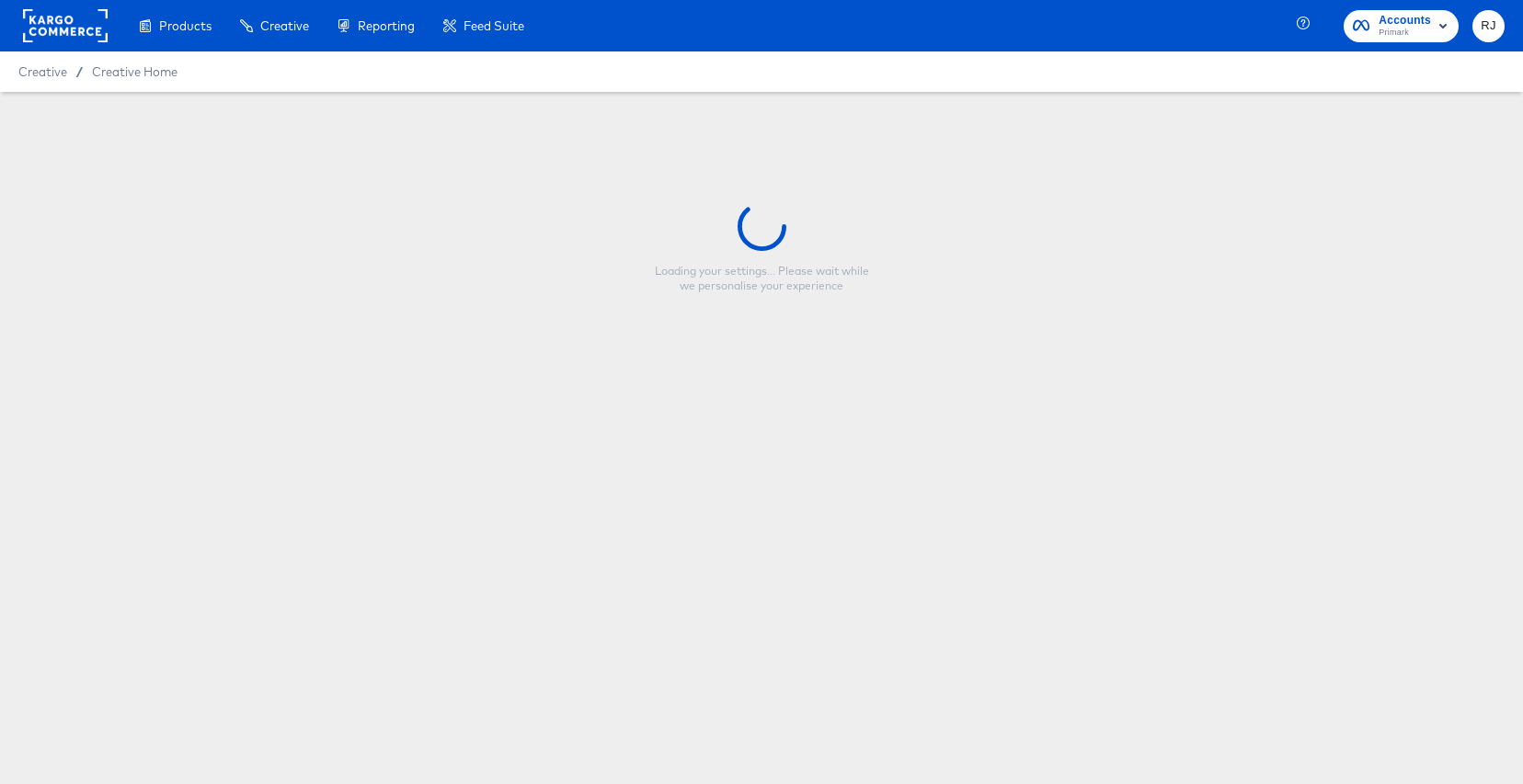
type input "nfl_singleproduct_9x16_image_3"
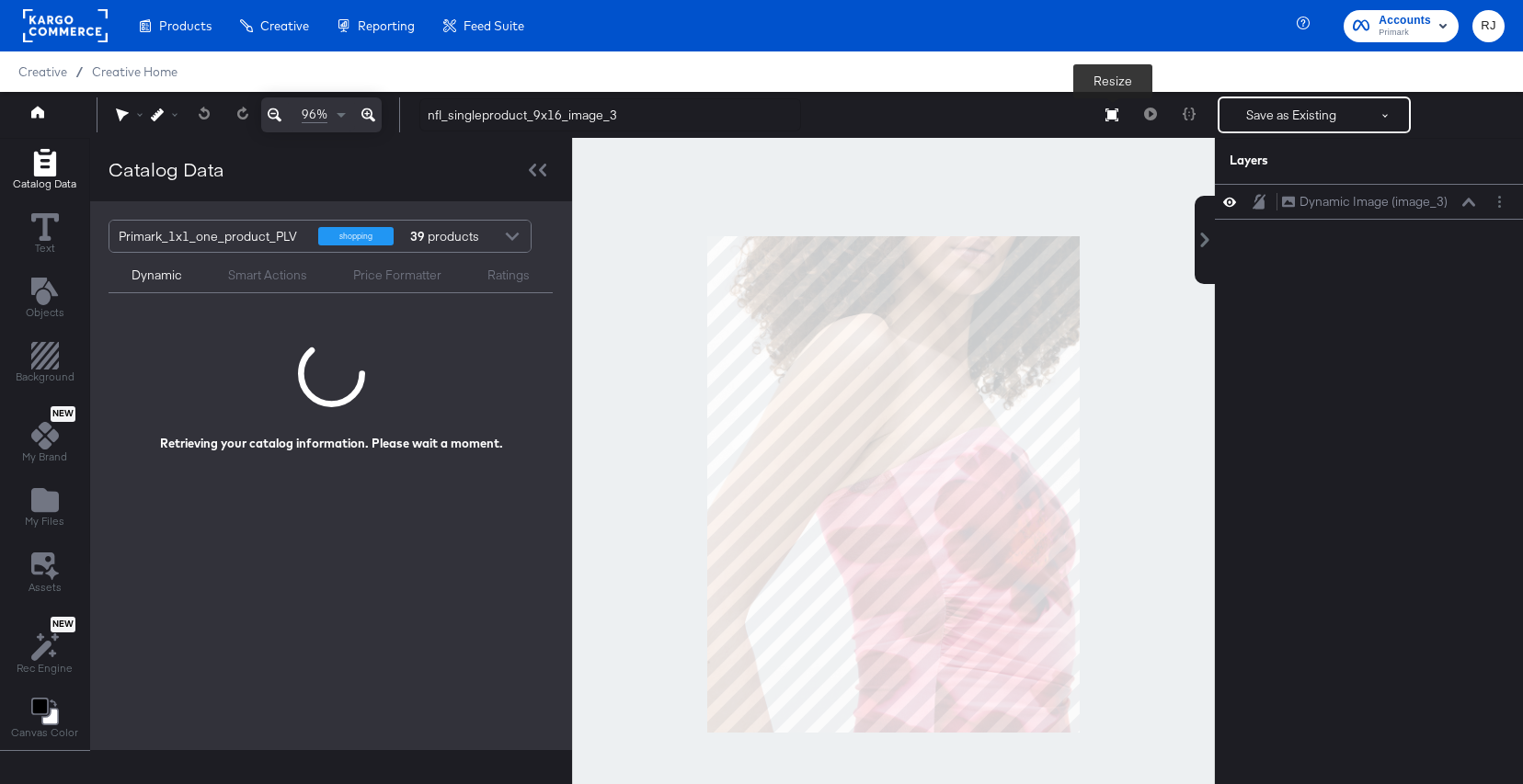
click at [1102, 120] on button "Resize" at bounding box center [1111, 115] width 39 height 33
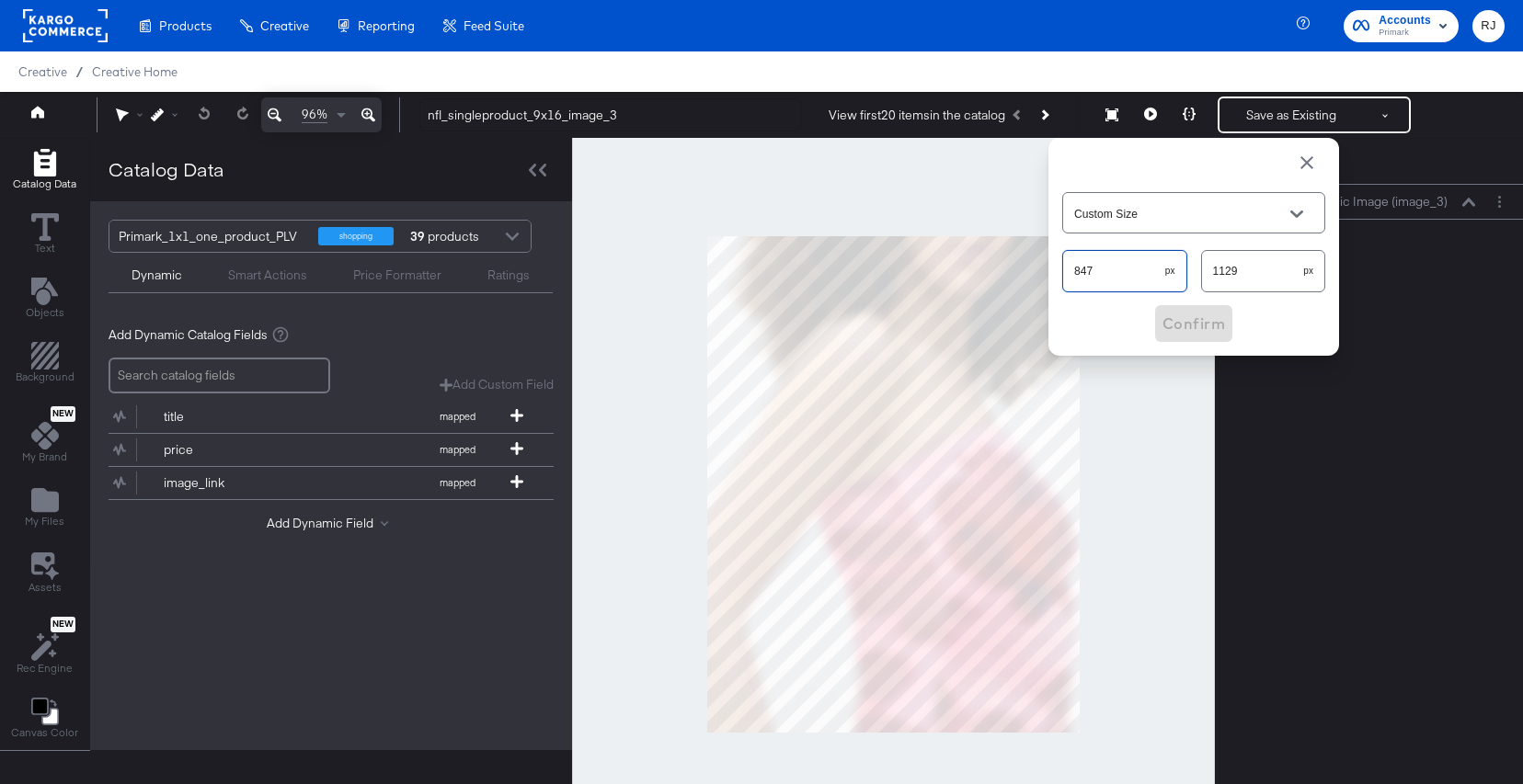
drag, startPoint x: 1108, startPoint y: 268, endPoint x: 1056, endPoint y: 264, distance: 52.2
click at [1056, 264] on div "Custom Size 847 px 1129 px Confirm" at bounding box center [1193, 246] width 290 height 218
type input "630"
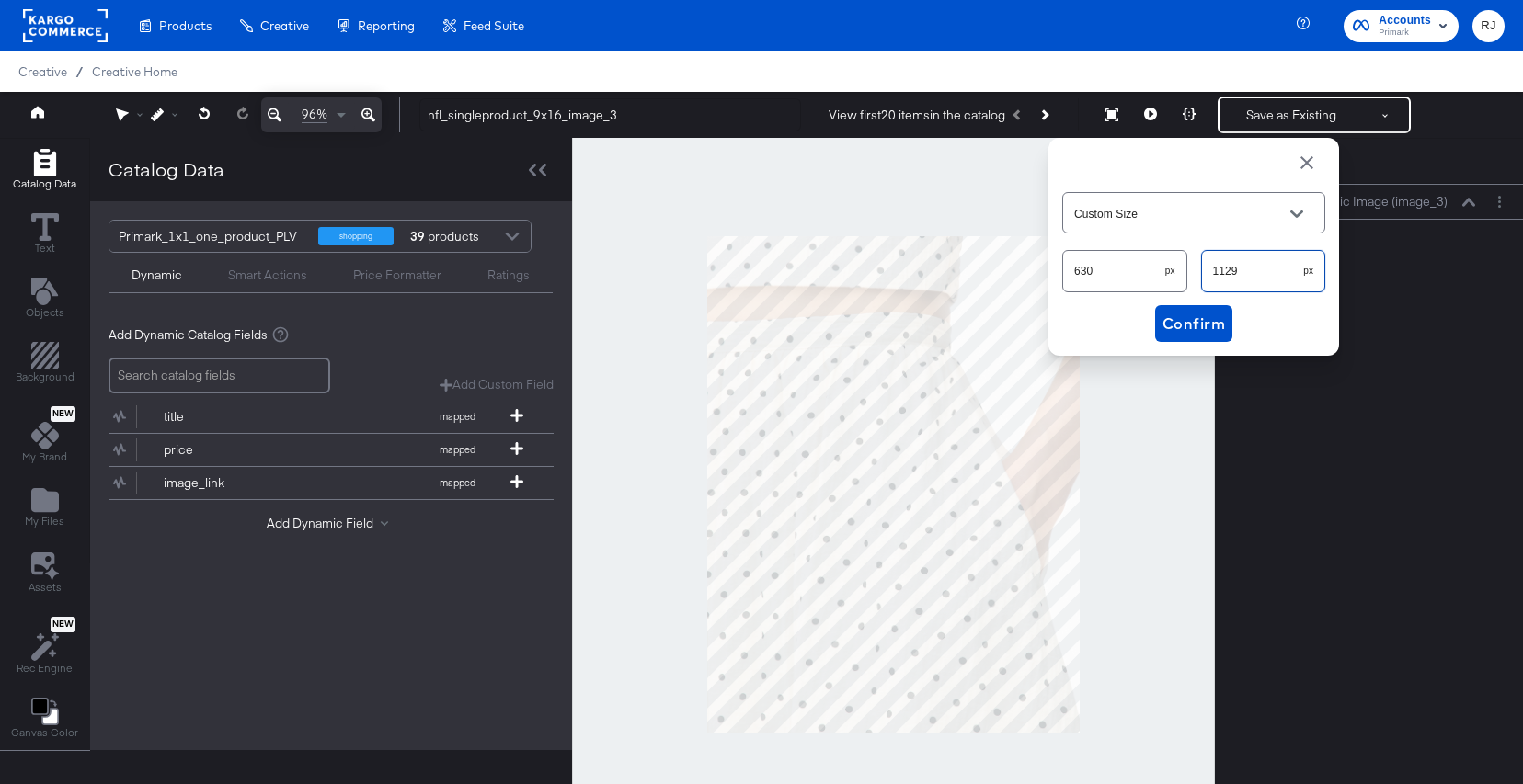
drag, startPoint x: 1251, startPoint y: 277, endPoint x: 1203, endPoint y: 274, distance: 48.1
click at [1204, 275] on input "1129" at bounding box center [1253, 264] width 102 height 40
type input "1028"
click at [1194, 321] on span "Confirm" at bounding box center [1193, 323] width 62 height 25
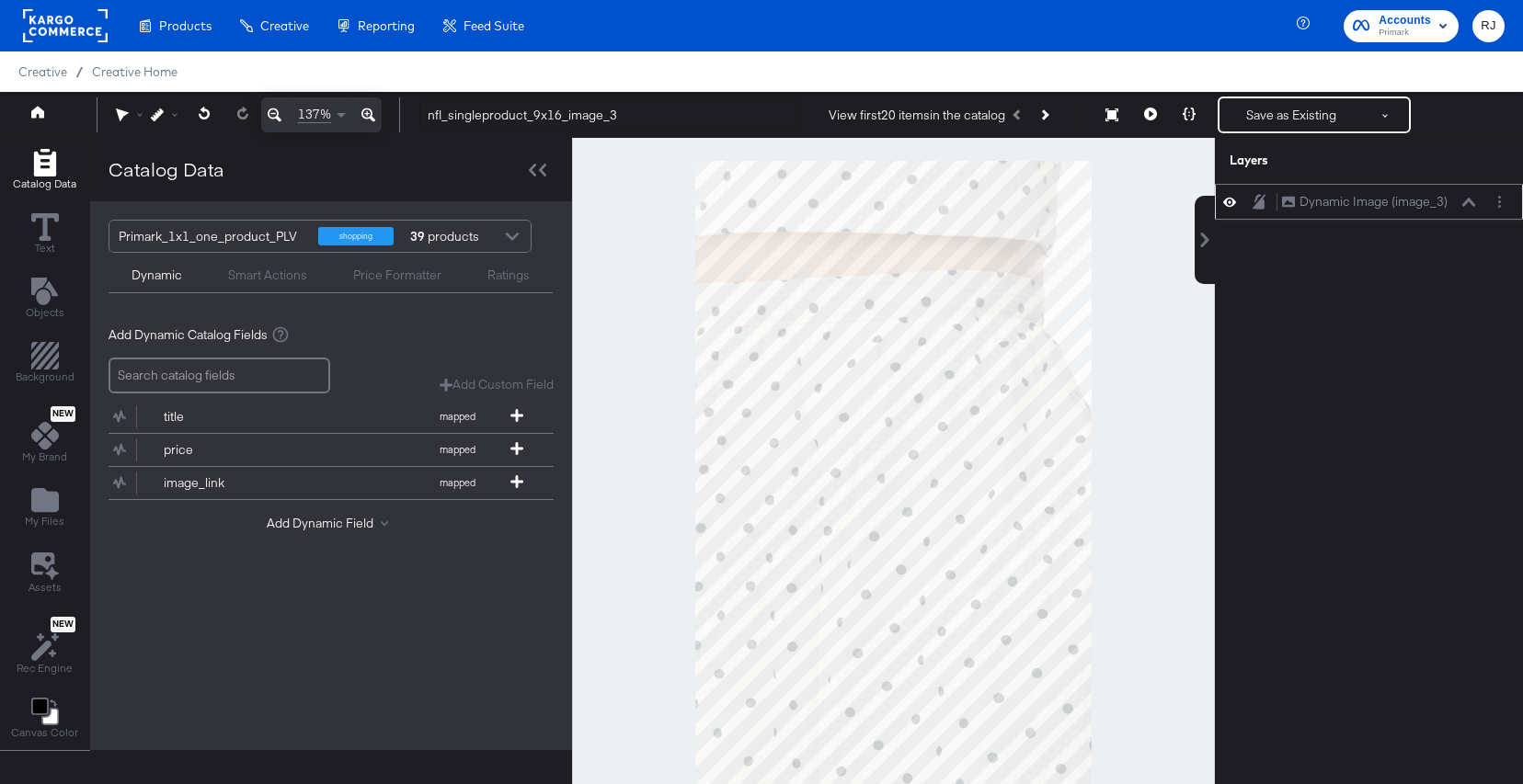
click at [1476, 208] on div "Dynamic Image (image_3) Dynamic Image (image_3)" at bounding box center [1384, 202] width 205 height 19
click at [1470, 205] on icon at bounding box center [1469, 203] width 13 height 9
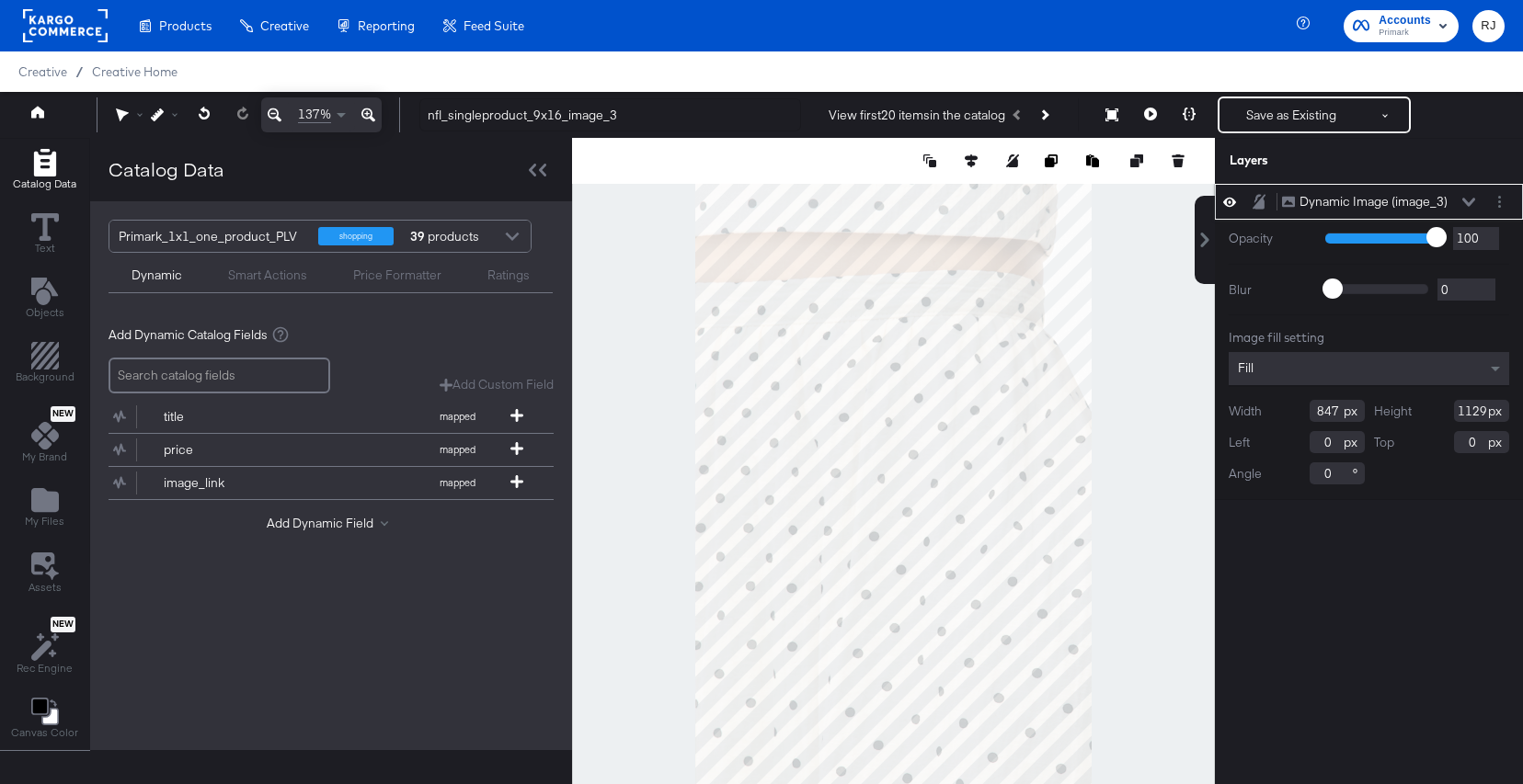
drag, startPoint x: 1341, startPoint y: 412, endPoint x: 1266, endPoint y: 408, distance: 75.1
click at [1266, 408] on div "Width 847" at bounding box center [1297, 410] width 136 height 22
type input "630"
drag, startPoint x: 1484, startPoint y: 415, endPoint x: 1407, endPoint y: 396, distance: 79.3
click at [1442, 404] on div "Height 1129" at bounding box center [1442, 410] width 136 height 22
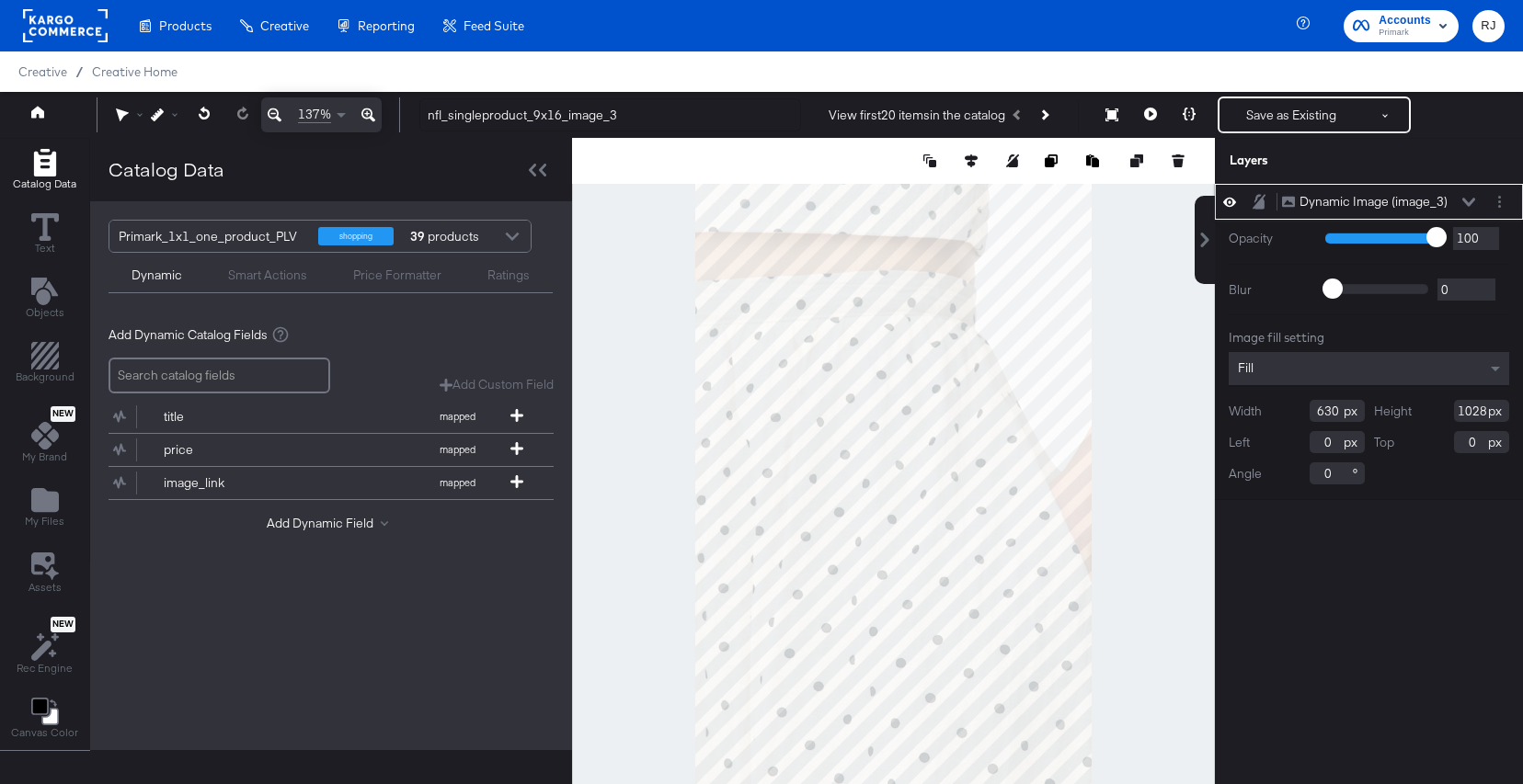
type input "1028"
click at [1371, 580] on div "Dynamic Image (image_3) Dynamic Image (image_3) Opacity 1 100 100 Blur 0 2000 0…" at bounding box center [1368, 493] width 308 height 619
click at [1466, 209] on div "Dynamic Image (image_3) Dynamic Image (image_3)" at bounding box center [1378, 202] width 195 height 19
click at [1465, 198] on icon at bounding box center [1469, 203] width 13 height 9
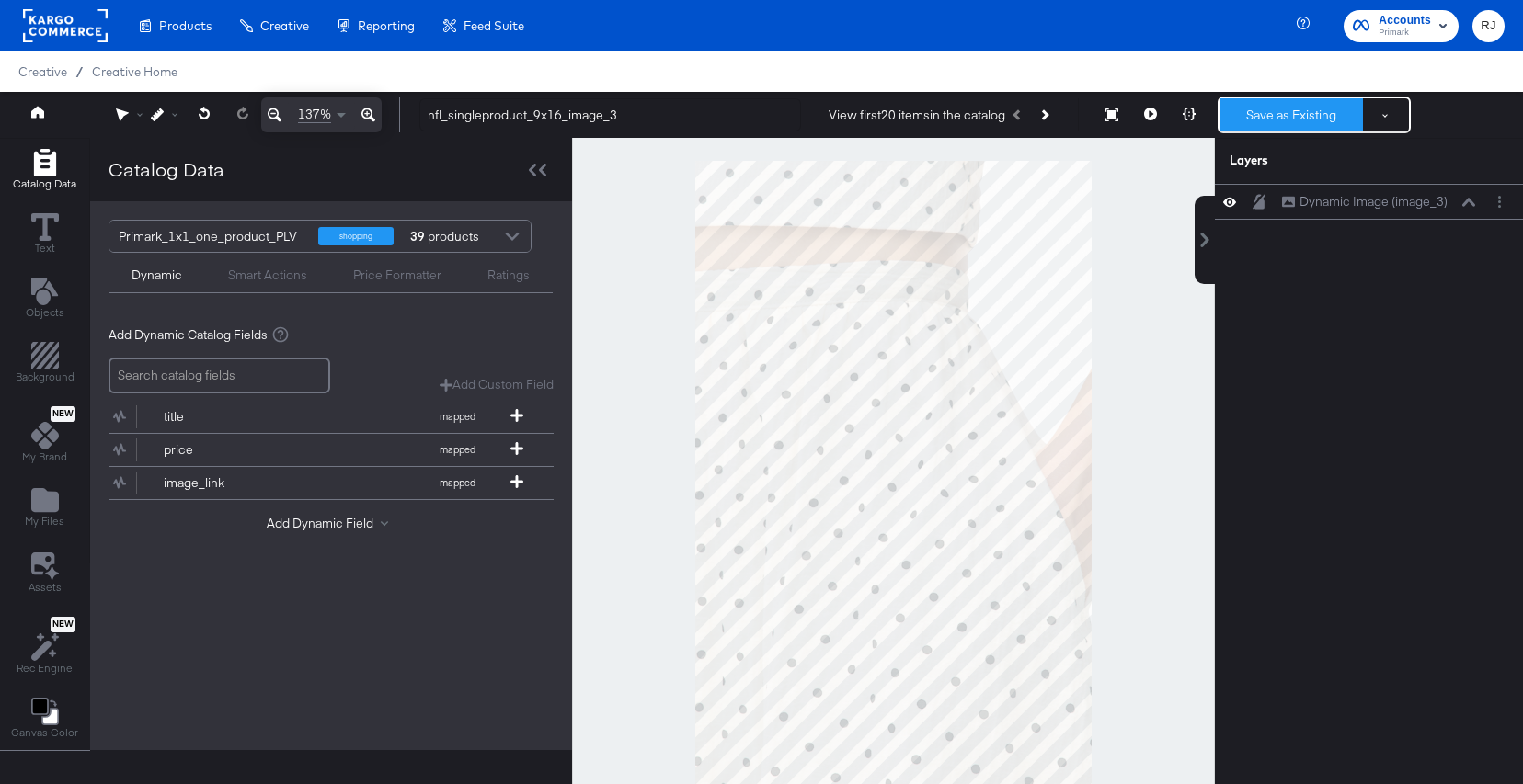
click at [1303, 115] on button "Save as Existing" at bounding box center [1291, 114] width 143 height 33
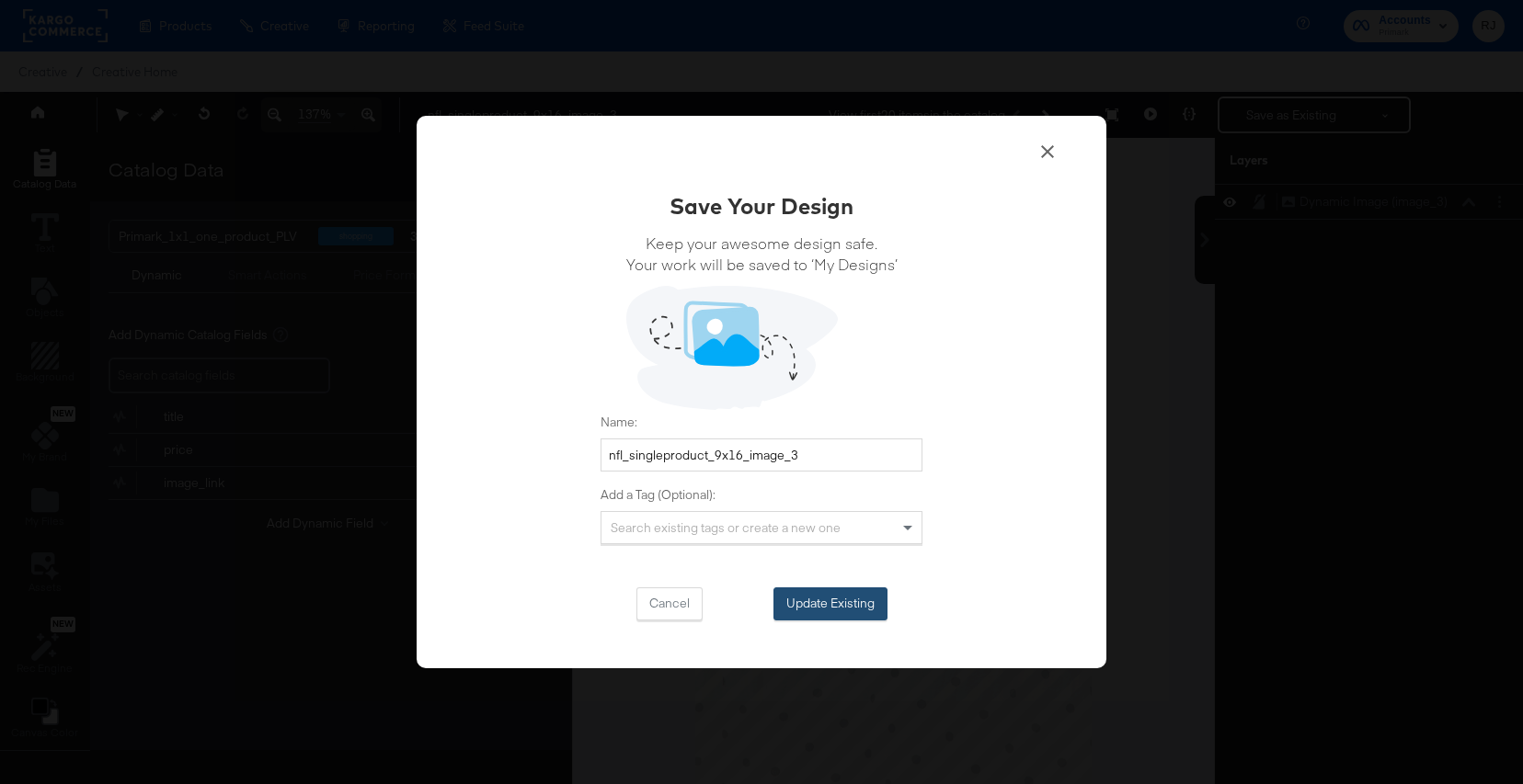
click at [850, 606] on button "Update Existing" at bounding box center [830, 604] width 114 height 33
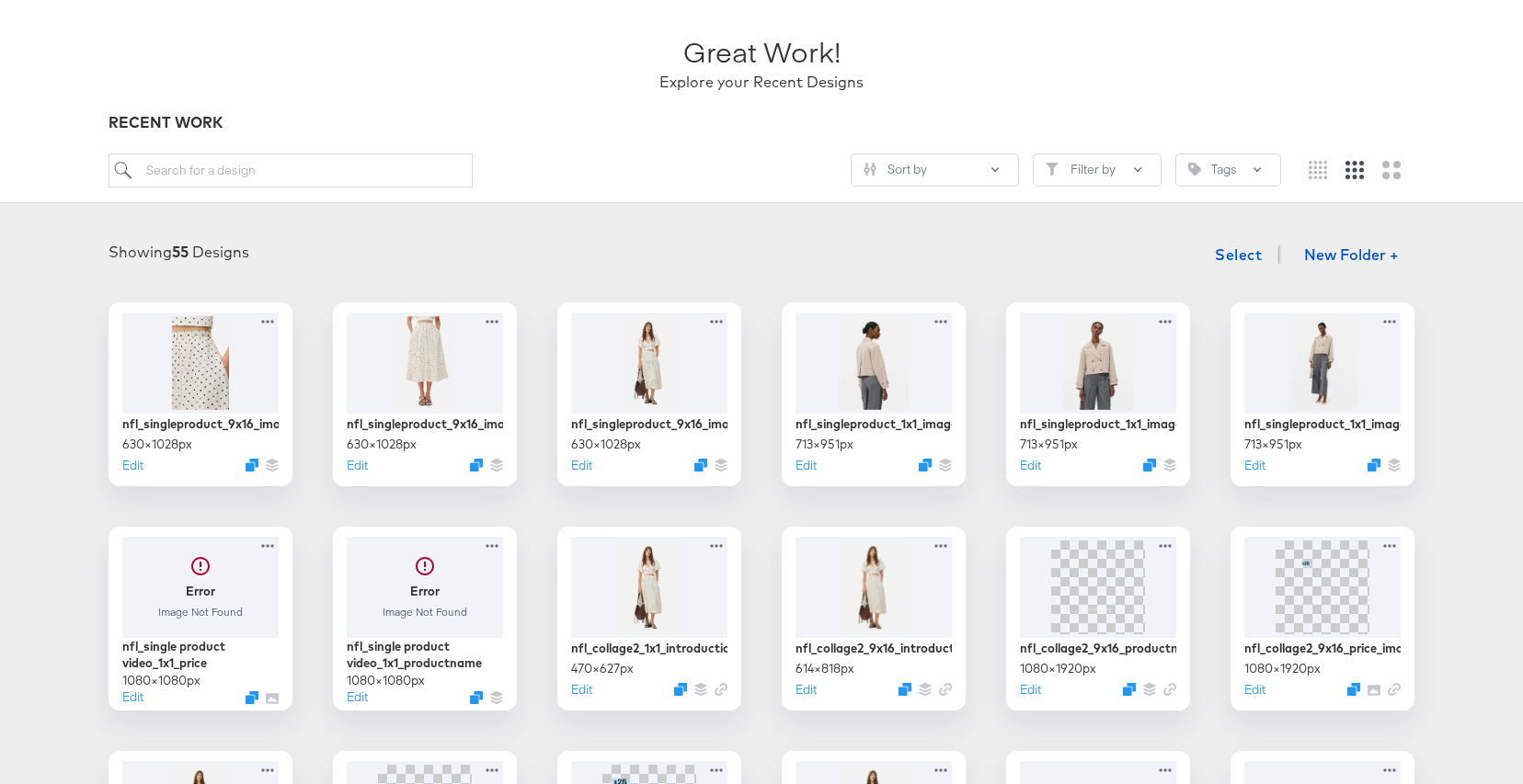
scroll to position [102, 0]
click at [337, 175] on input "search" at bounding box center [290, 172] width 364 height 34
paste input "ingleproduct_9x16_productname"
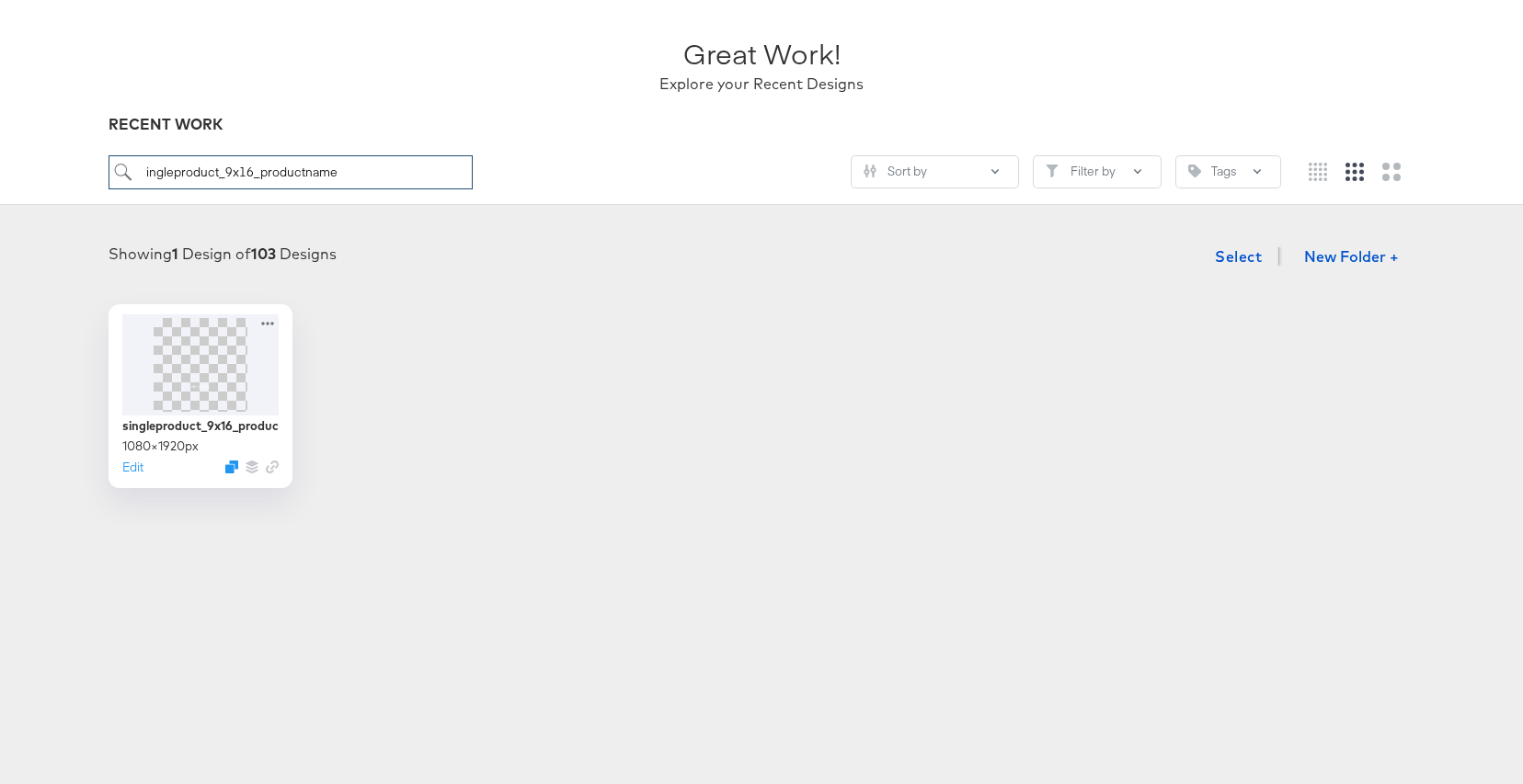
click at [143, 175] on input "ingleproduct_9x16_productname" at bounding box center [290, 172] width 364 height 34
type input "singleproduct_9x16_productname"
click at [377, 302] on div "Showing 1 Design of 103 Designs Select New Folder + singleproduct_9x16_productn…" at bounding box center [762, 363] width 1486 height 250
click at [228, 469] on icon "Duplicate" at bounding box center [233, 471] width 14 height 14
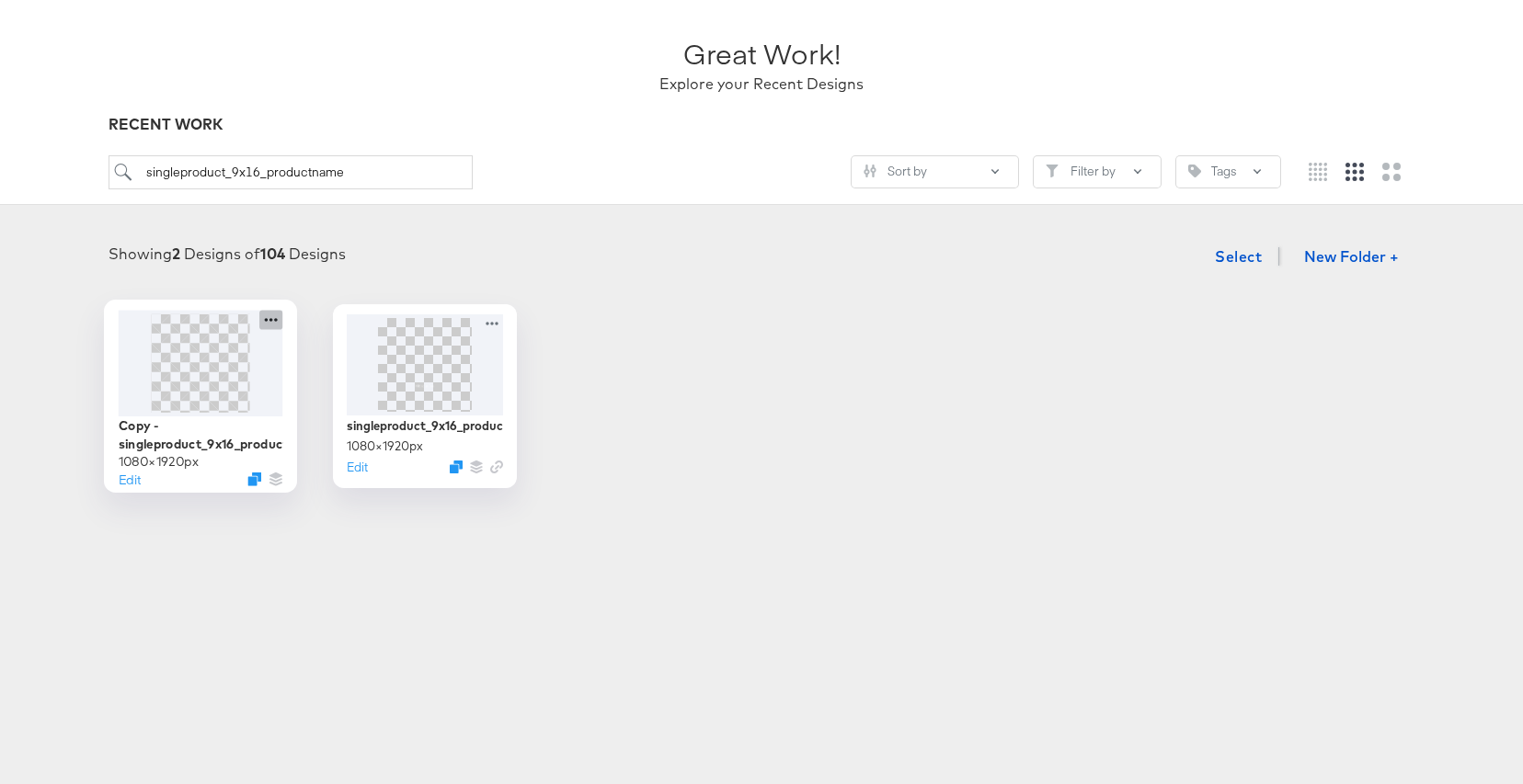
click at [267, 320] on icon at bounding box center [270, 319] width 23 height 19
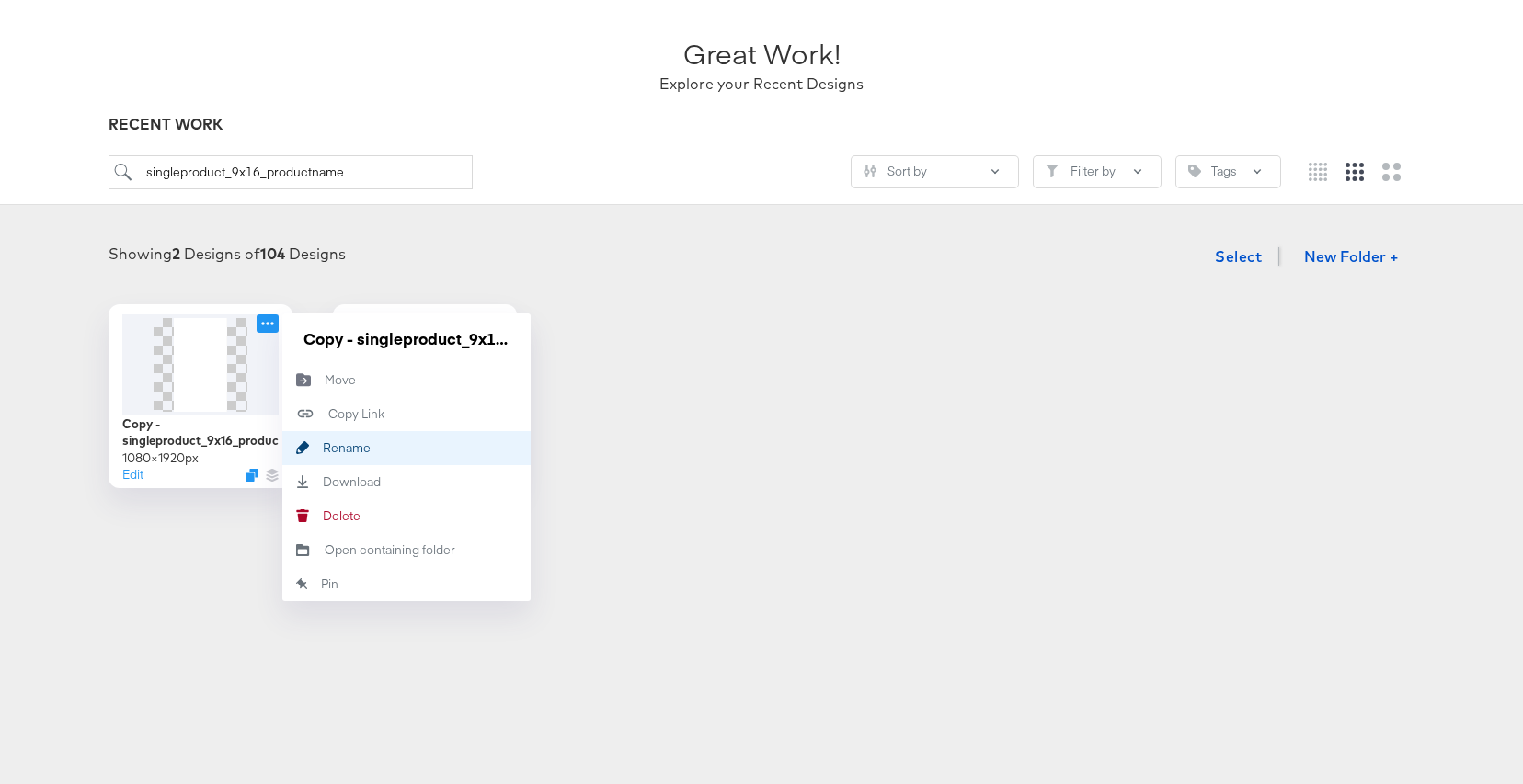
click at [323, 448] on div "Rename Rename" at bounding box center [323, 448] width 0 height 0
drag, startPoint x: 507, startPoint y: 346, endPoint x: 277, endPoint y: 335, distance: 230.3
click at [277, 336] on div "Copy - singleproduct_9x16_productname 1080 × 1920 px Edit Copy - singleproduct_…" at bounding box center [200, 396] width 184 height 184
type input "nfl_single product video_9x16_productname"
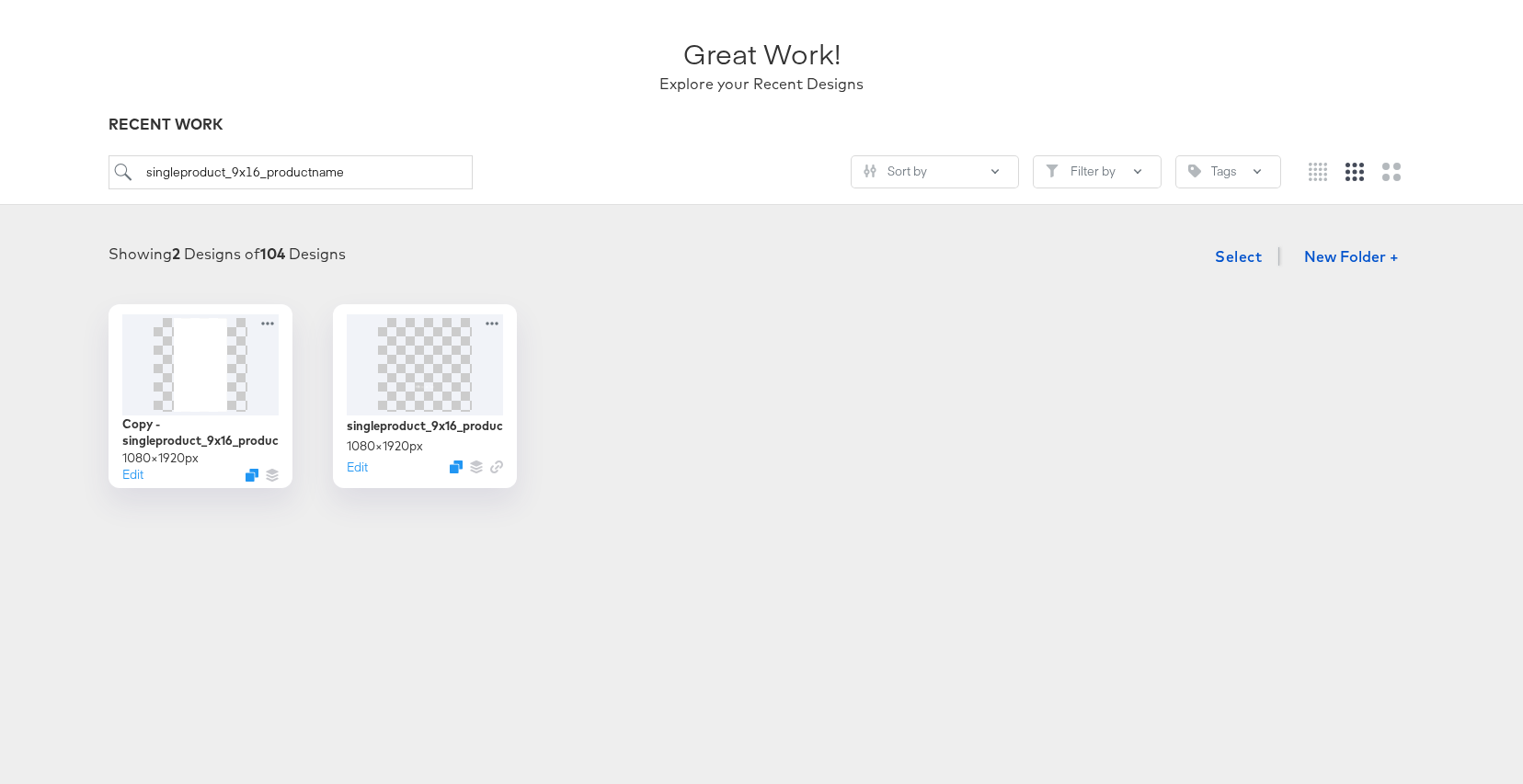
click at [713, 365] on div "Copy - singleproduct_9x16_productname 1080 × 1920 px Edit singleproduct_9x16_pr…" at bounding box center [762, 396] width 1486 height 184
click at [206, 349] on img at bounding box center [200, 363] width 56 height 98
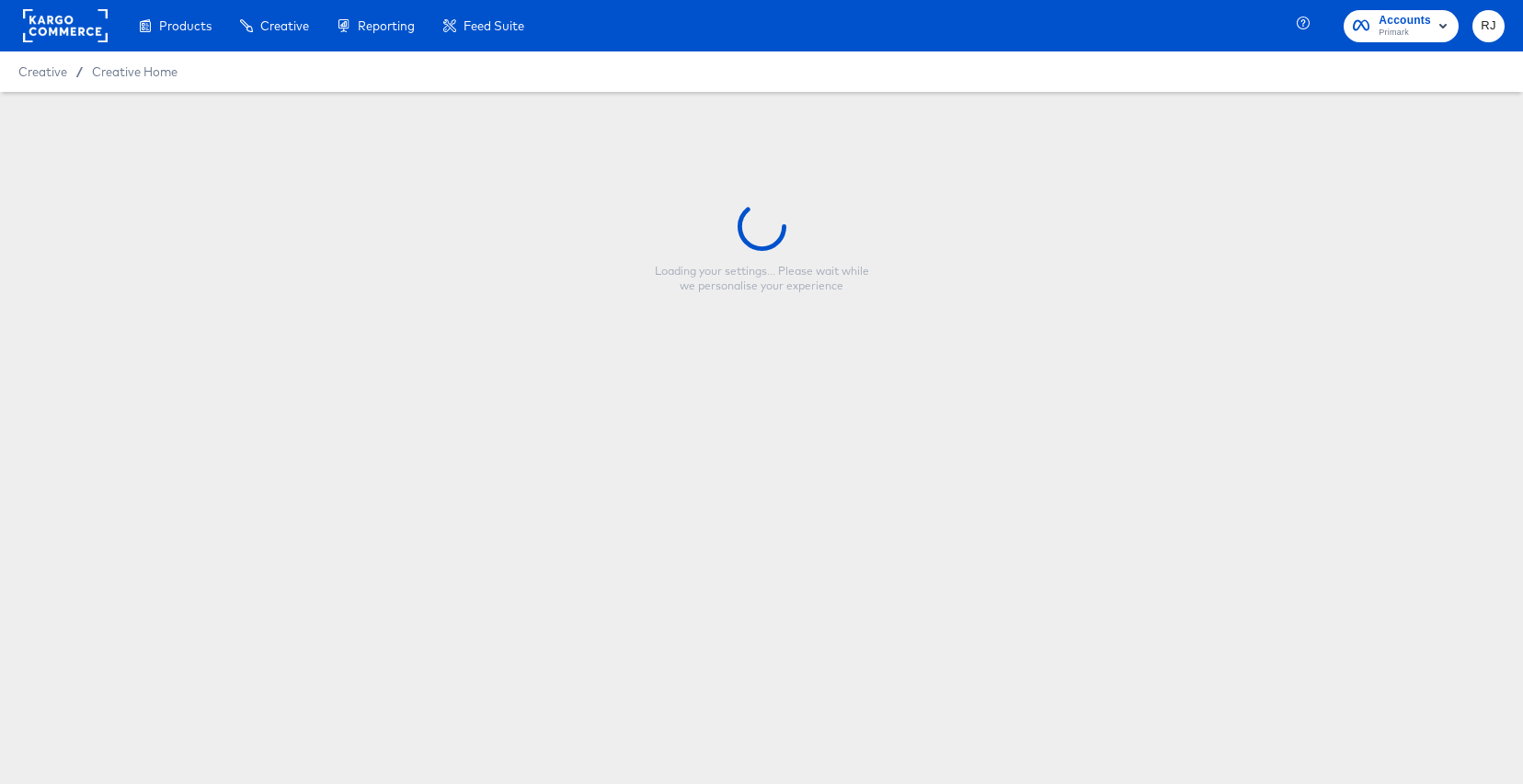
type input "nfl_single product video_9x16_productname"
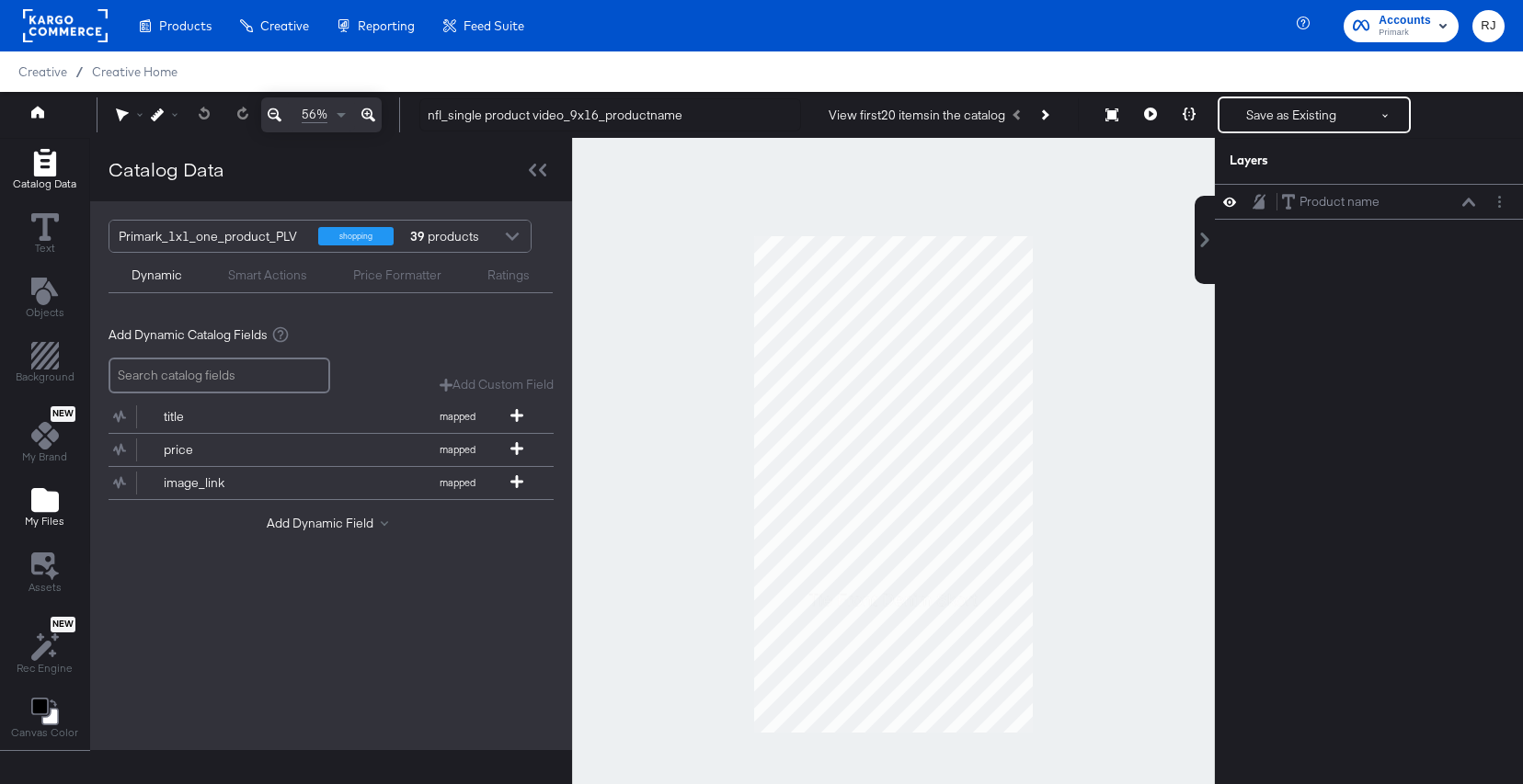
click at [40, 509] on icon "Add Files" at bounding box center [44, 499] width 27 height 24
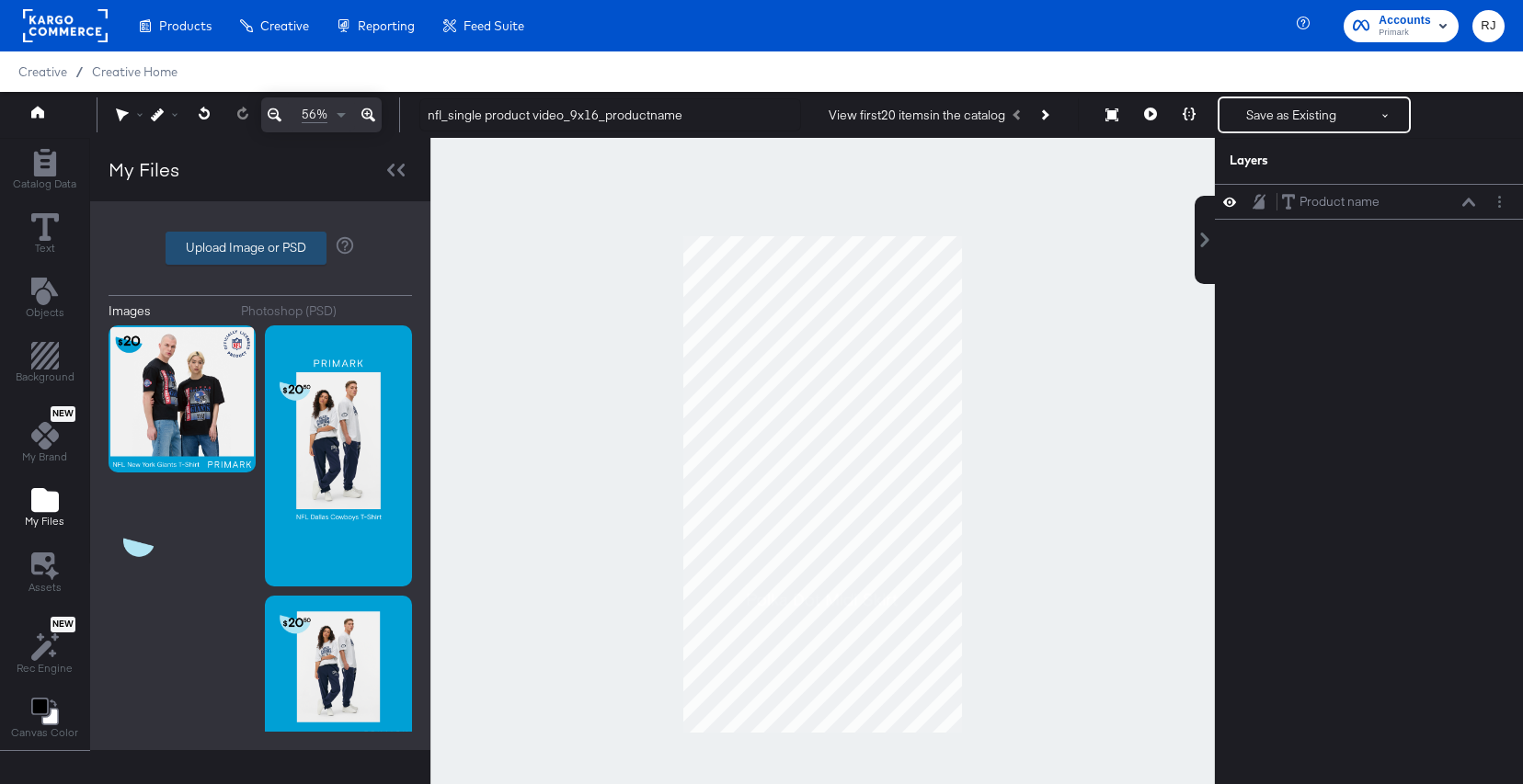
click at [225, 247] on label "Upload Image or PSD" at bounding box center [246, 248] width 159 height 31
click at [260, 248] on input "Upload Image or PSD" at bounding box center [260, 248] width 0 height 0
type input "C:\fakepath\16.png"
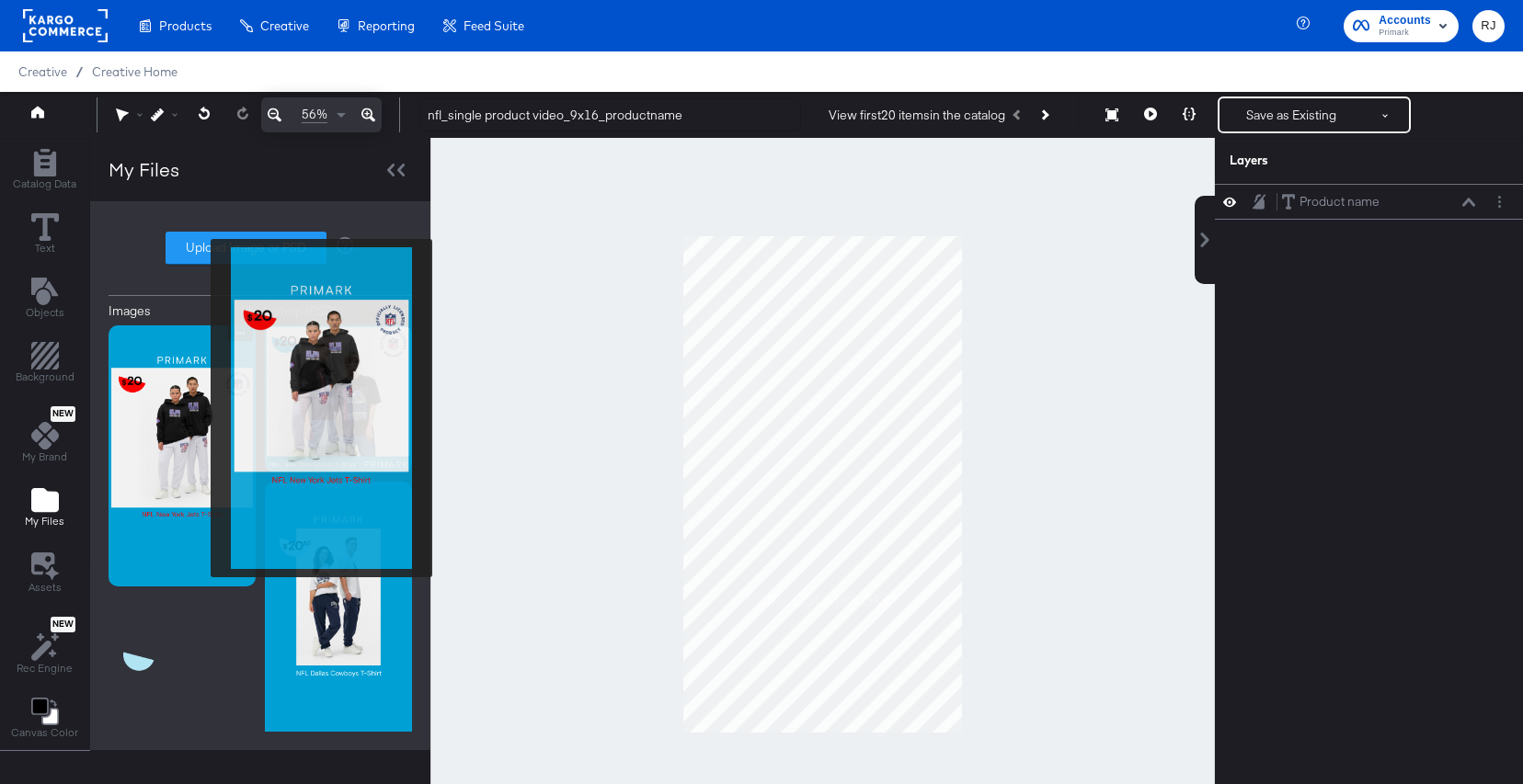
click at [199, 408] on img at bounding box center [182, 455] width 147 height 261
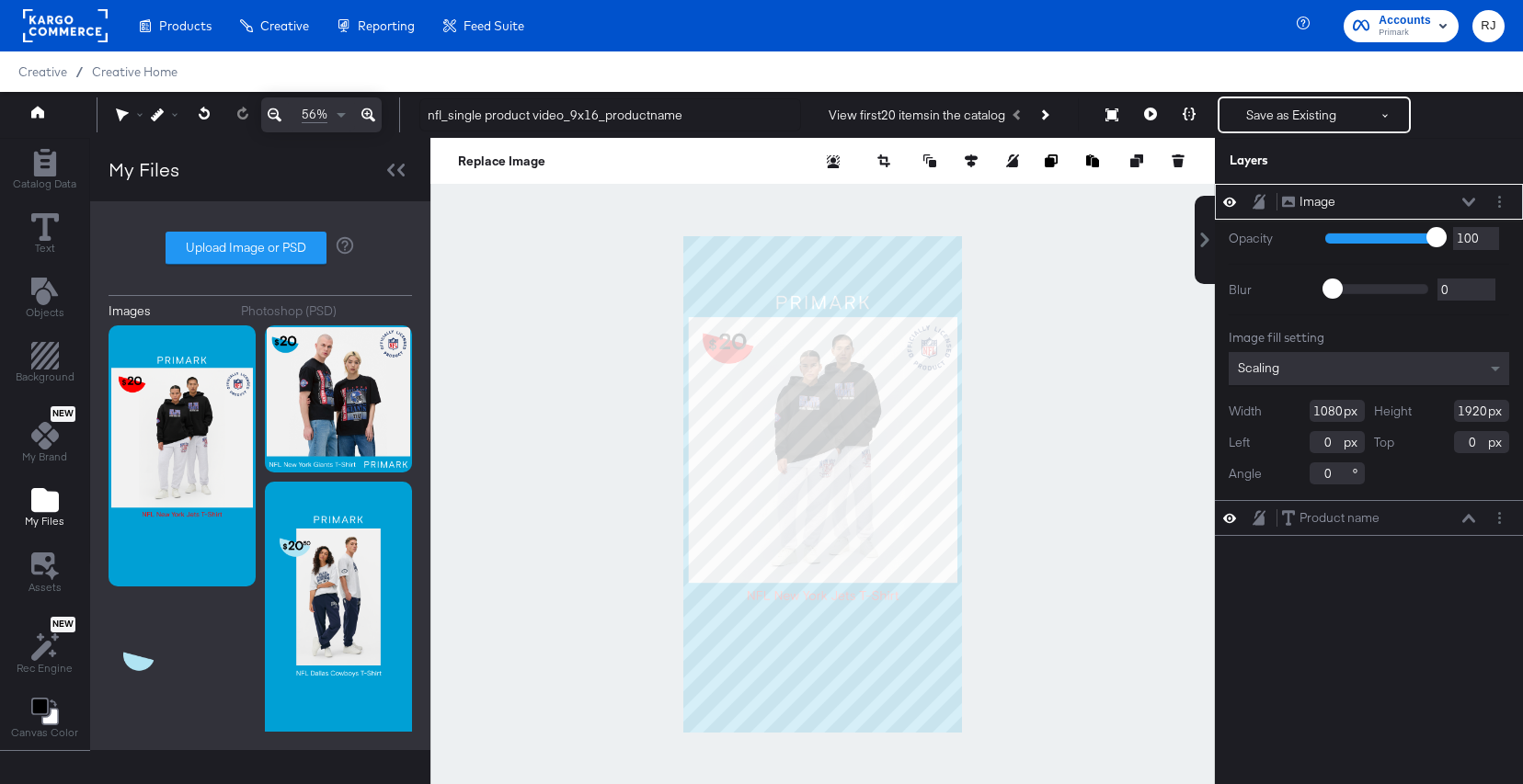
click at [1464, 207] on div "Image Image" at bounding box center [1378, 202] width 195 height 19
click at [1470, 200] on icon at bounding box center [1469, 203] width 13 height 9
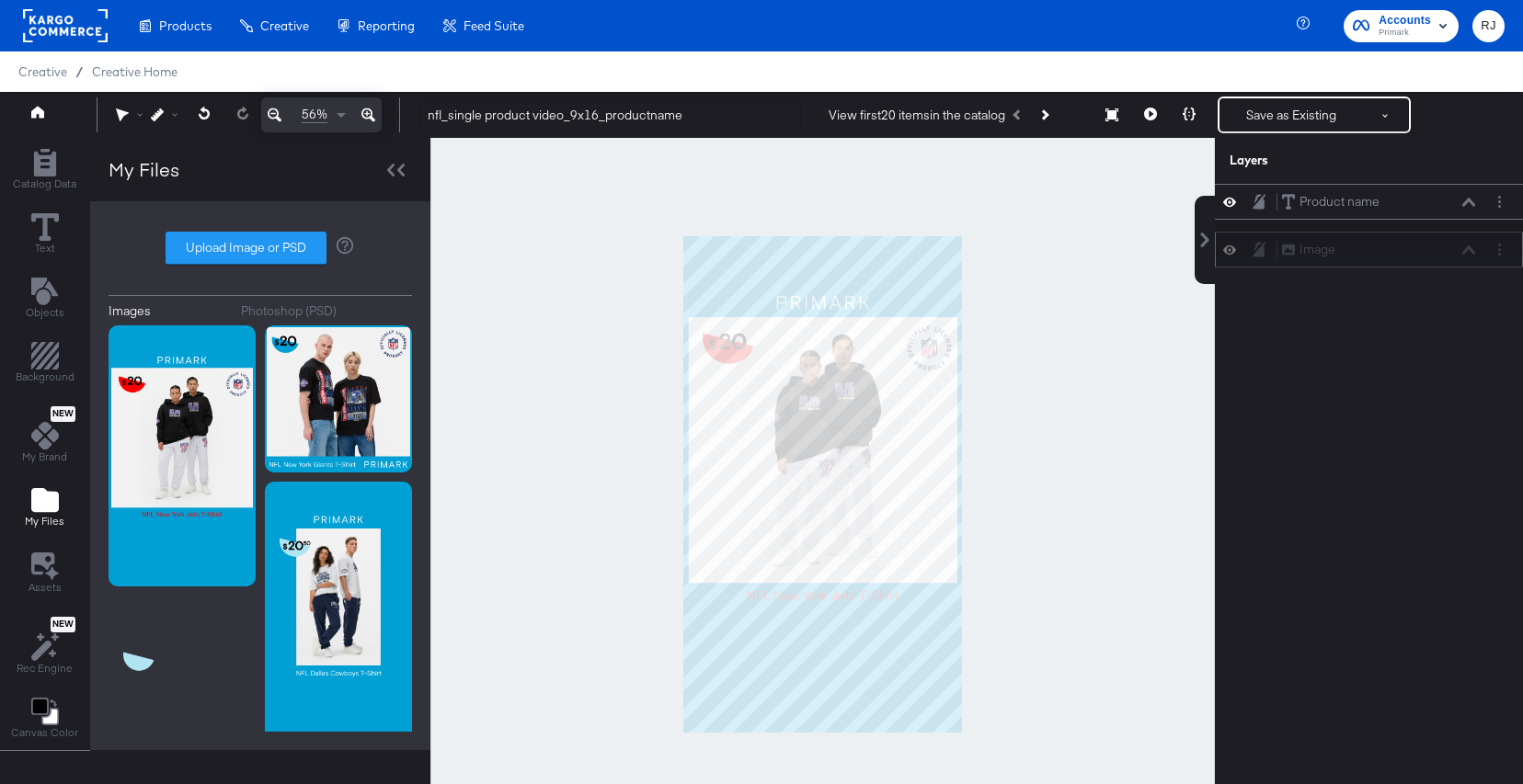
drag, startPoint x: 1418, startPoint y: 201, endPoint x: 1418, endPoint y: 252, distance: 51.0
click at [1418, 252] on div "Image Image" at bounding box center [1378, 250] width 195 height 19
click at [1261, 237] on icon at bounding box center [1259, 237] width 13 height 15
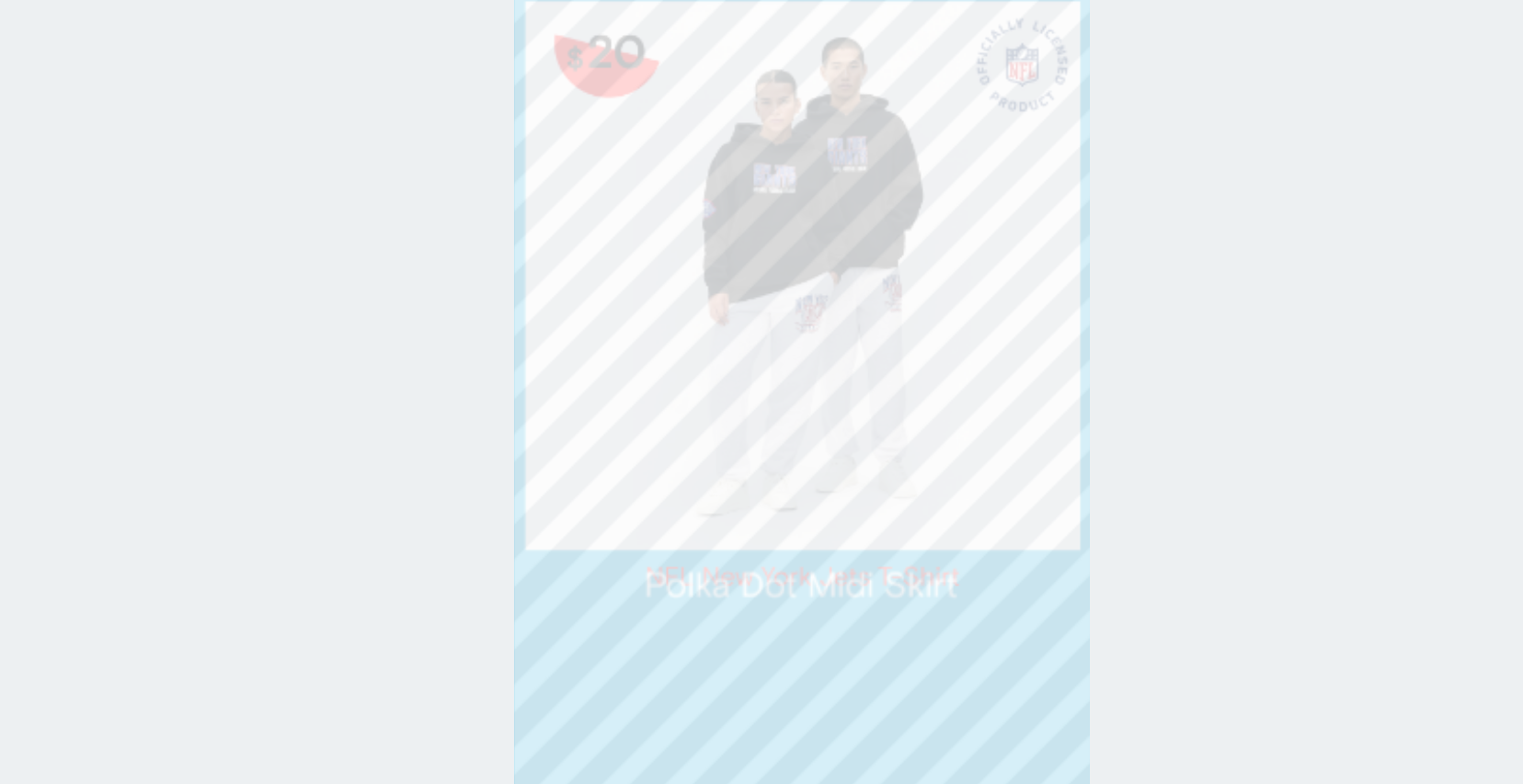
type input "1367"
type input "56"
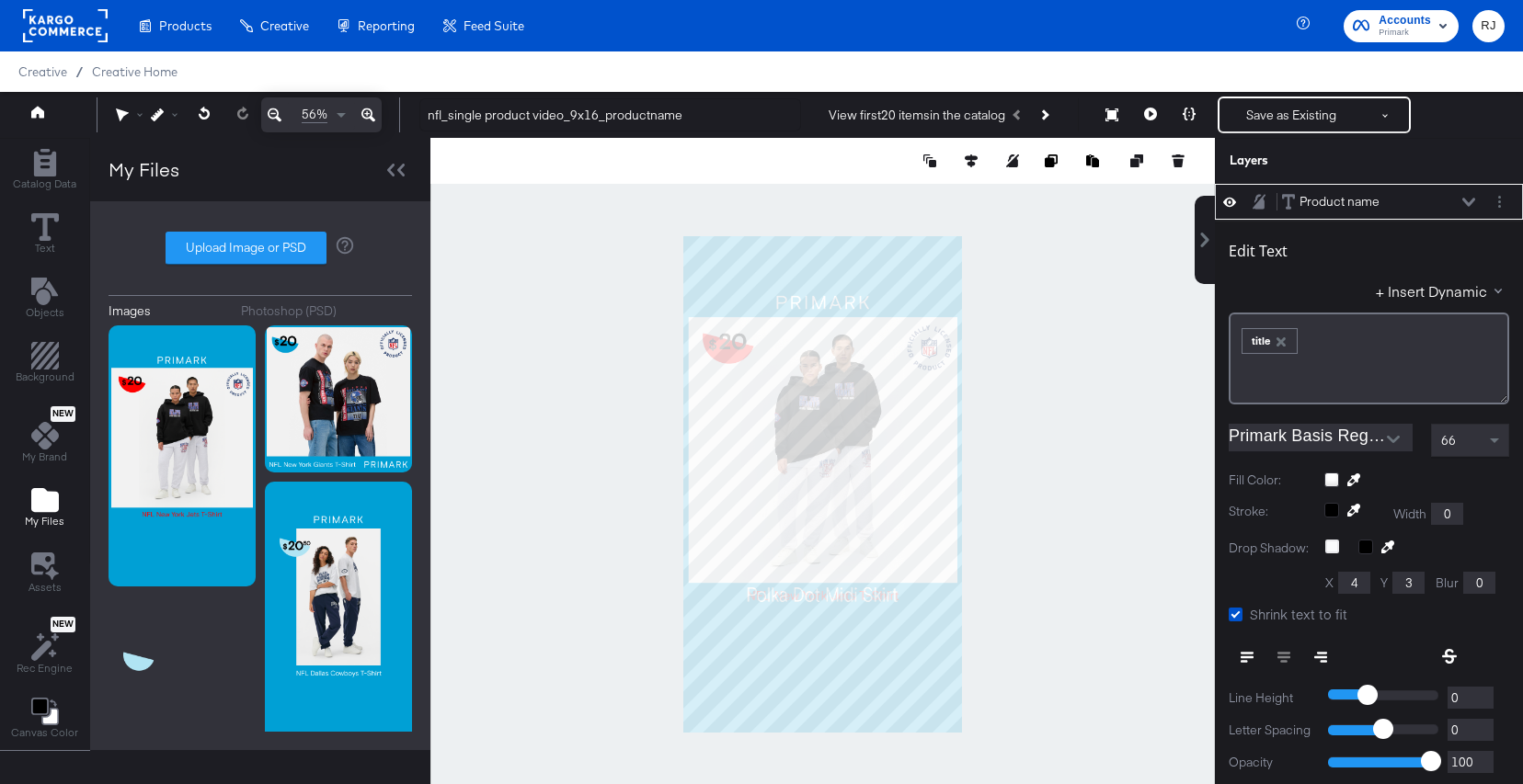
scroll to position [19, 0]
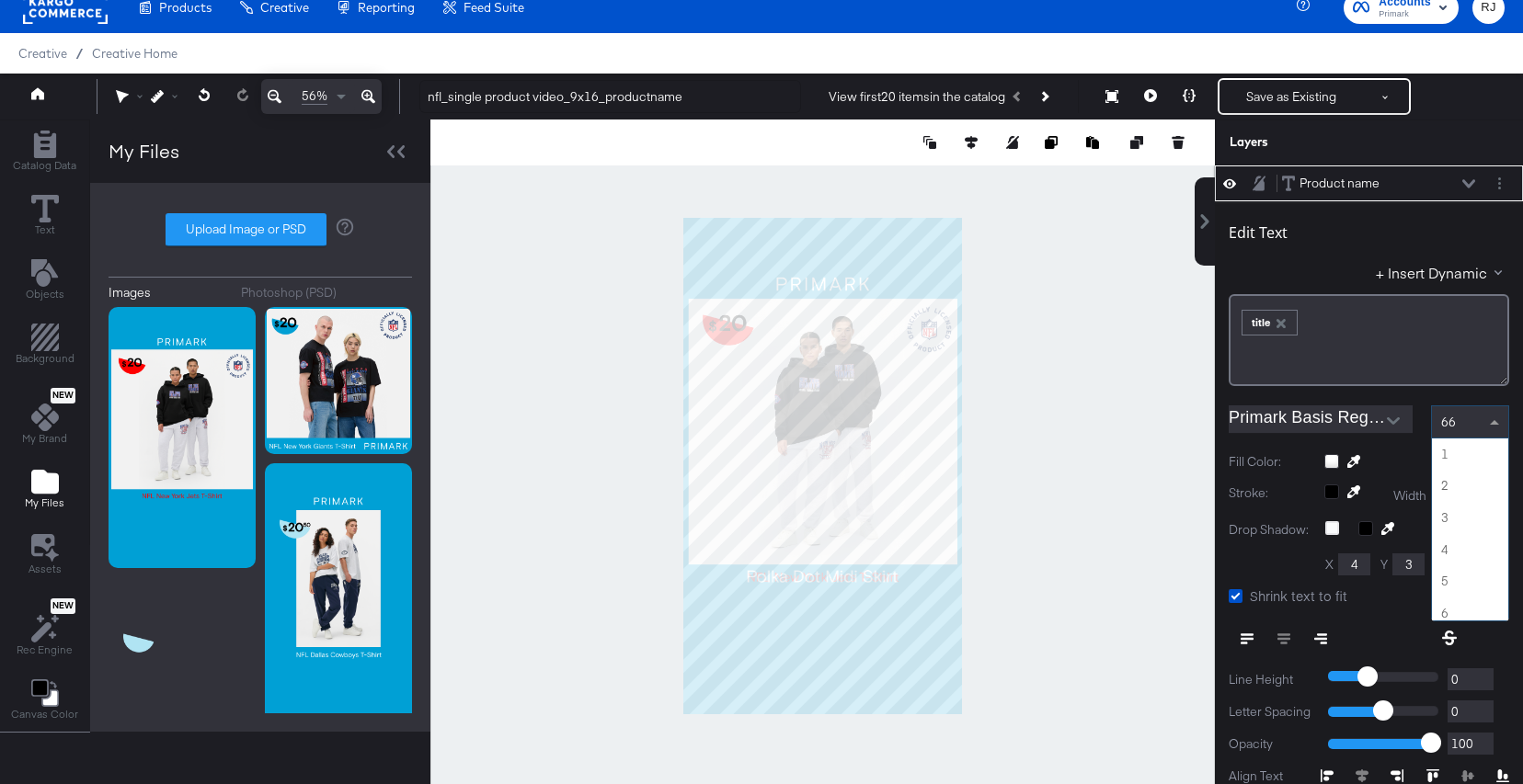
click at [1496, 426] on span at bounding box center [1497, 421] width 23 height 31
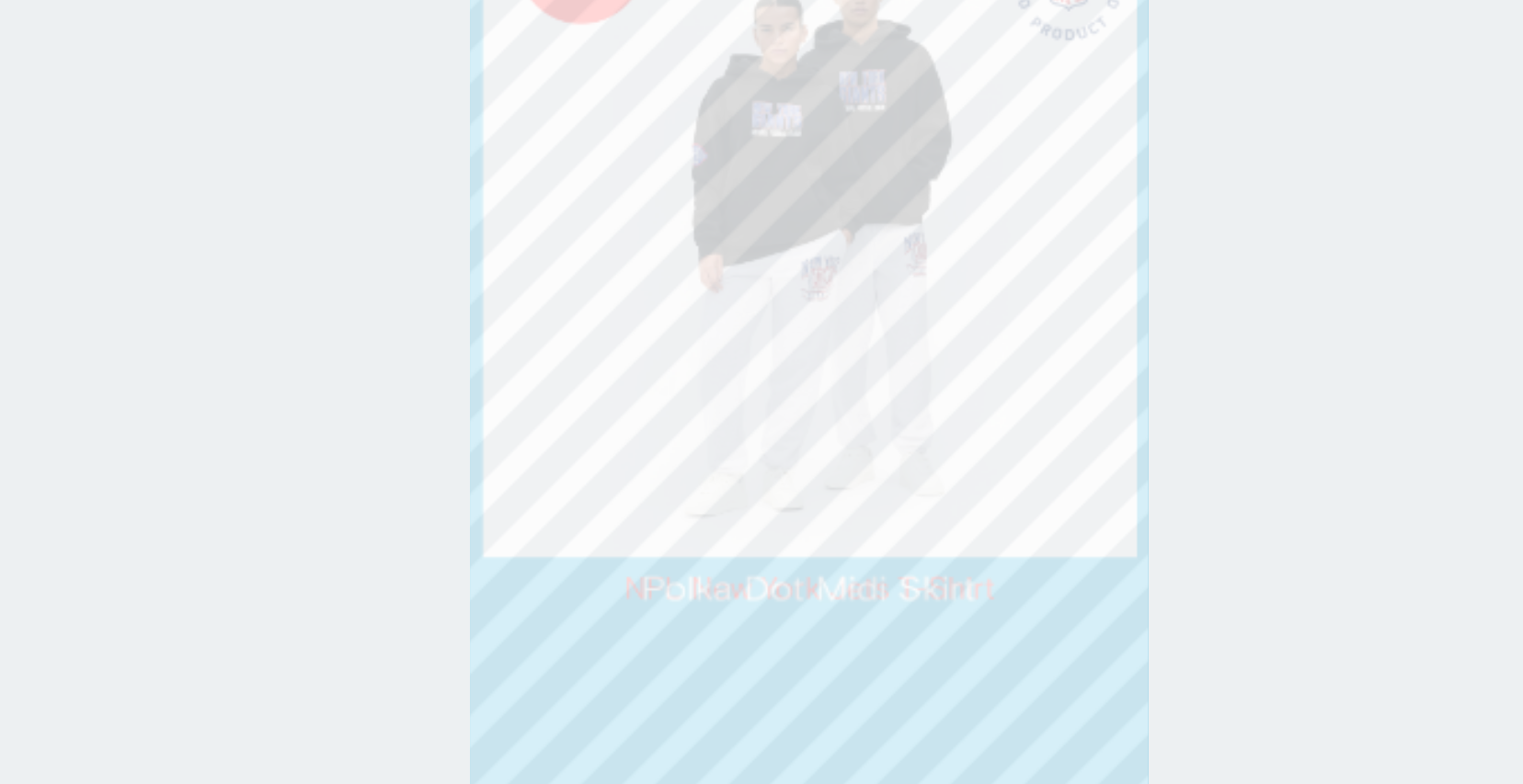
type input "60"
type input "1362"
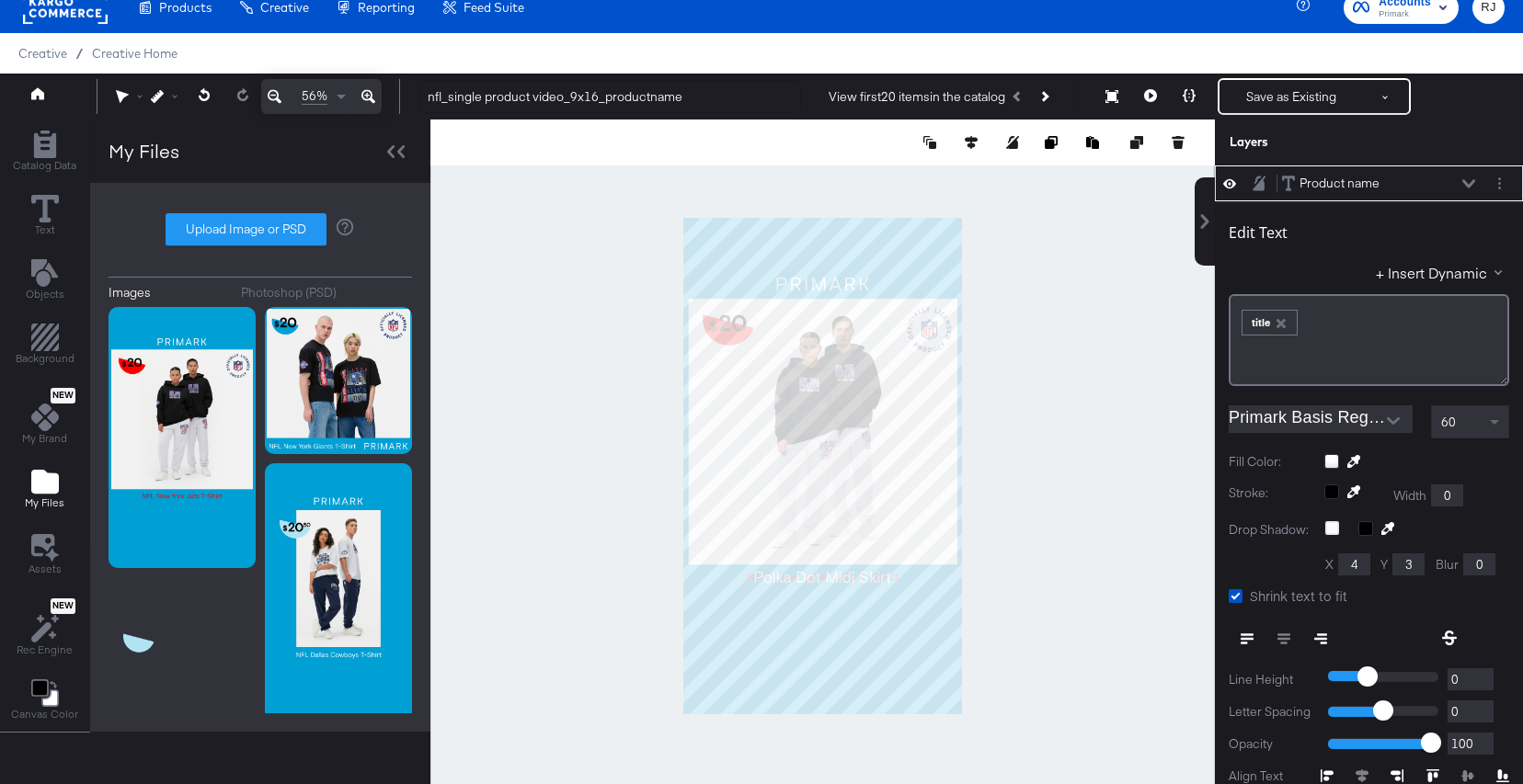
click at [1492, 426] on span at bounding box center [1497, 421] width 23 height 31
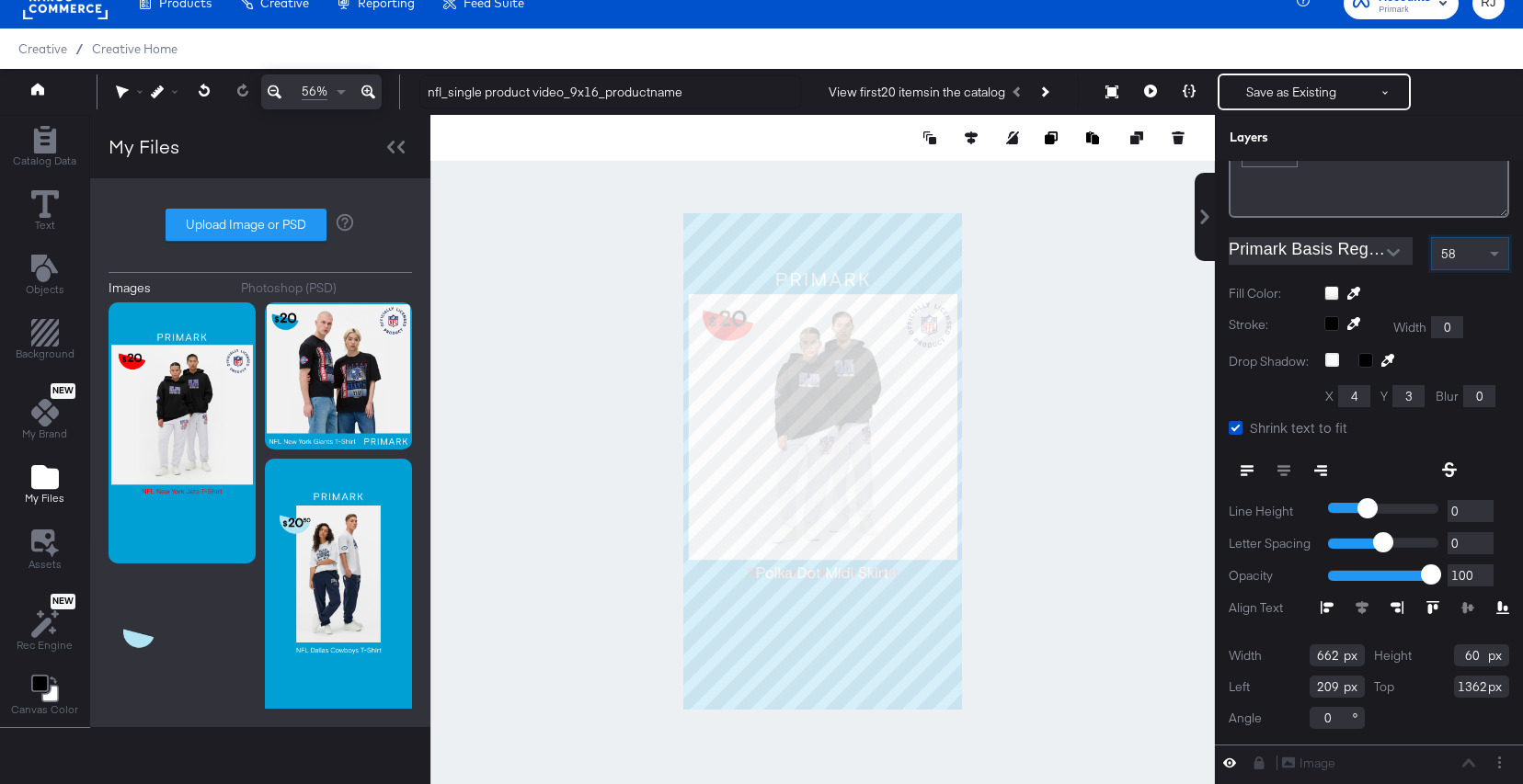
scroll to position [0, 0]
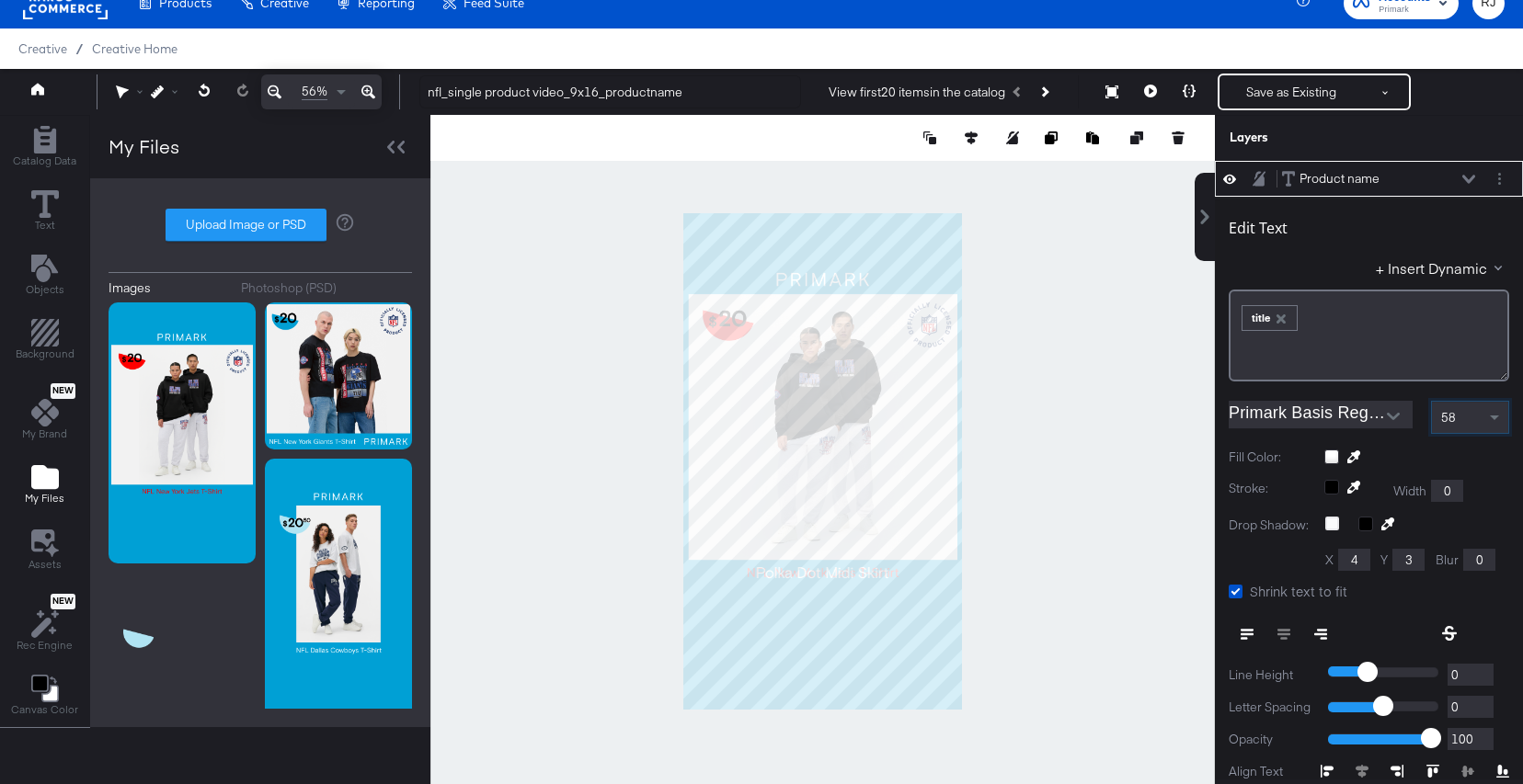
click at [1026, 609] on div at bounding box center [823, 462] width 784 height 694
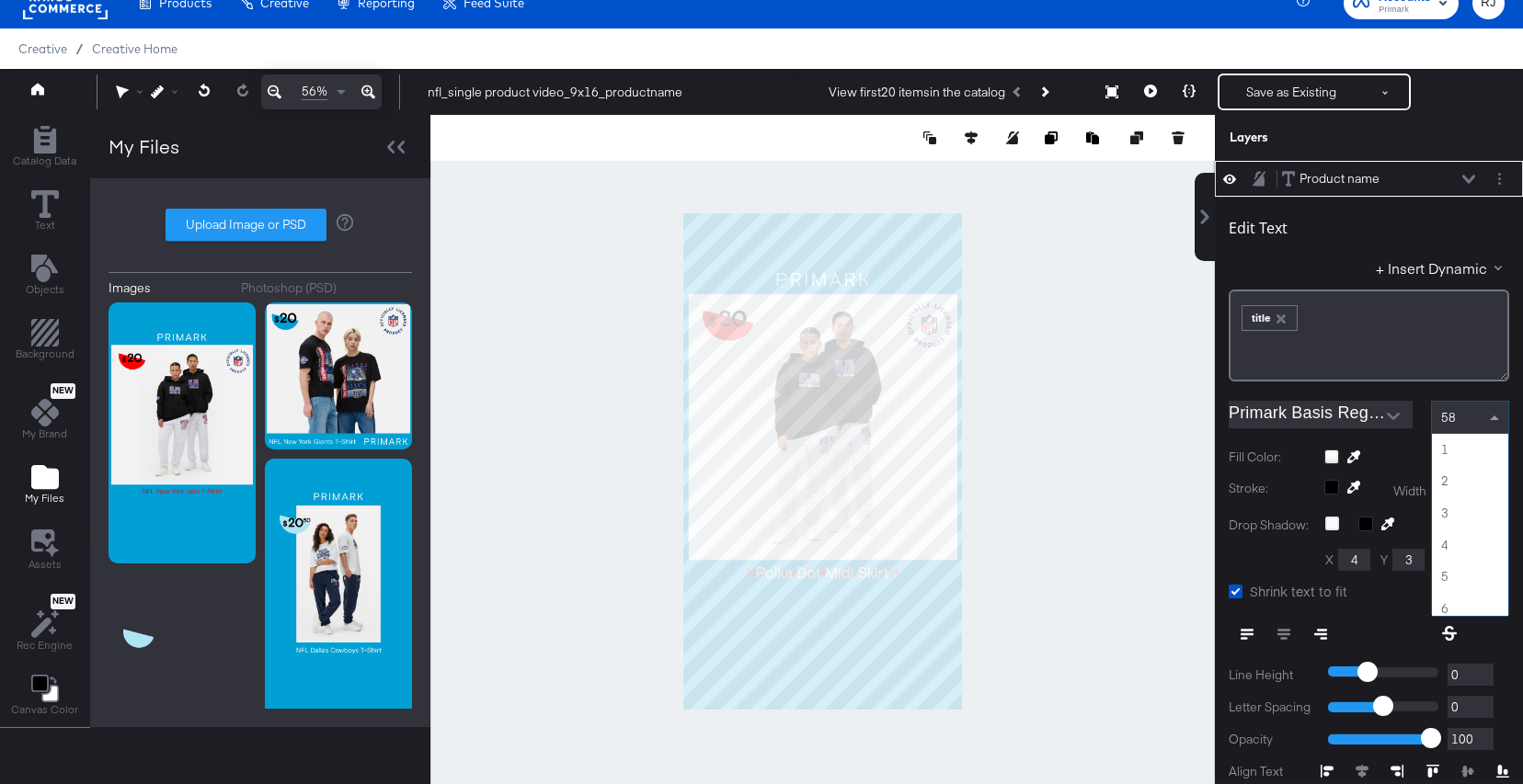
click at [1494, 424] on span at bounding box center [1497, 416] width 23 height 31
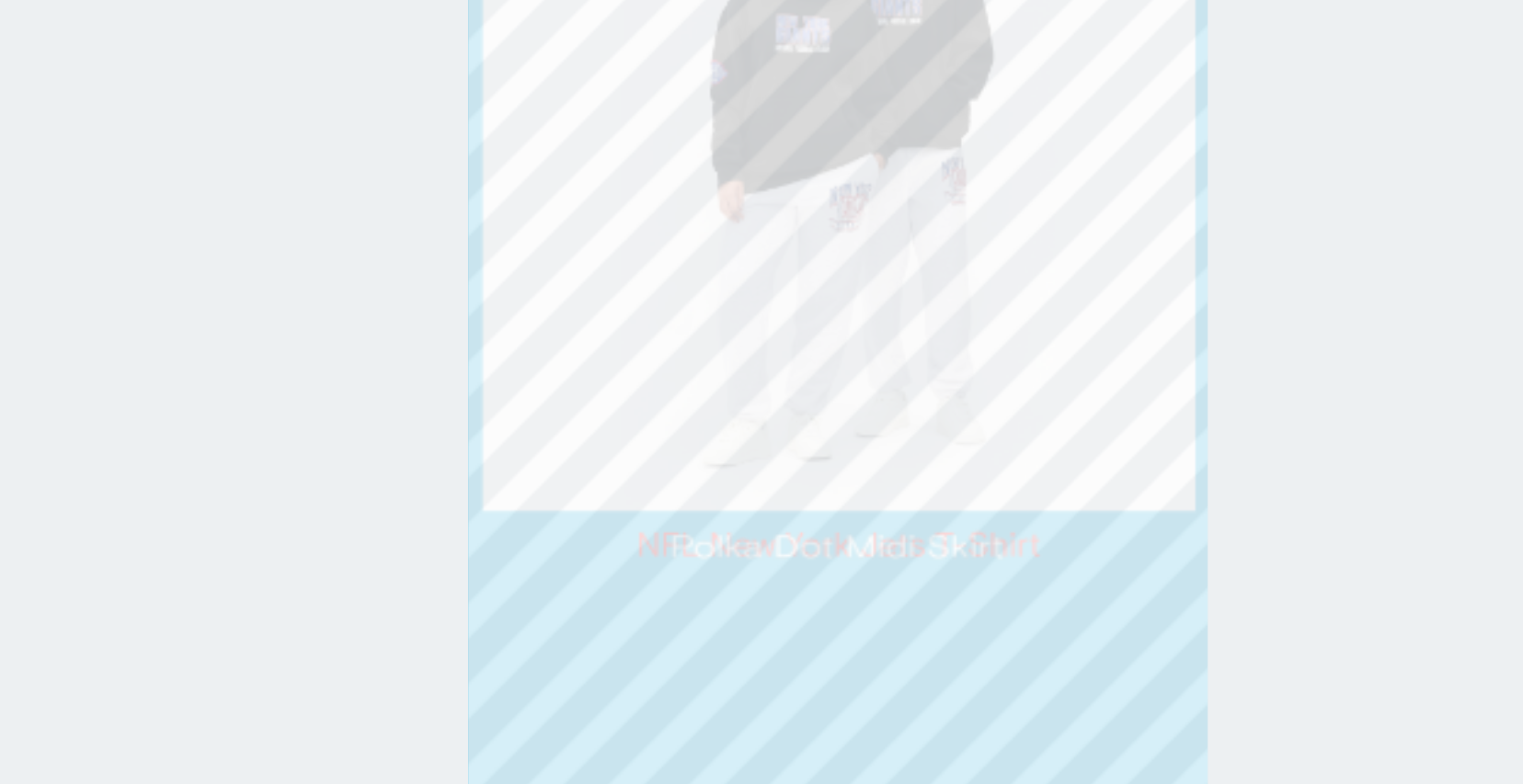
type input "64"
type input "1358"
click at [989, 596] on div at bounding box center [823, 462] width 784 height 694
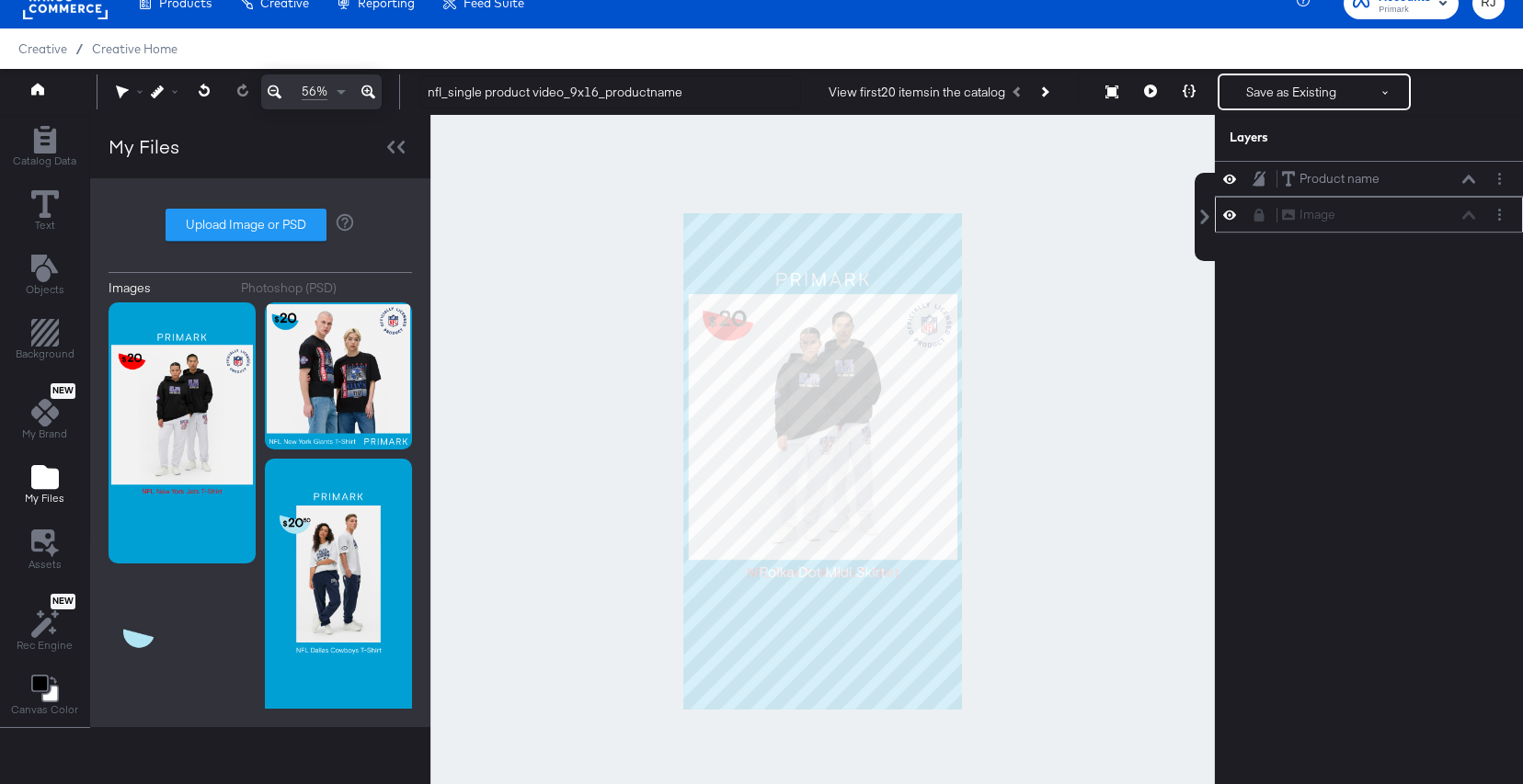
click at [1263, 211] on icon at bounding box center [1259, 216] width 13 height 13
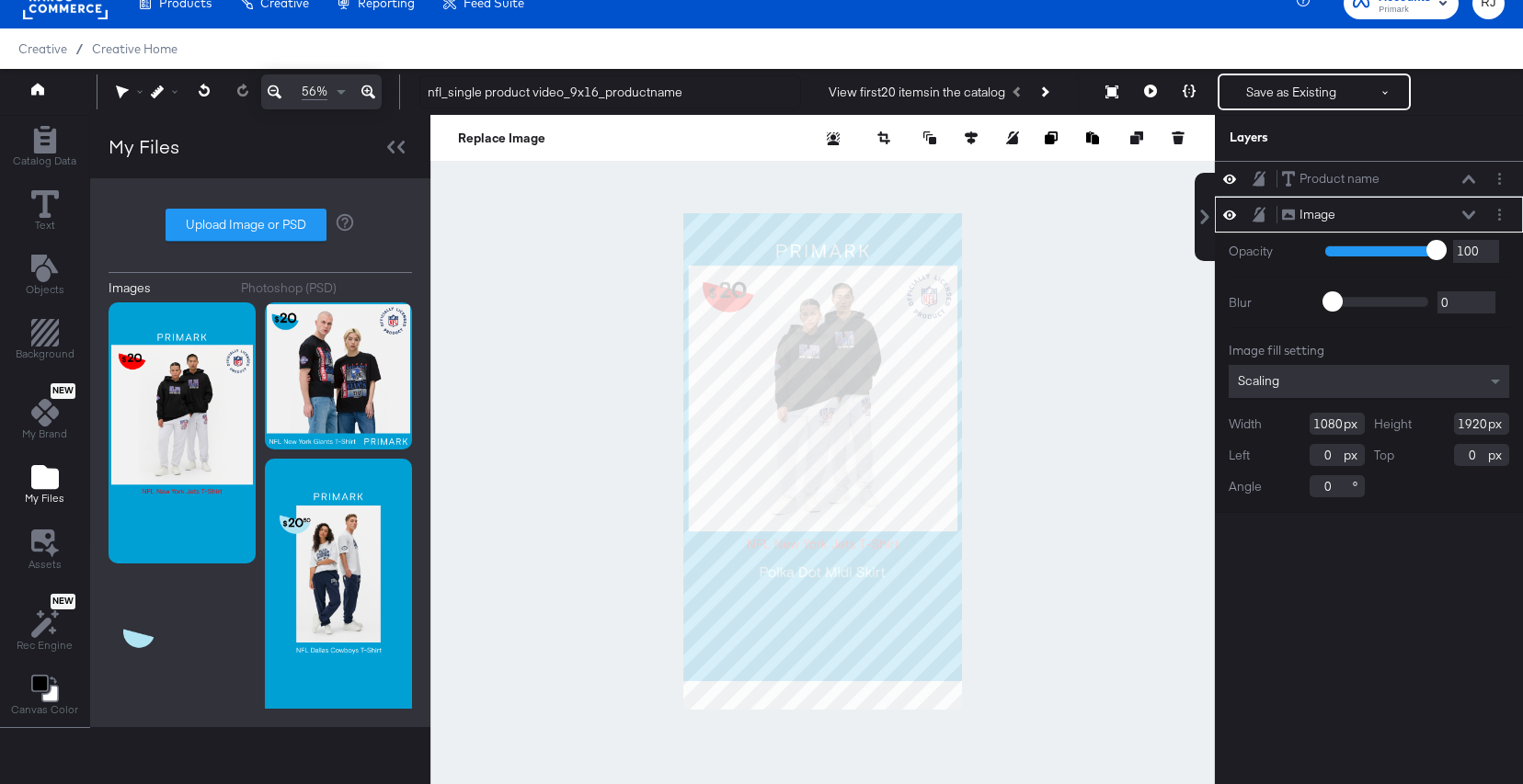
type input "-110"
click at [1496, 216] on button "Layer Options" at bounding box center [1499, 215] width 19 height 19
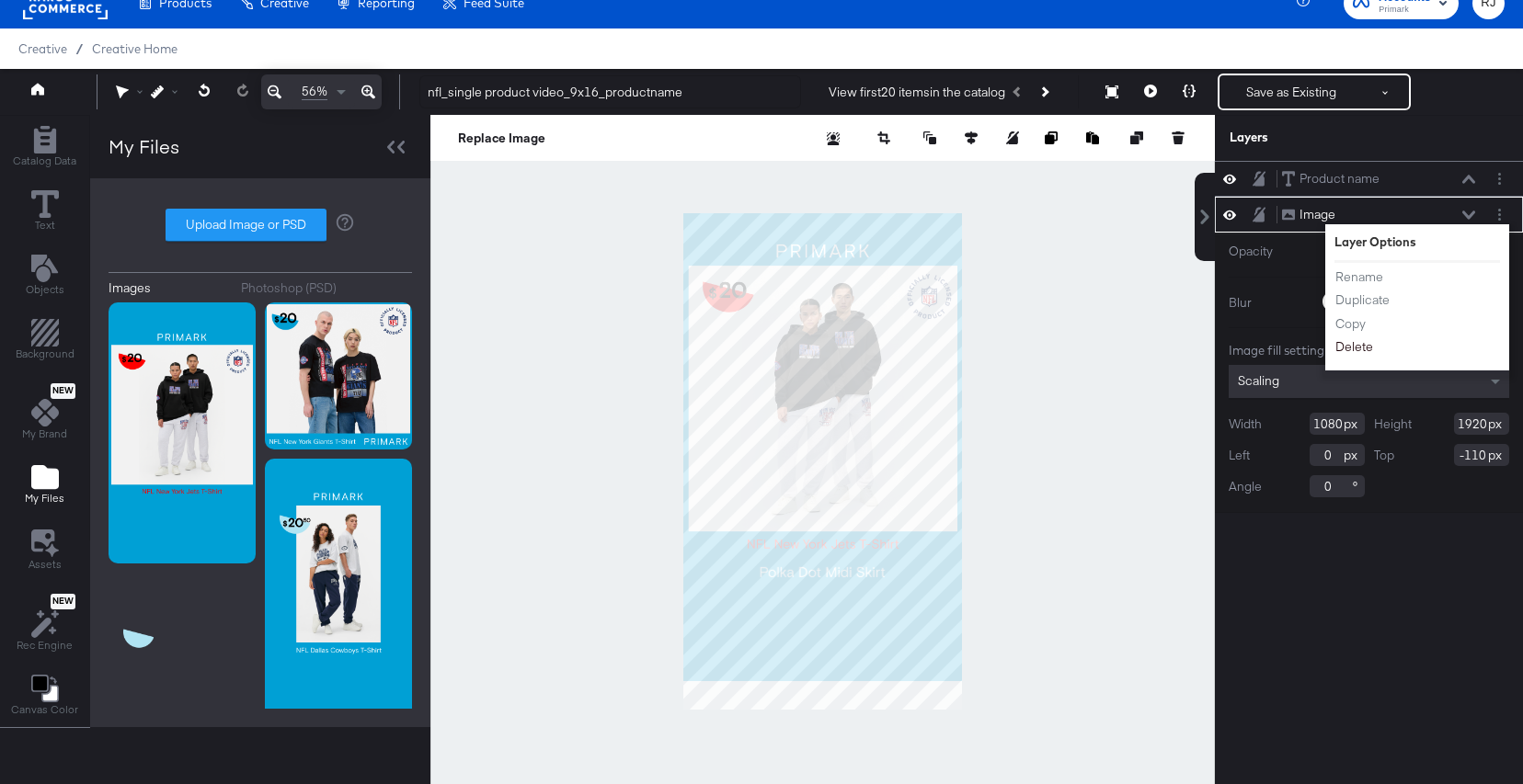
click at [1344, 348] on button "Delete" at bounding box center [1354, 347] width 40 height 19
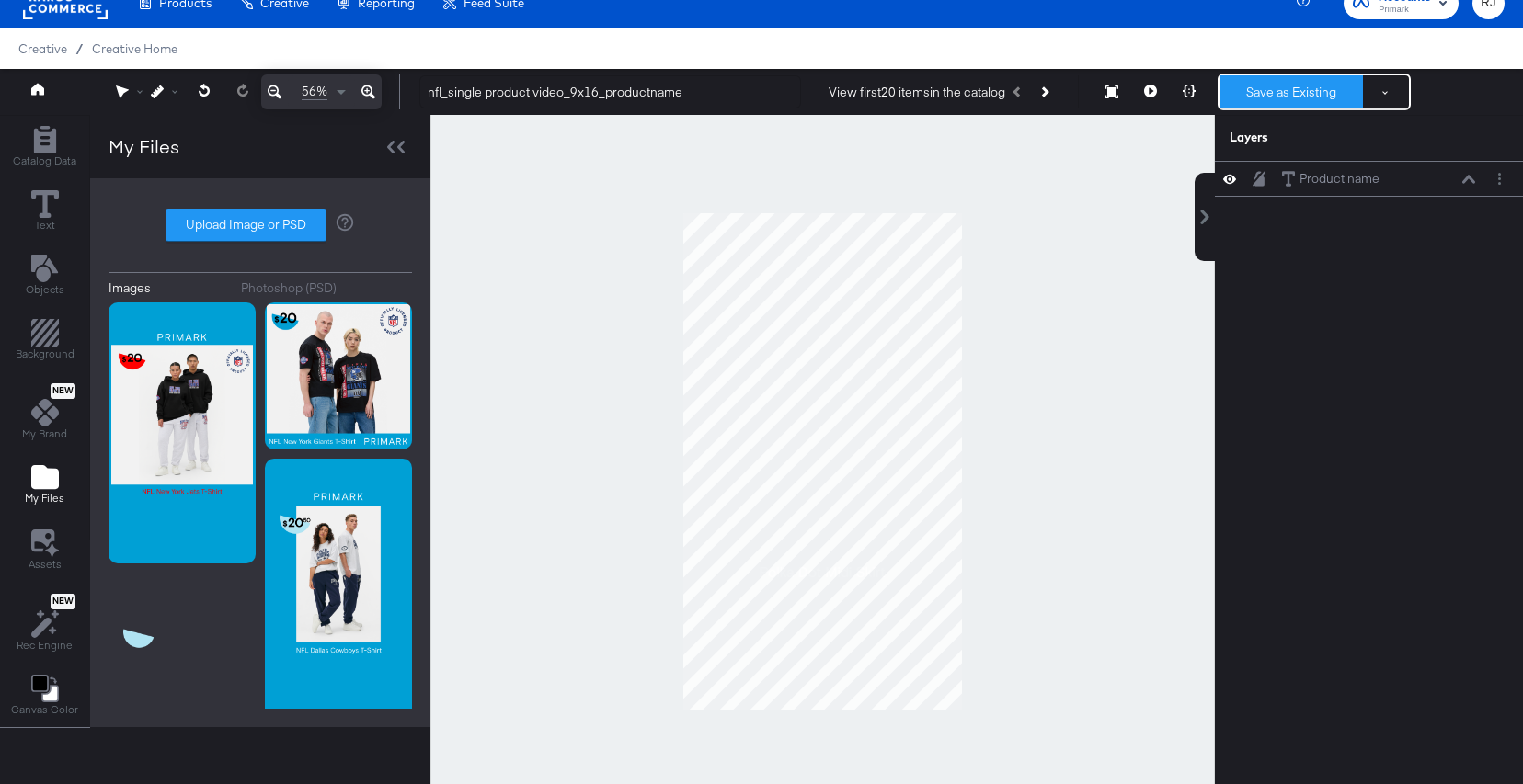
click at [1306, 83] on button "Save as Existing" at bounding box center [1291, 91] width 143 height 33
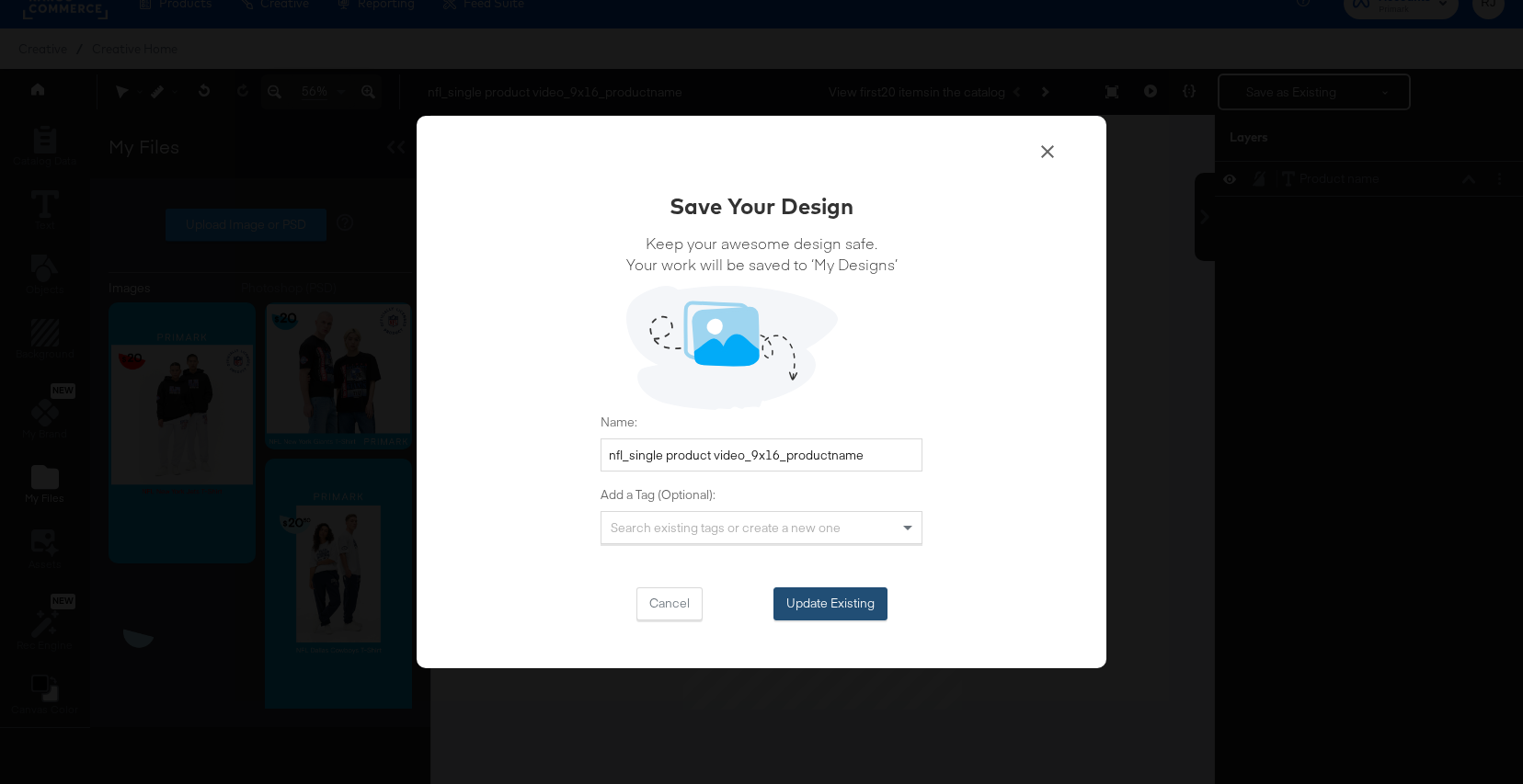
click at [819, 597] on button "Update Existing" at bounding box center [830, 604] width 114 height 33
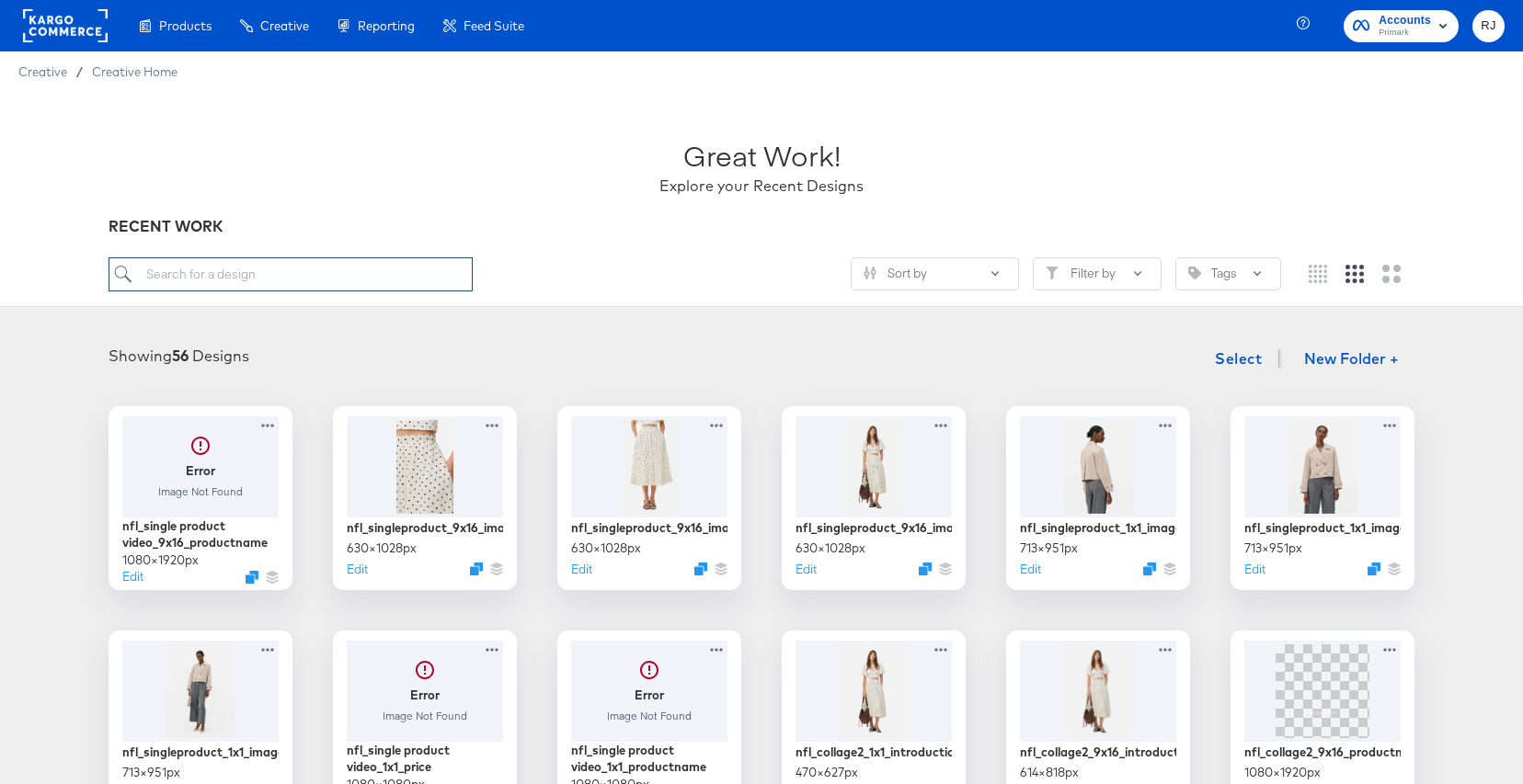
click at [185, 286] on input "search" at bounding box center [290, 274] width 364 height 34
paste input "collage2_9x16_price"
type input "collage2_9x16_price"
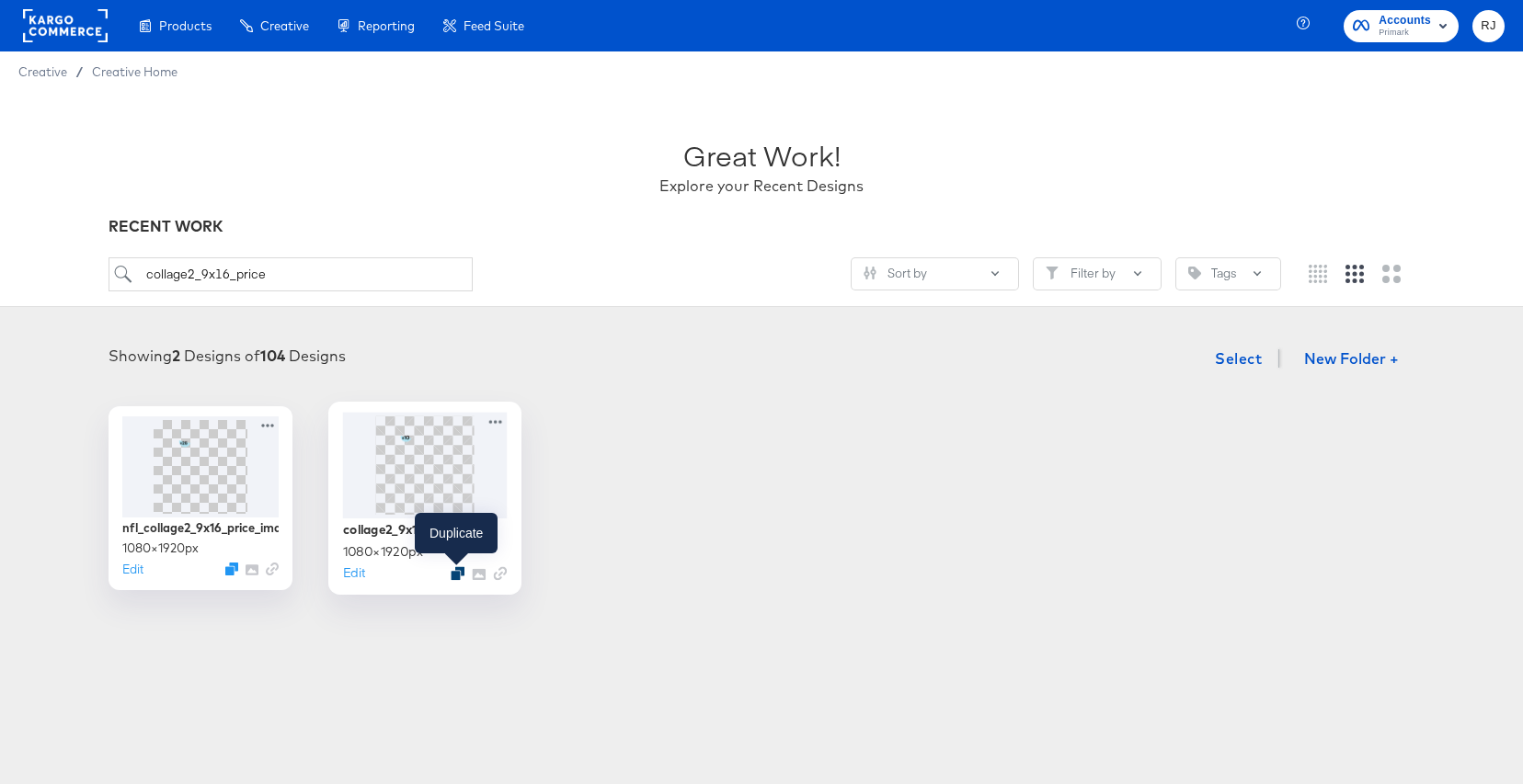
click at [455, 572] on icon "Duplicate" at bounding box center [457, 573] width 14 height 14
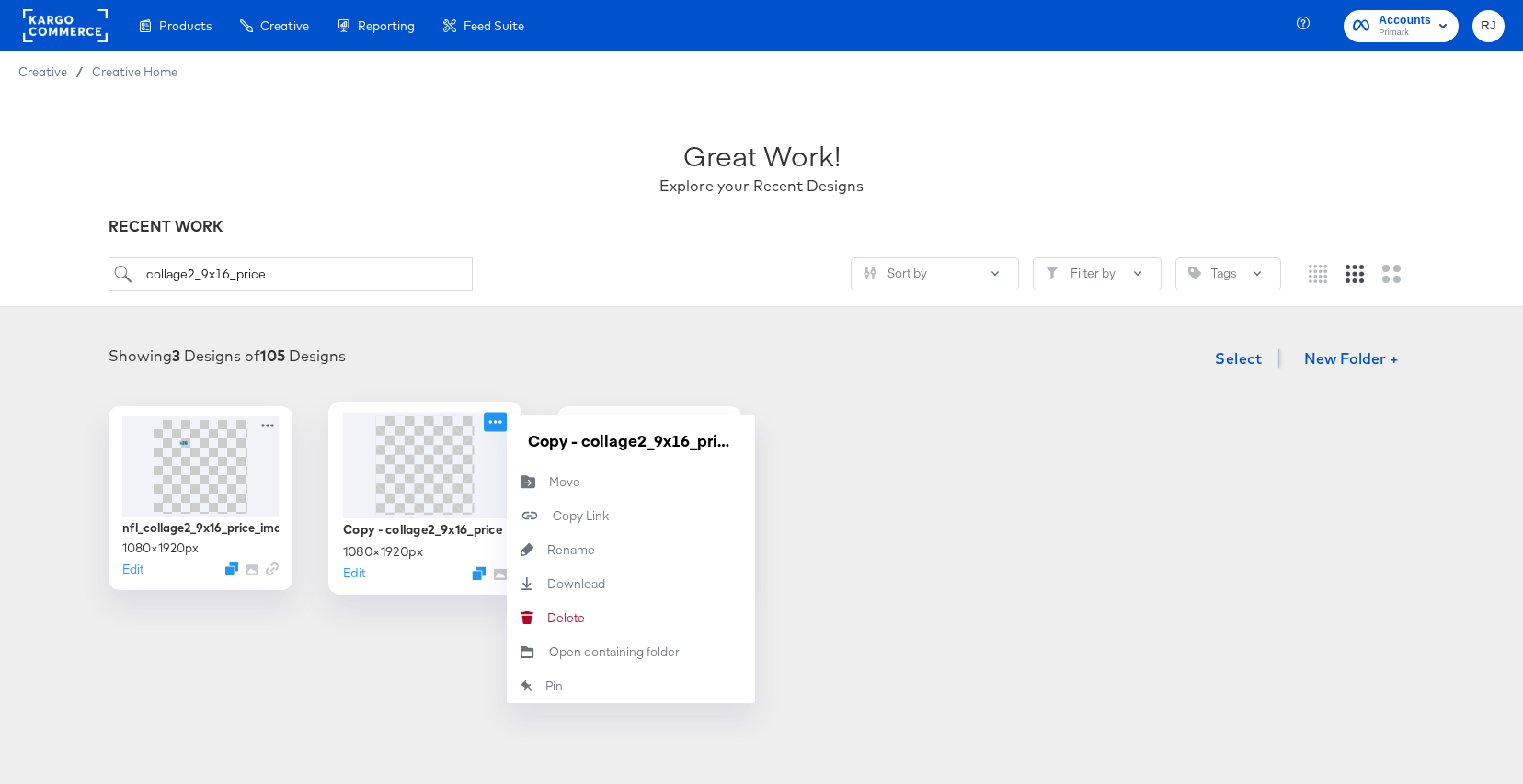
click at [488, 424] on icon at bounding box center [495, 421] width 23 height 19
click at [548, 550] on div "Rename Rename" at bounding box center [548, 550] width 0 height 0
drag, startPoint x: 732, startPoint y: 437, endPoint x: 500, endPoint y: 437, distance: 232.0
click at [500, 437] on div "Copy - collage2_9x16_price 1080 × 1920 px Edit Copy - collage2_9x16_price Move …" at bounding box center [424, 498] width 184 height 184
type input "nfl_single product video_9x16_price"
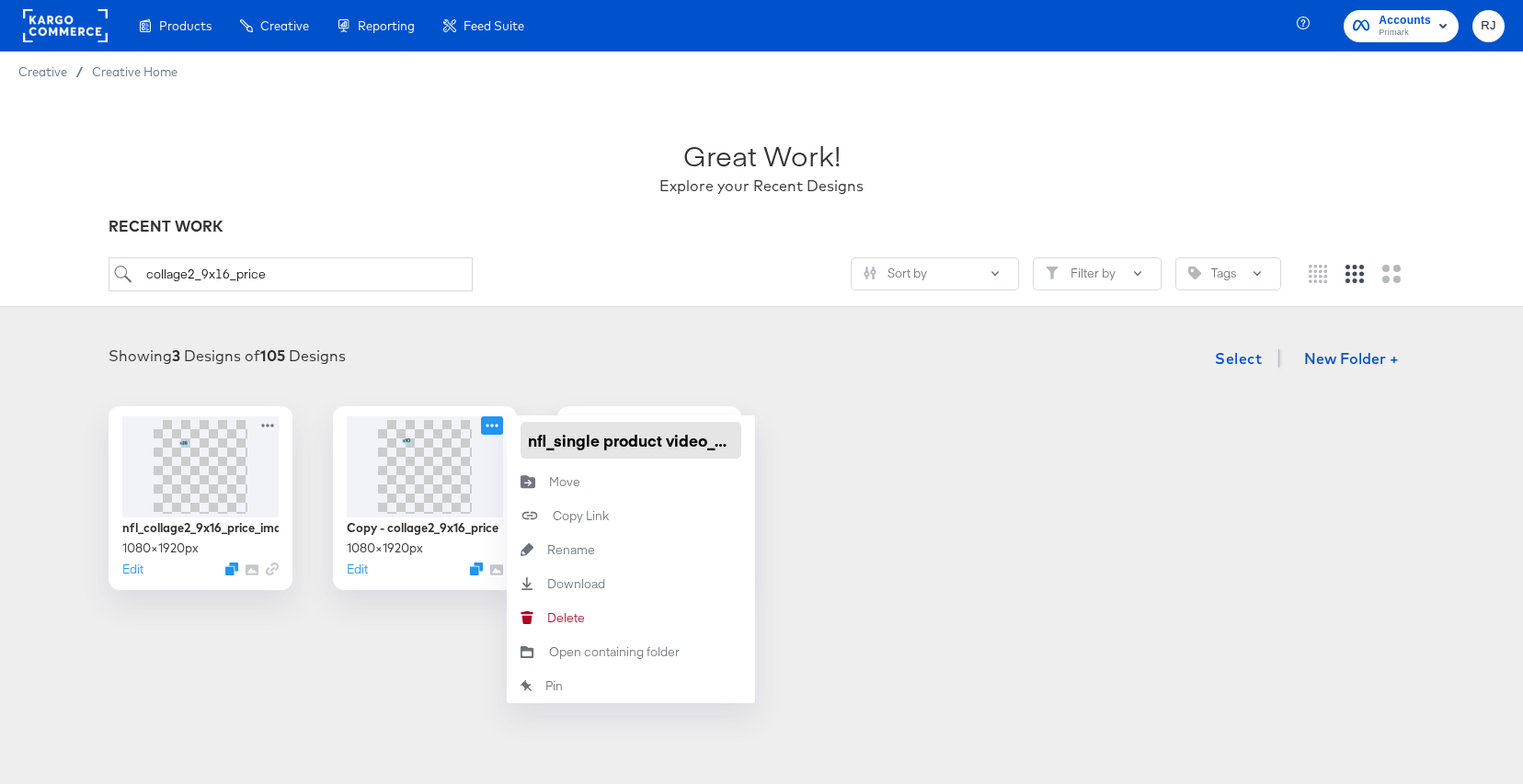
scroll to position [0, 62]
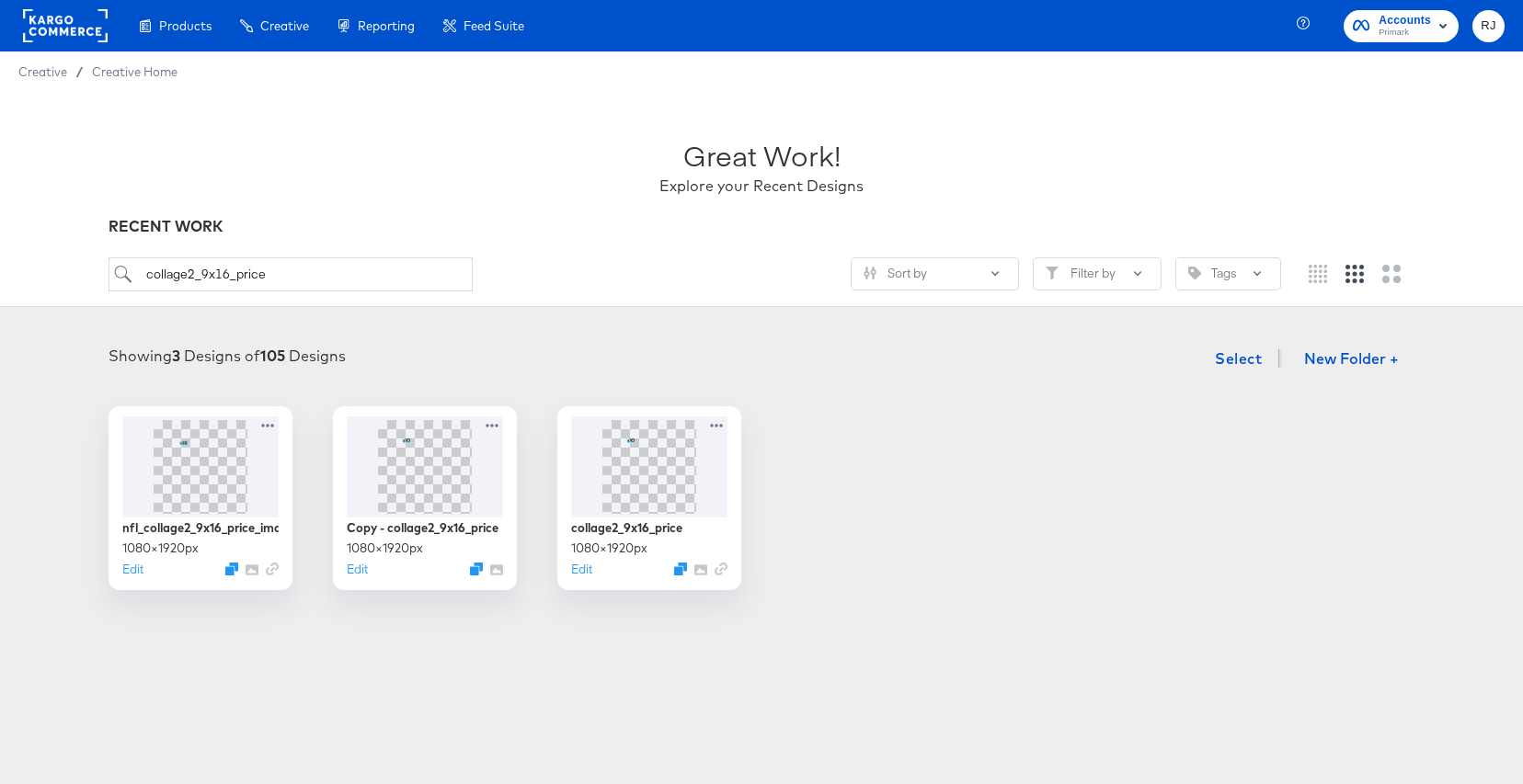
click at [855, 466] on div "nfl_collage2_9x16_price_image 1080 × 1920 px Edit Copy - collage2_9x16_price 10…" at bounding box center [762, 498] width 1486 height 184
click at [423, 461] on img at bounding box center [425, 465] width 56 height 98
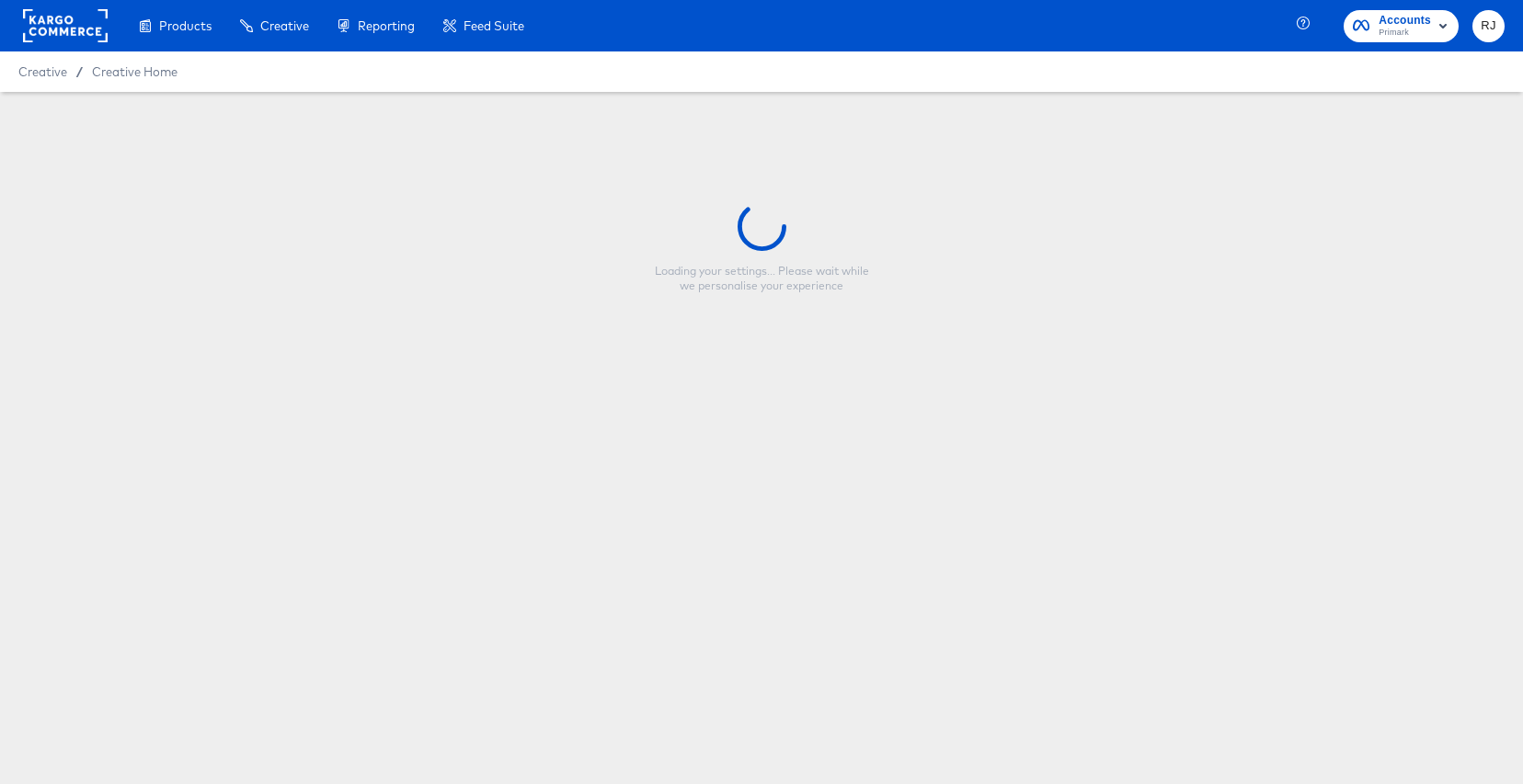
type input "nfl_single product video_9x16_price"
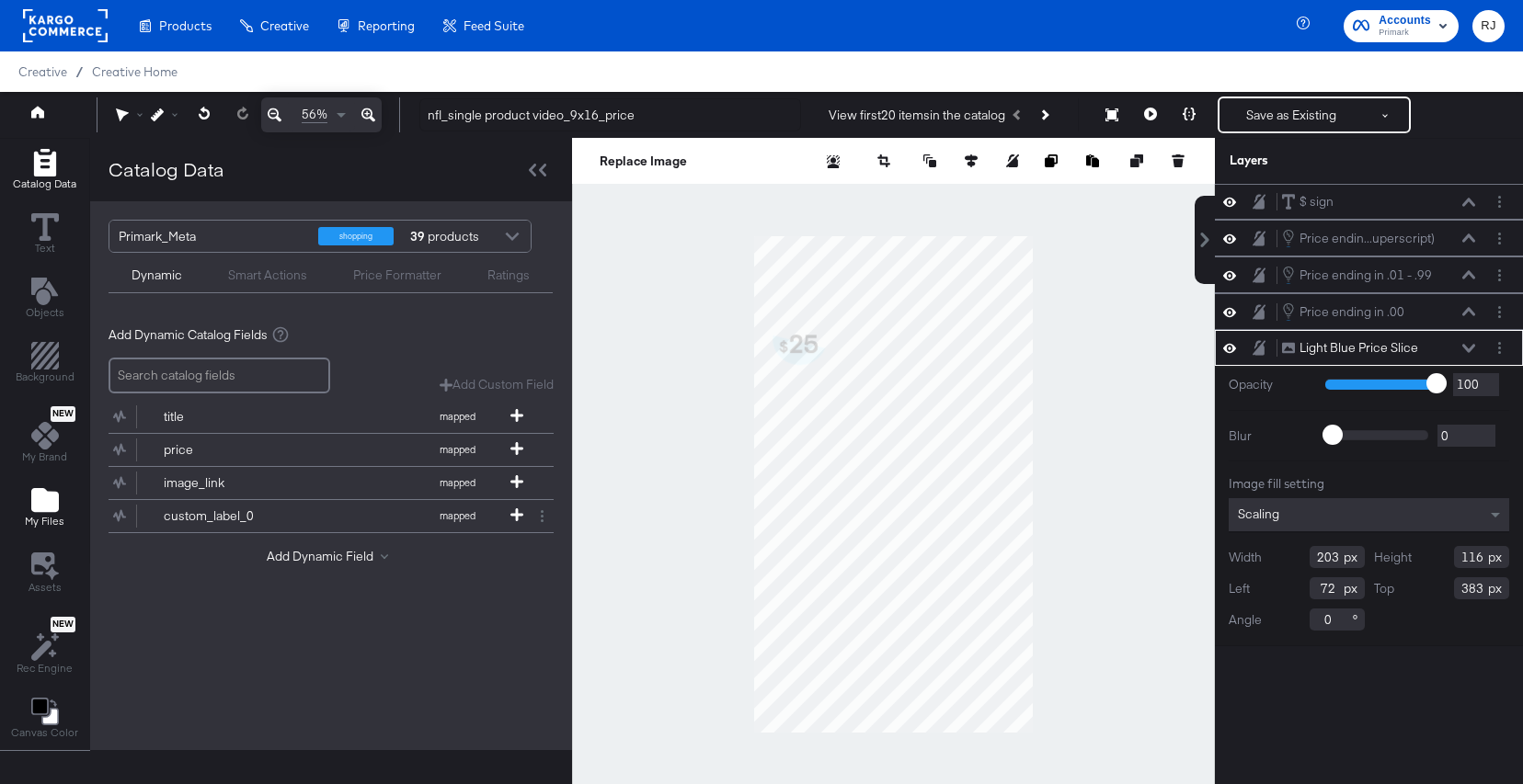
click at [42, 509] on icon "Add Files" at bounding box center [44, 499] width 27 height 24
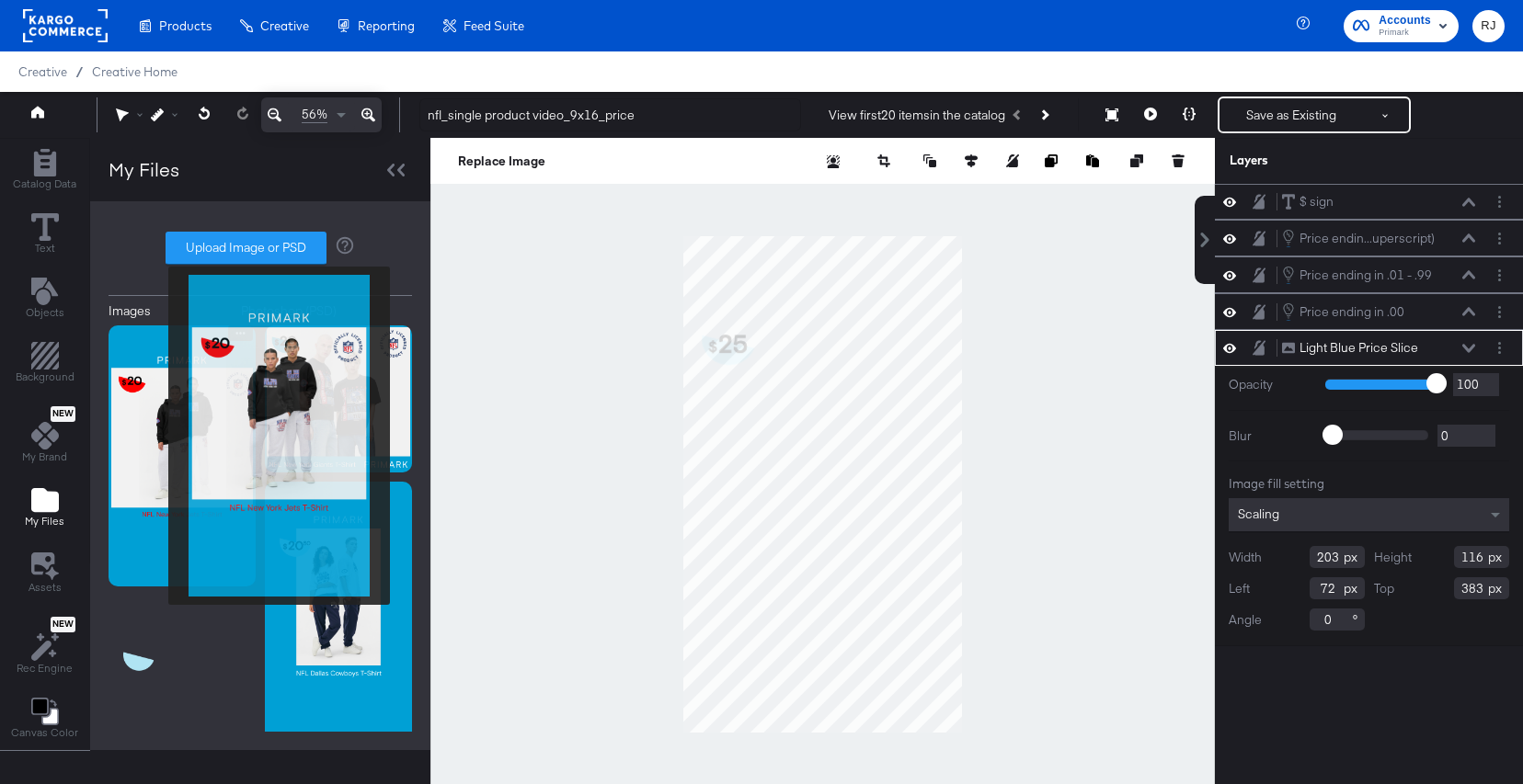
click at [156, 437] on img at bounding box center [182, 455] width 147 height 261
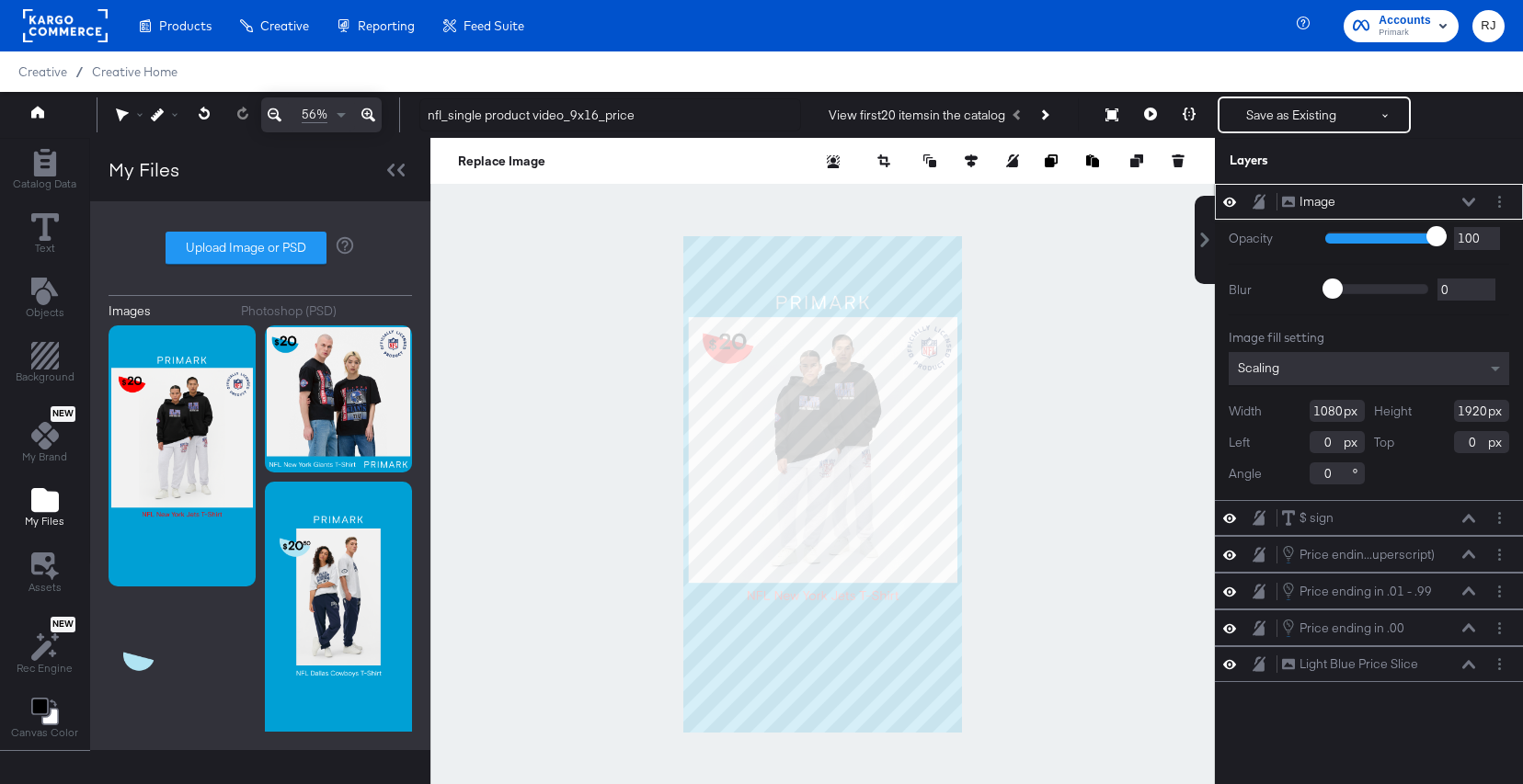
type input "58"
click at [1390, 238] on input "range" at bounding box center [1384, 237] width 120 height 12
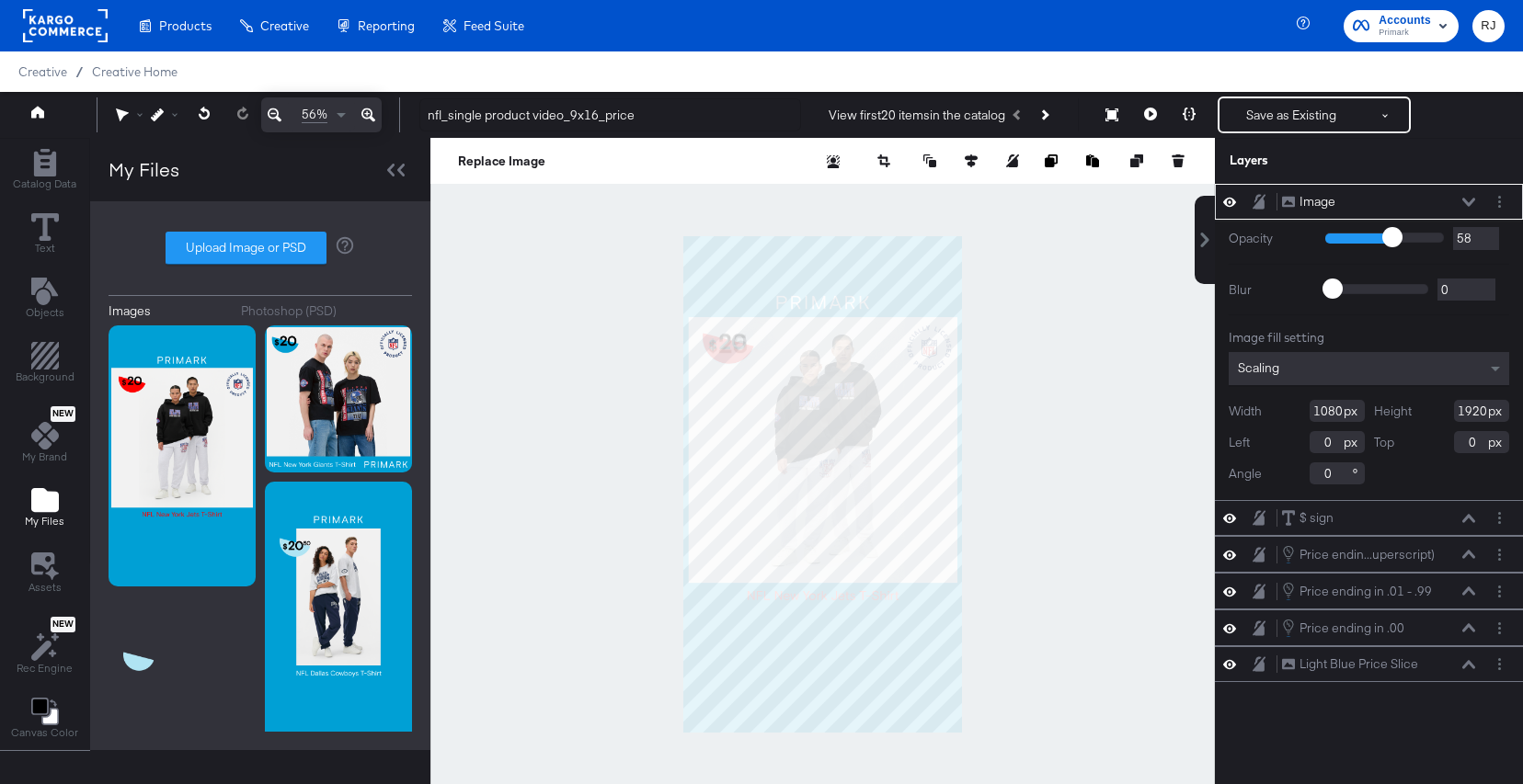
click at [1460, 204] on div "Image Image" at bounding box center [1378, 202] width 195 height 19
click at [1470, 205] on icon at bounding box center [1469, 203] width 13 height 9
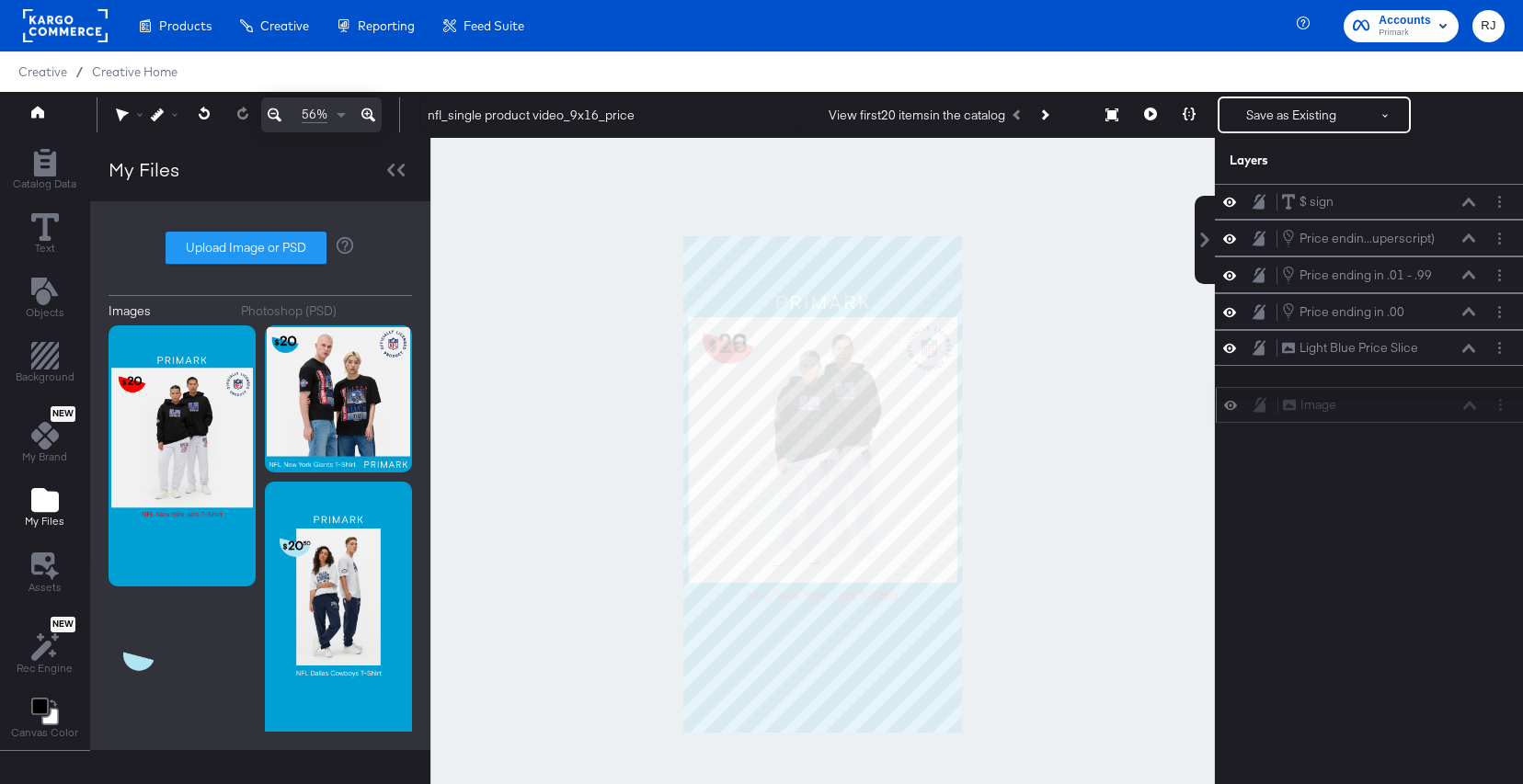
drag, startPoint x: 1419, startPoint y: 204, endPoint x: 1420, endPoint y: 411, distance: 207.0
click at [1420, 411] on div "Image Image" at bounding box center [1379, 405] width 195 height 19
click at [1261, 388] on icon at bounding box center [1259, 384] width 13 height 15
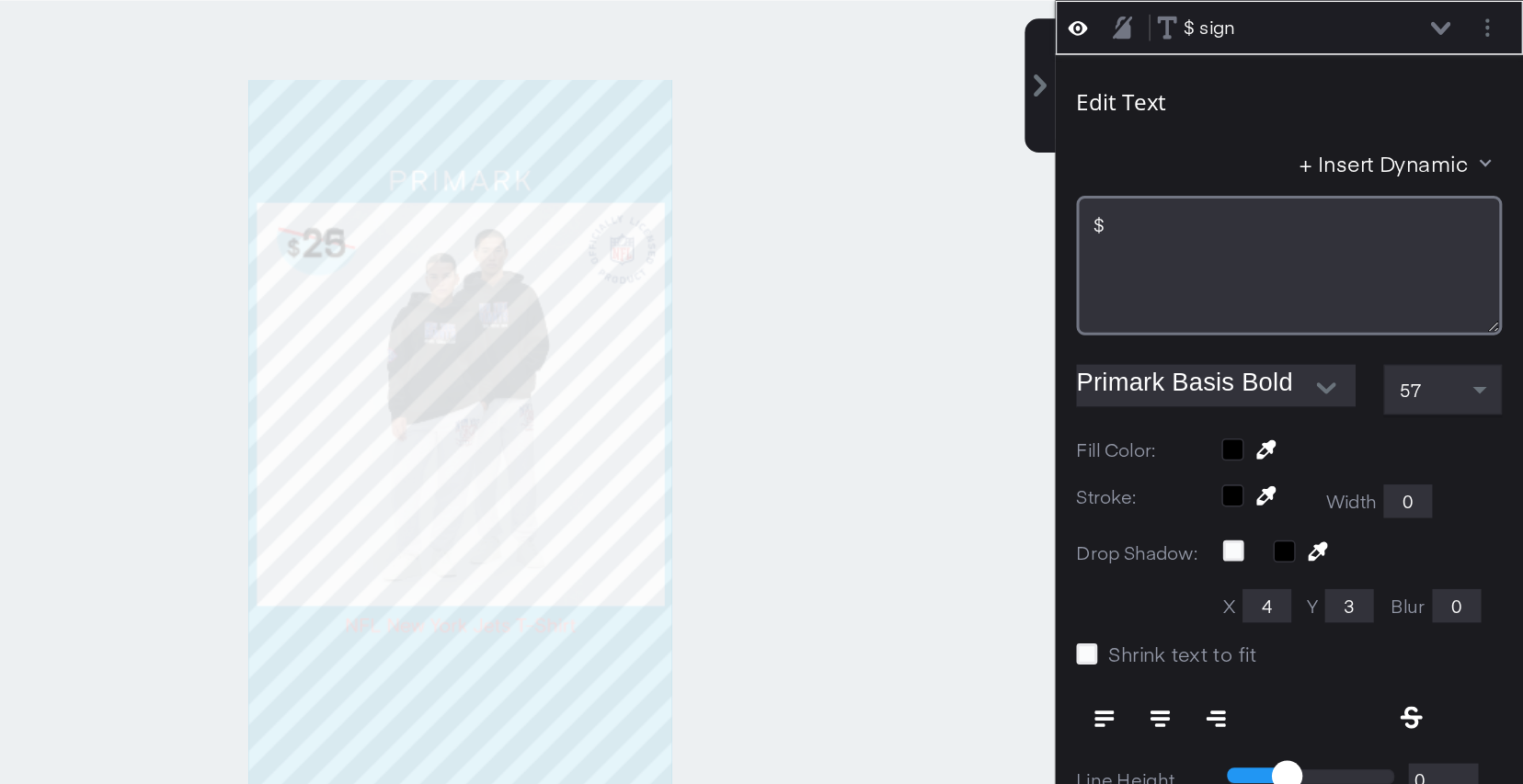
click at [971, 405] on div at bounding box center [823, 483] width 784 height 694
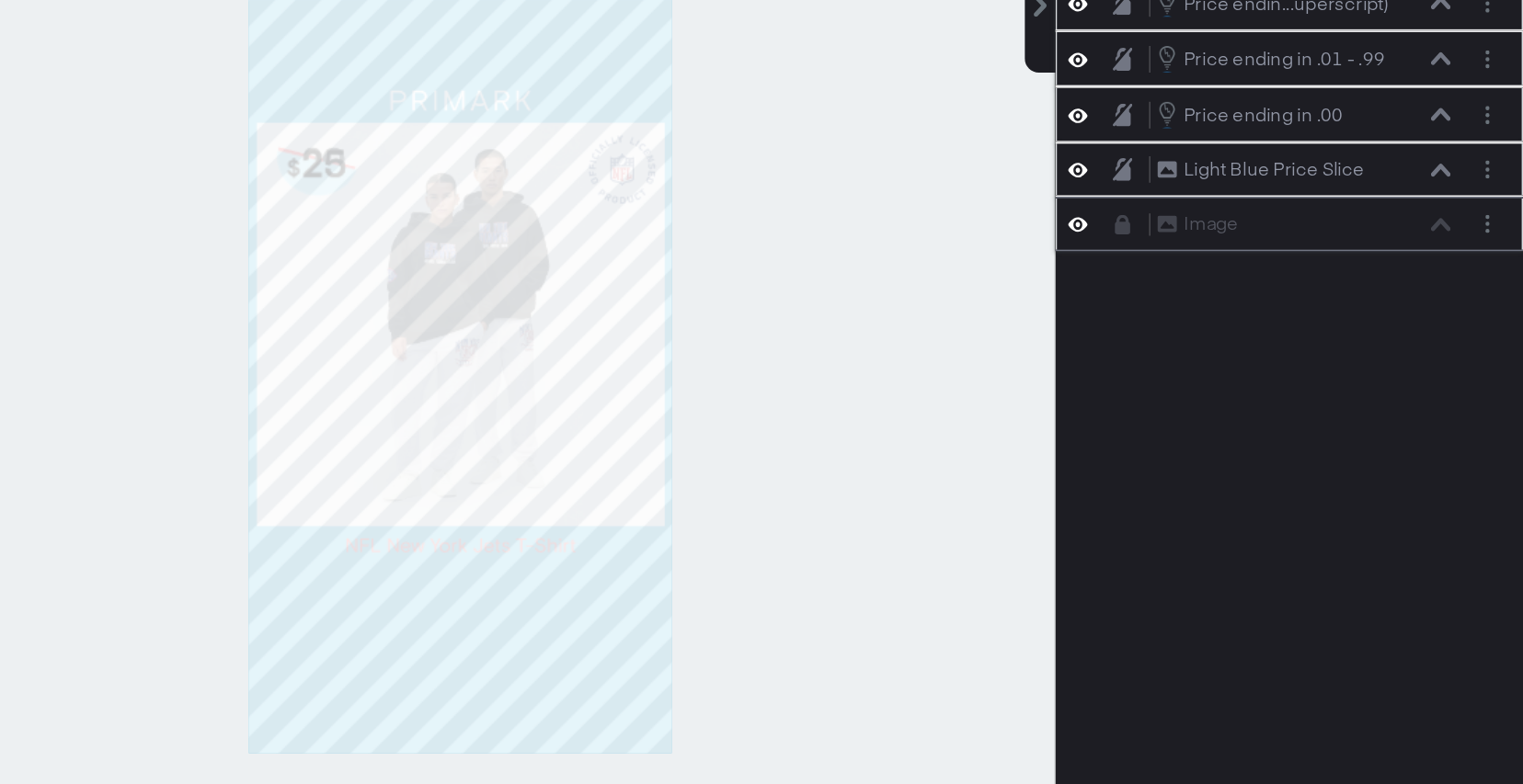
scroll to position [0, 0]
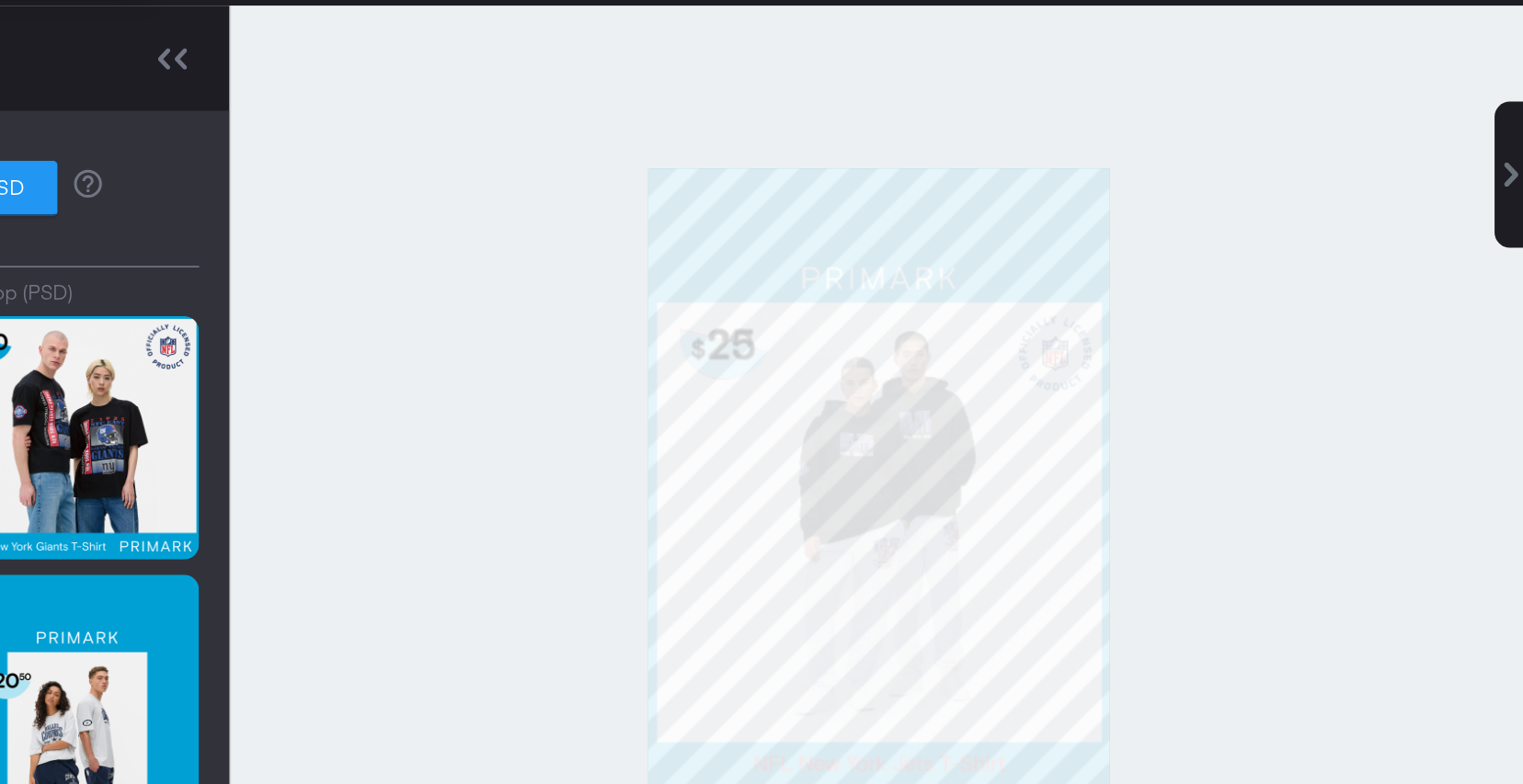
click at [1021, 346] on div at bounding box center [823, 484] width 784 height 694
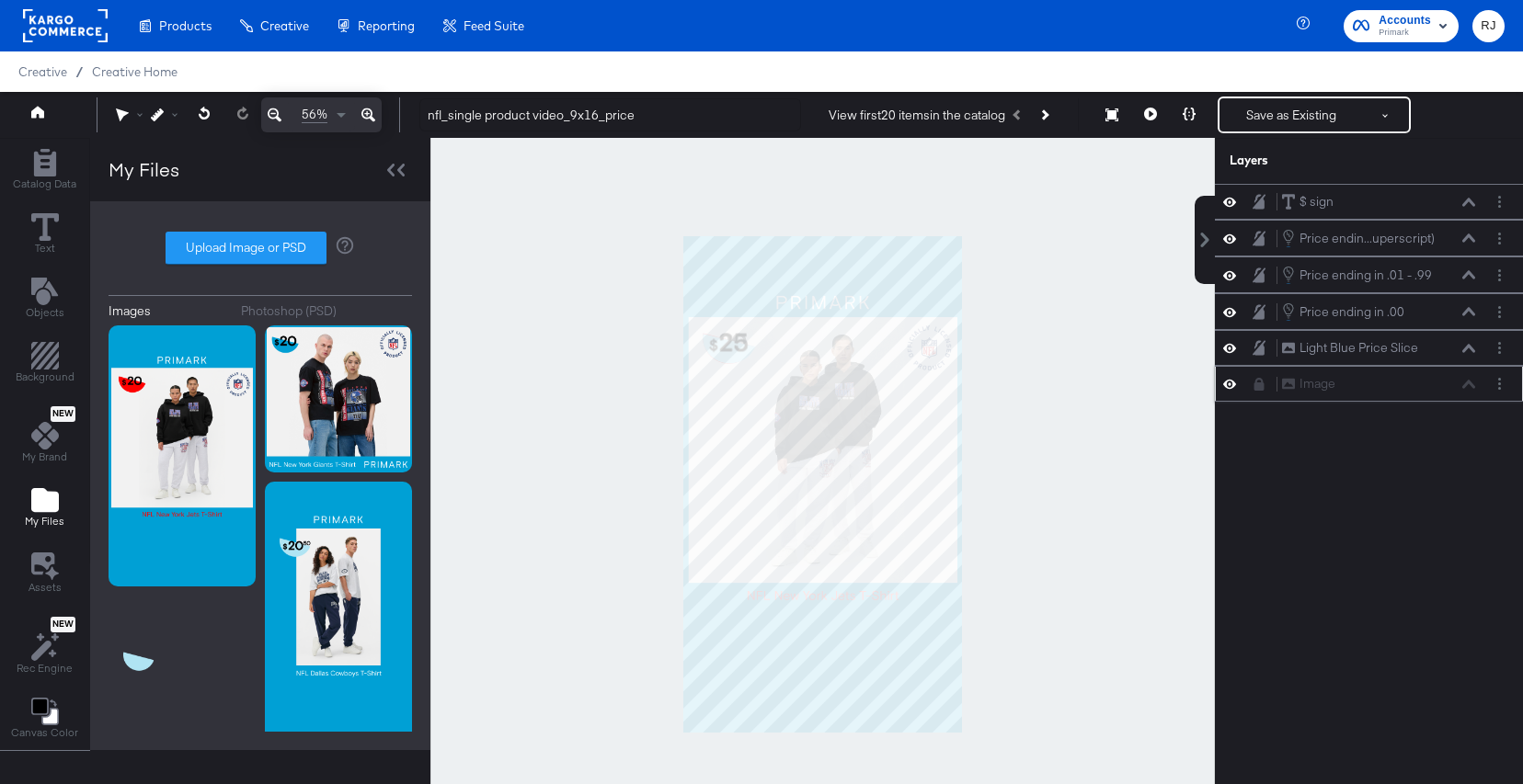
click at [1474, 389] on div "Image Image" at bounding box center [1378, 384] width 195 height 19
click at [1260, 380] on icon at bounding box center [1259, 384] width 13 height 13
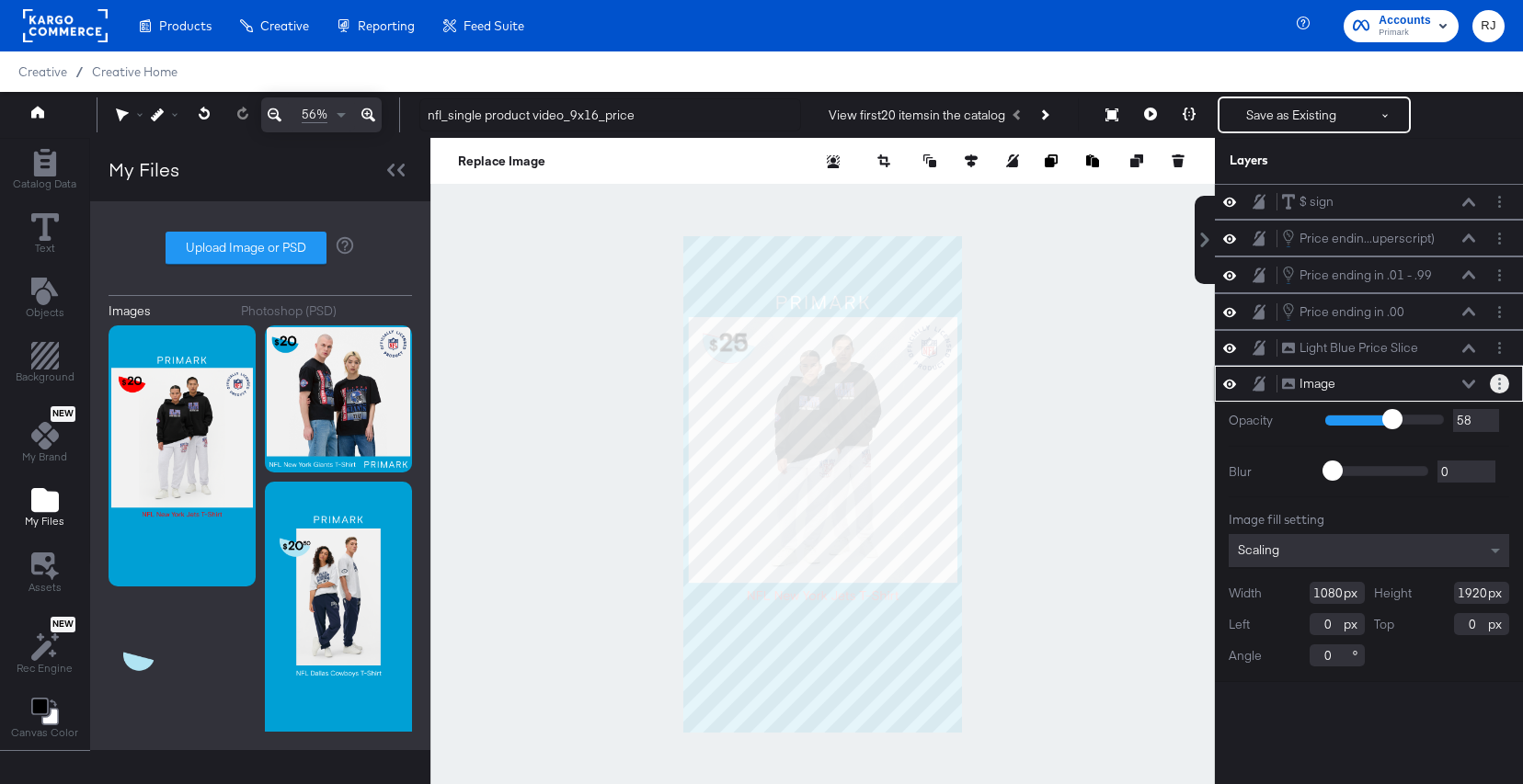
click at [1500, 384] on circle "Layer Options" at bounding box center [1499, 384] width 3 height 3
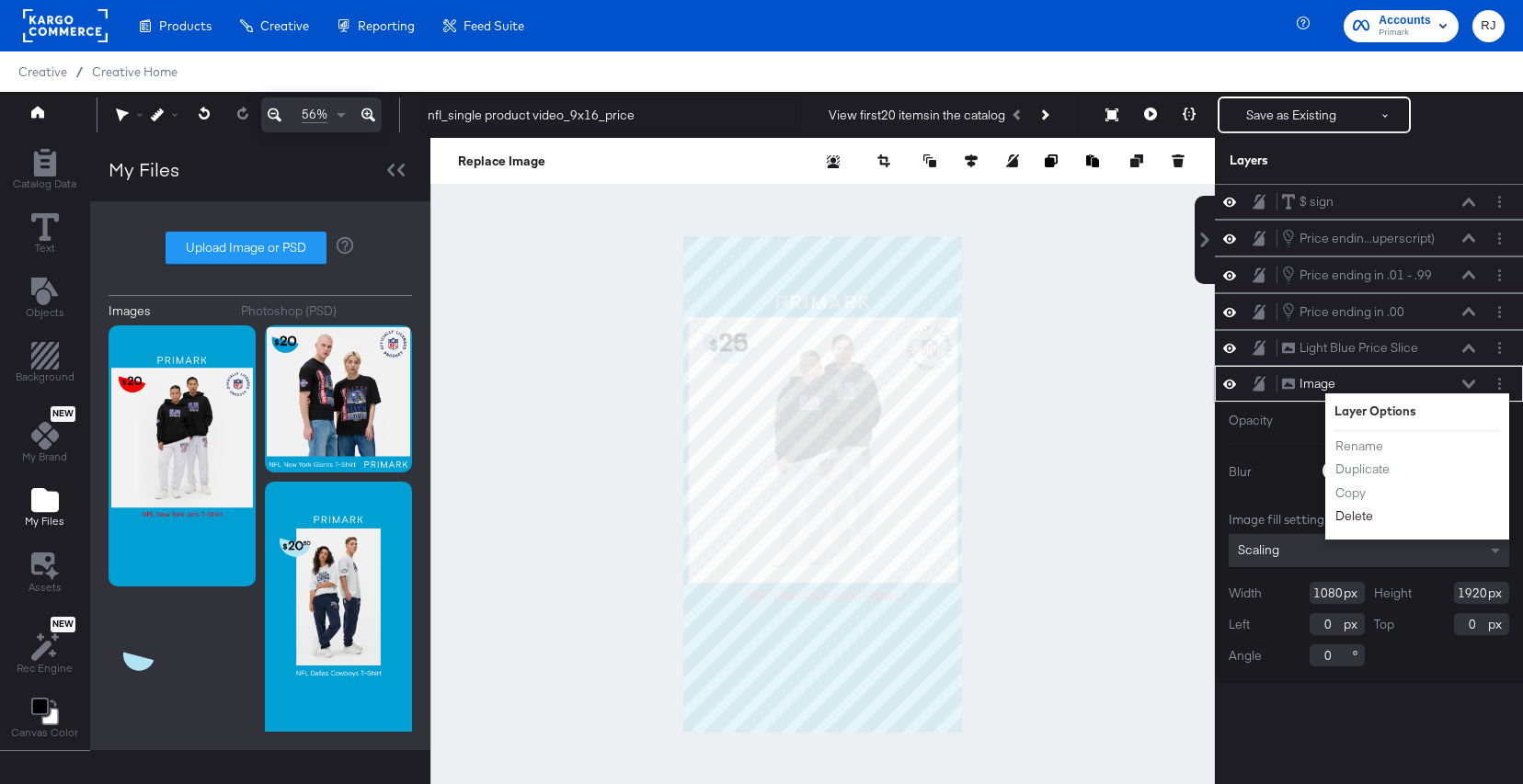
click at [1354, 519] on button "Delete" at bounding box center [1354, 516] width 40 height 19
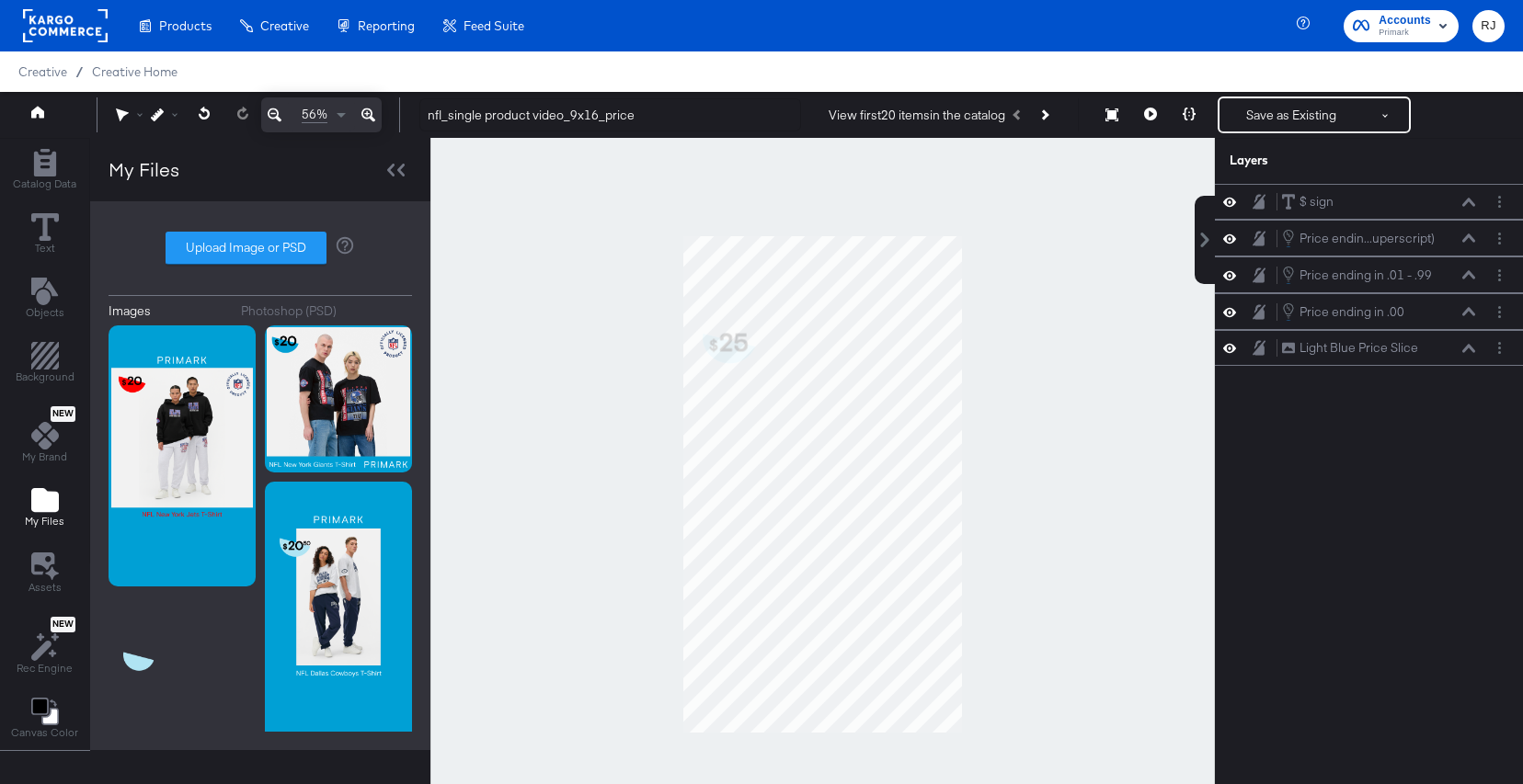
click at [1058, 473] on div at bounding box center [823, 484] width 784 height 694
click at [1297, 97] on div "Save as Existing See more options" at bounding box center [1314, 114] width 193 height 37
click at [1311, 114] on button "Save as Existing" at bounding box center [1291, 114] width 143 height 33
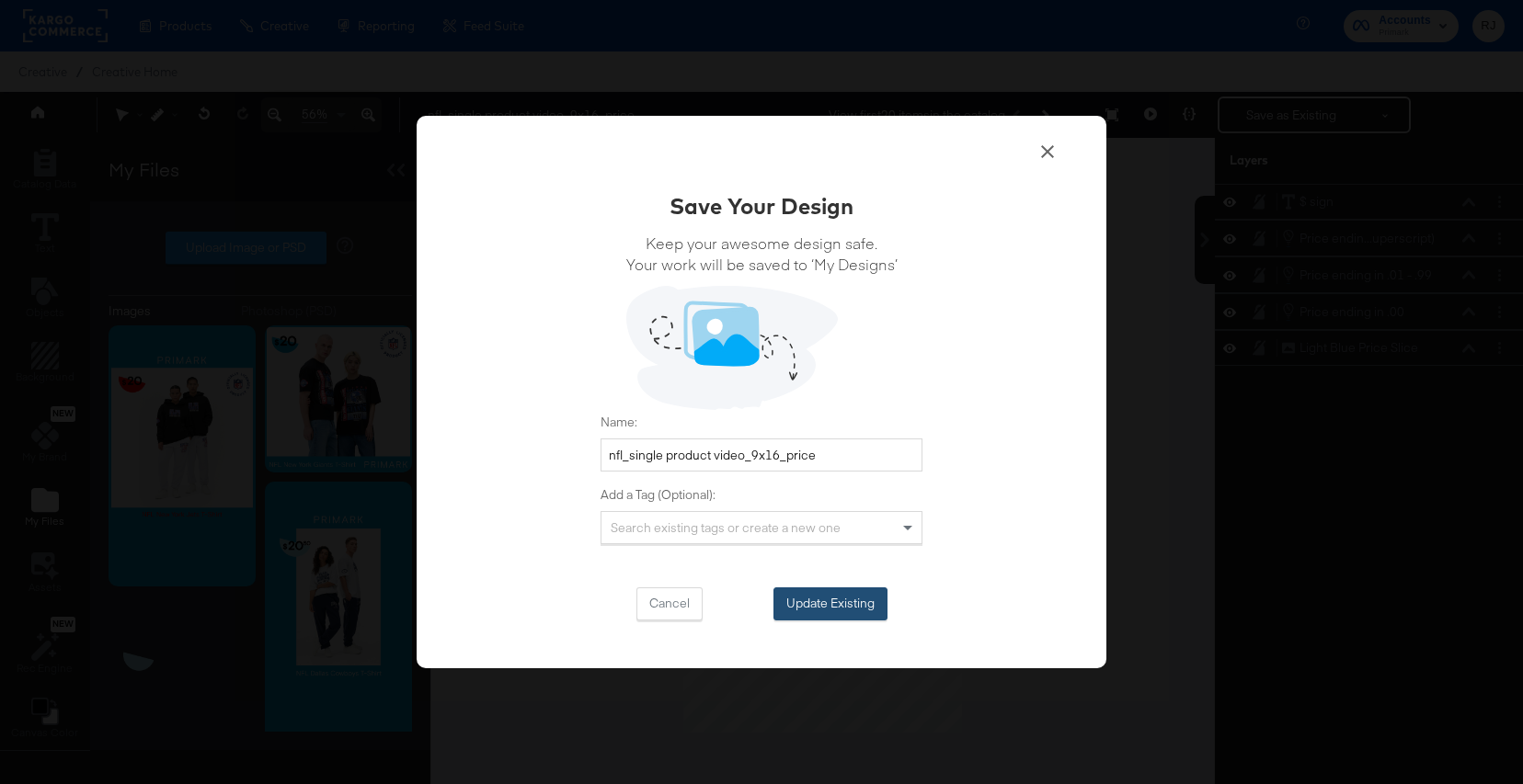
click at [833, 598] on button "Update Existing" at bounding box center [830, 604] width 114 height 33
